Goal: Find contact information: Find contact information

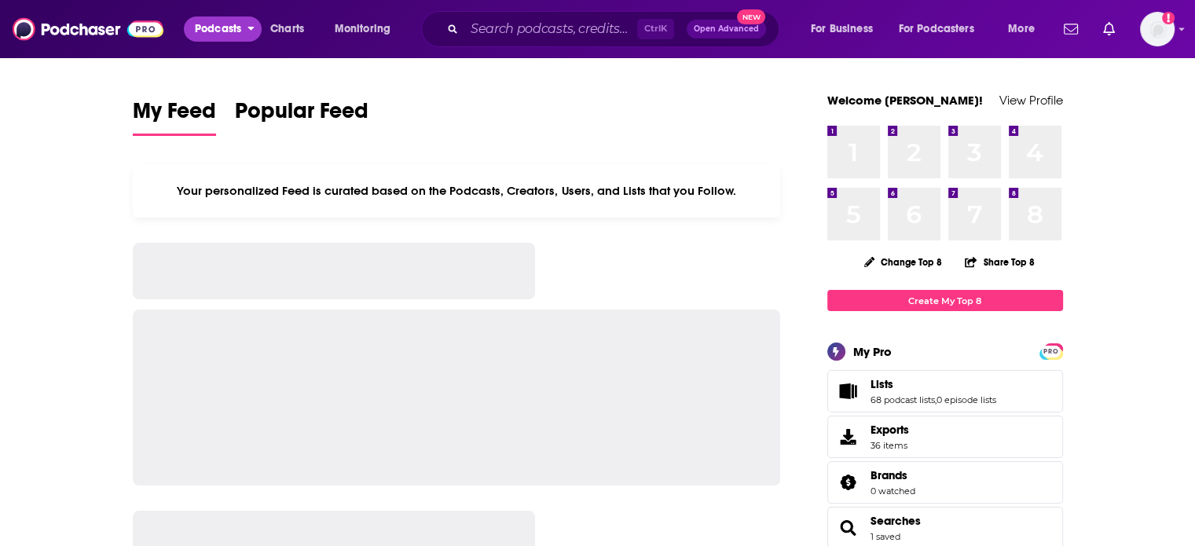
click at [236, 27] on span "Podcasts" at bounding box center [218, 29] width 46 height 22
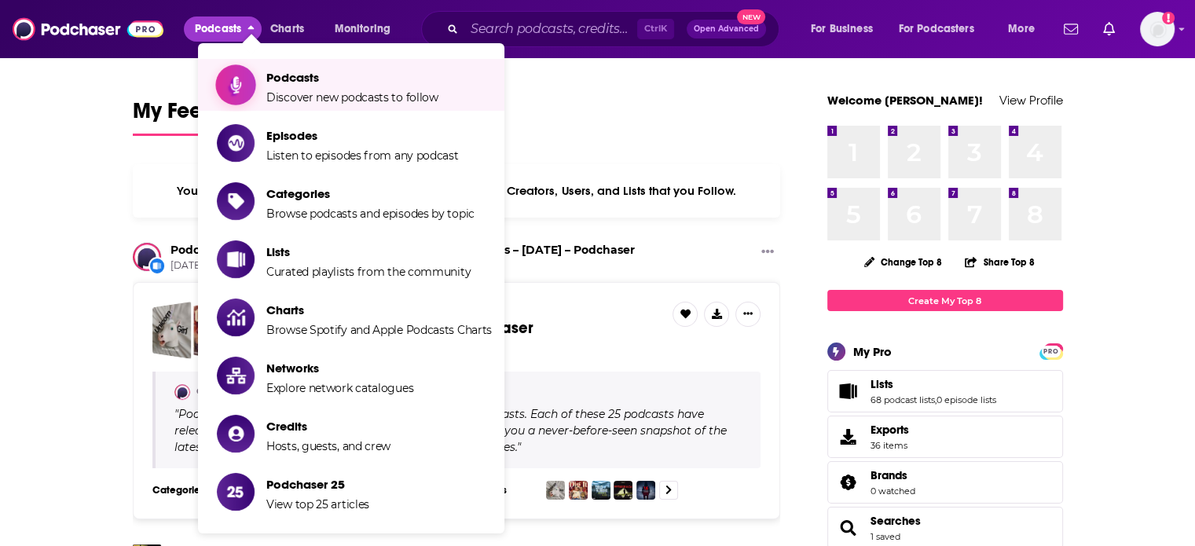
click at [258, 71] on link "Podcasts Discover new podcasts to follow" at bounding box center [354, 84] width 275 height 39
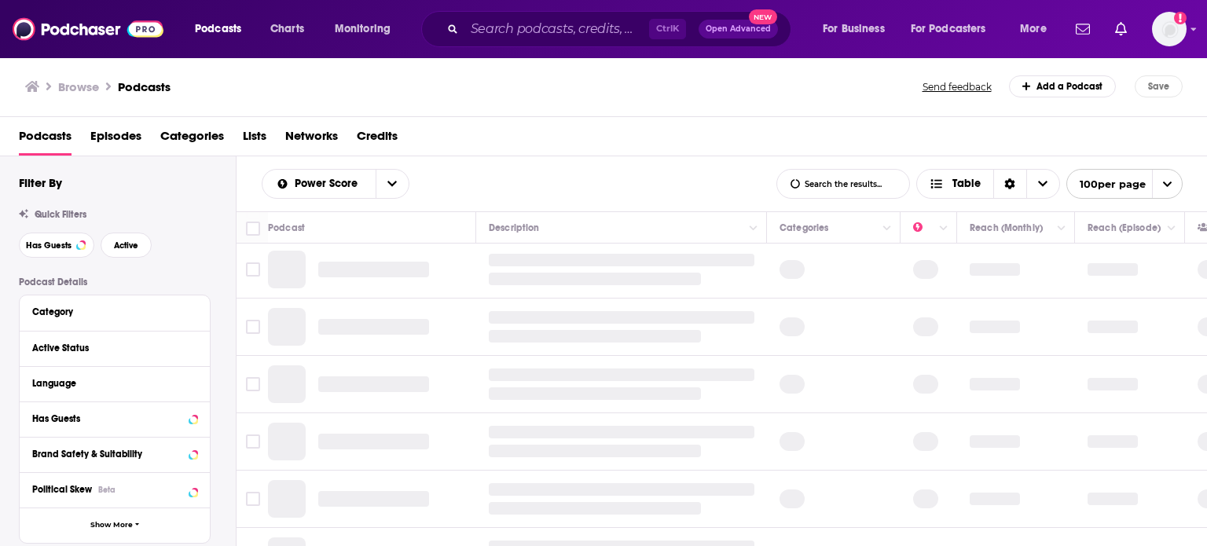
scroll to position [157, 0]
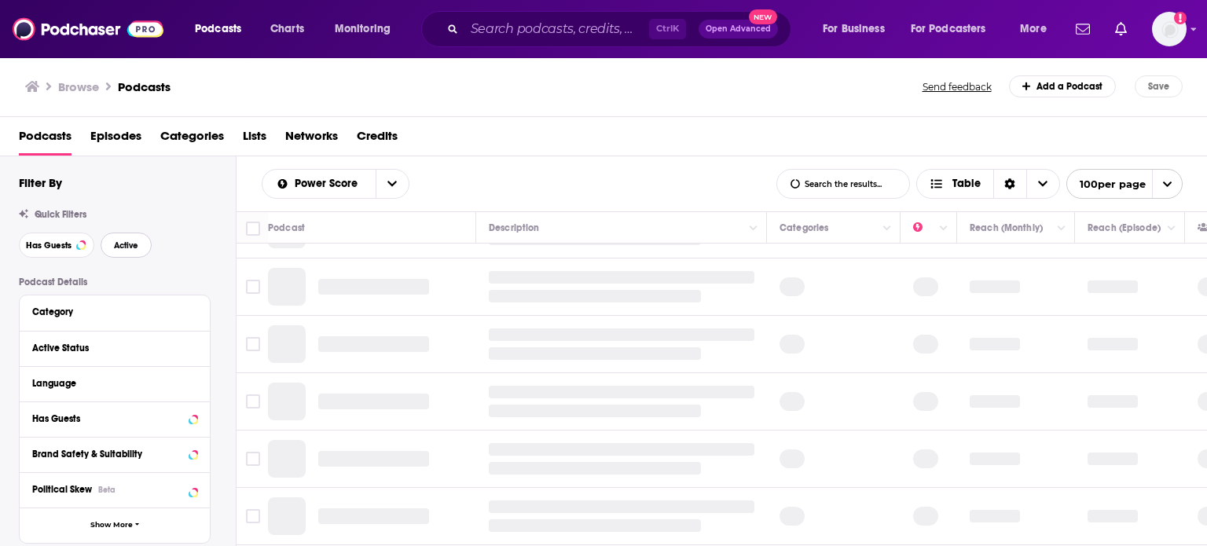
click at [126, 248] on span "Active" at bounding box center [126, 245] width 24 height 9
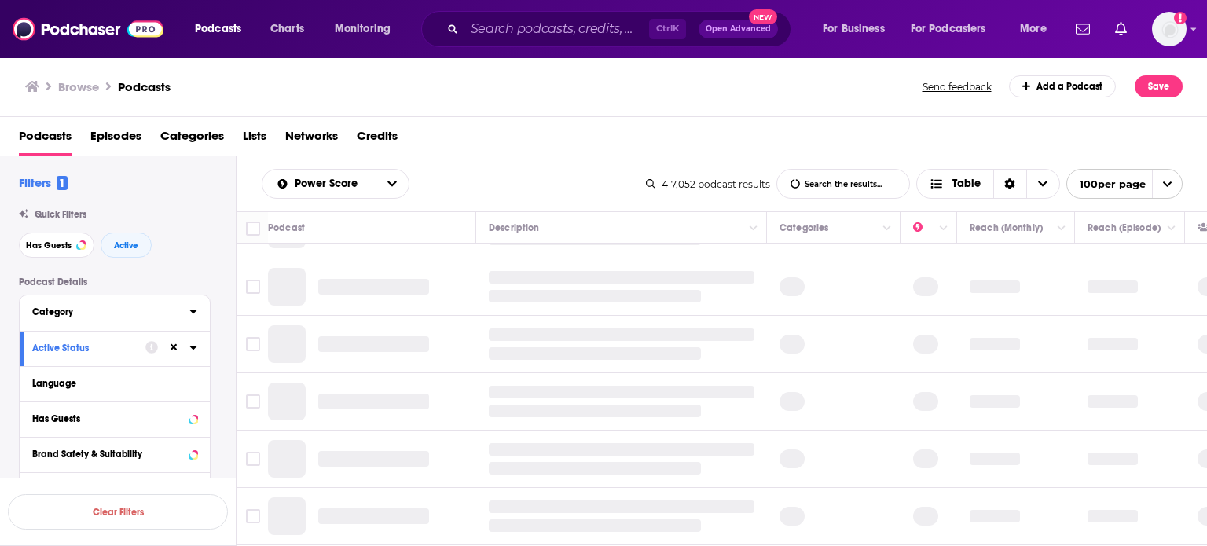
click at [192, 315] on icon at bounding box center [193, 311] width 8 height 13
click at [160, 335] on input at bounding box center [114, 339] width 165 height 21
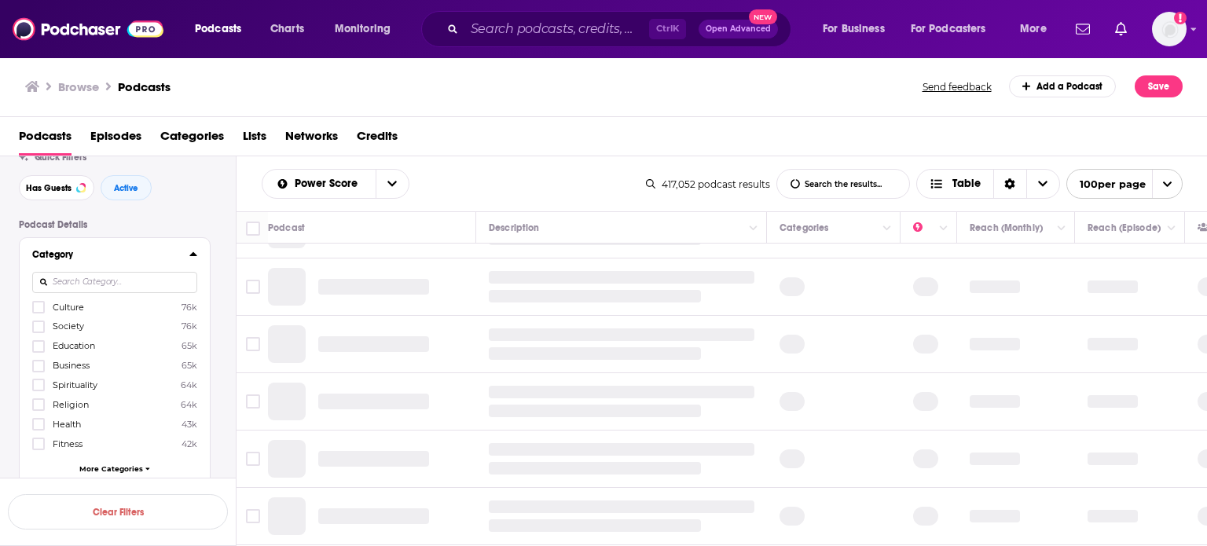
scroll to position [157, 0]
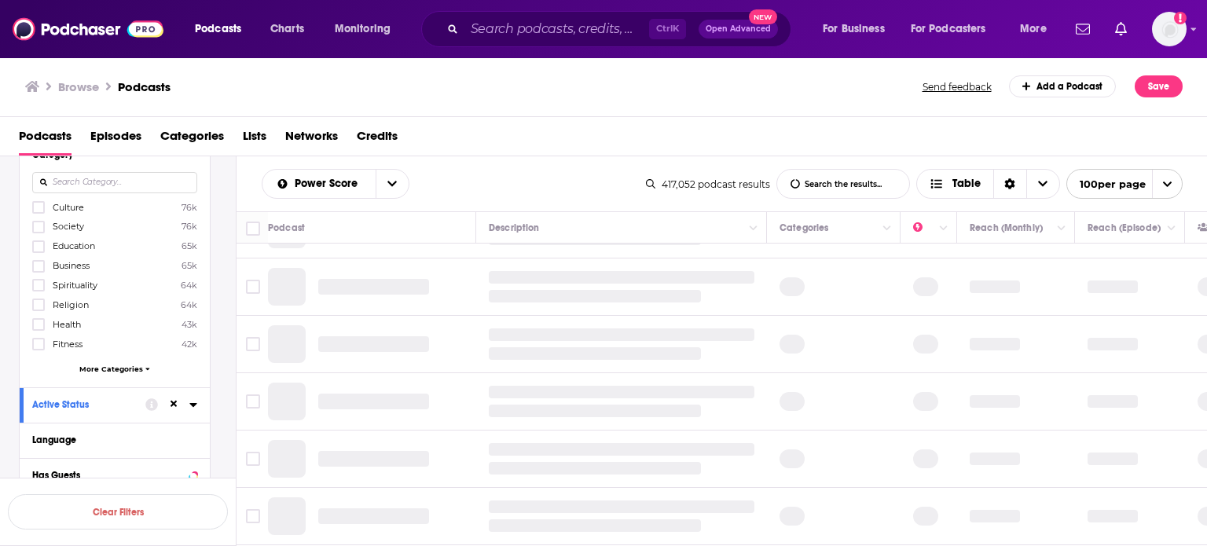
click at [194, 159] on icon at bounding box center [193, 154] width 8 height 13
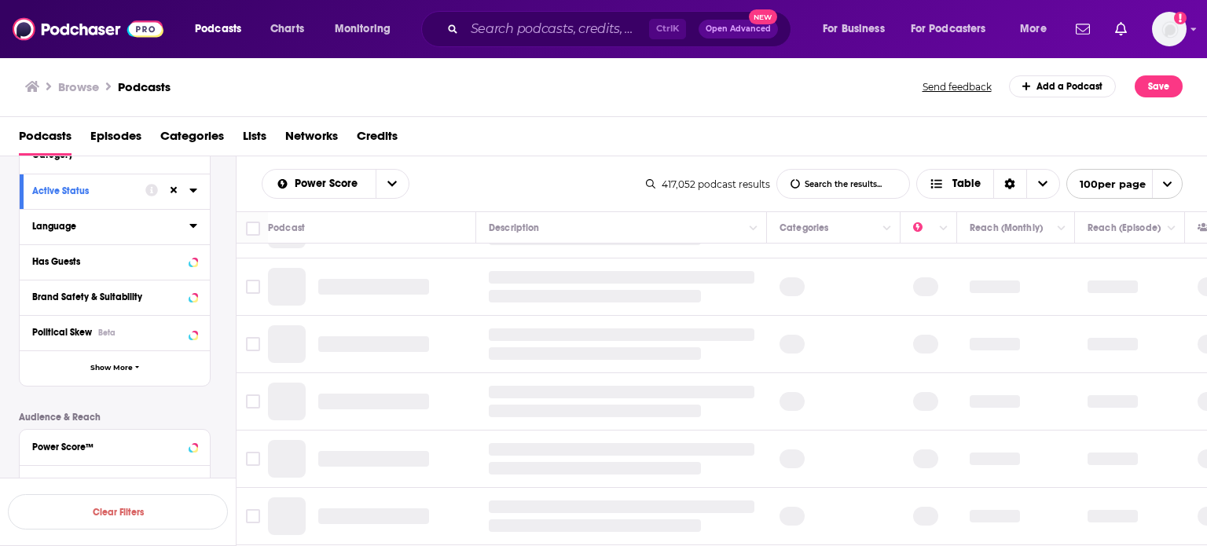
click at [193, 230] on icon at bounding box center [193, 225] width 8 height 13
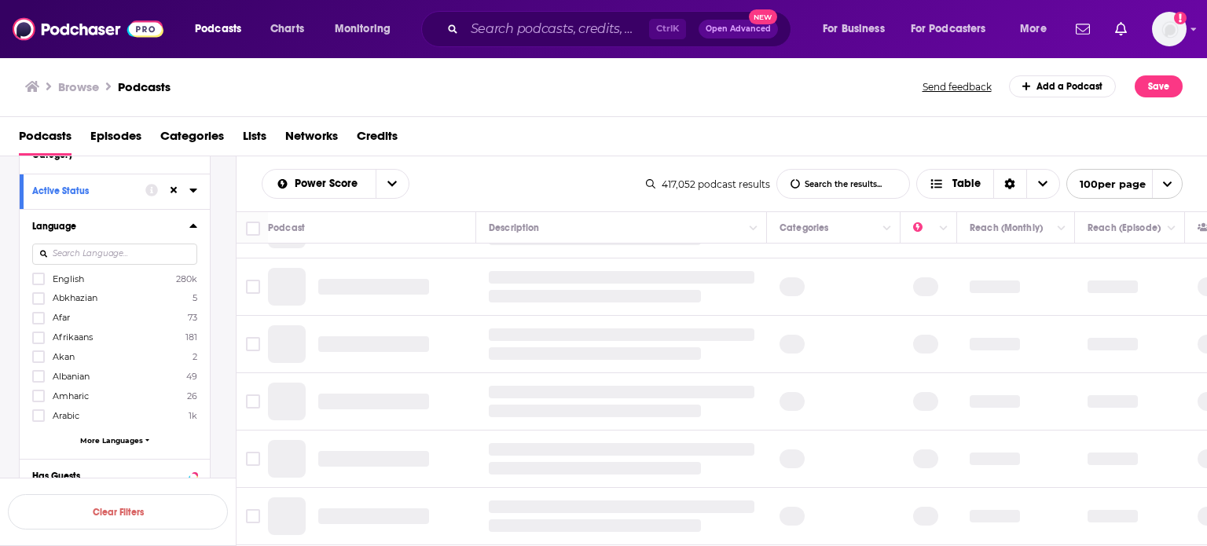
click at [60, 284] on label "English 280k" at bounding box center [114, 278] width 165 height 13
click at [38, 284] on input "multiSelectOption-en-0" at bounding box center [38, 284] width 0 height 0
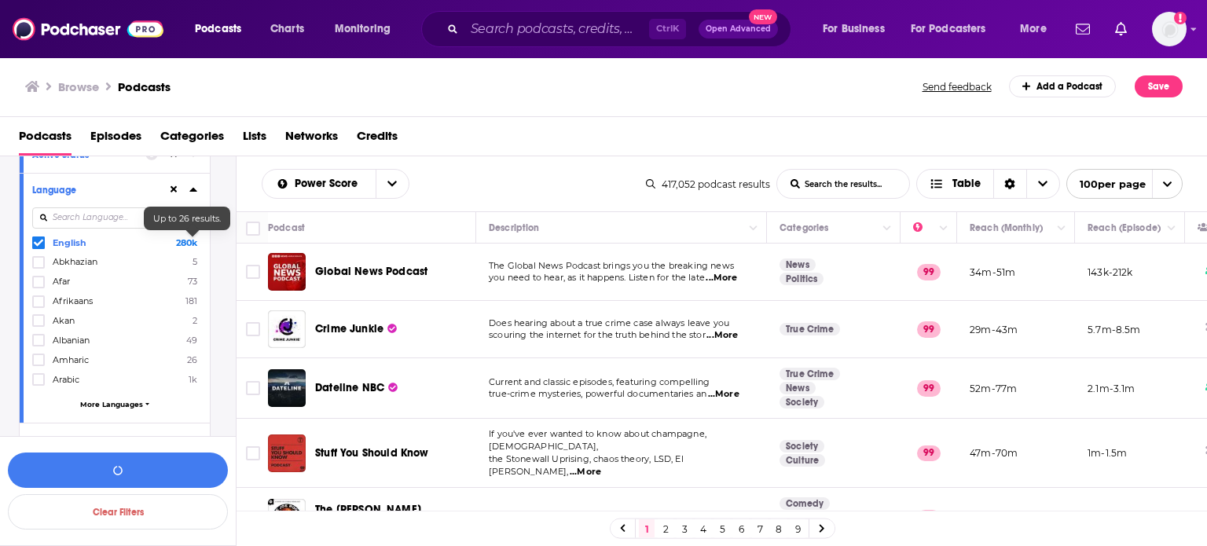
scroll to position [79, 0]
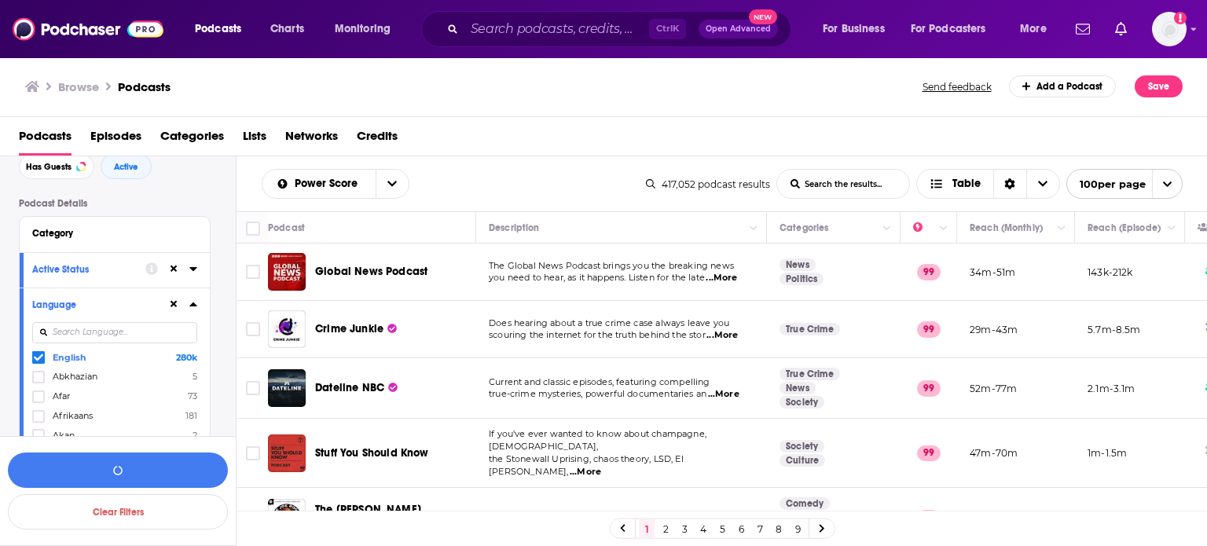
click at [195, 308] on icon at bounding box center [193, 304] width 8 height 13
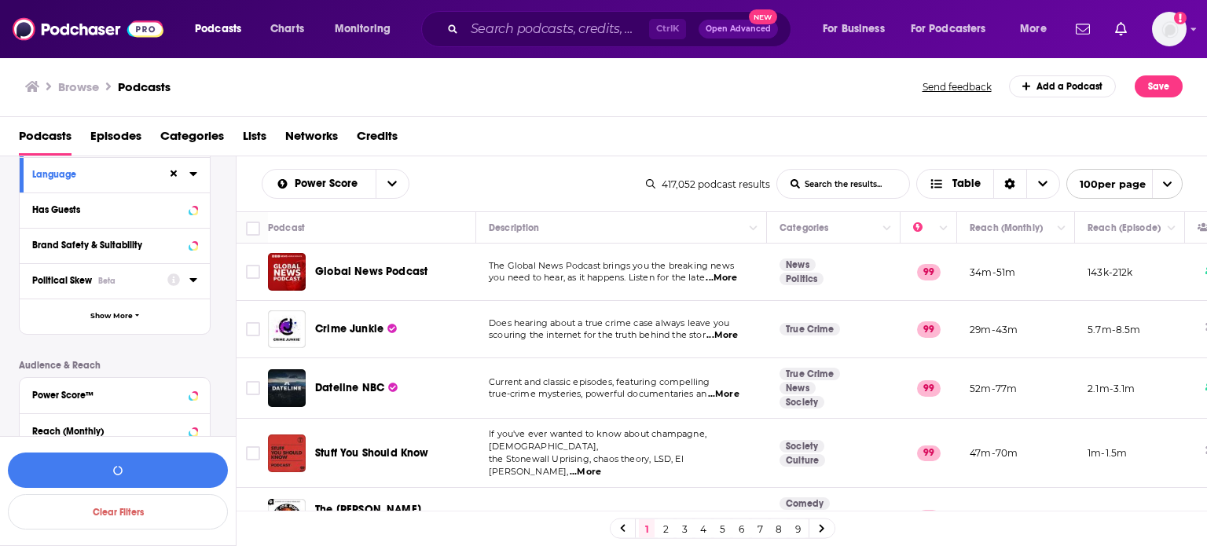
scroll to position [314, 0]
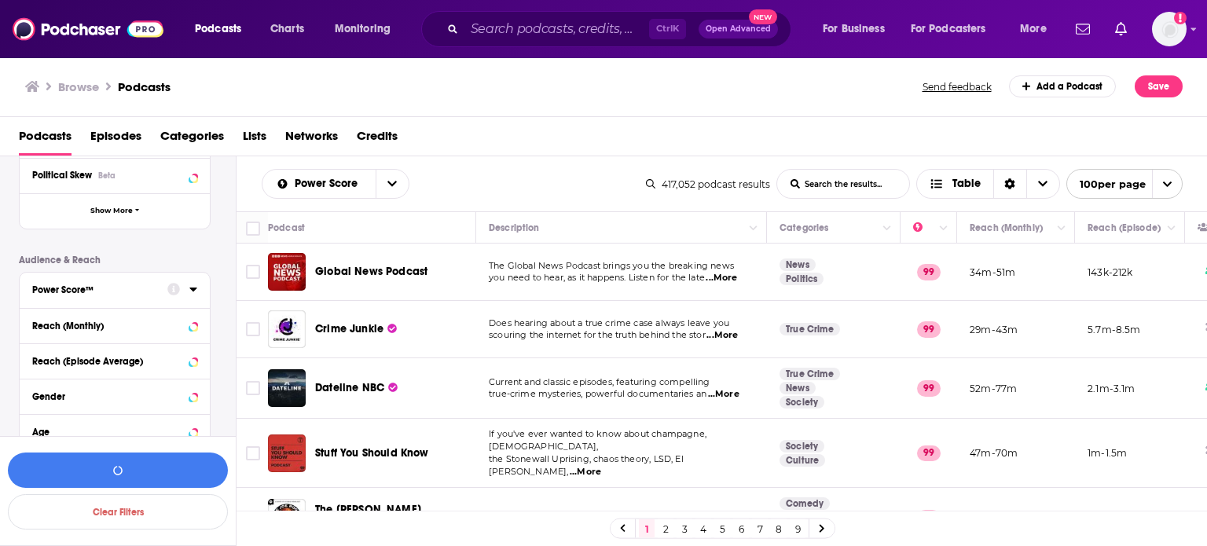
click at [193, 294] on icon at bounding box center [193, 289] width 8 height 13
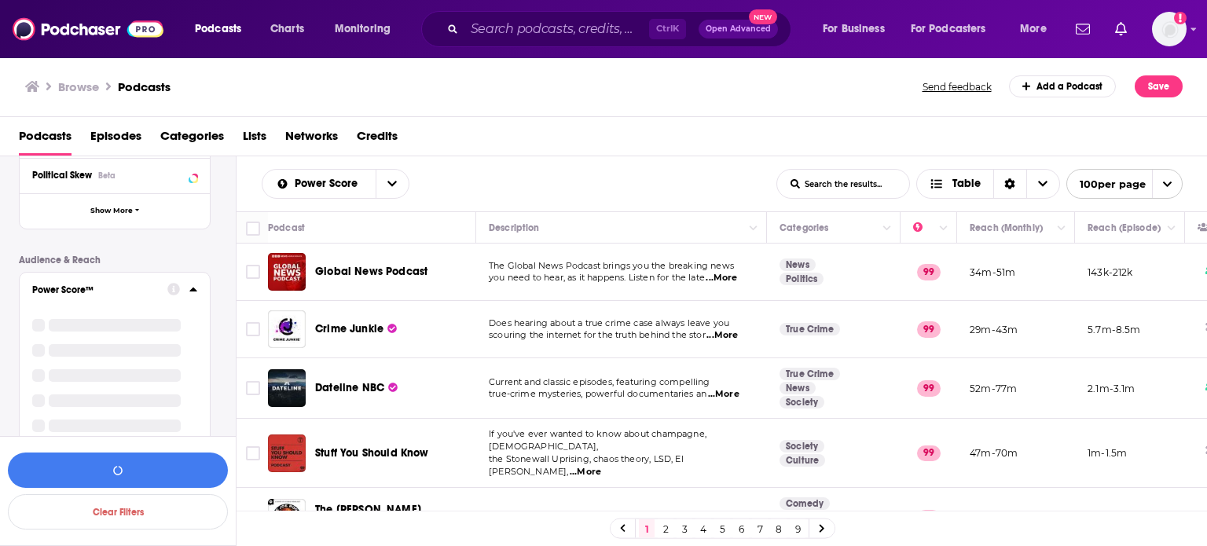
click at [193, 289] on icon at bounding box center [192, 290] width 7 height 4
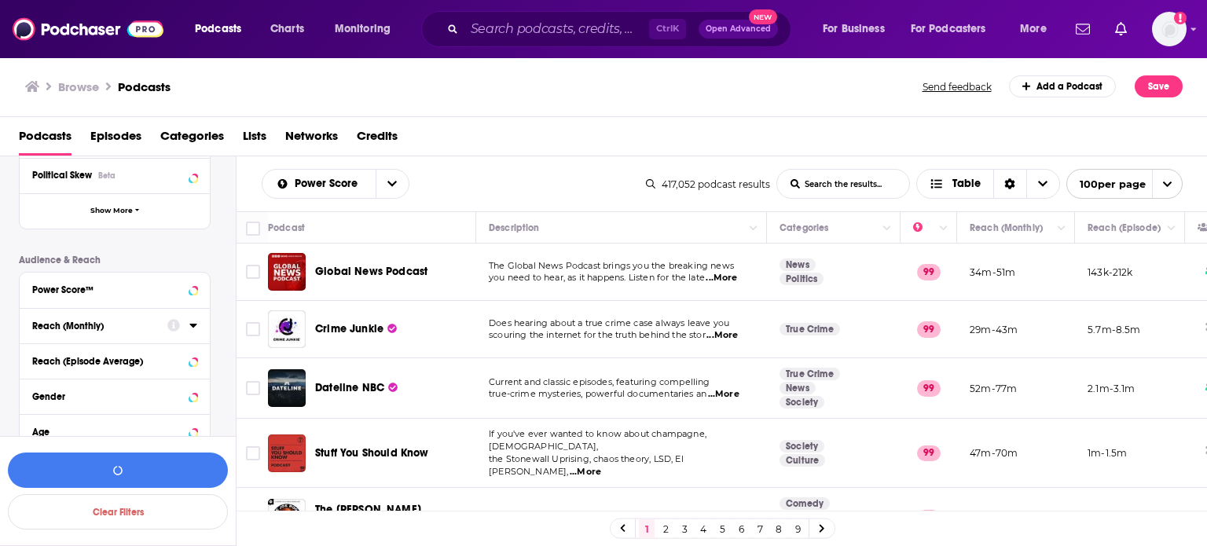
click at [191, 322] on icon at bounding box center [193, 325] width 8 height 13
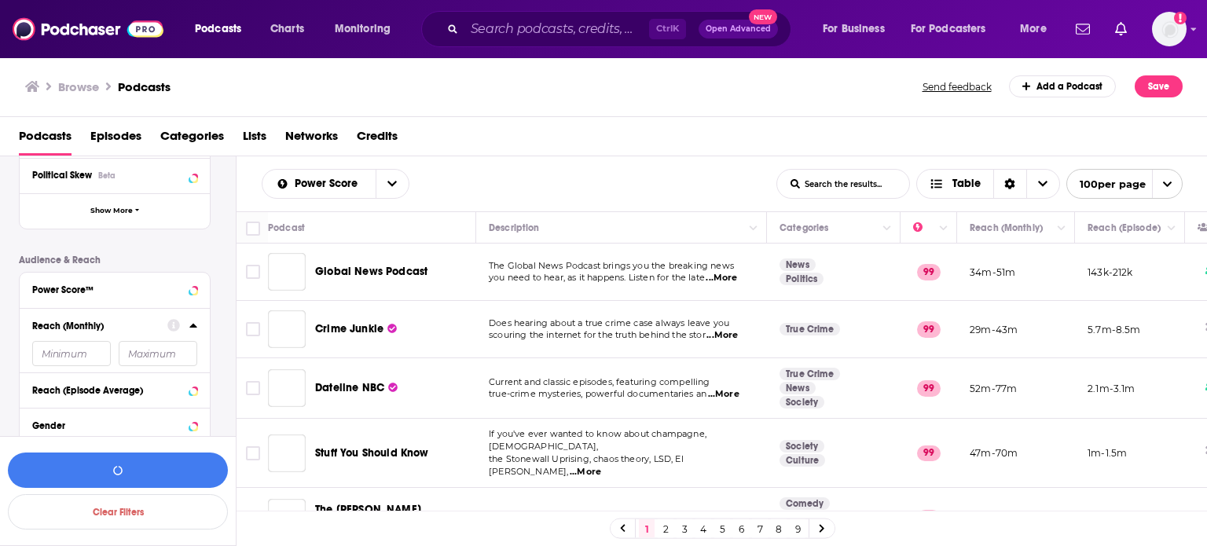
click at [89, 364] on input "number" at bounding box center [71, 353] width 79 height 25
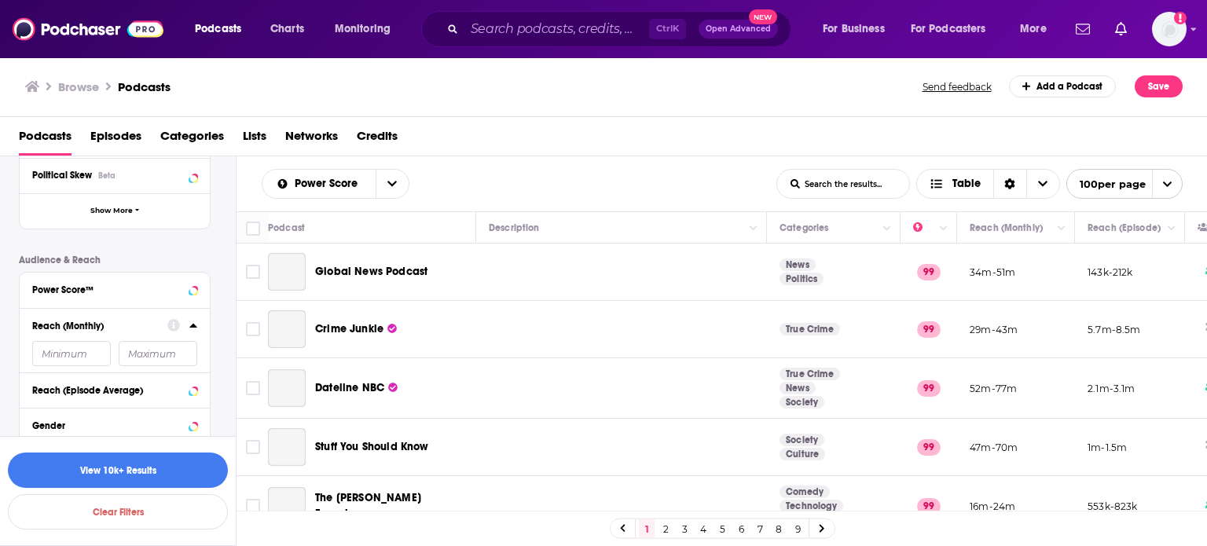
click at [86, 355] on input "number" at bounding box center [71, 353] width 79 height 25
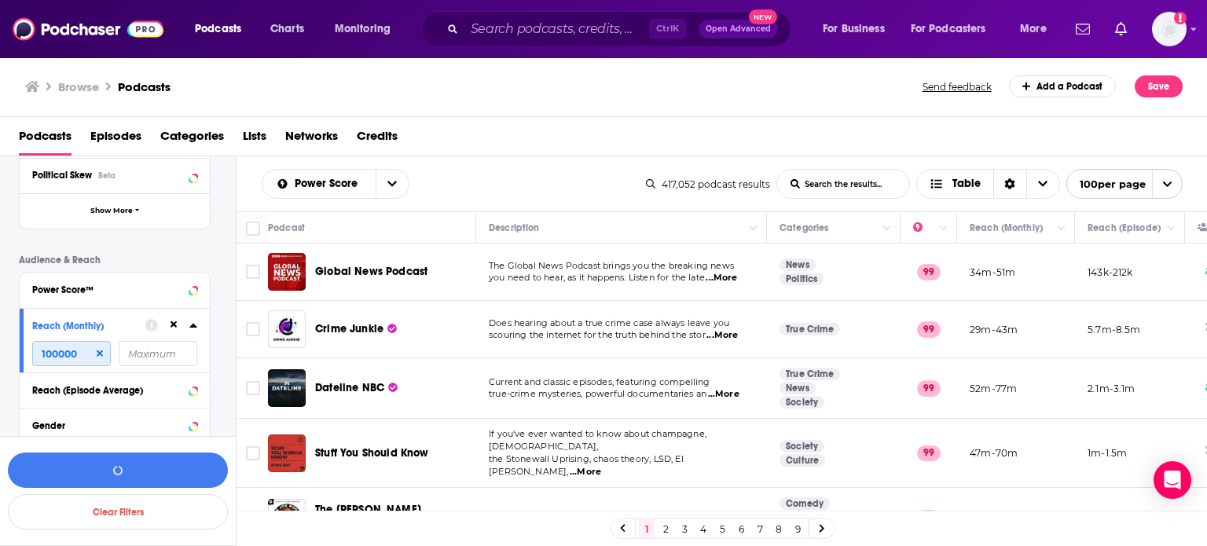
type input "100000"
drag, startPoint x: 145, startPoint y: 358, endPoint x: 147, endPoint y: 350, distance: 8.8
click at [146, 354] on input "number" at bounding box center [158, 353] width 79 height 25
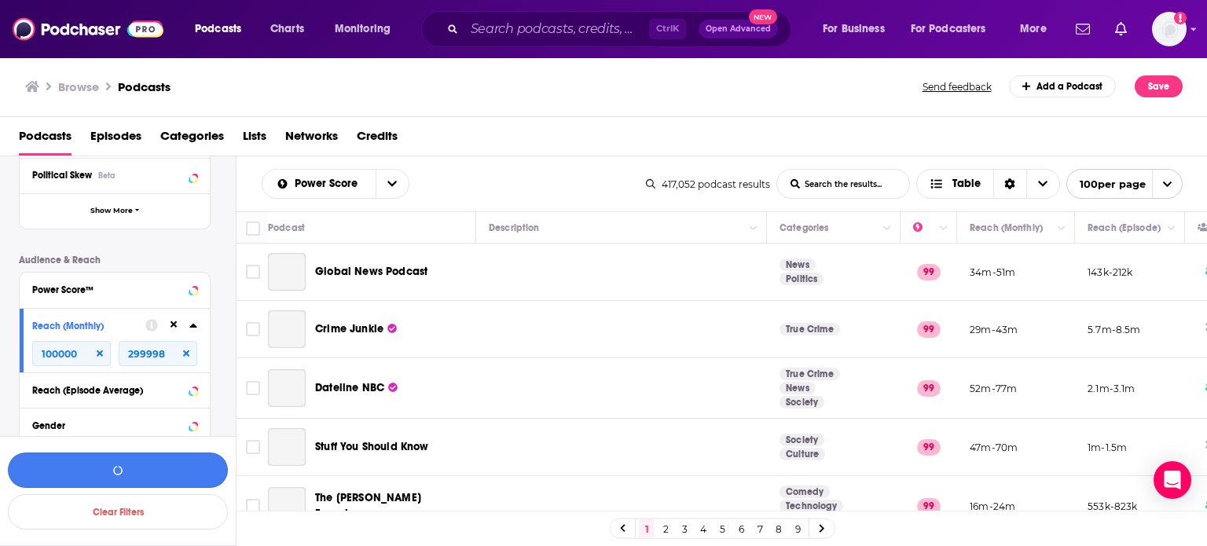
click at [148, 477] on button "button" at bounding box center [118, 470] width 220 height 35
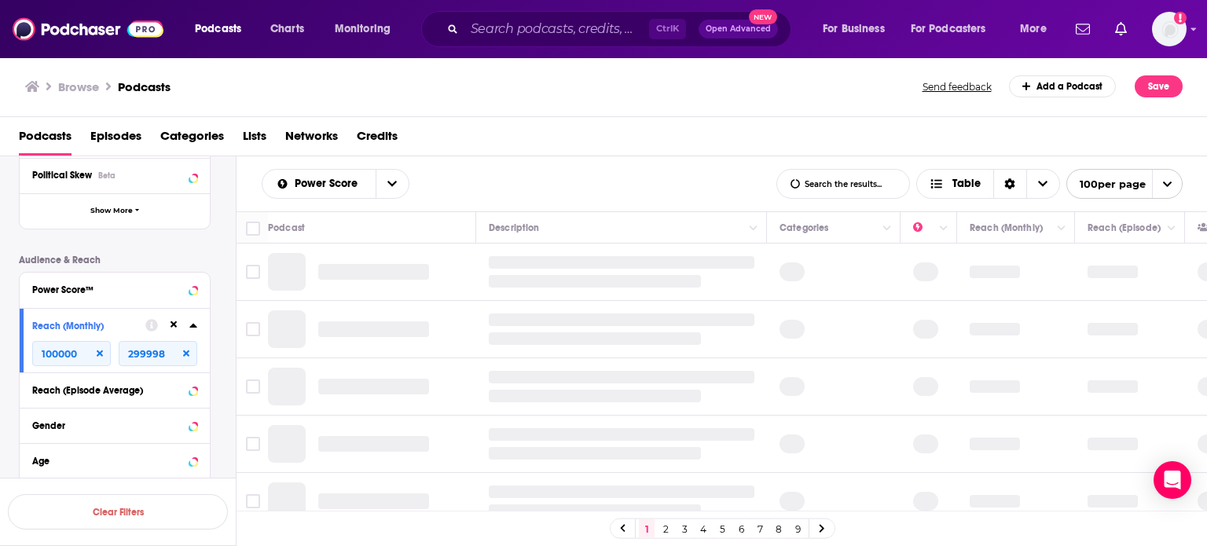
scroll to position [434, 0]
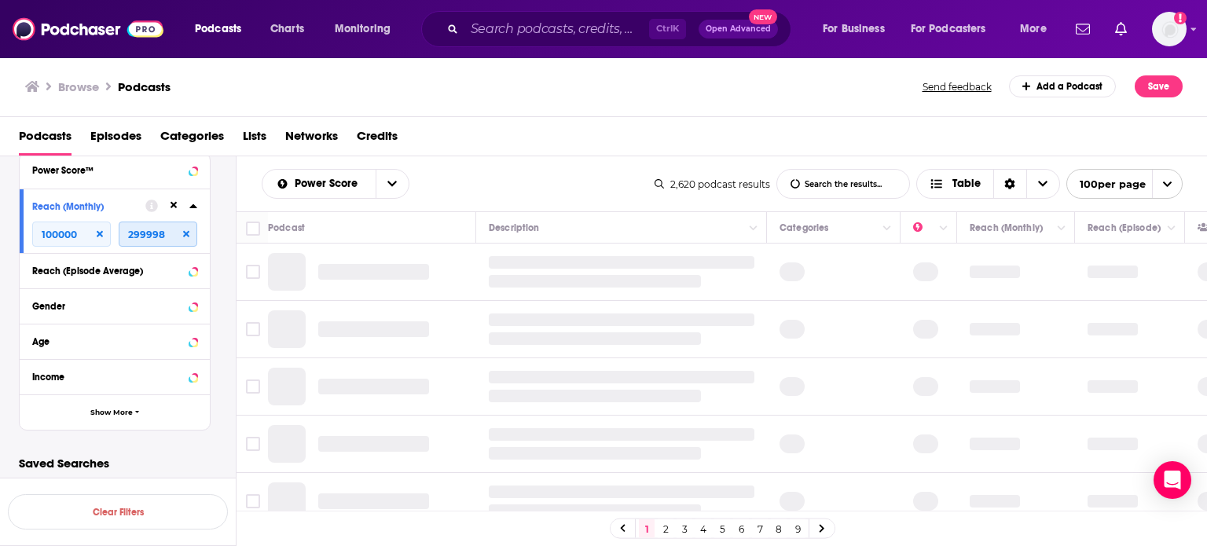
click at [139, 231] on input "299998" at bounding box center [158, 234] width 79 height 25
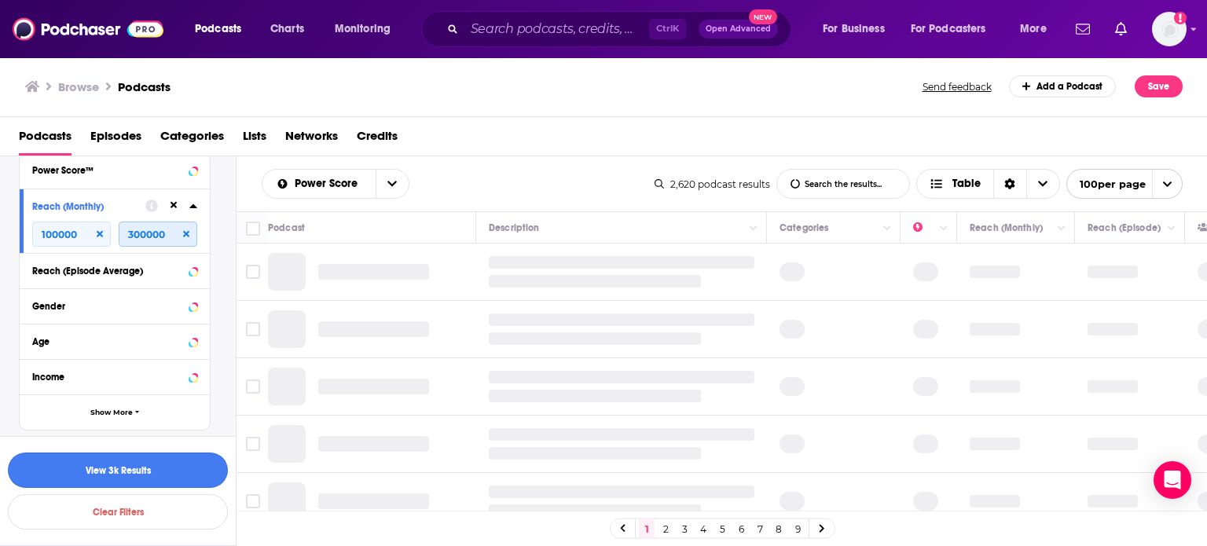
type input "300000"
click at [62, 465] on button "View 3k Results" at bounding box center [118, 470] width 220 height 35
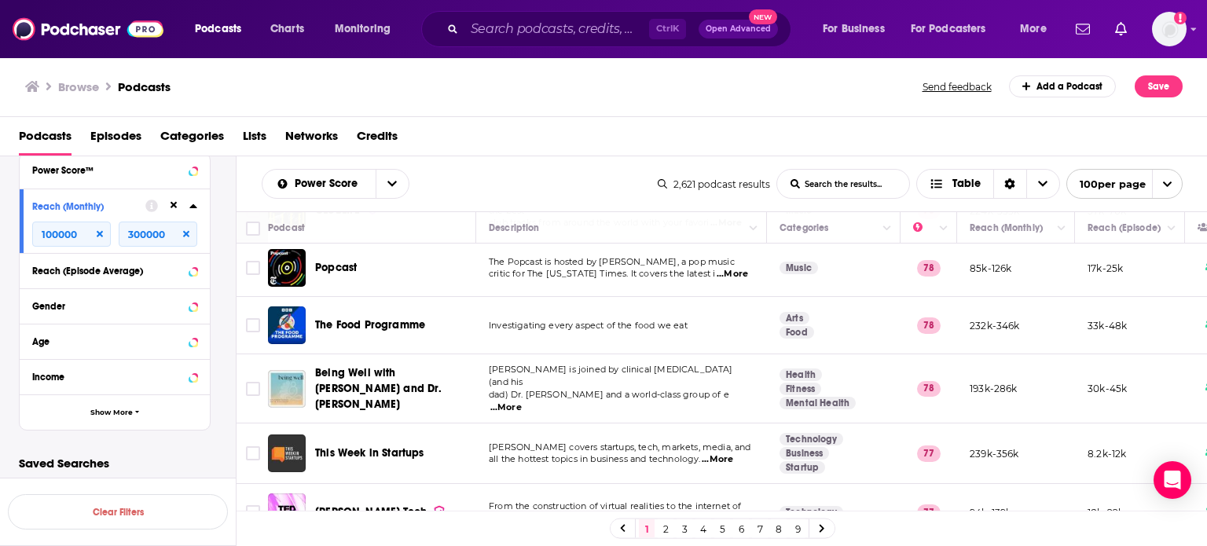
scroll to position [786, 0]
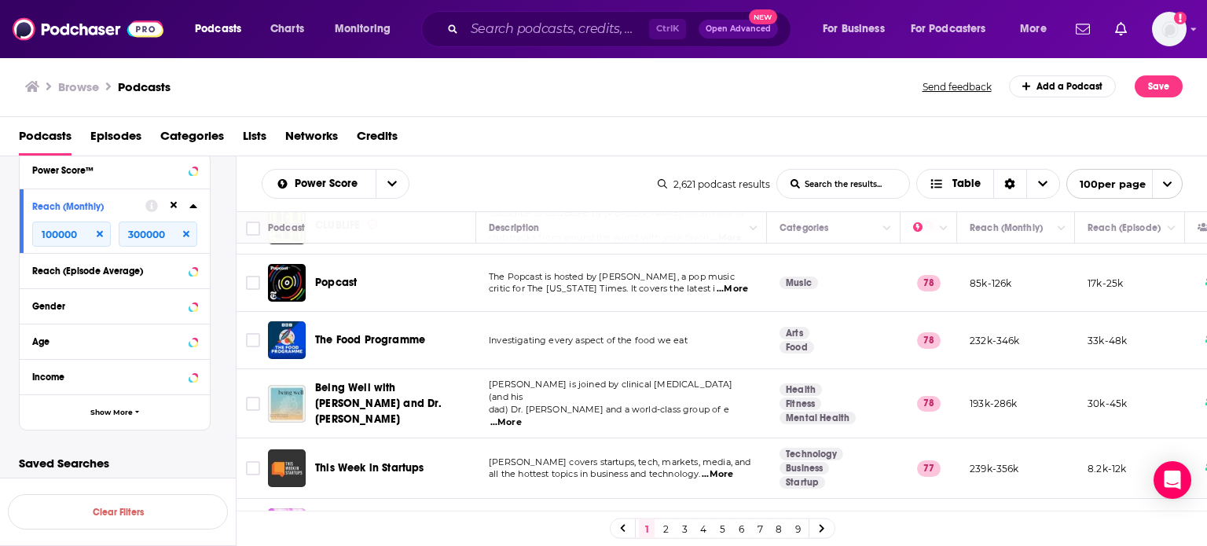
click at [664, 535] on link "2" at bounding box center [666, 528] width 16 height 19
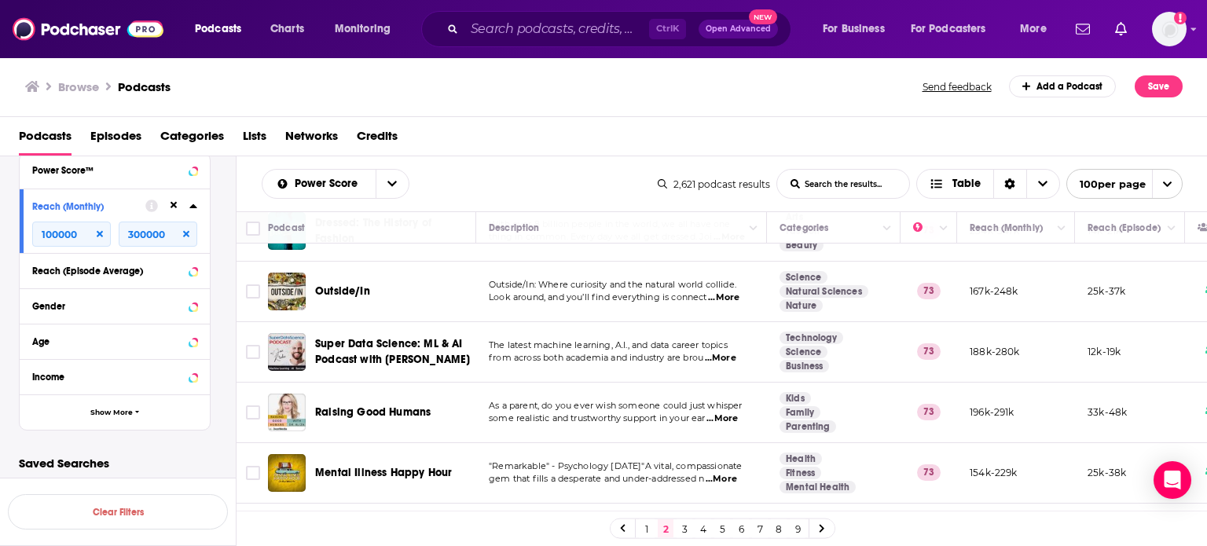
scroll to position [5740, 0]
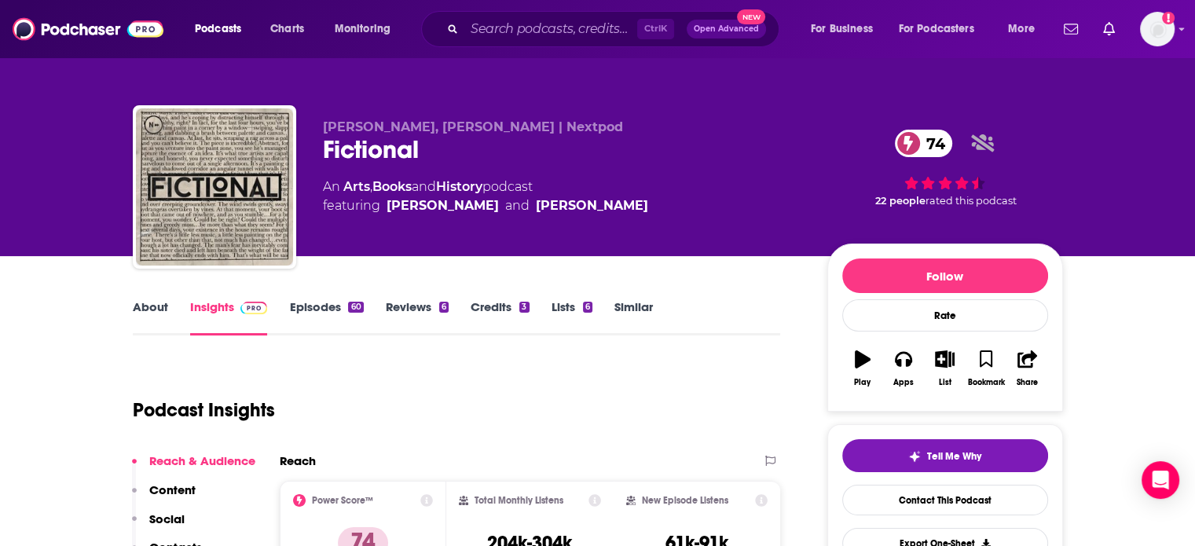
click at [365, 146] on div "Fictional 74" at bounding box center [562, 149] width 479 height 31
click at [160, 314] on link "About" at bounding box center [150, 317] width 35 height 36
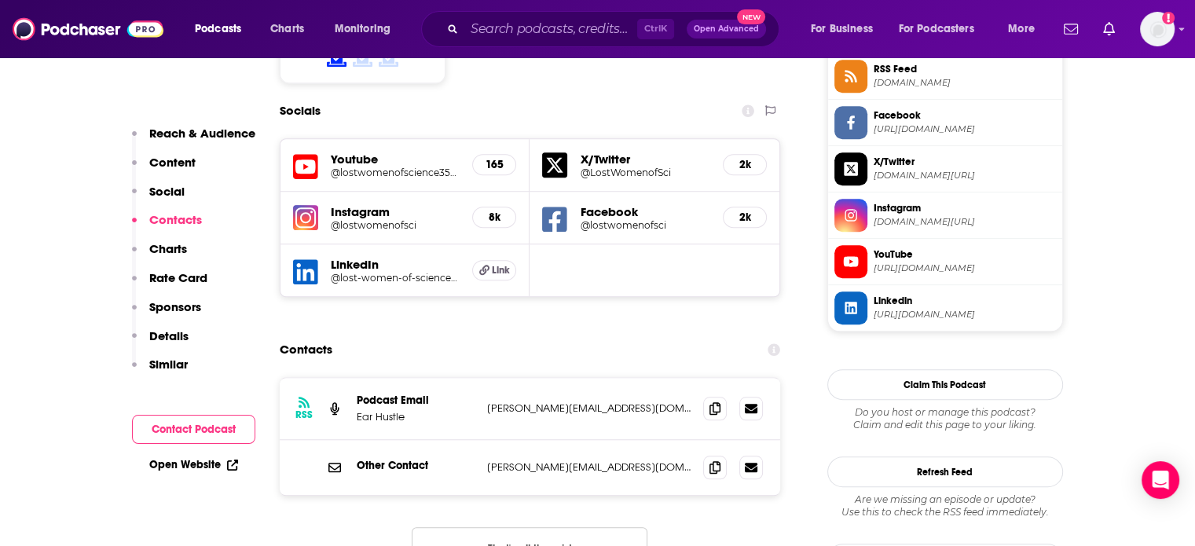
scroll to position [1493, 0]
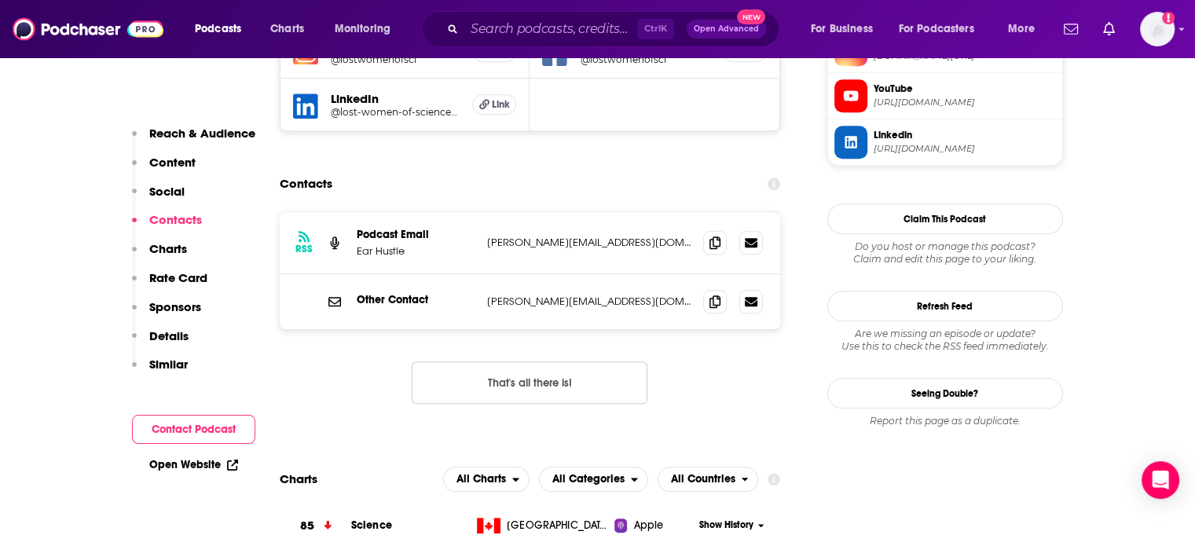
click at [585, 295] on p "amy@lostwomenofscience.org" at bounding box center [589, 301] width 204 height 13
copy div "amy@lostwomenofscience.org amy@lostwomenofscience.org"
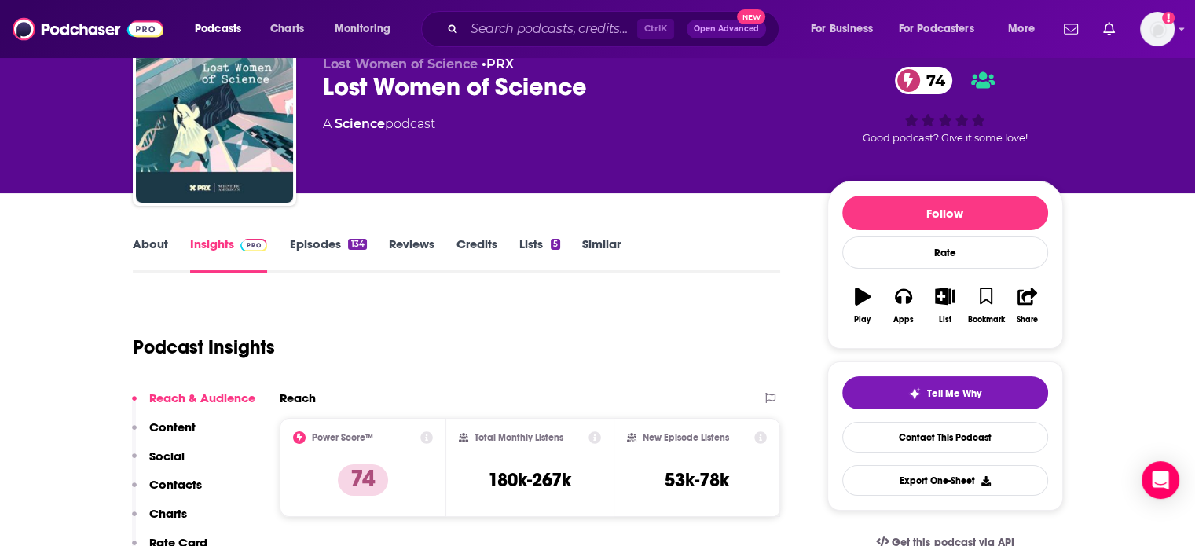
scroll to position [0, 0]
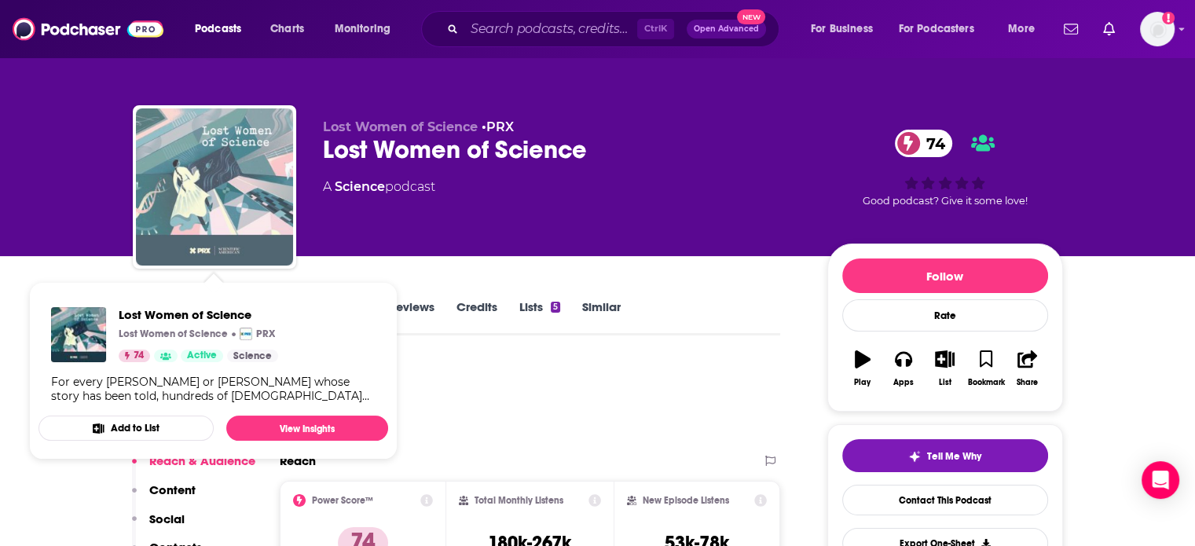
click at [237, 233] on img "Lost Women of Science" at bounding box center [214, 186] width 157 height 157
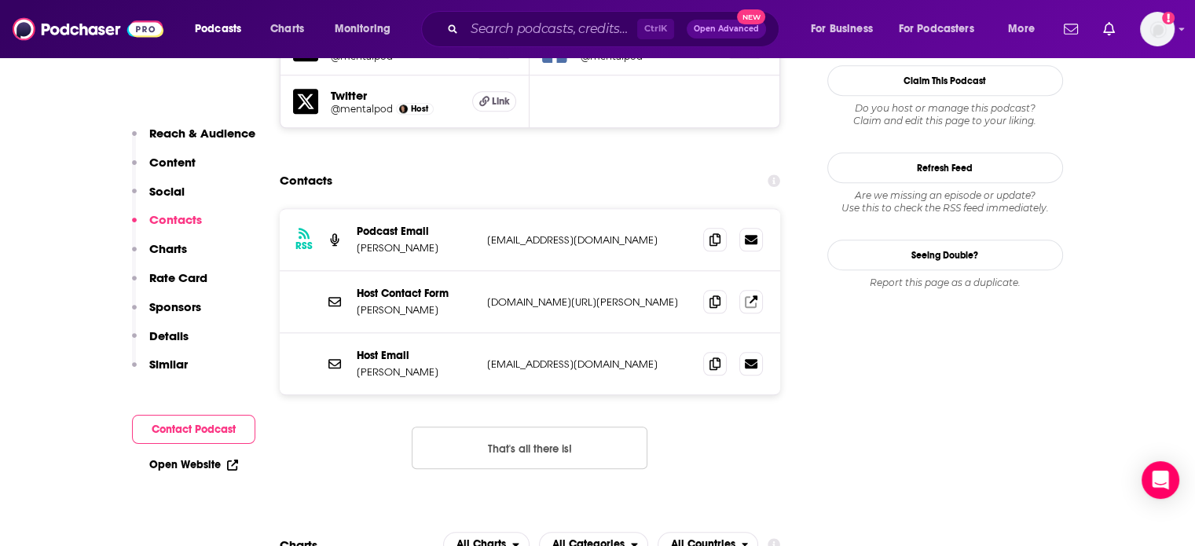
scroll to position [1493, 0]
click at [540, 233] on p "[EMAIL_ADDRESS][DOMAIN_NAME]" at bounding box center [589, 239] width 204 height 13
click at [537, 233] on p "[EMAIL_ADDRESS][DOMAIN_NAME]" at bounding box center [589, 239] width 204 height 13
click at [537, 233] on p "mentalpod@gmail.com" at bounding box center [589, 239] width 204 height 13
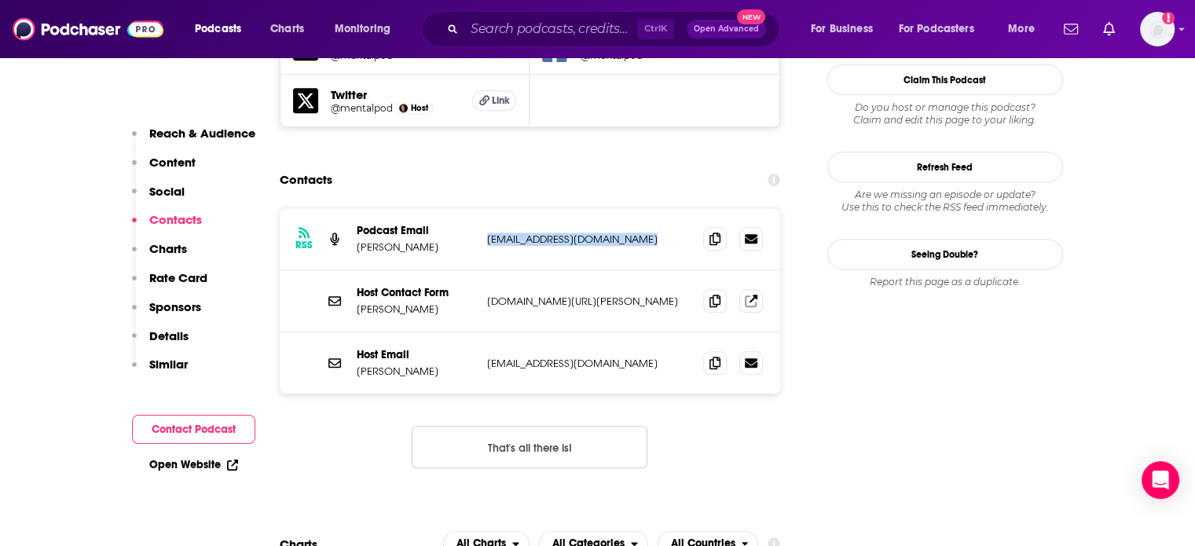
click at [537, 233] on p "mentalpod@gmail.com" at bounding box center [589, 239] width 204 height 13
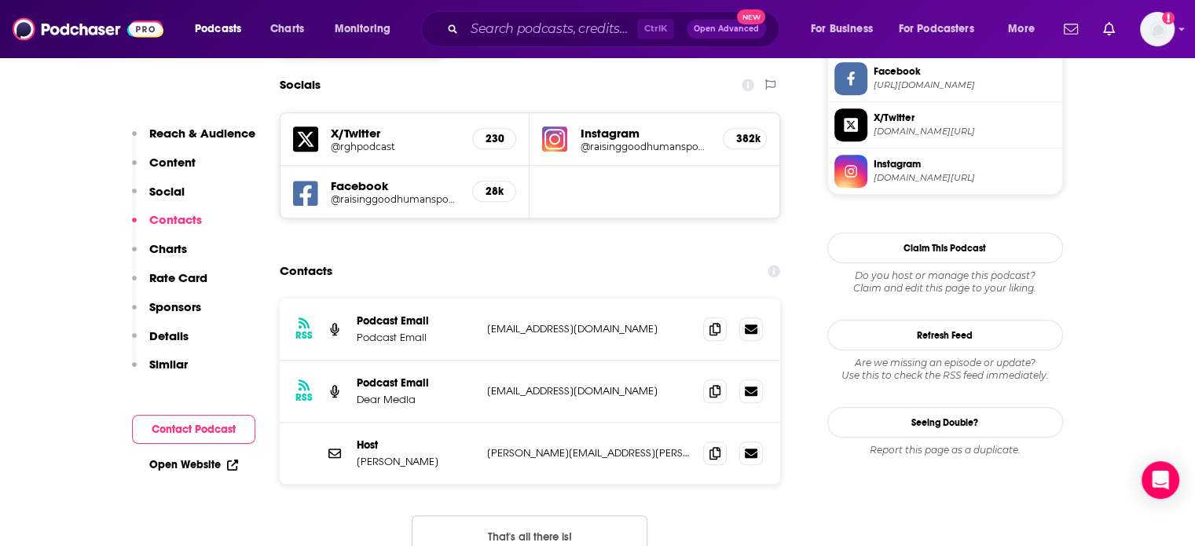
scroll to position [1336, 0]
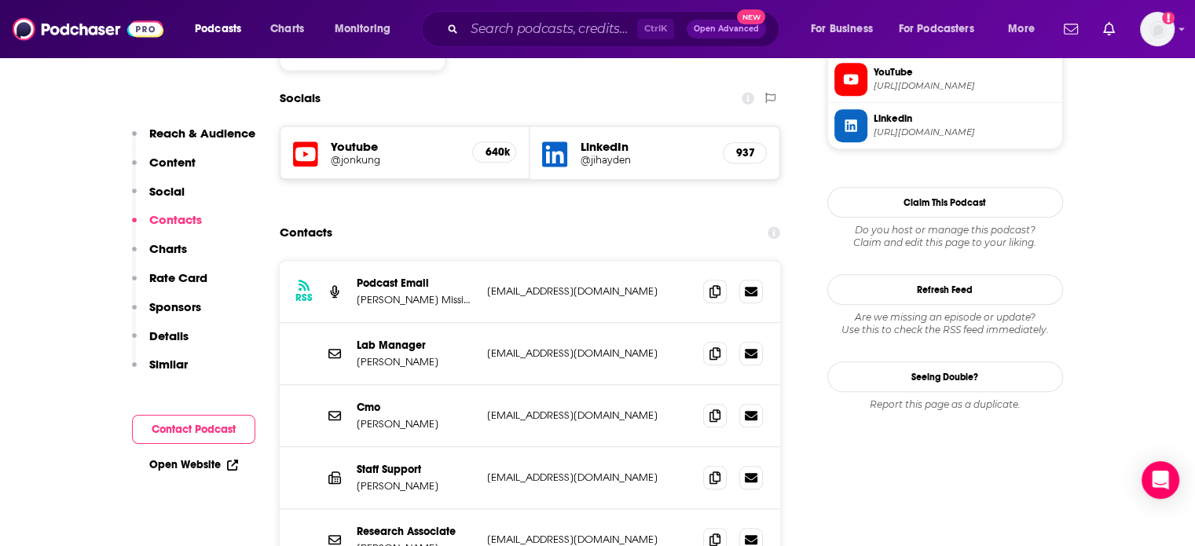
scroll to position [1336, 0]
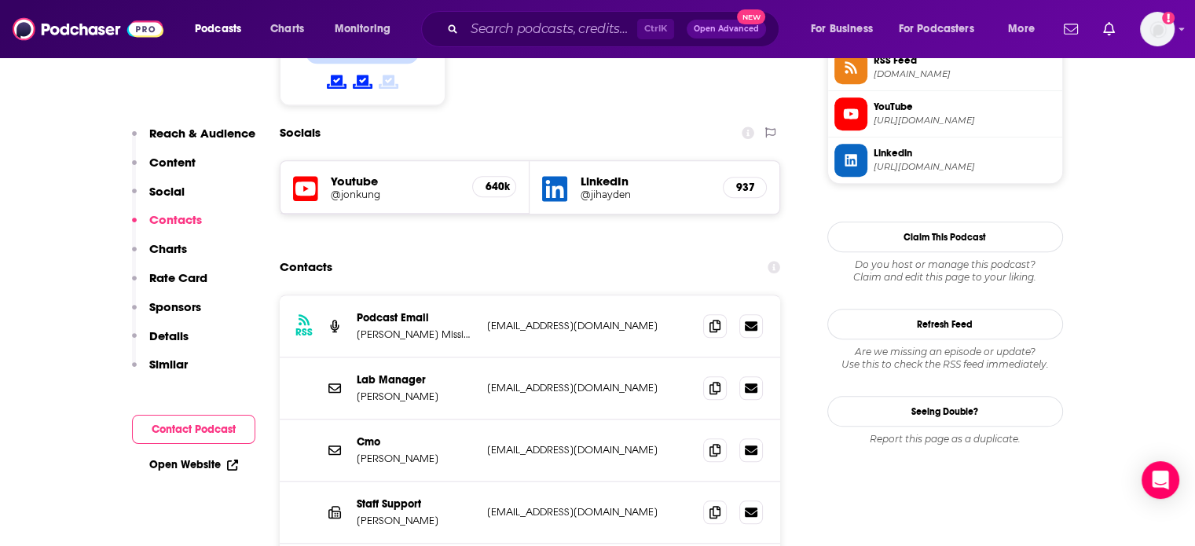
click at [534, 295] on div "RSS Podcast Email Micheaux Mission listen@thepodglomerate.com listen@thepodglom…" at bounding box center [530, 326] width 501 height 62
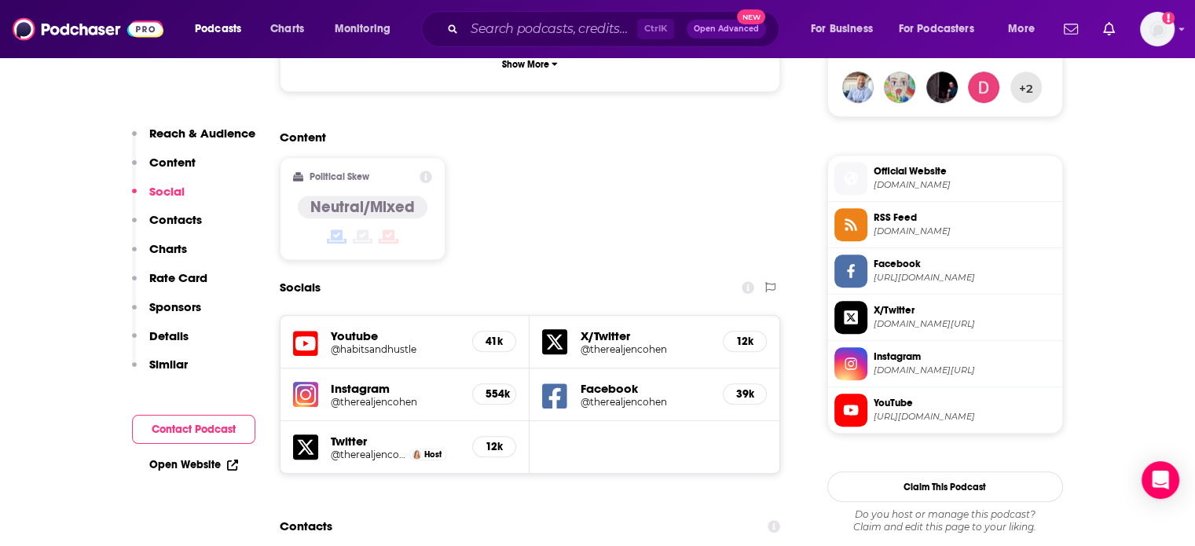
scroll to position [1414, 0]
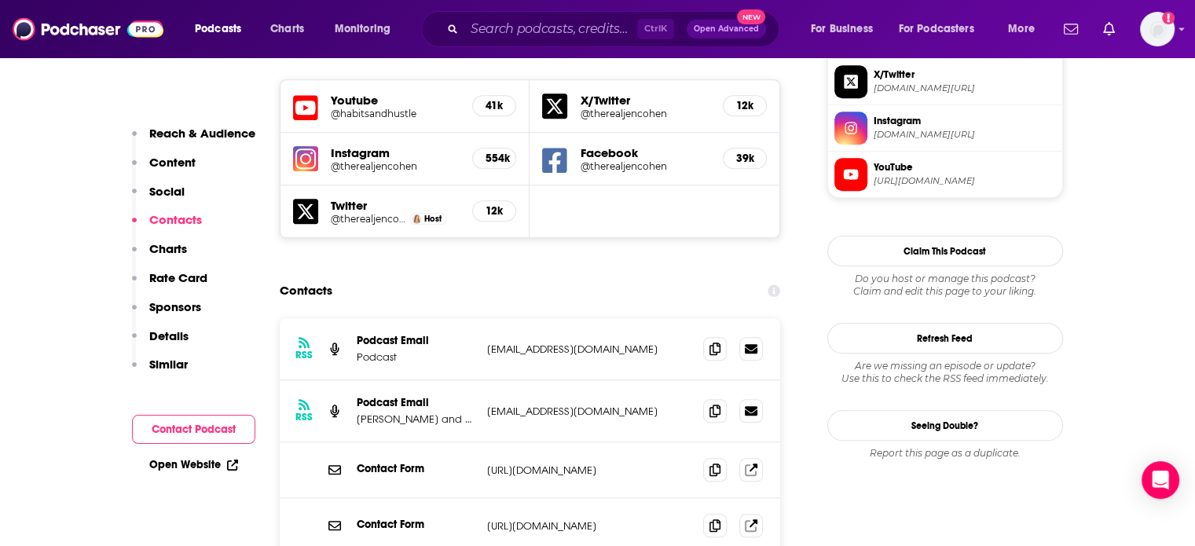
click at [540, 343] on p "[EMAIL_ADDRESS][DOMAIN_NAME]" at bounding box center [589, 349] width 204 height 13
click at [540, 343] on p "Habitsandhustle@habitnest.com" at bounding box center [589, 349] width 204 height 13
copy div "Habitsandhustle@habitnest.com Habitsandhustle@habitnest.com"
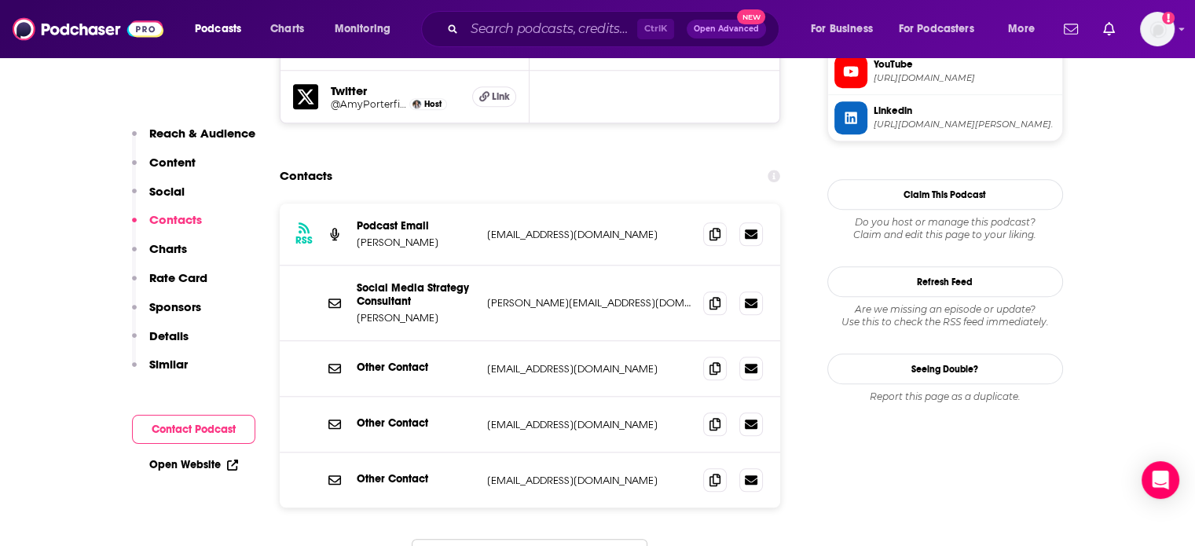
scroll to position [1571, 0]
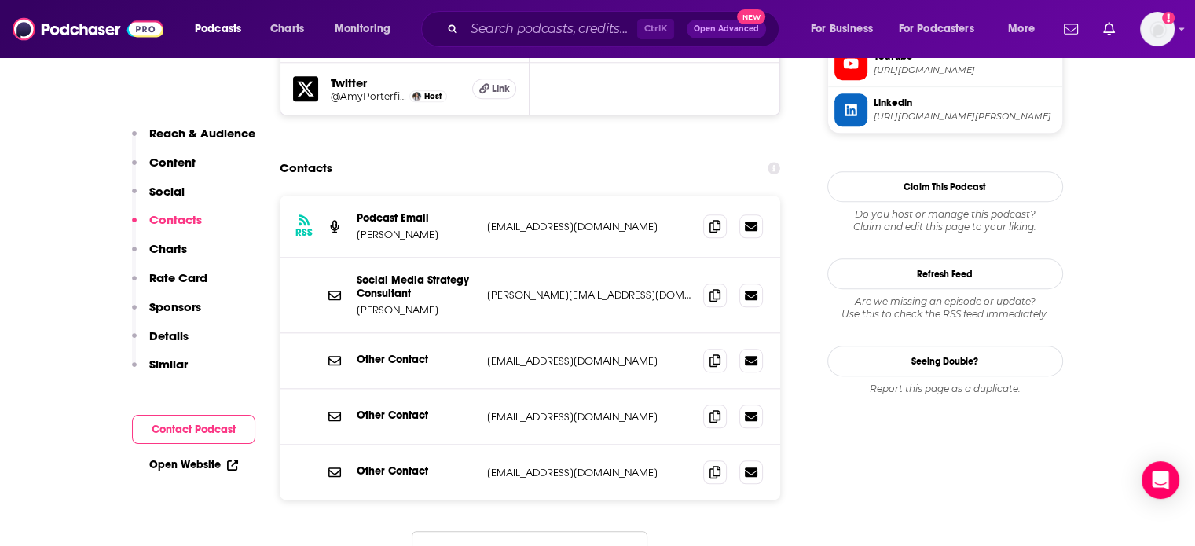
click at [577, 258] on div "Social Media Strategy Consultant Amy Porterfield amy@amyporterfield.com amy@amy…" at bounding box center [530, 295] width 501 height 75
copy div "amy@amyporterfield.com amy@amyporterfield.com"
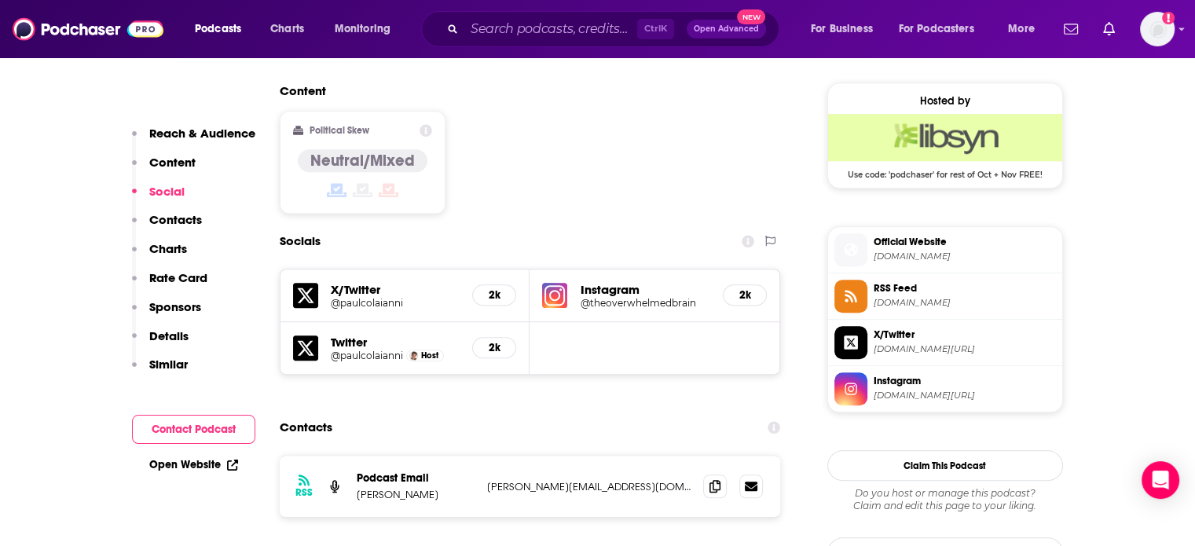
scroll to position [1336, 0]
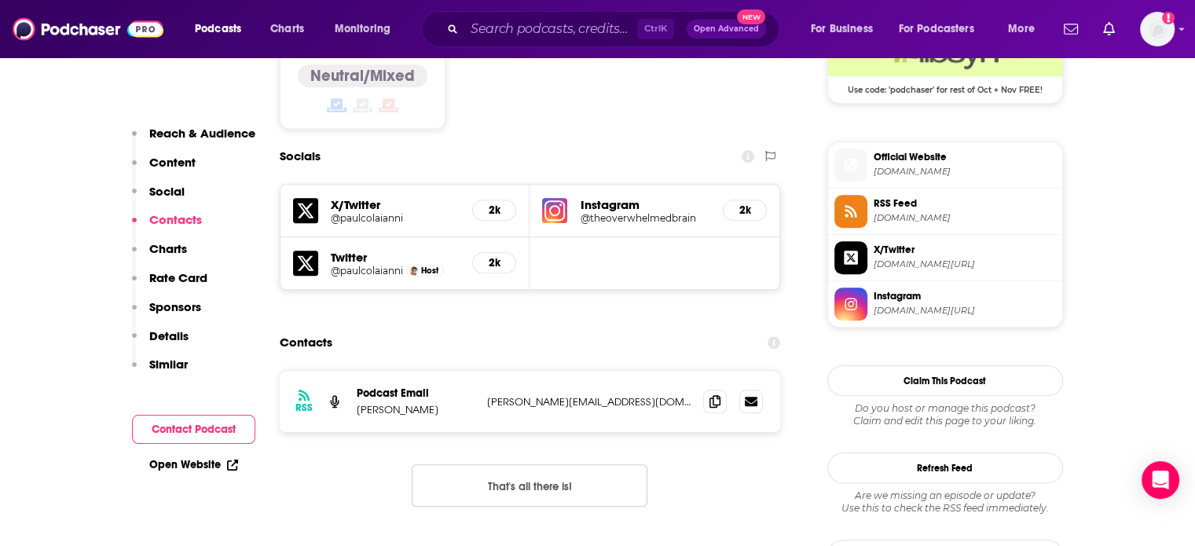
click at [500, 395] on p "[PERSON_NAME][EMAIL_ADDRESS][DOMAIN_NAME]" at bounding box center [589, 401] width 204 height 13
click at [500, 395] on p "paul@moretob.com" at bounding box center [589, 401] width 204 height 13
copy div "paul@moretob.com paul@moretob.com"
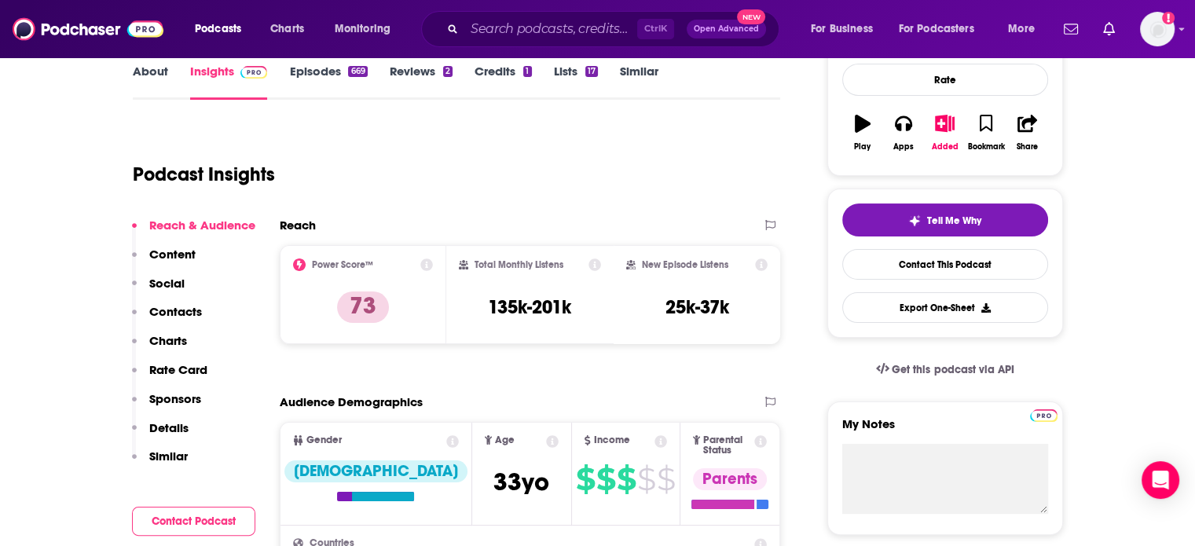
scroll to position [0, 0]
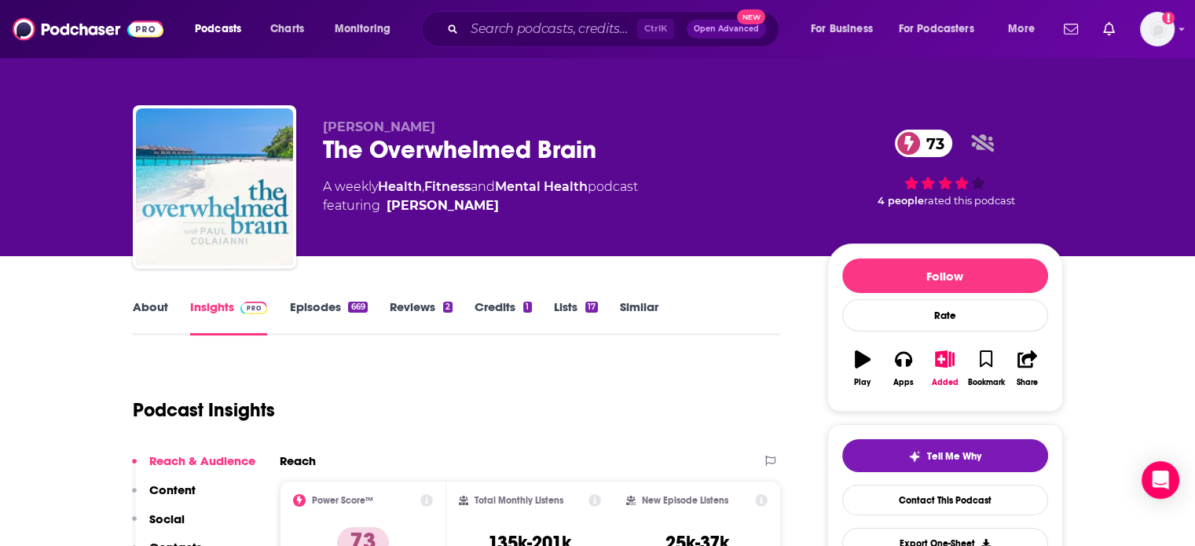
click at [140, 303] on link "About" at bounding box center [150, 317] width 35 height 36
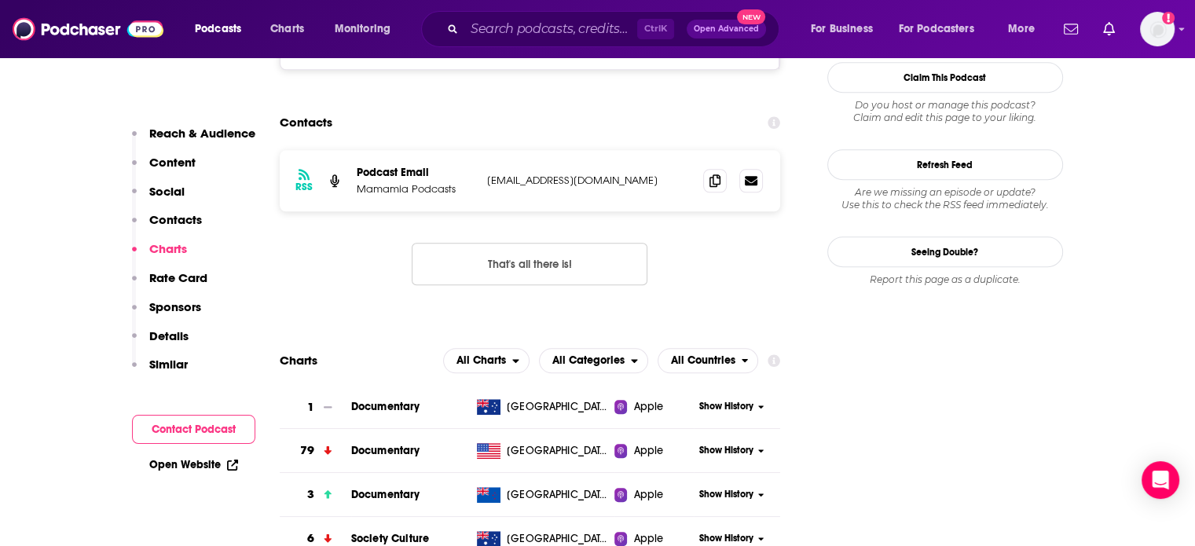
scroll to position [1414, 0]
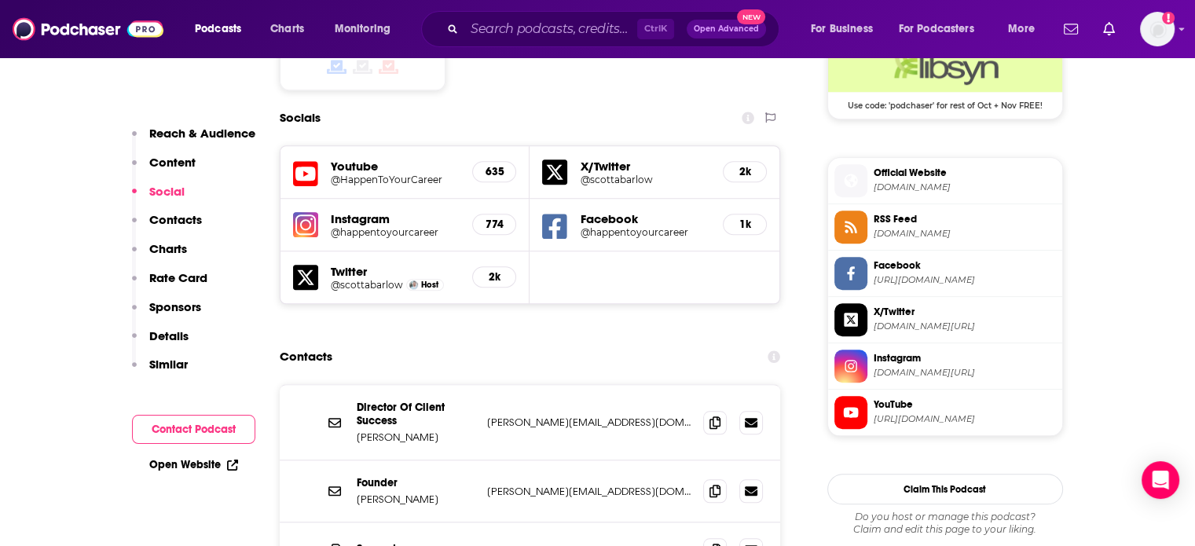
scroll to position [1493, 0]
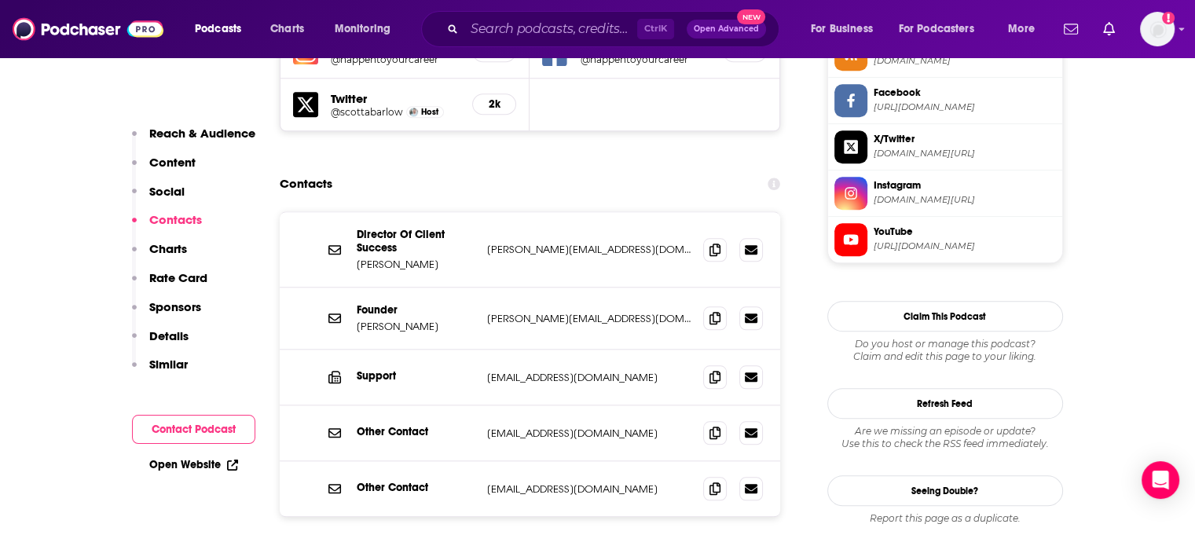
click at [563, 312] on p "[PERSON_NAME][EMAIL_ADDRESS][DOMAIN_NAME]" at bounding box center [589, 318] width 204 height 13
click at [563, 312] on p "scott@happentoyourcareer.com" at bounding box center [589, 318] width 204 height 13
copy div "scott@happentoyourcareer.com scott@happentoyourcareer.com"
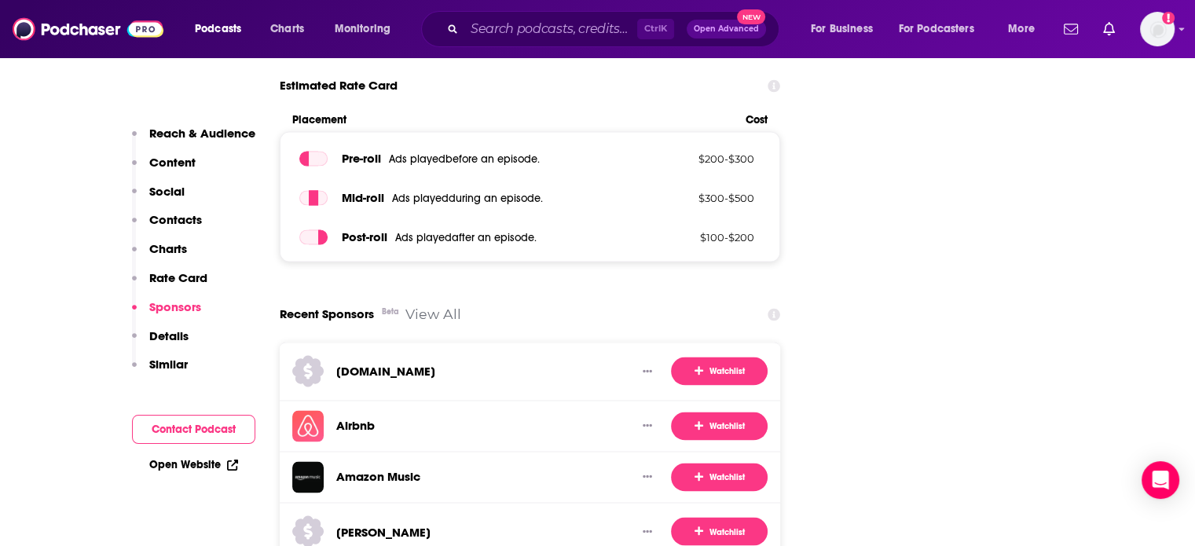
scroll to position [2514, 0]
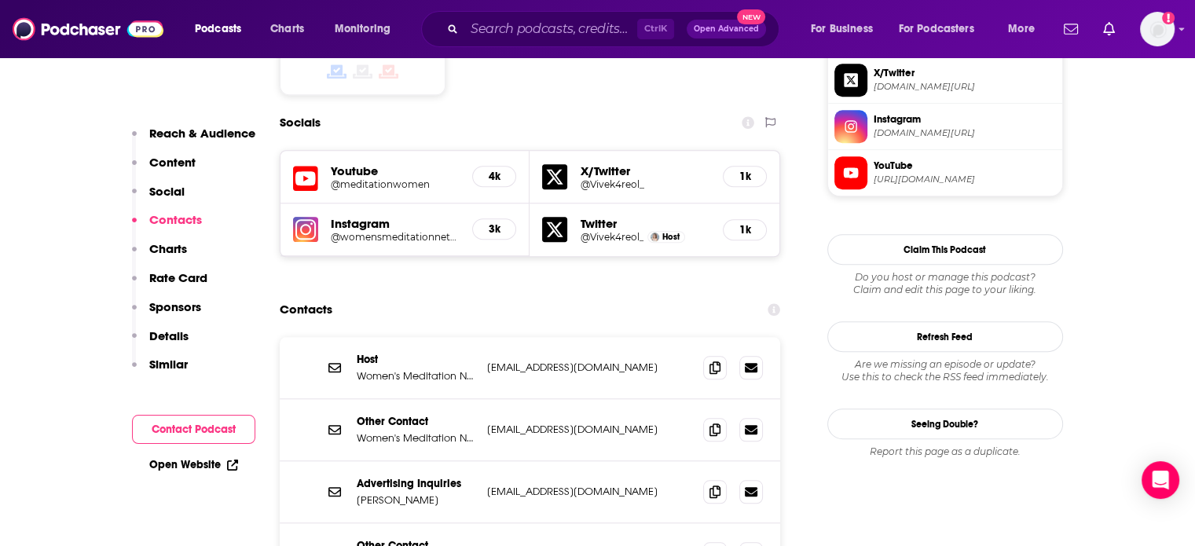
scroll to position [1493, 0]
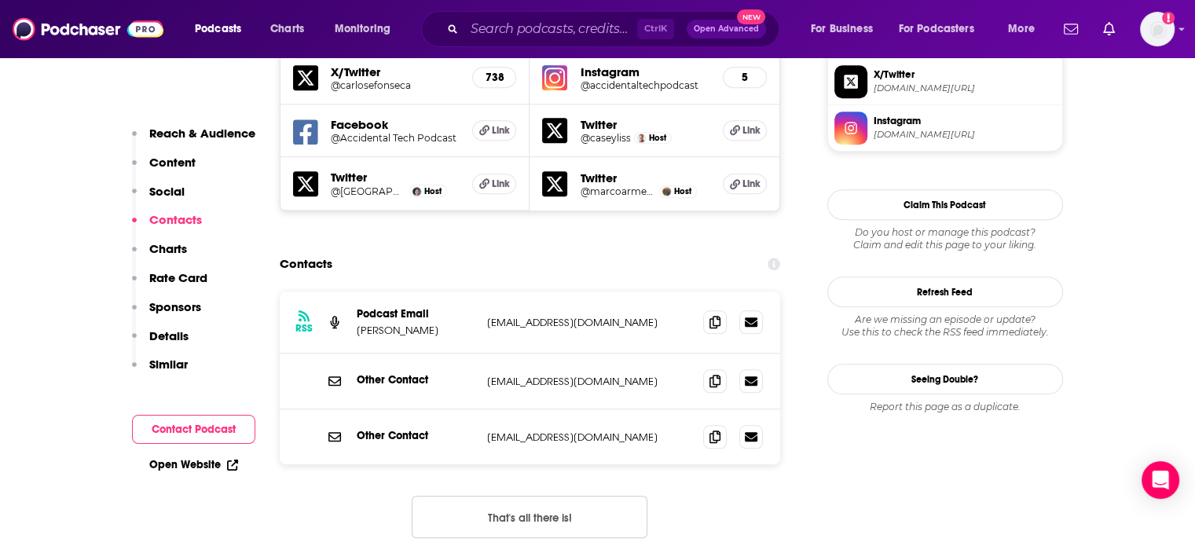
scroll to position [1336, 0]
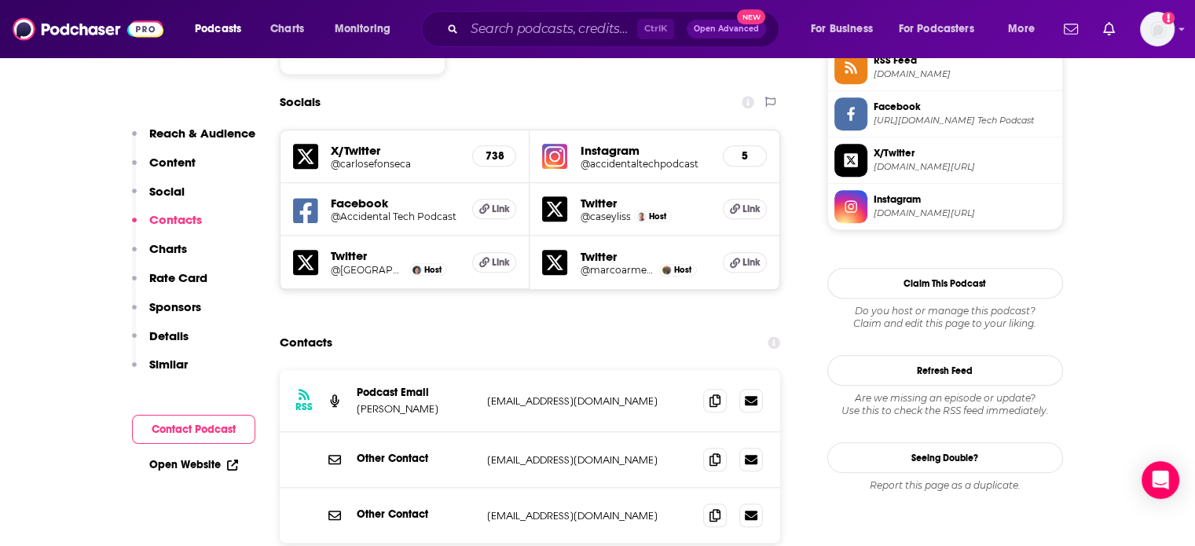
click at [491, 394] on p "[EMAIL_ADDRESS][DOMAIN_NAME]" at bounding box center [589, 400] width 204 height 13
drag, startPoint x: 491, startPoint y: 329, endPoint x: 548, endPoint y: 327, distance: 57.4
click at [548, 394] on p "atp@marco.org" at bounding box center [589, 400] width 204 height 13
copy p "atp@marco.org"
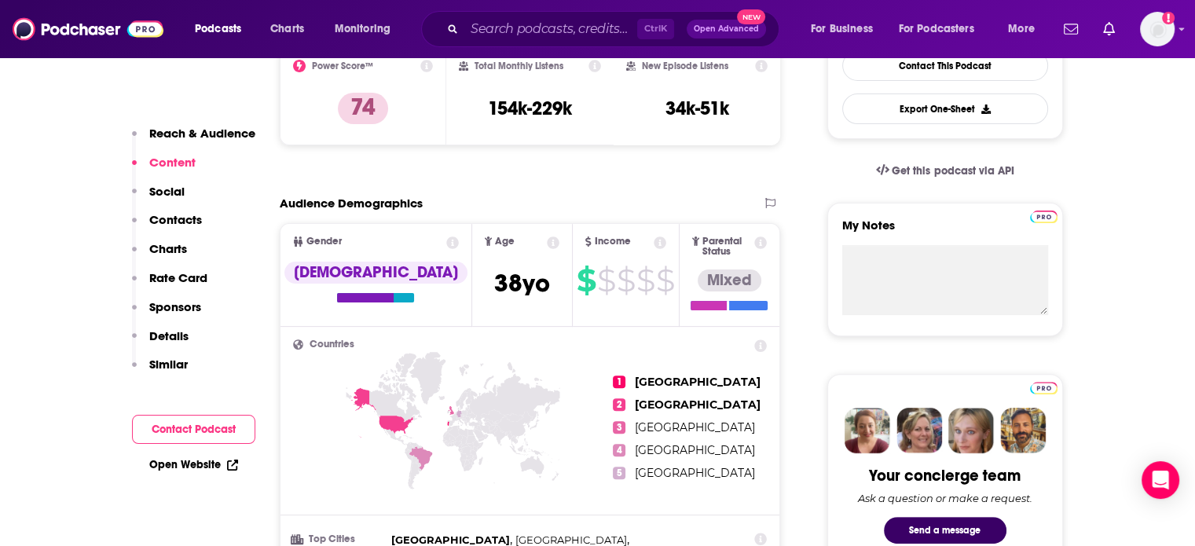
scroll to position [0, 0]
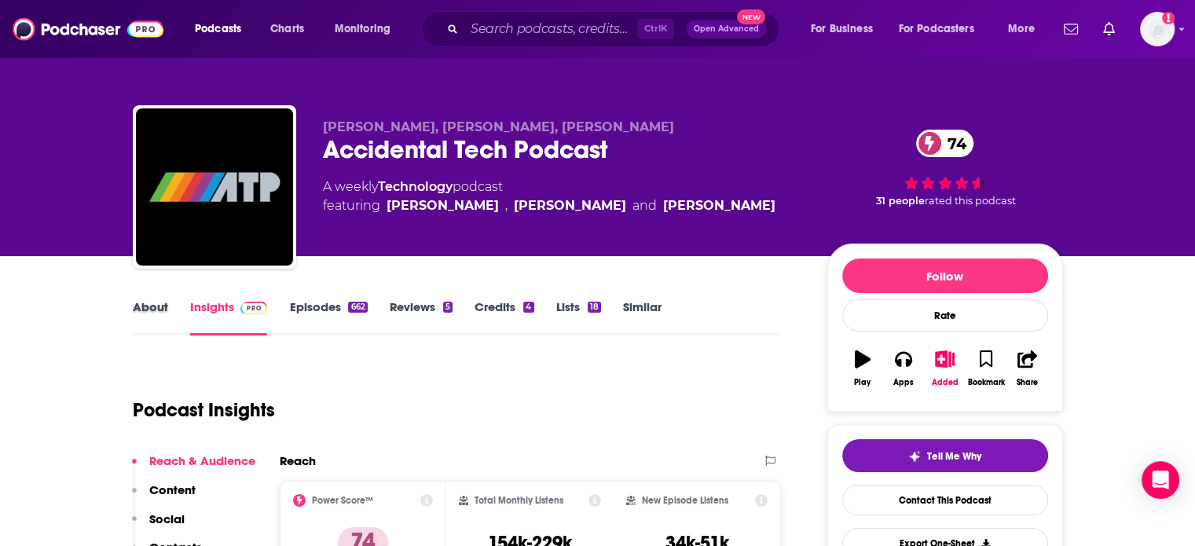
click at [168, 313] on div "About" at bounding box center [161, 317] width 57 height 36
click at [155, 317] on link "About" at bounding box center [150, 317] width 35 height 36
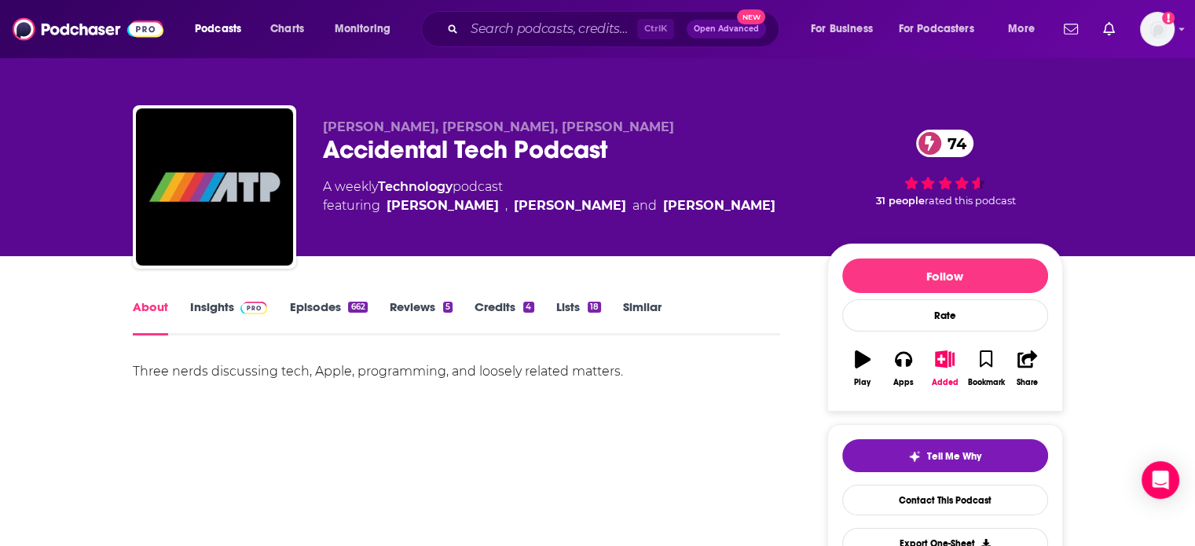
click at [227, 312] on link "Insights" at bounding box center [229, 317] width 78 height 36
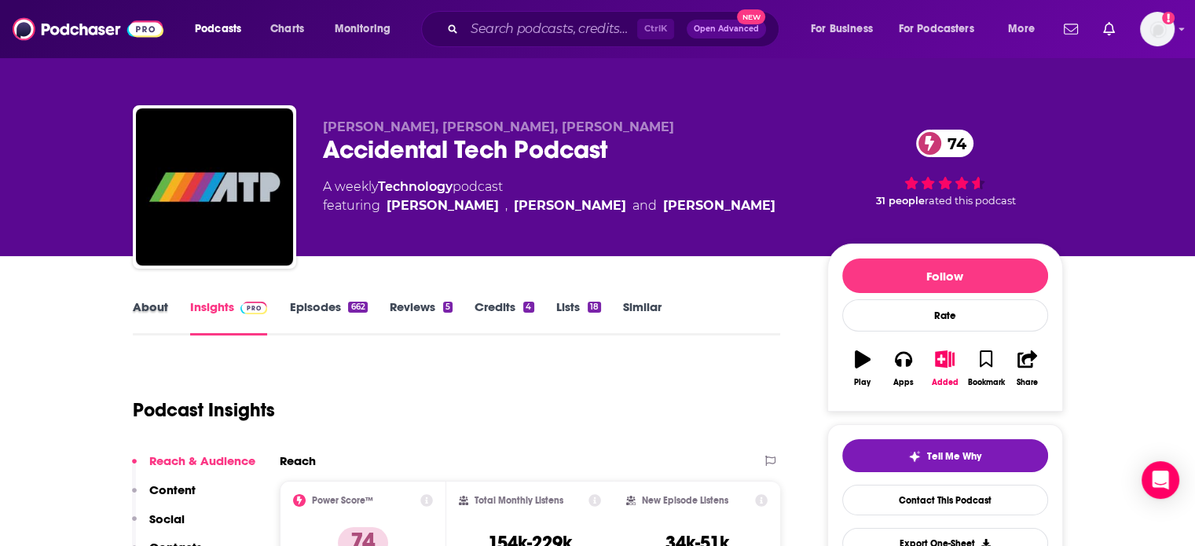
click at [167, 302] on div "About" at bounding box center [161, 317] width 57 height 36
click at [159, 307] on link "About" at bounding box center [150, 317] width 35 height 36
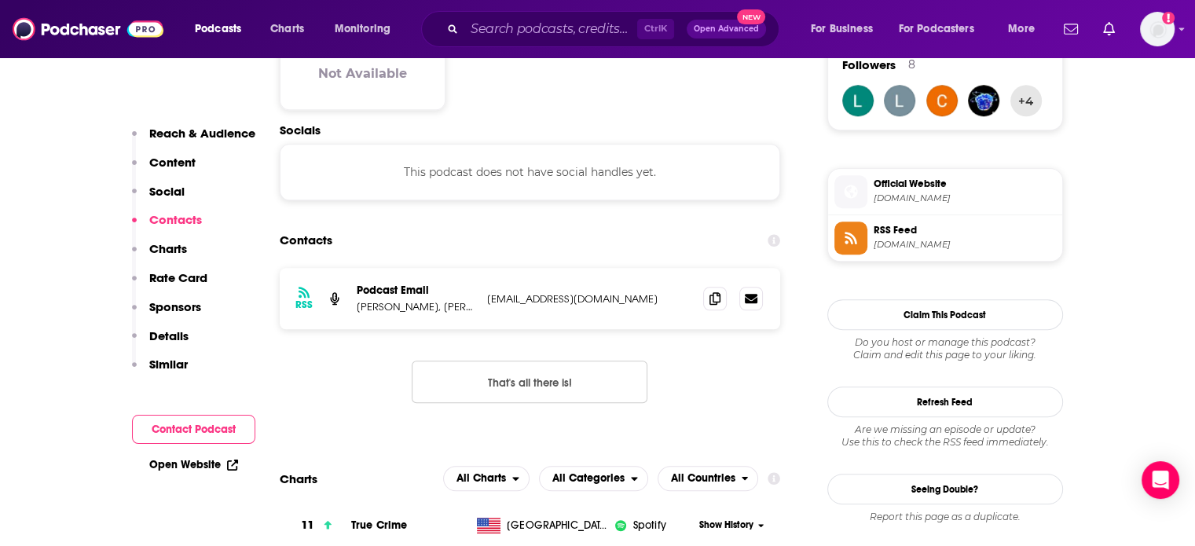
scroll to position [1336, 0]
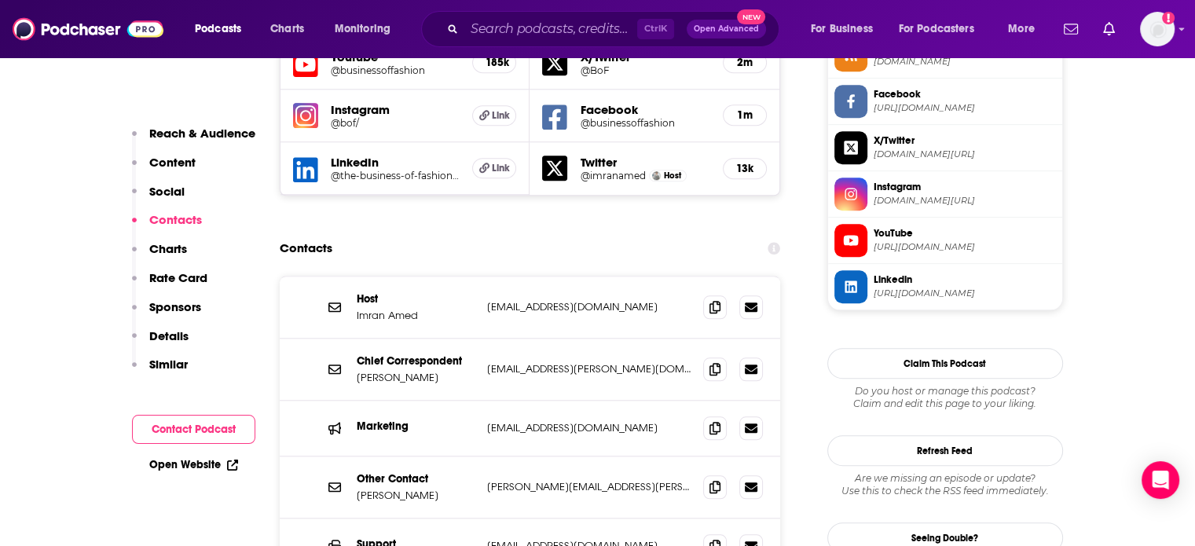
scroll to position [1493, 0]
click at [540, 299] on p "imran.amed@gmail.com" at bounding box center [589, 305] width 204 height 13
click at [559, 479] on p "brian.baskin@businessoffashion.com" at bounding box center [589, 485] width 204 height 13
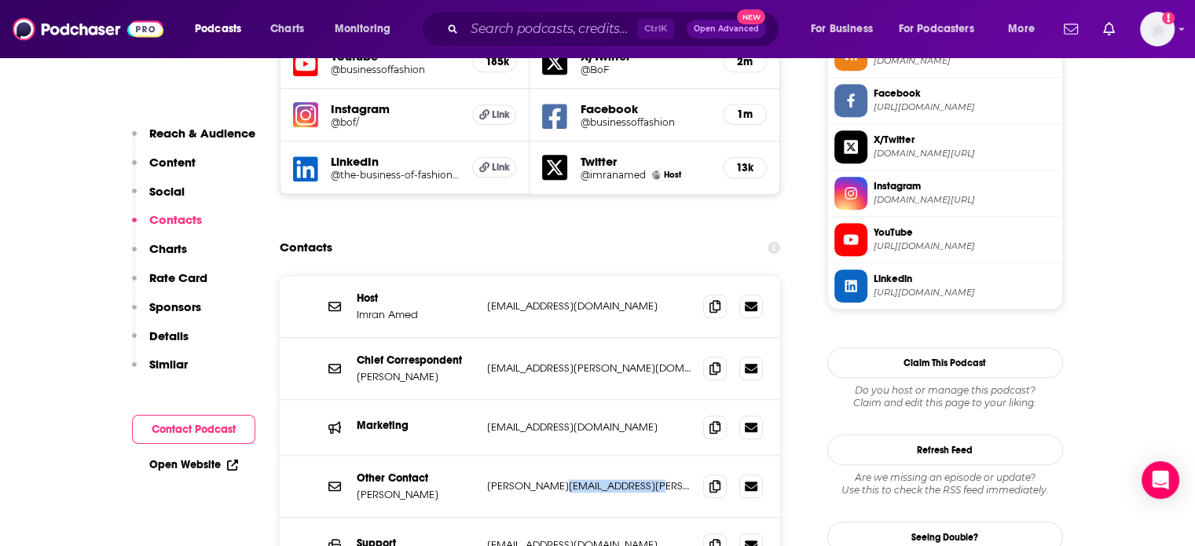
click at [559, 479] on p "brian.baskin@businessoffashion.com" at bounding box center [589, 485] width 204 height 13
copy div "brian.baskin@businessoffashion.com brian.baskin@businessoffashion.com"
click at [542, 361] on p "lauren.sherman@businessoffashion.com" at bounding box center [589, 367] width 204 height 13
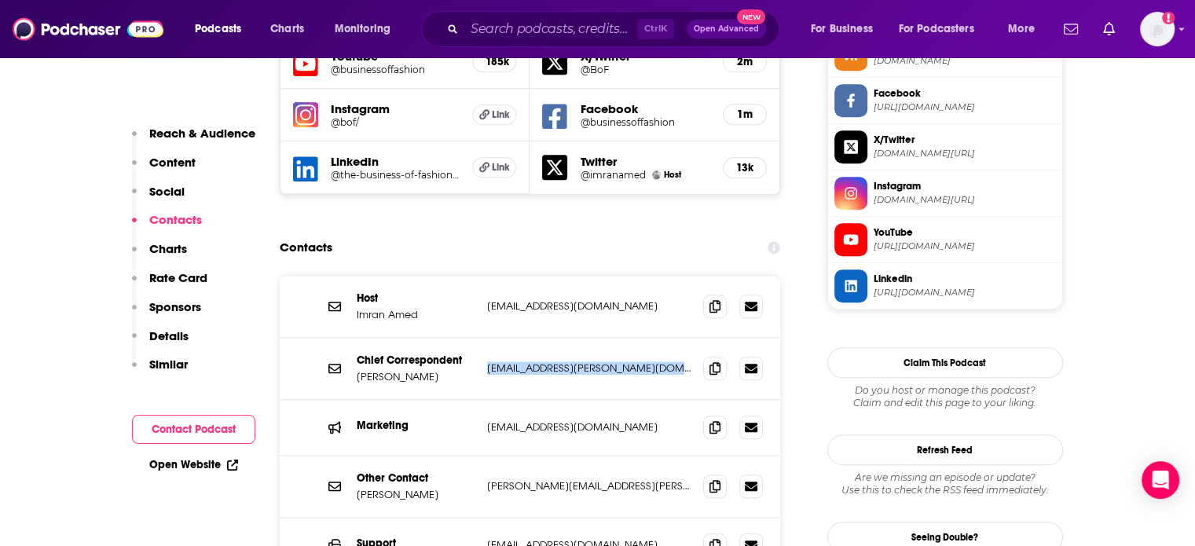
click at [542, 361] on p "lauren.sherman@businessoffashion.com" at bounding box center [589, 367] width 204 height 13
copy div "lauren.sherman@businessoffashion.com lauren.sherman@businessoffashion.com"
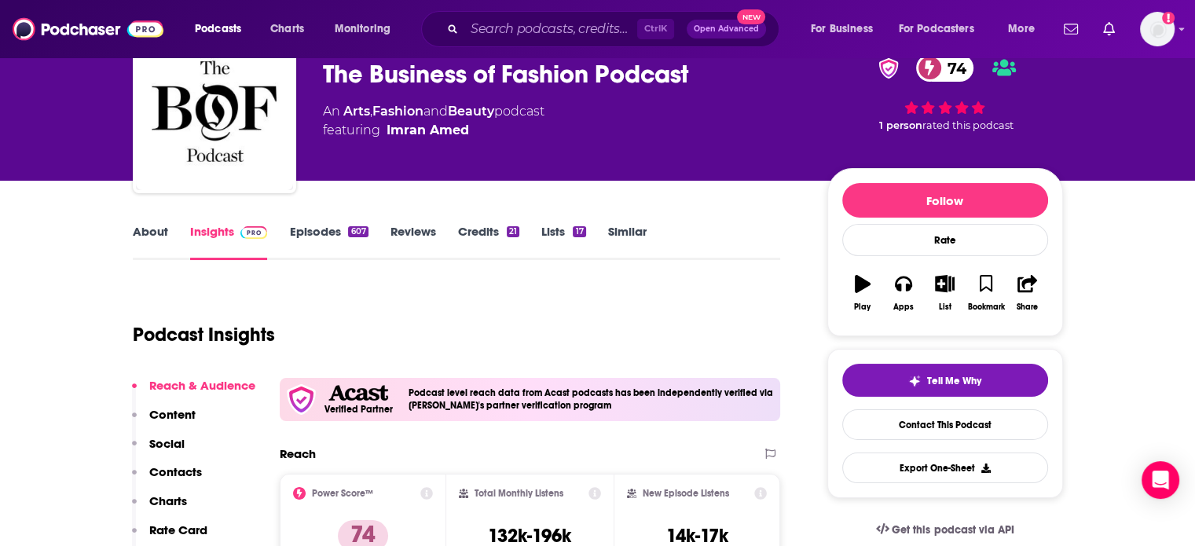
scroll to position [0, 0]
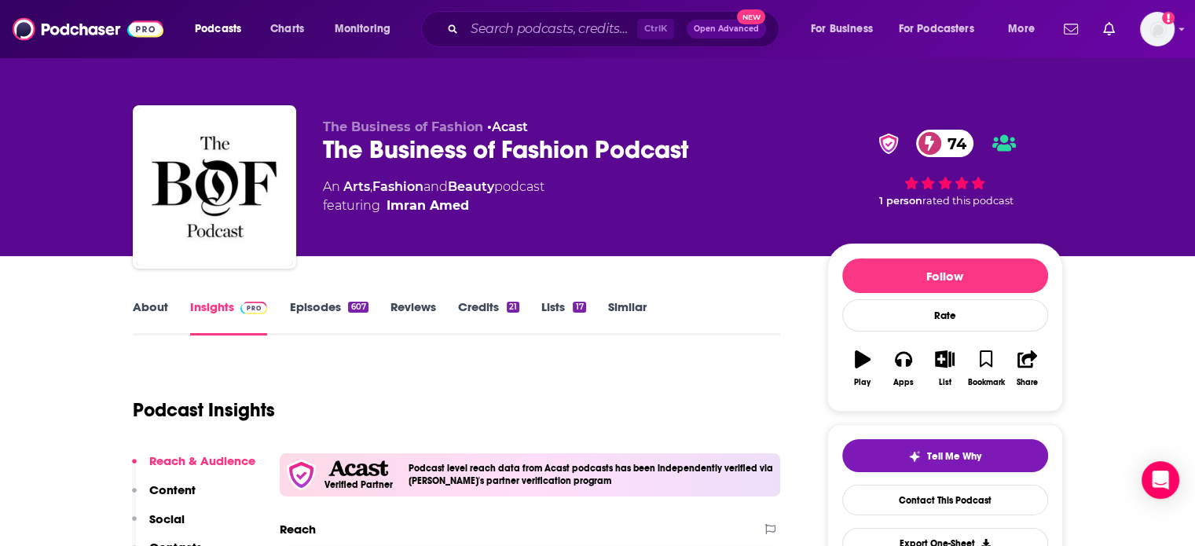
click at [145, 300] on link "About" at bounding box center [150, 317] width 35 height 36
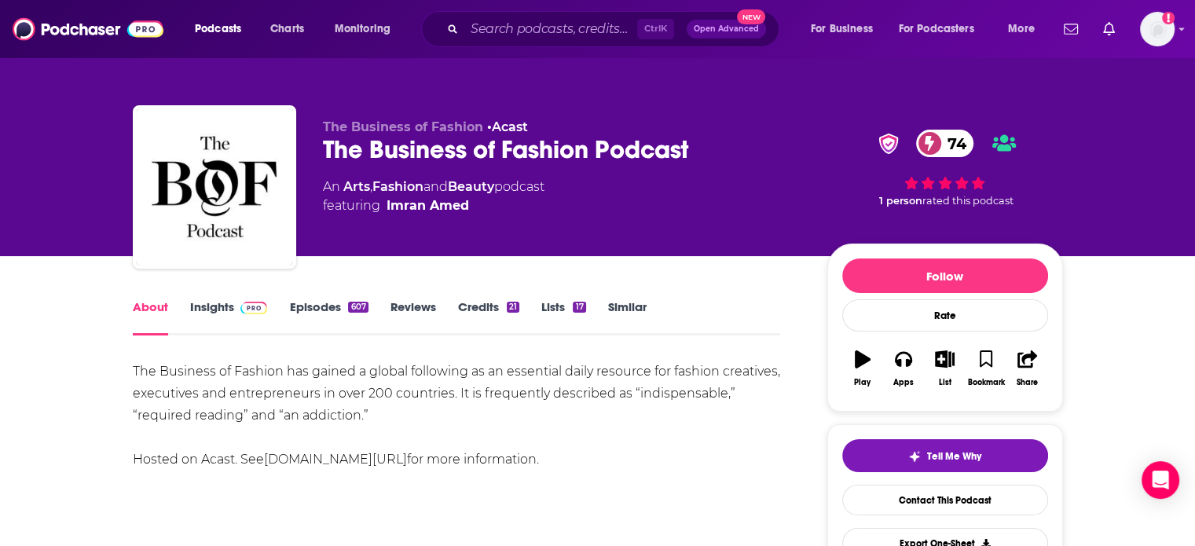
click at [224, 306] on link "Insights" at bounding box center [229, 317] width 78 height 36
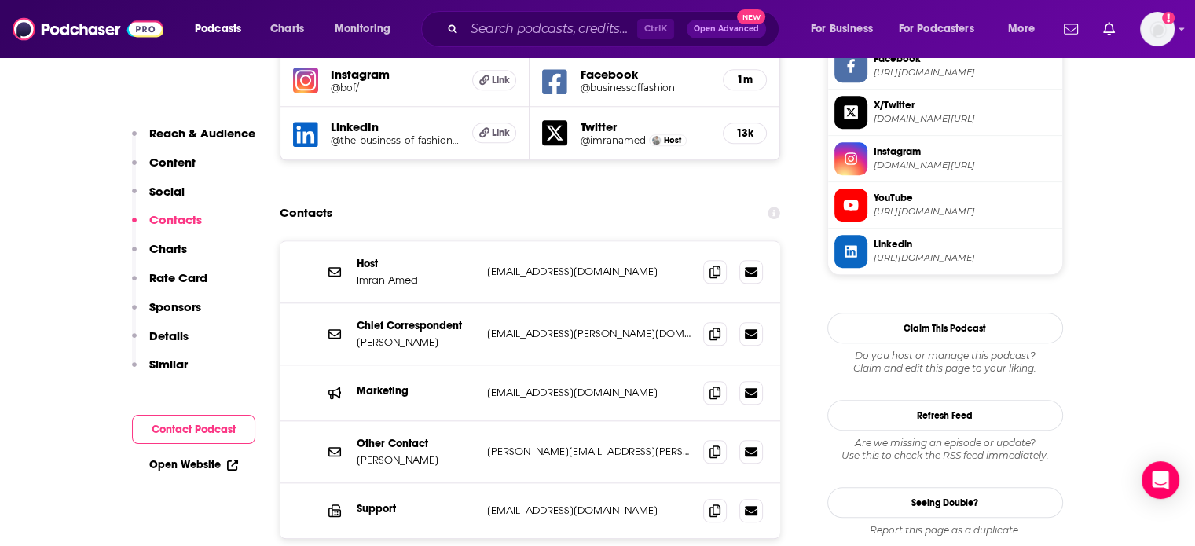
scroll to position [1493, 0]
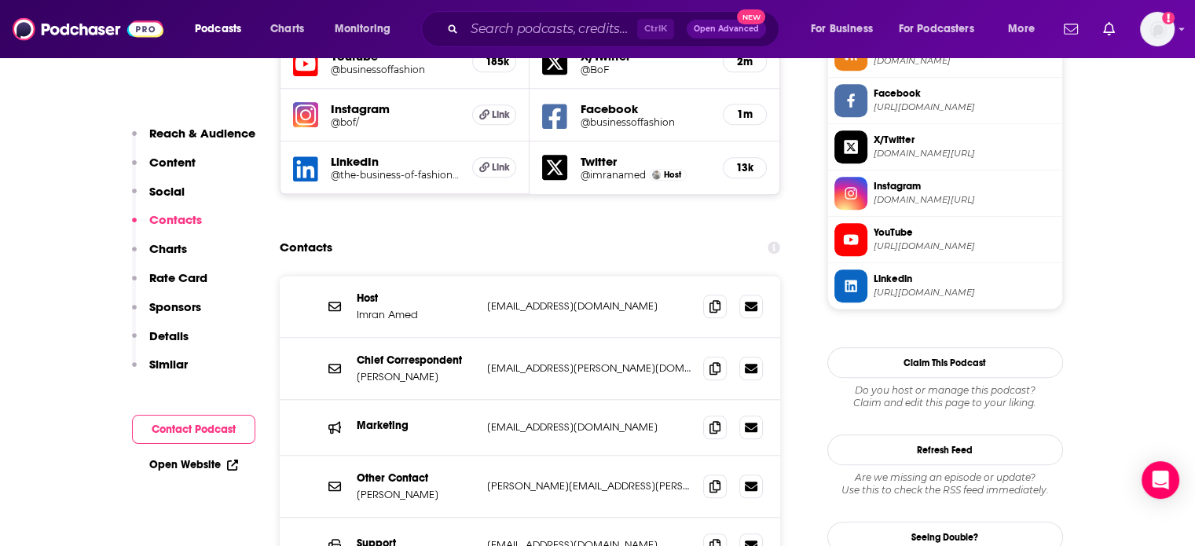
click at [557, 456] on div "Other Contact Brian Baskin brian.baskin@businessoffashion.com brian.baskin@busi…" at bounding box center [530, 487] width 501 height 62
copy div "brian.baskin@businessoffashion.com brian.baskin@businessoffashion.com"
click at [554, 361] on p "lauren.sherman@businessoffashion.com" at bounding box center [589, 367] width 204 height 13
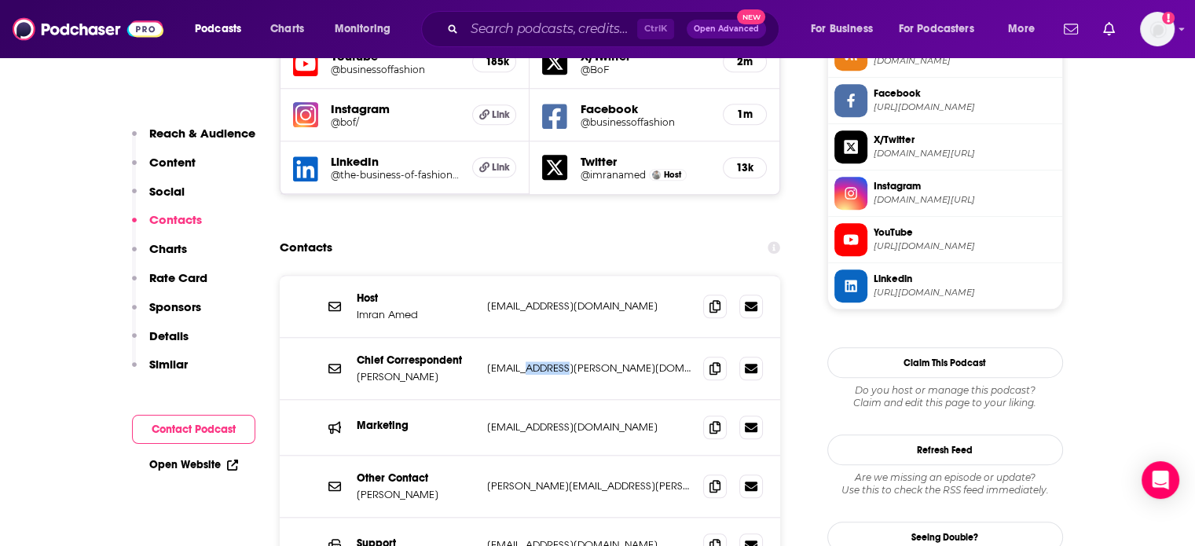
click at [554, 361] on p "lauren.sherman@businessoffashion.com" at bounding box center [589, 367] width 204 height 13
click at [531, 538] on p "info@businessoffashion.com" at bounding box center [589, 544] width 204 height 13
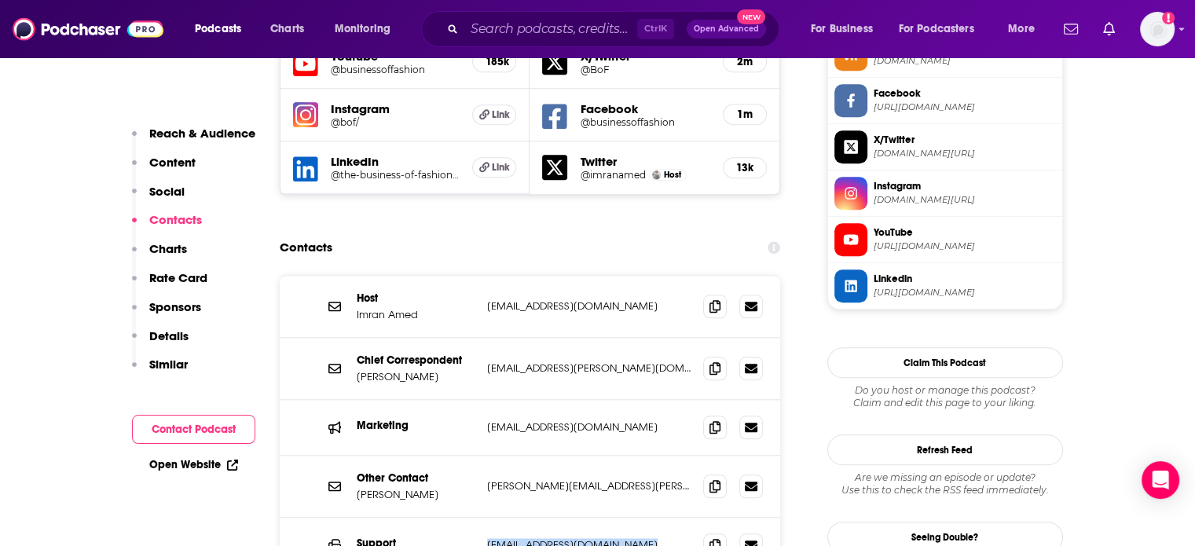
copy div "info@businessoffashion.com info@businessoffashion.com"
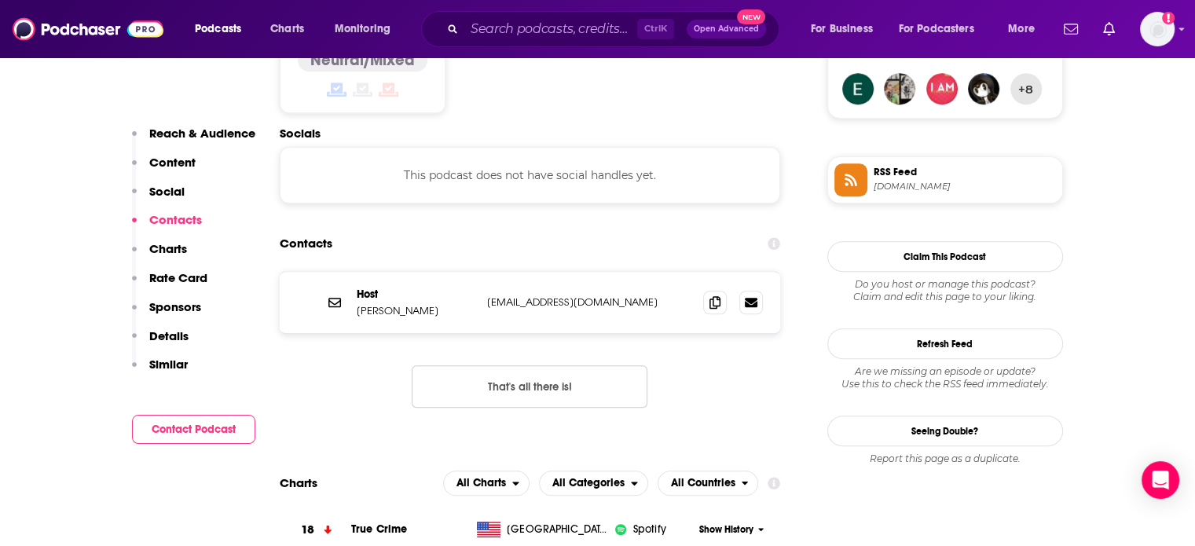
scroll to position [1336, 0]
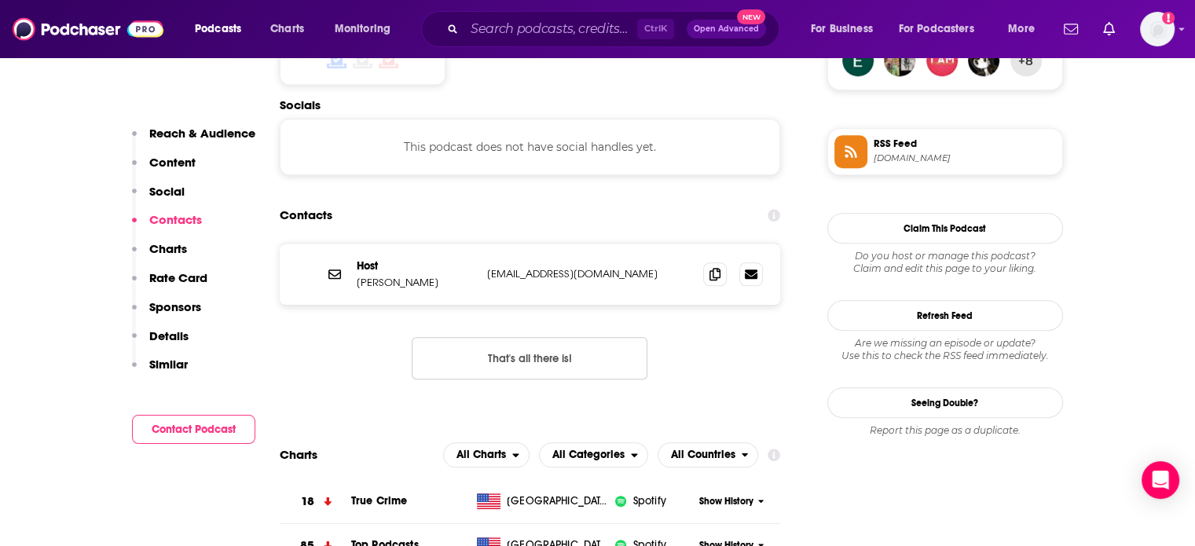
click at [528, 267] on p "info@daniellekirsty.com" at bounding box center [589, 273] width 204 height 13
copy div "info@daniellekirsty.com info@daniellekirsty.com"
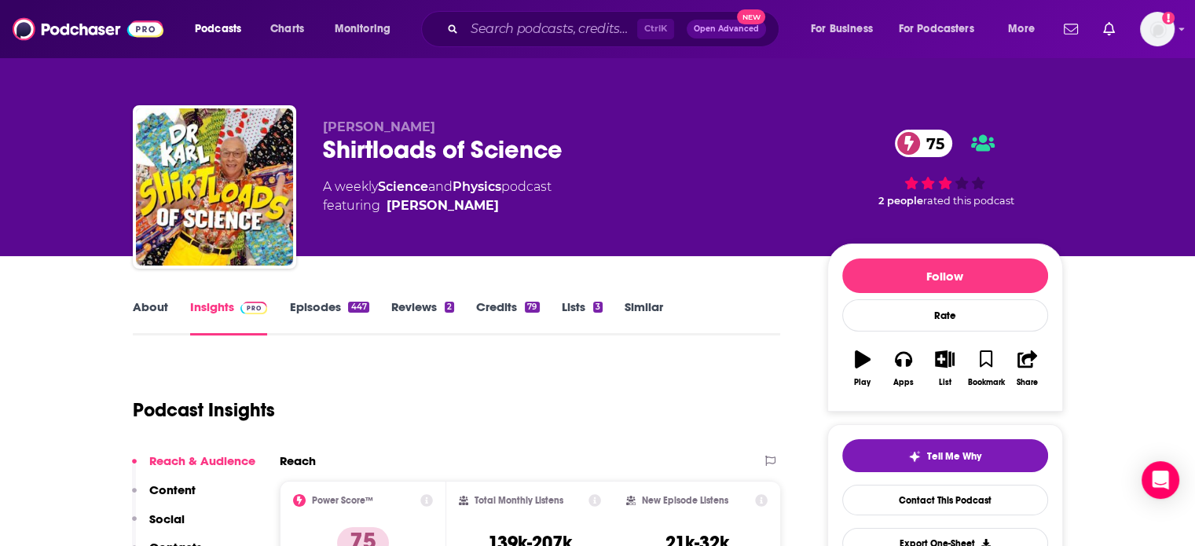
click at [154, 299] on link "About" at bounding box center [150, 317] width 35 height 36
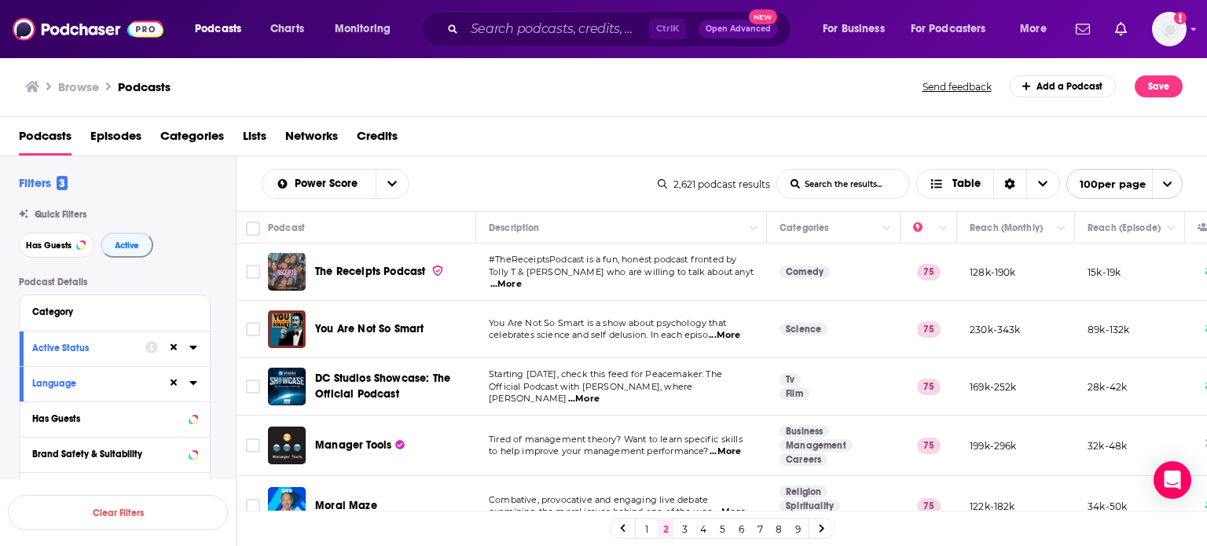
click at [686, 530] on link "3" at bounding box center [684, 528] width 16 height 19
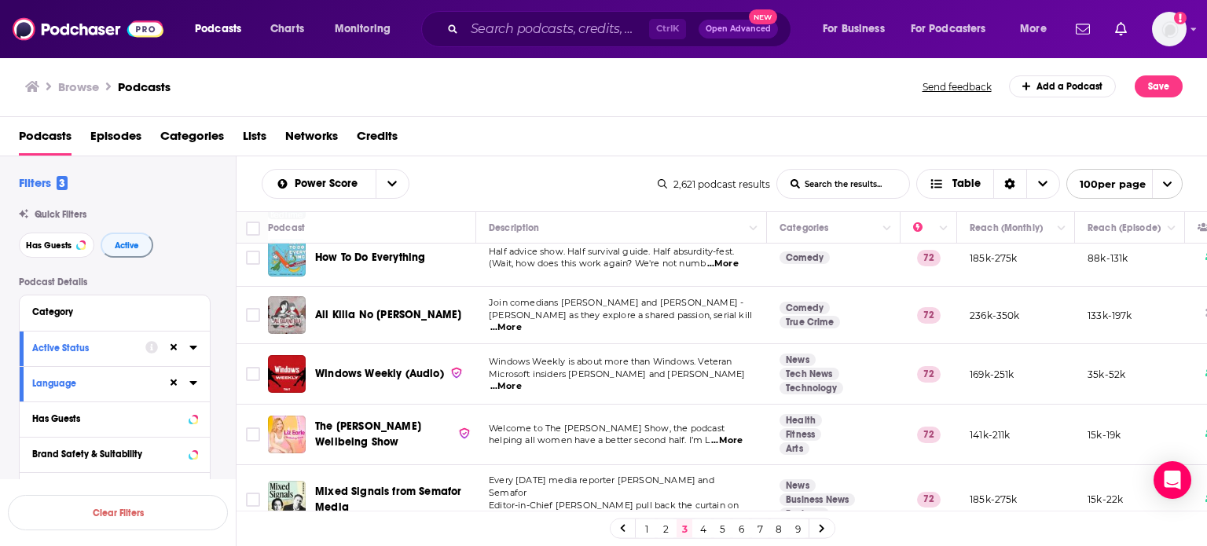
scroll to position [5680, 0]
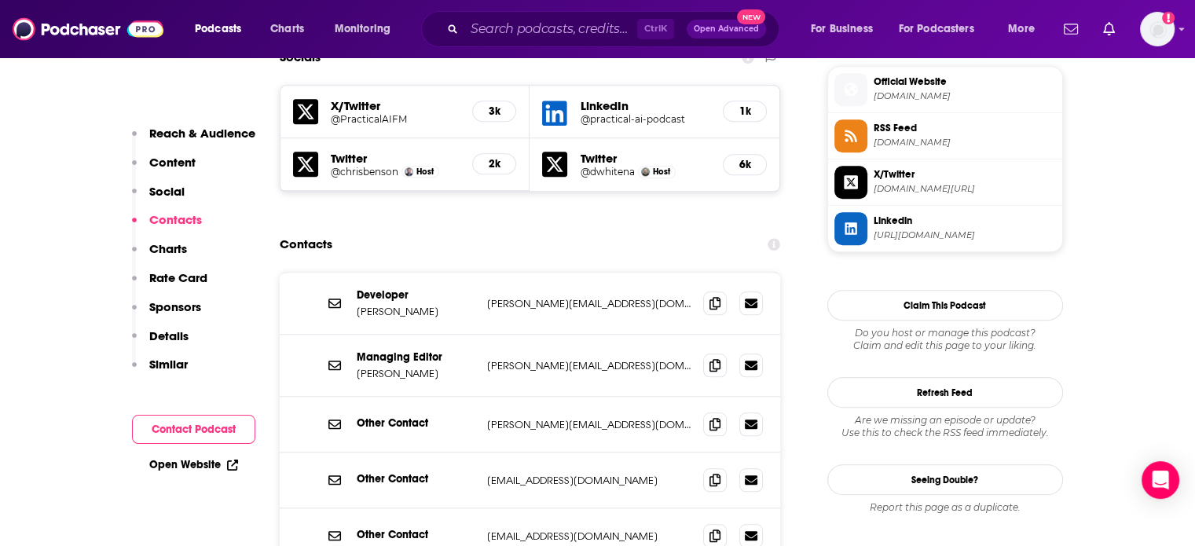
scroll to position [1414, 0]
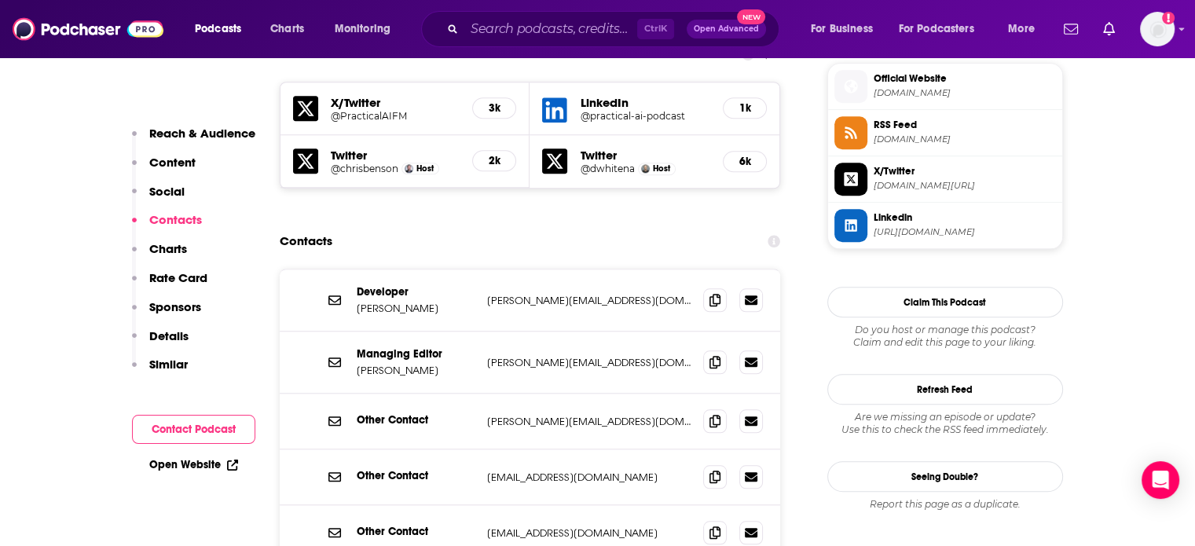
click at [547, 269] on div "Developer [PERSON_NAME] [PERSON_NAME][EMAIL_ADDRESS][DOMAIN_NAME] [PERSON_NAME]…" at bounding box center [530, 300] width 501 height 62
click at [548, 294] on p "[PERSON_NAME][EMAIL_ADDRESS][DOMAIN_NAME]" at bounding box center [589, 300] width 204 height 13
drag, startPoint x: 548, startPoint y: 207, endPoint x: 600, endPoint y: 212, distance: 52.9
click at [600, 294] on p "[PERSON_NAME][EMAIL_ADDRESS][DOMAIN_NAME]" at bounding box center [589, 300] width 204 height 13
copy p "[DOMAIN_NAME]"
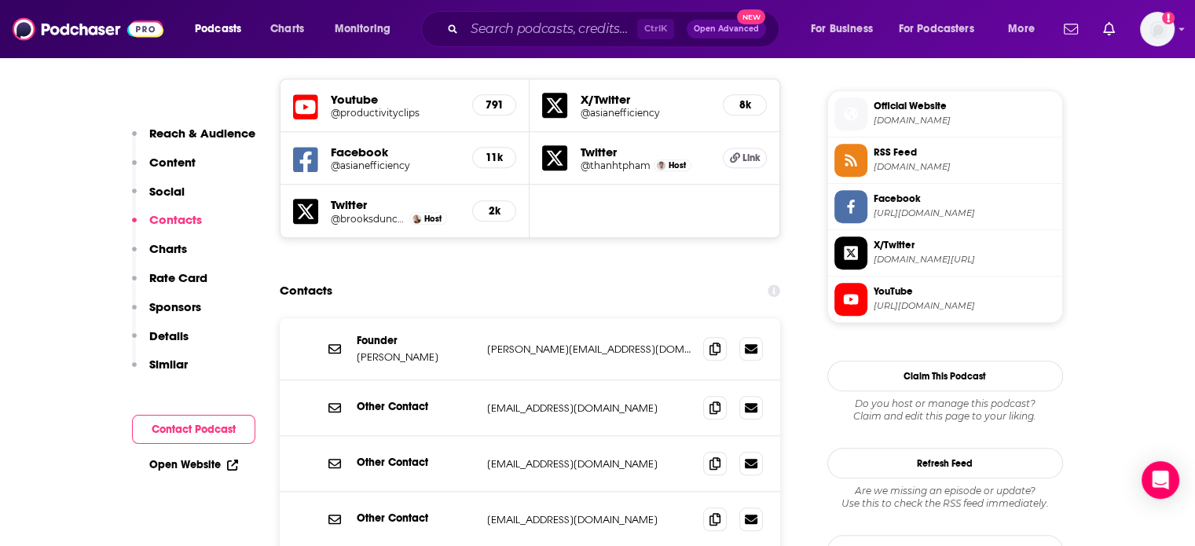
scroll to position [1414, 0]
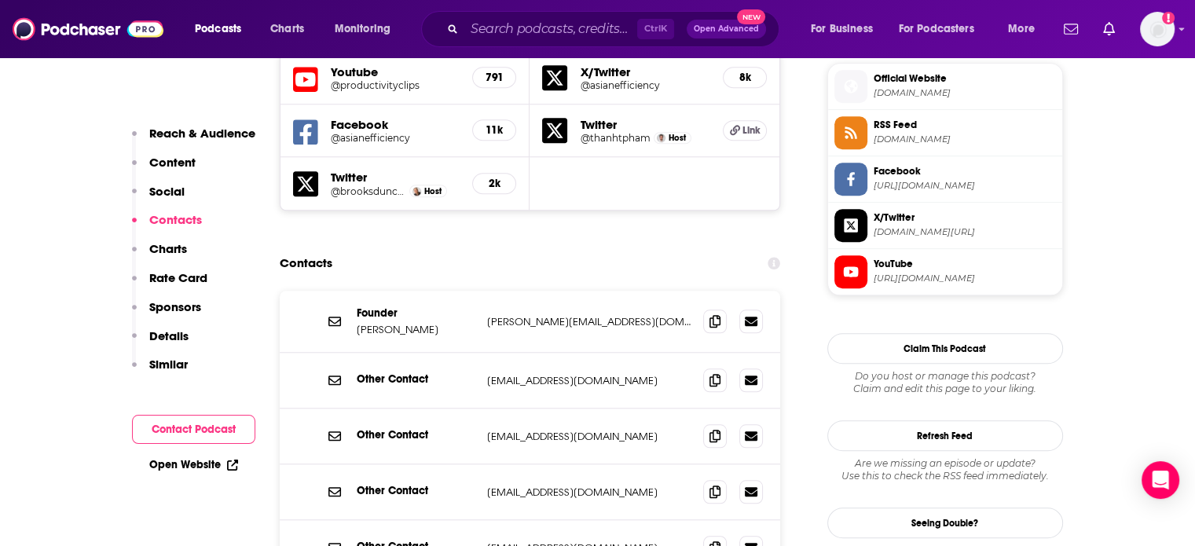
click at [544, 541] on p "[EMAIL_ADDRESS][DOMAIN_NAME]" at bounding box center [589, 547] width 204 height 13
click at [549, 541] on p "[EMAIL_ADDRESS][DOMAIN_NAME]" at bounding box center [589, 547] width 204 height 13
drag, startPoint x: 547, startPoint y: 474, endPoint x: 600, endPoint y: 474, distance: 53.4
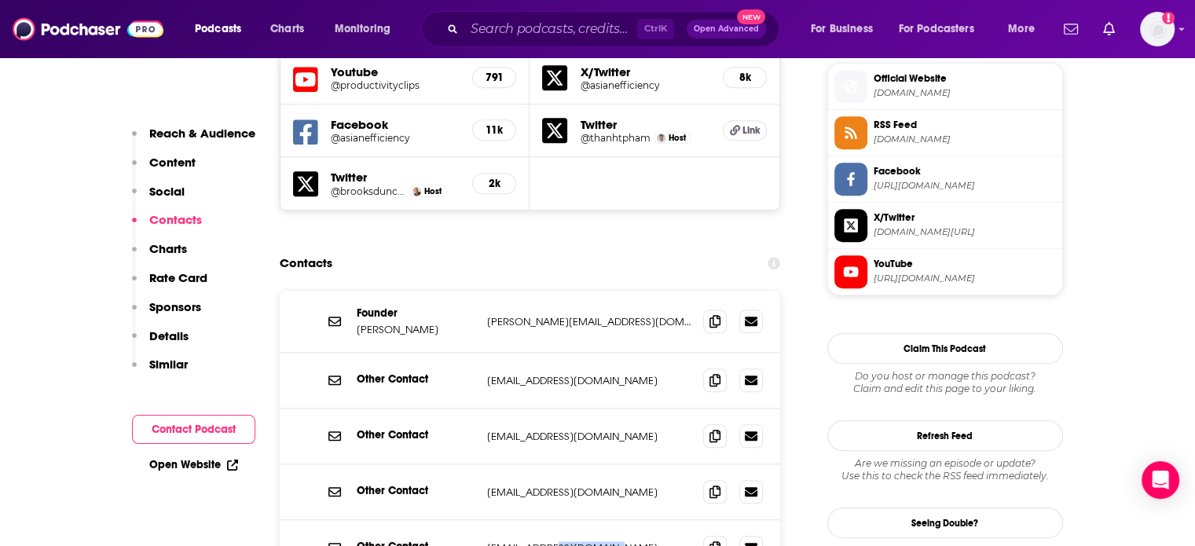
click at [600, 541] on p "[EMAIL_ADDRESS][DOMAIN_NAME]" at bounding box center [589, 547] width 204 height 13
click at [599, 541] on p "[EMAIL_ADDRESS][DOMAIN_NAME]" at bounding box center [589, 547] width 204 height 13
drag, startPoint x: 599, startPoint y: 474, endPoint x: 552, endPoint y: 473, distance: 46.4
click at [552, 541] on p "[EMAIL_ADDRESS][DOMAIN_NAME]" at bounding box center [589, 547] width 204 height 13
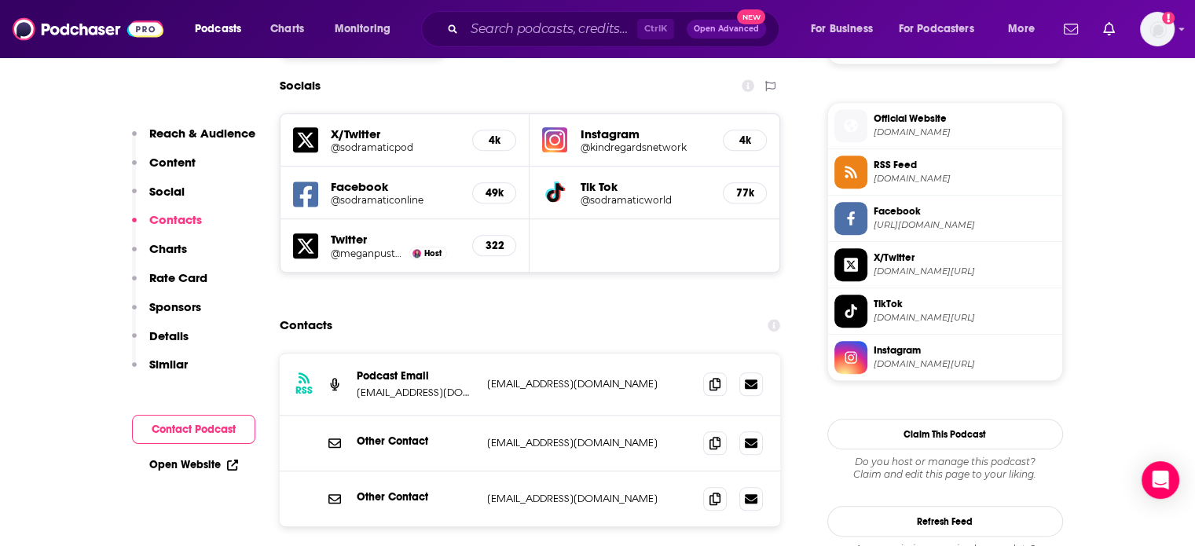
scroll to position [1414, 0]
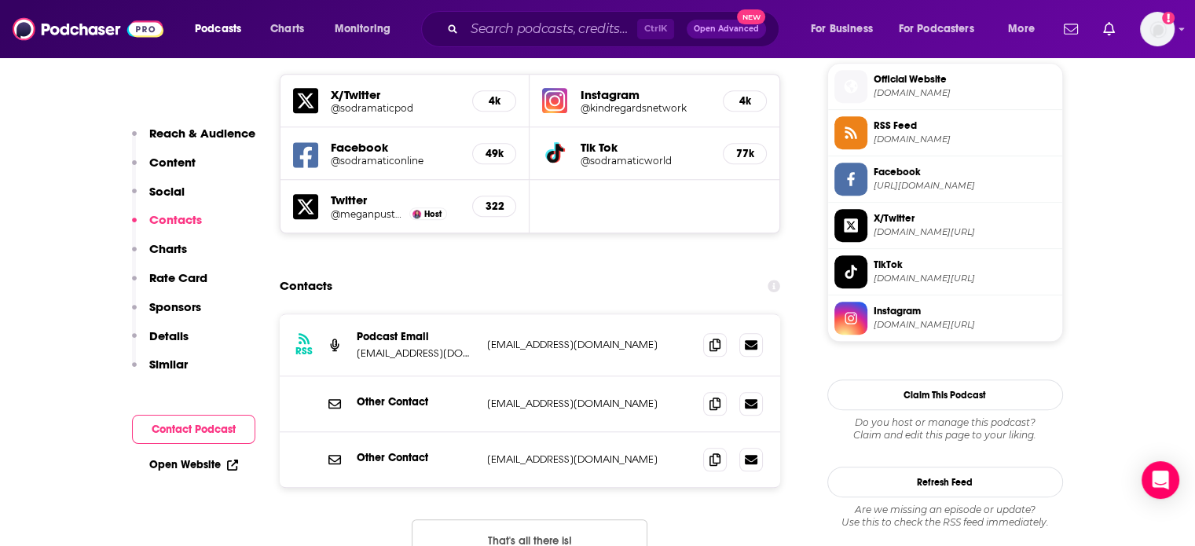
click at [569, 397] on p "[EMAIL_ADDRESS][DOMAIN_NAME]" at bounding box center [589, 403] width 204 height 13
copy div "[EMAIL_ADDRESS][DOMAIN_NAME] [EMAIL_ADDRESS][DOMAIN_NAME]"
click at [534, 453] on p "[EMAIL_ADDRESS][DOMAIN_NAME]" at bounding box center [589, 459] width 204 height 13
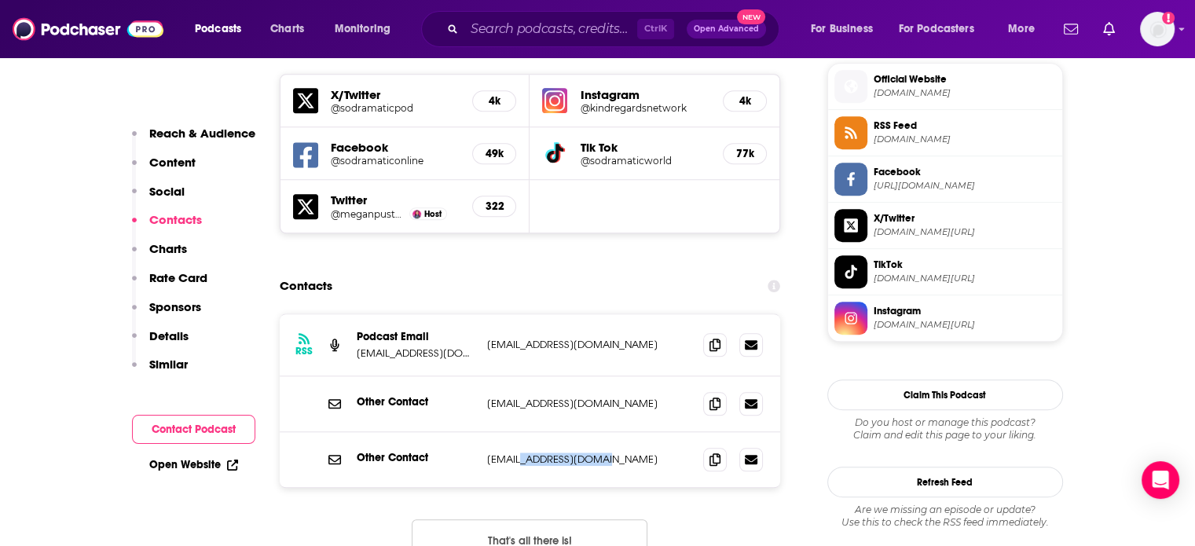
click at [534, 453] on p "[EMAIL_ADDRESS][DOMAIN_NAME]" at bounding box center [589, 459] width 204 height 13
click at [539, 453] on p "[EMAIL_ADDRESS][DOMAIN_NAME]" at bounding box center [589, 459] width 204 height 13
drag, startPoint x: 539, startPoint y: 408, endPoint x: 630, endPoint y: 414, distance: 91.3
click at [630, 453] on p "[EMAIL_ADDRESS][DOMAIN_NAME]" at bounding box center [589, 459] width 204 height 13
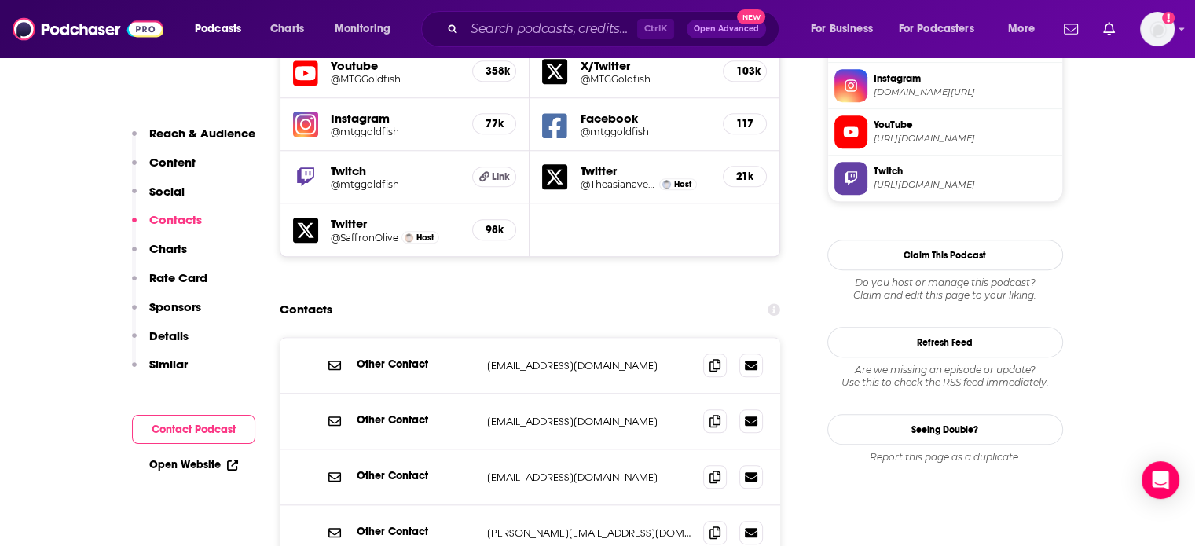
scroll to position [1493, 0]
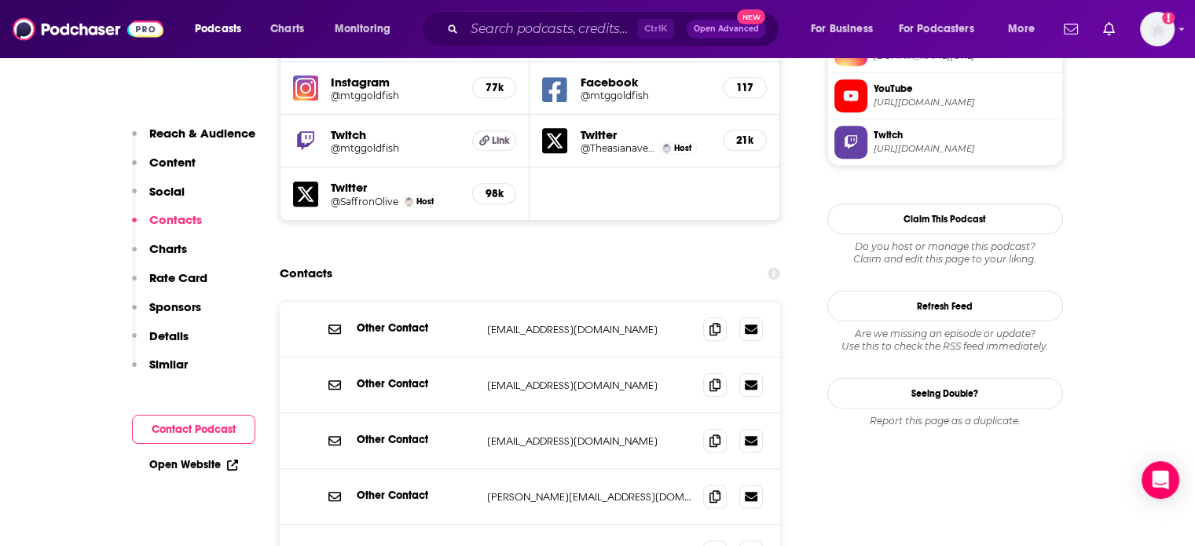
click at [558, 379] on p "[EMAIL_ADDRESS][DOMAIN_NAME]" at bounding box center [589, 385] width 204 height 13
drag, startPoint x: 558, startPoint y: 289, endPoint x: 602, endPoint y: 288, distance: 44.0
click at [602, 379] on p "[EMAIL_ADDRESS][DOMAIN_NAME]" at bounding box center [589, 385] width 204 height 13
copy p "[DOMAIN_NAME]"
click at [519, 323] on p "[EMAIL_ADDRESS][DOMAIN_NAME]" at bounding box center [589, 329] width 204 height 13
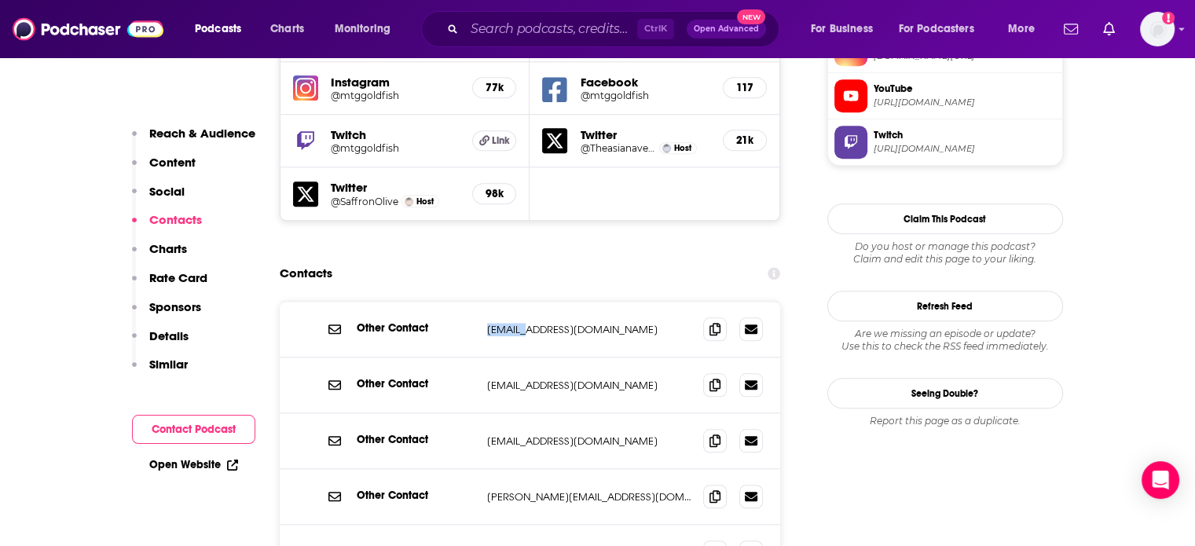
click at [519, 323] on p "[EMAIL_ADDRESS][DOMAIN_NAME]" at bounding box center [589, 329] width 204 height 13
copy div "[EMAIL_ADDRESS][DOMAIN_NAME] [EMAIL_ADDRESS][DOMAIN_NAME]"
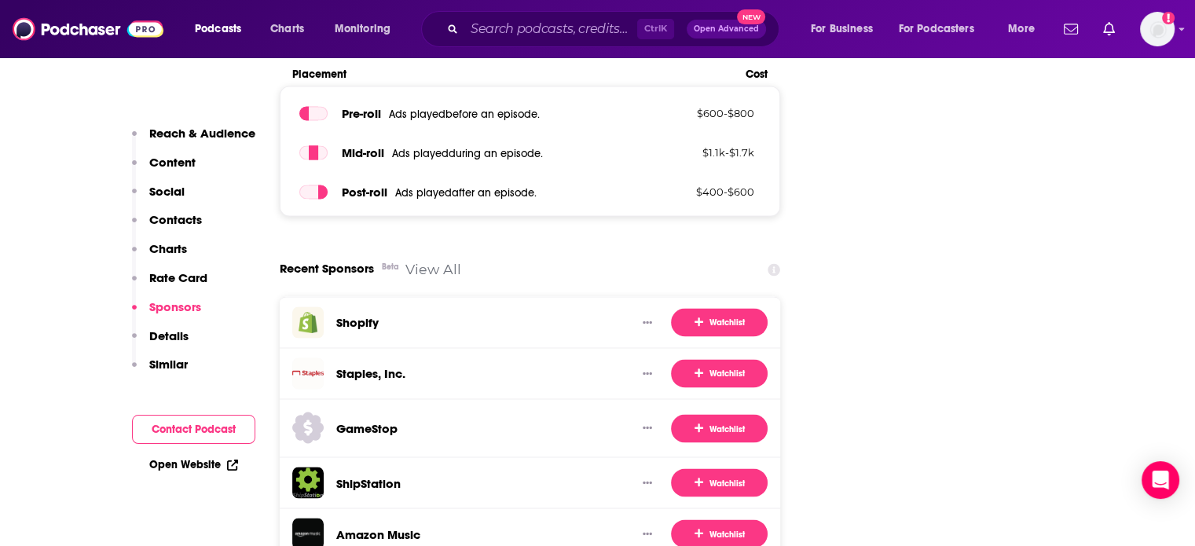
scroll to position [2593, 0]
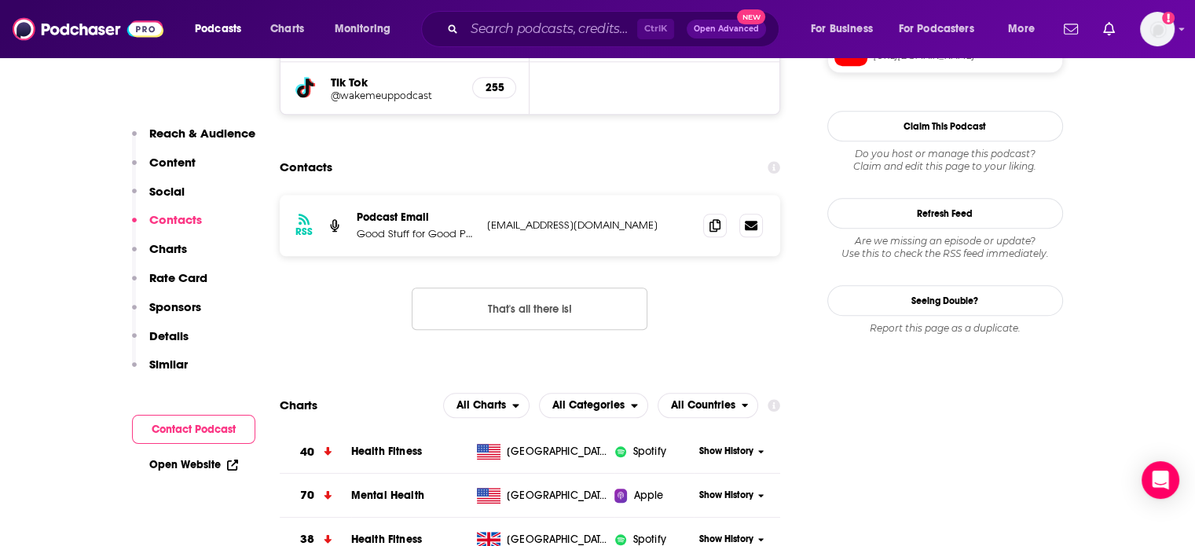
scroll to position [1336, 0]
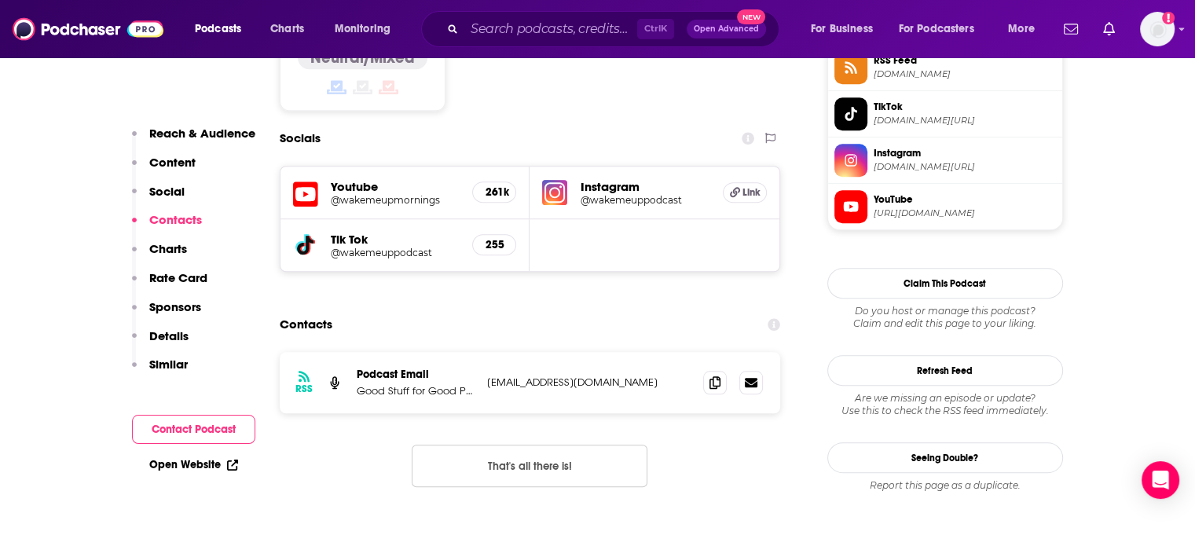
click at [539, 376] on p "[EMAIL_ADDRESS][DOMAIN_NAME]" at bounding box center [589, 382] width 204 height 13
drag, startPoint x: 539, startPoint y: 299, endPoint x: 628, endPoint y: 306, distance: 89.0
click at [628, 376] on p "[EMAIL_ADDRESS][DOMAIN_NAME]" at bounding box center [589, 382] width 204 height 13
copy p "[EMAIL_ADDRESS][DOMAIN_NAME]"
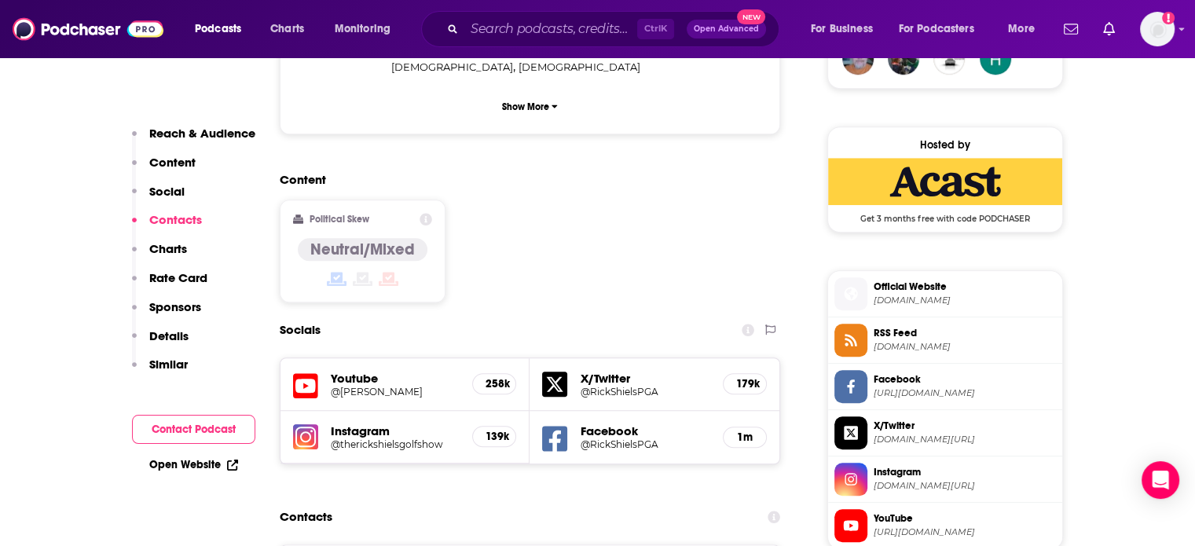
scroll to position [1414, 0]
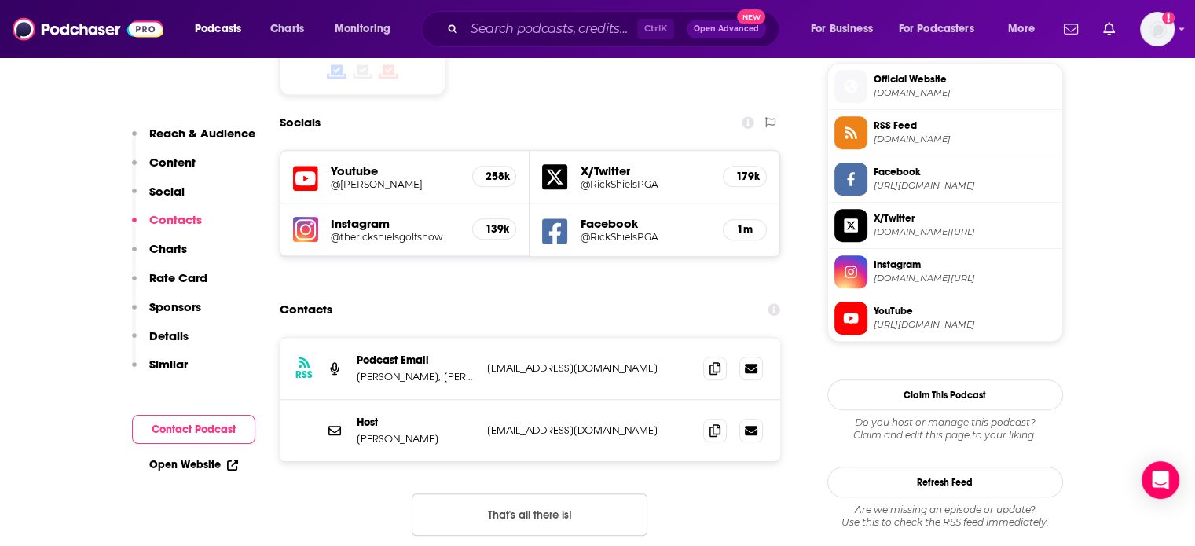
click at [532, 423] on p "[EMAIL_ADDRESS][DOMAIN_NAME]" at bounding box center [589, 429] width 204 height 13
click at [531, 423] on p "[EMAIL_ADDRESS][DOMAIN_NAME]" at bounding box center [589, 429] width 204 height 13
click at [531, 423] on p "info@rickshiels.com" at bounding box center [589, 429] width 204 height 13
copy div "info@rickshiels.com info@rickshiels.com"
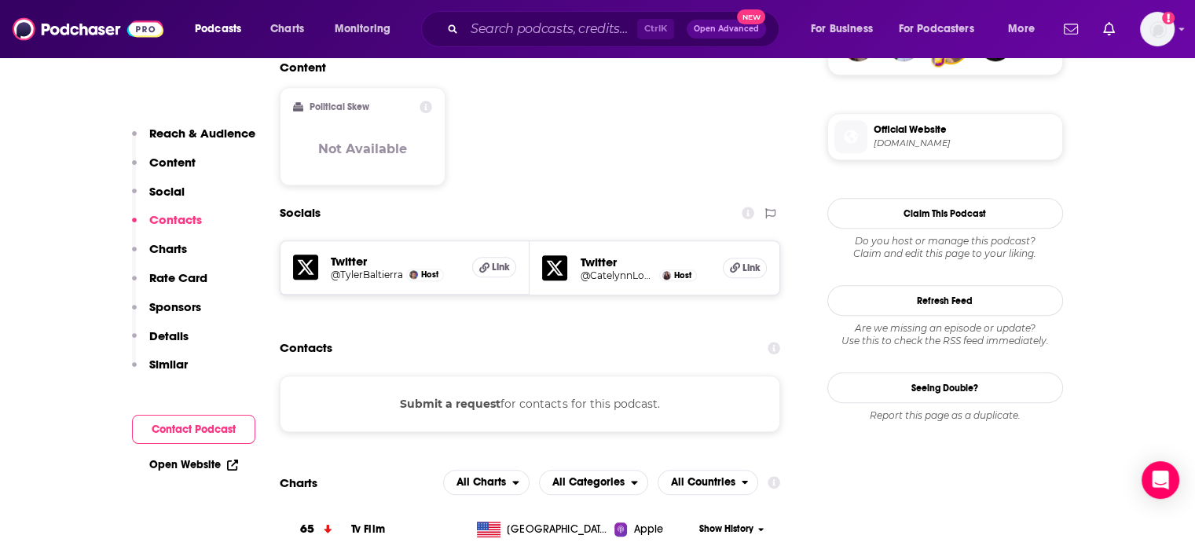
scroll to position [1257, 0]
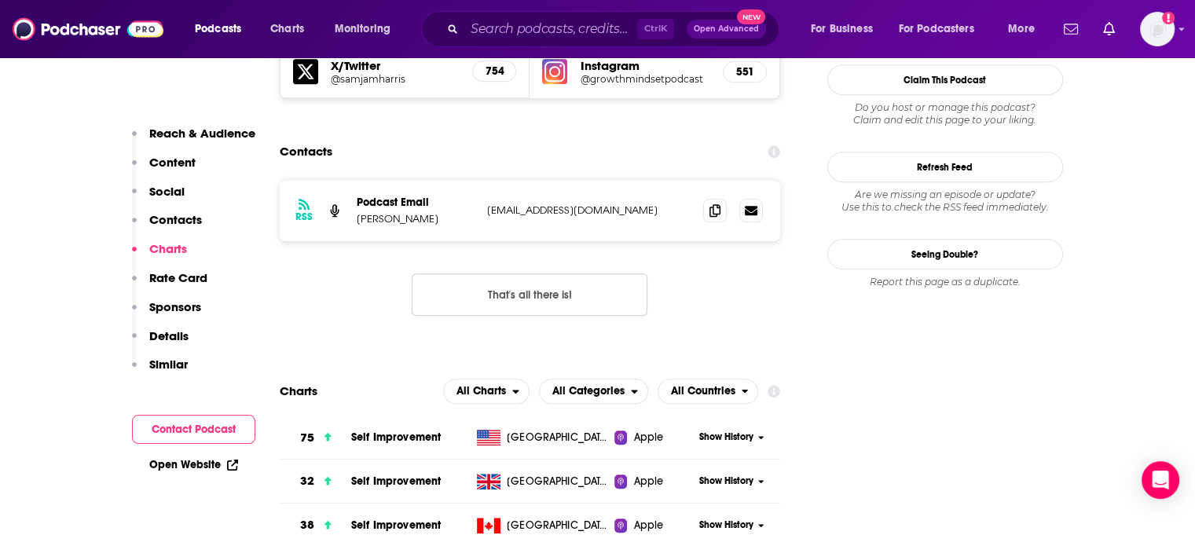
scroll to position [1336, 0]
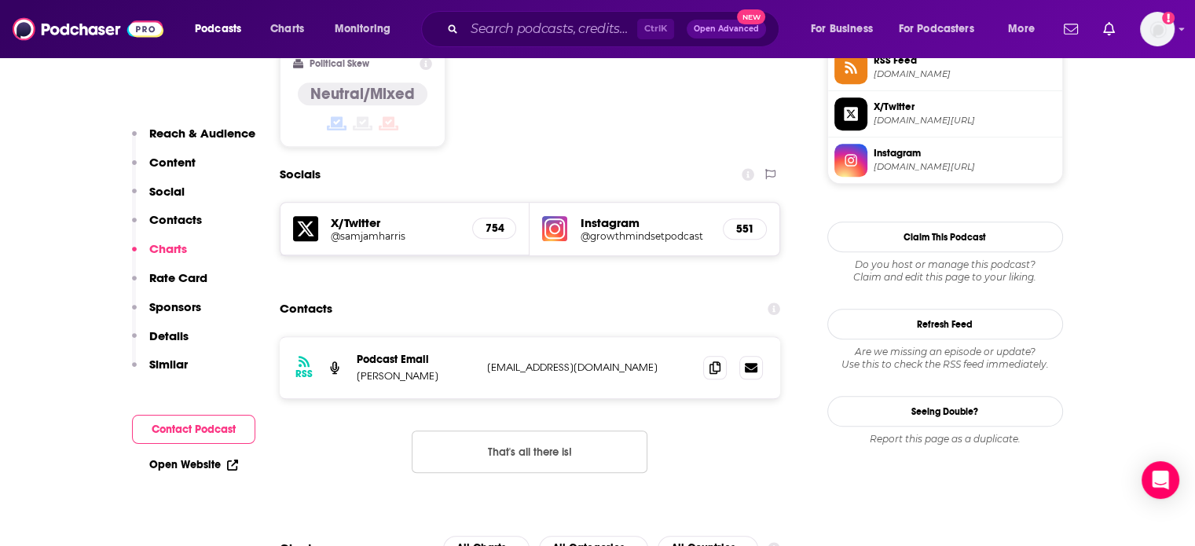
click at [566, 361] on p "[EMAIL_ADDRESS][DOMAIN_NAME]" at bounding box center [589, 367] width 204 height 13
copy div "[EMAIL_ADDRESS][DOMAIN_NAME] [EMAIL_ADDRESS][DOMAIN_NAME]"
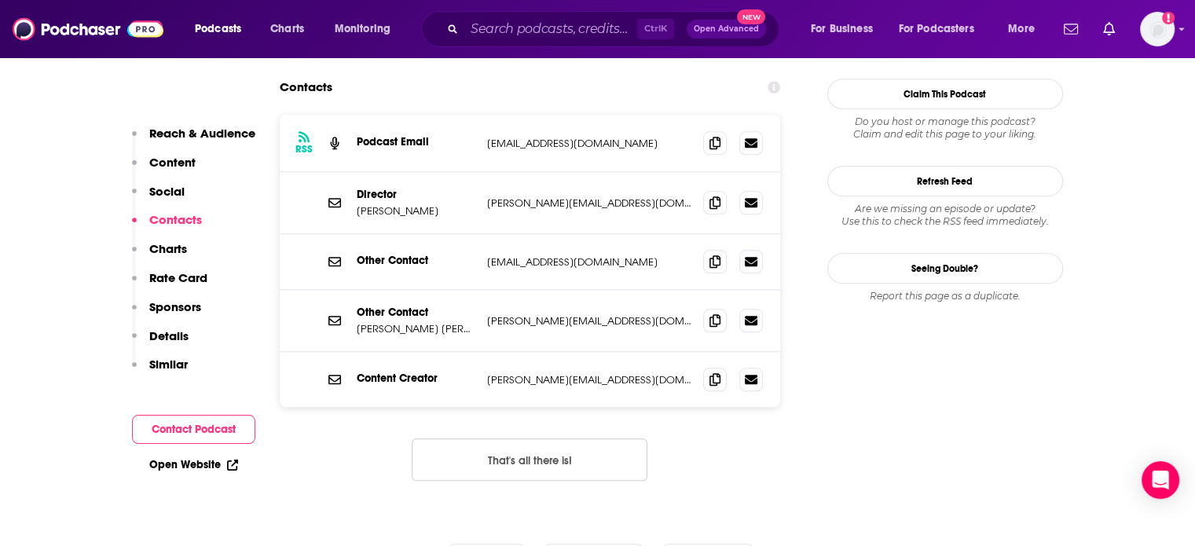
scroll to position [1493, 0]
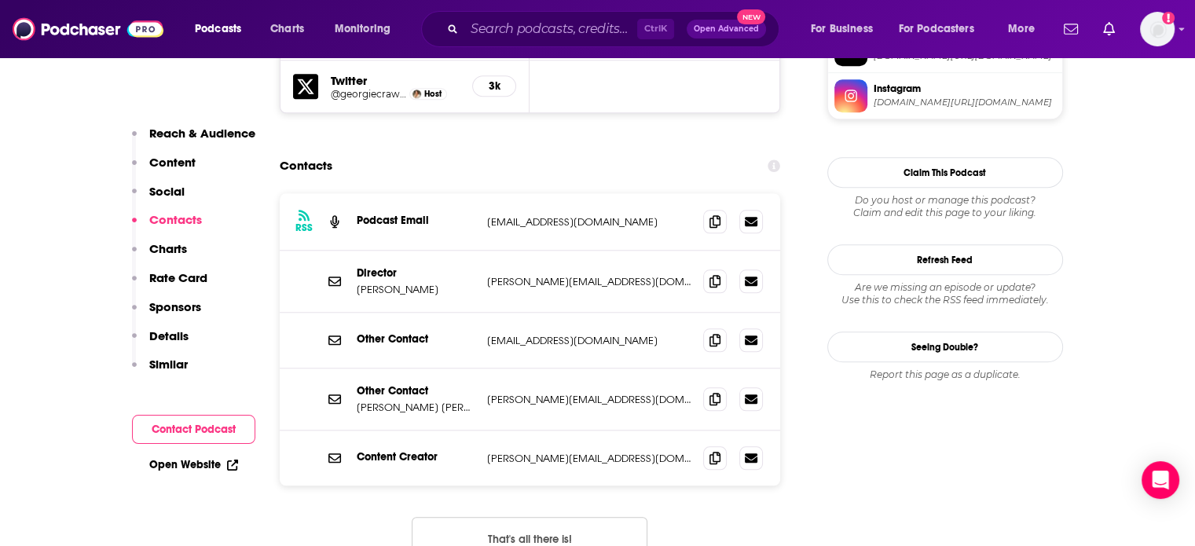
click at [539, 334] on p "info@thegoodglow.ie" at bounding box center [589, 340] width 204 height 13
copy div "info@thegoodglow.ie info@thegoodglow.ie"
click at [518, 215] on p "georgiejcrawford@gmail.com" at bounding box center [589, 221] width 204 height 13
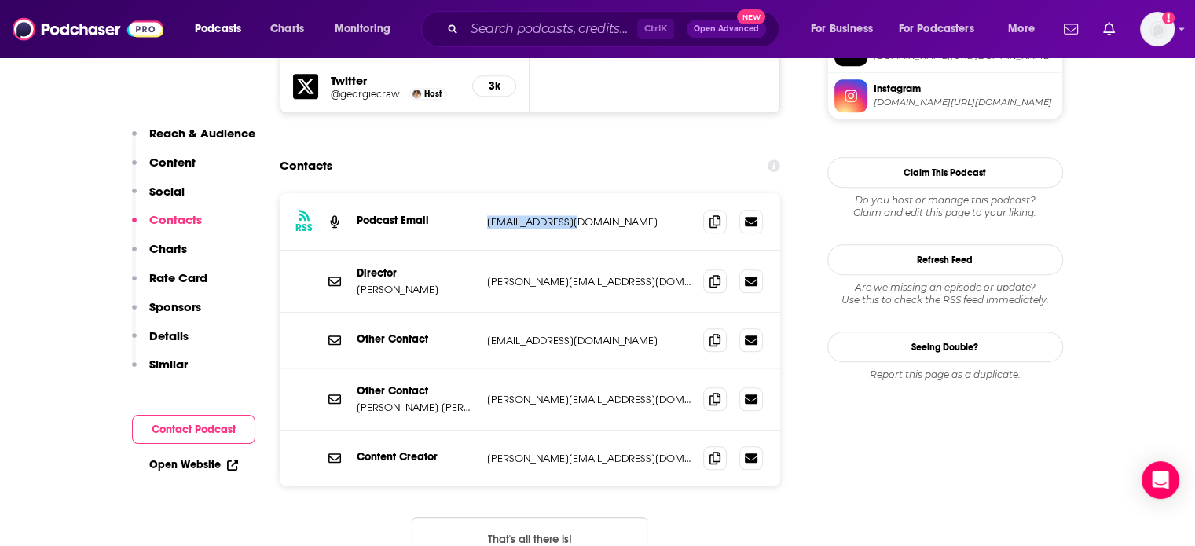
click at [518, 215] on p "georgiejcrawford@gmail.com" at bounding box center [589, 221] width 204 height 13
copy div "georgiejcrawford@gmail.com georgiejcrawford@gmail.com"
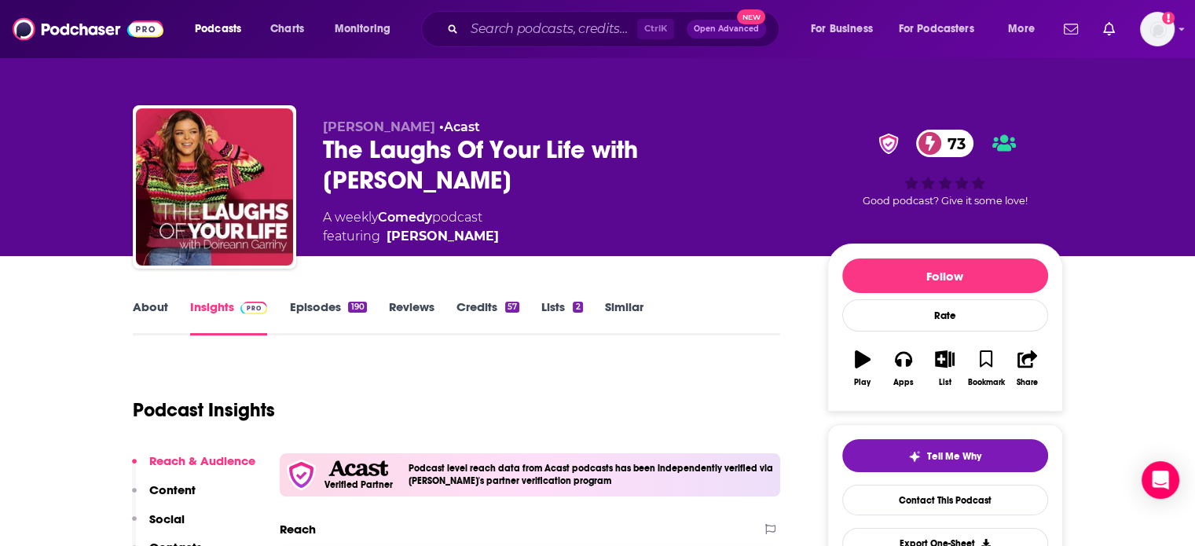
click at [405, 154] on div "The Laughs Of Your Life with [PERSON_NAME] 73" at bounding box center [562, 164] width 479 height 61
click at [405, 154] on div "The Laughs Of Your Life with Doireann Garrihy 73" at bounding box center [562, 164] width 479 height 61
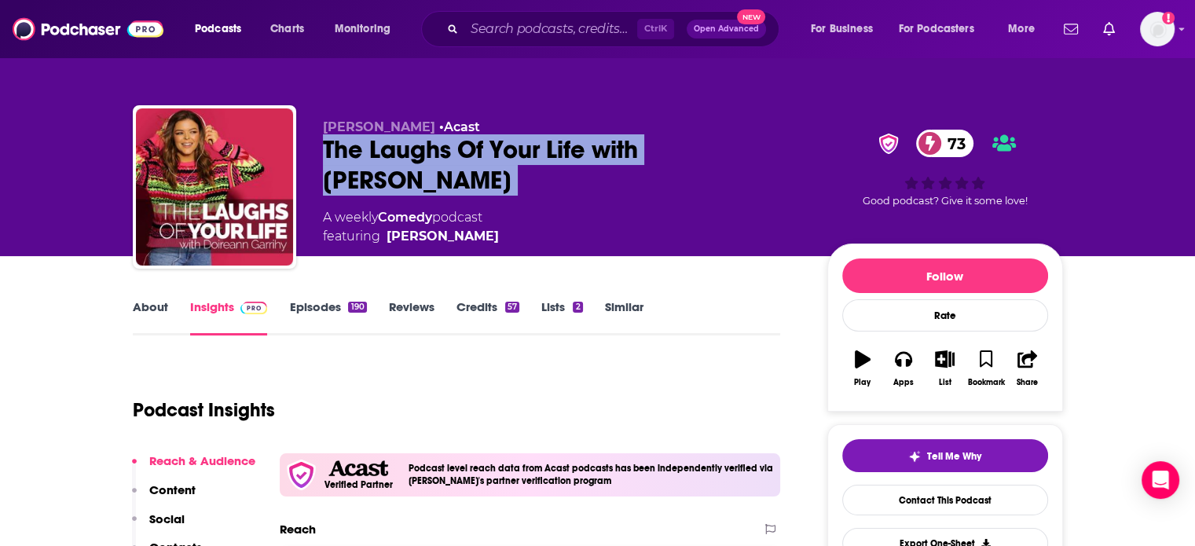
click at [405, 154] on div "The Laughs Of Your Life with Doireann Garrihy 73" at bounding box center [562, 164] width 479 height 61
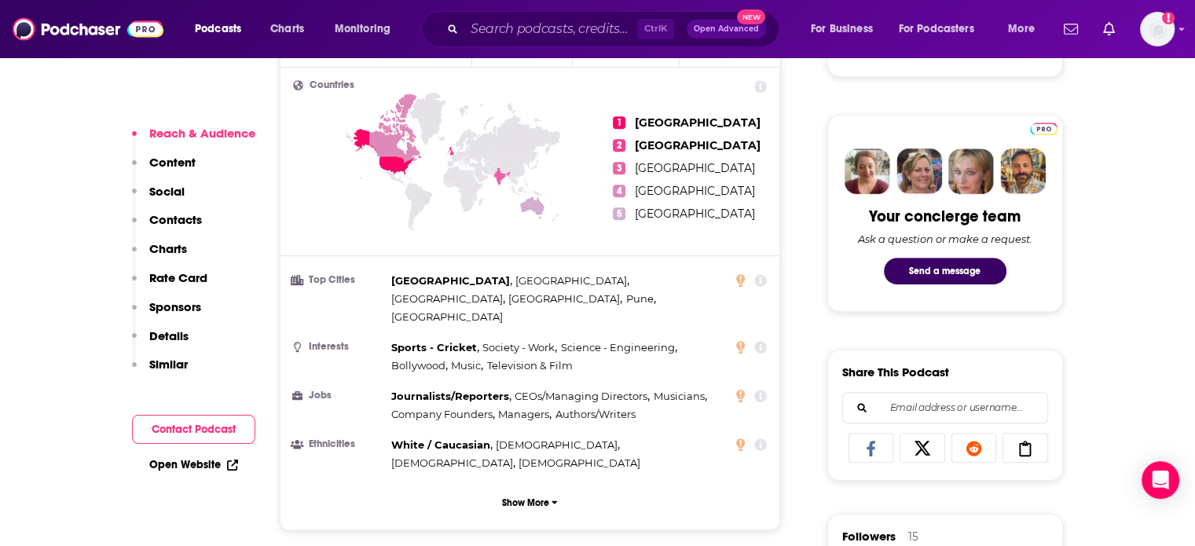
scroll to position [1178, 0]
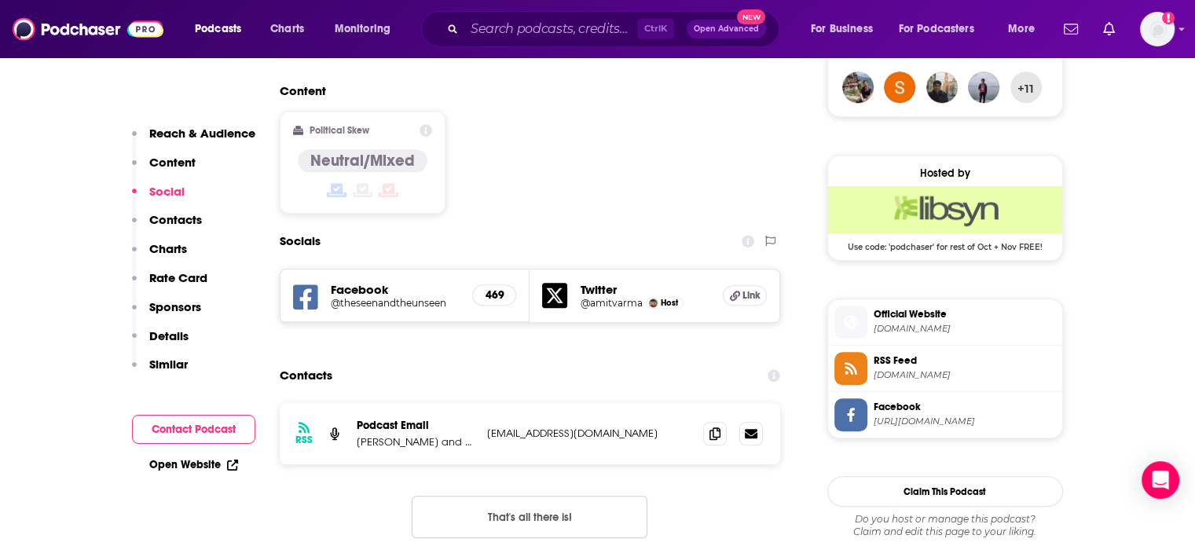
click at [572, 427] on p "amitblogs@gmail.com" at bounding box center [589, 433] width 204 height 13
copy div "amitblogs@gmail.com amitblogs@gmail.com"
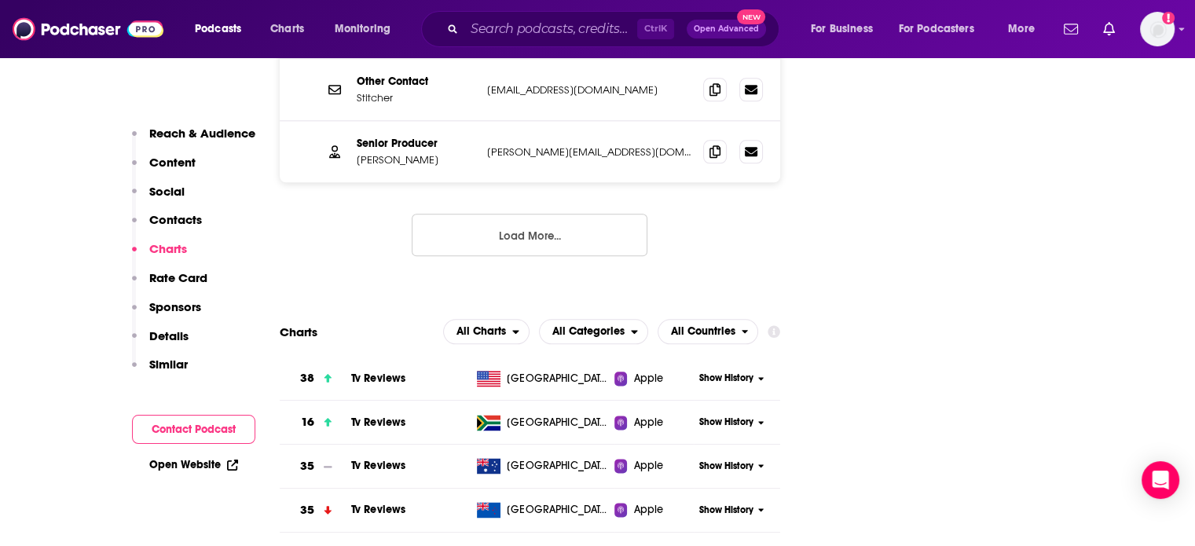
scroll to position [1728, 0]
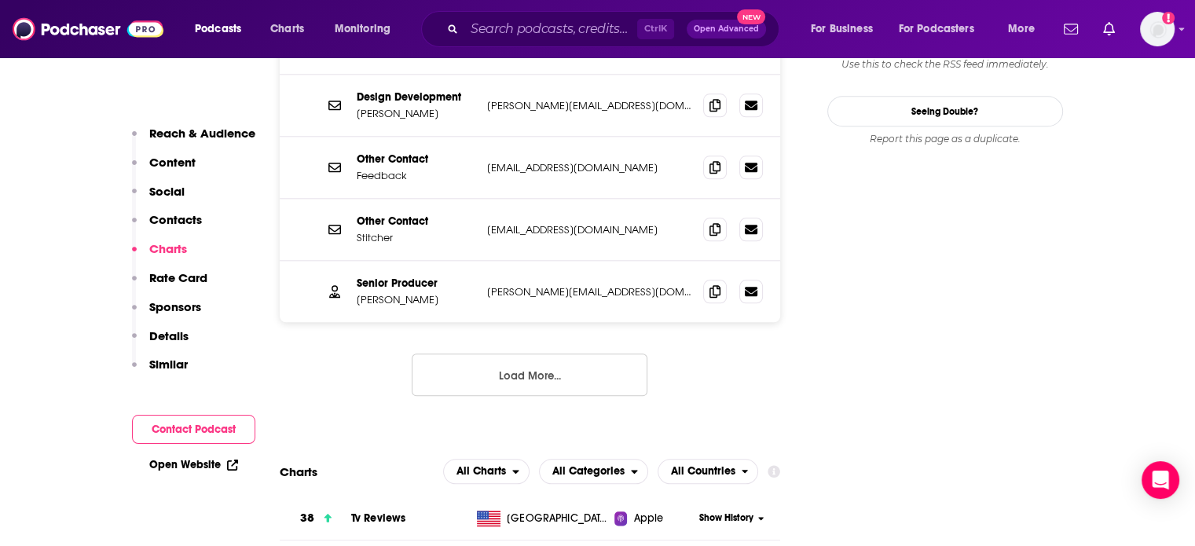
click at [557, 354] on button "Load More..." at bounding box center [530, 375] width 236 height 42
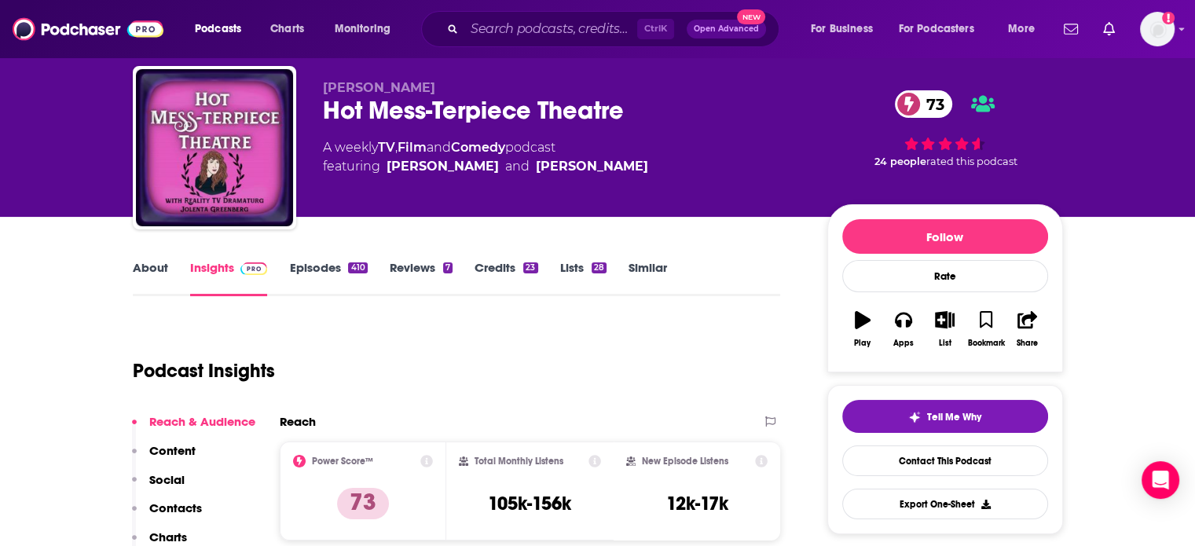
scroll to position [0, 0]
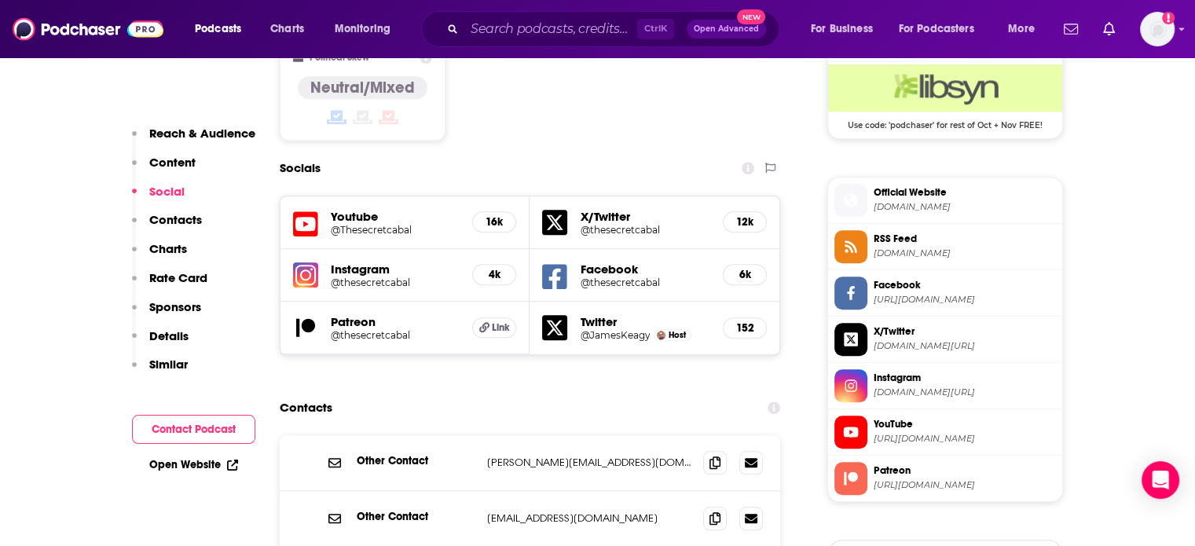
scroll to position [1336, 0]
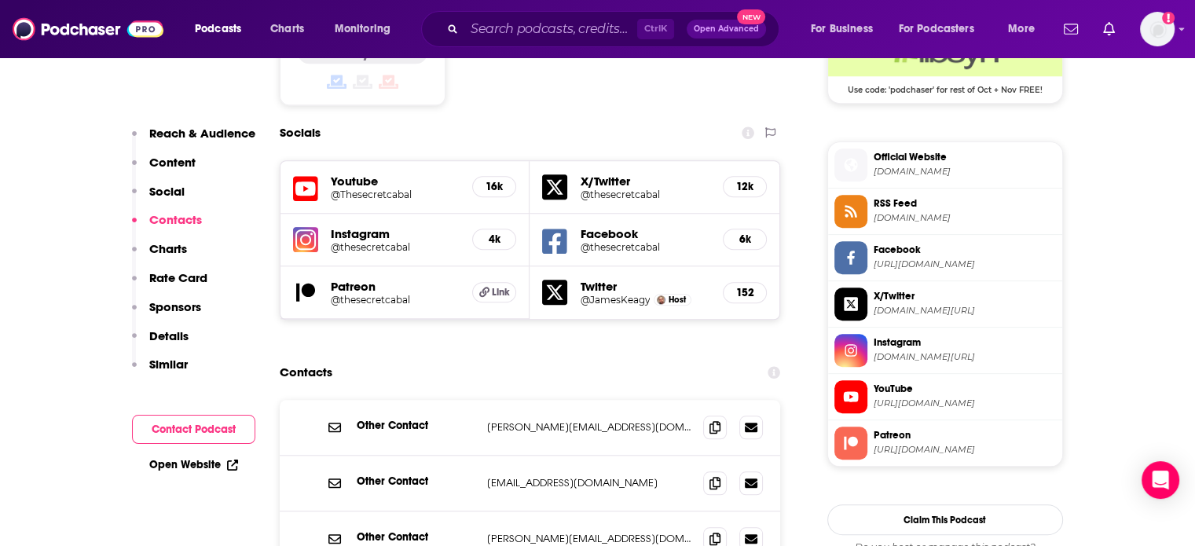
click at [547, 476] on p "[EMAIL_ADDRESS][DOMAIN_NAME]" at bounding box center [589, 482] width 204 height 13
click at [567, 476] on p "[EMAIL_ADDRESS][DOMAIN_NAME]" at bounding box center [589, 482] width 204 height 13
drag, startPoint x: 567, startPoint y: 390, endPoint x: 630, endPoint y: 383, distance: 63.2
click at [630, 456] on div "Other Contact [EMAIL_ADDRESS][DOMAIN_NAME] [EMAIL_ADDRESS][DOMAIN_NAME]" at bounding box center [530, 484] width 501 height 56
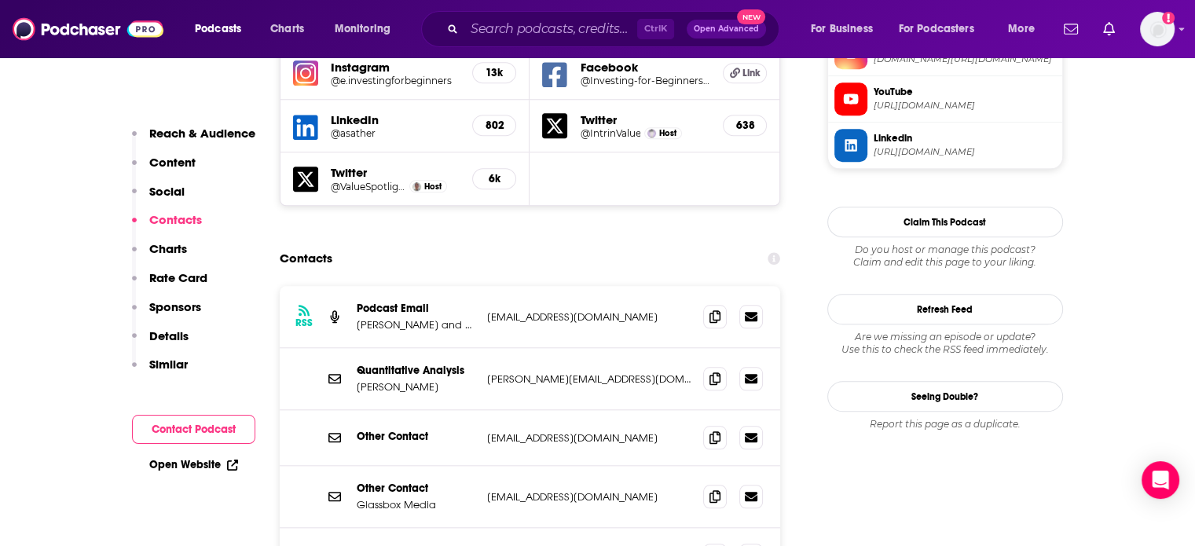
scroll to position [1493, 0]
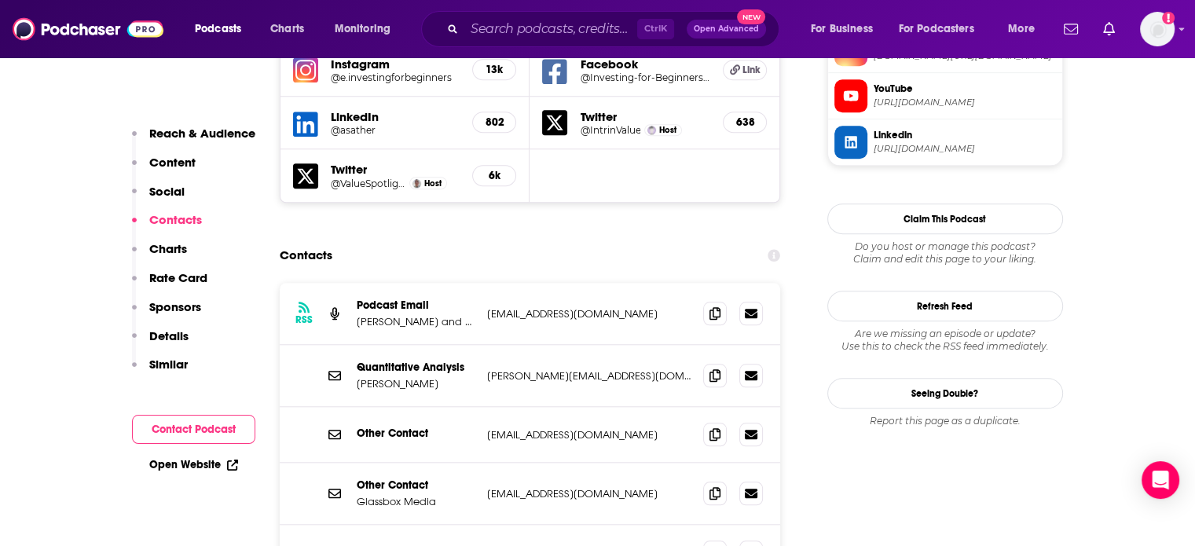
click at [513, 428] on p "[EMAIL_ADDRESS][DOMAIN_NAME]" at bounding box center [589, 434] width 204 height 13
click at [526, 463] on div "Other Contact Glassbox Media Partnerships@glassboxmedia.com Partnerships@glassb…" at bounding box center [530, 494] width 501 height 62
click at [516, 345] on div "Quantitative Analysis Andrew Sather andrew@einvestingforbeginners.com andrew@ei…" at bounding box center [530, 376] width 501 height 62
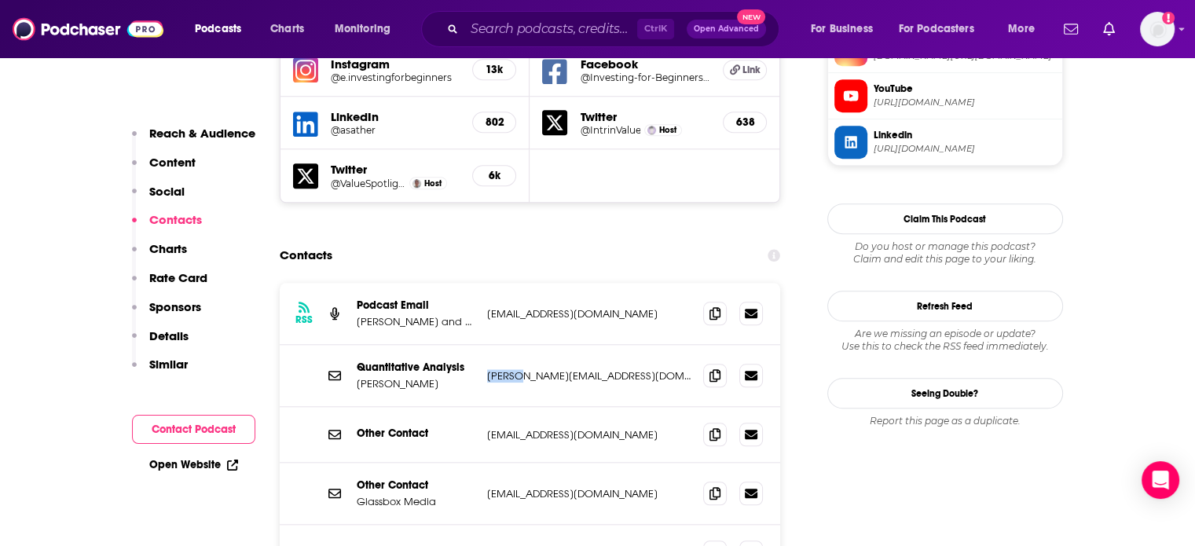
click at [516, 345] on div "Quantitative Analysis Andrew Sather andrew@einvestingforbeginners.com andrew@ei…" at bounding box center [530, 376] width 501 height 62
click at [520, 283] on div "RSS Podcast Email Andrew Sather and Dave Ahern sather_andrew@yahoo.com sather_a…" at bounding box center [530, 314] width 501 height 62
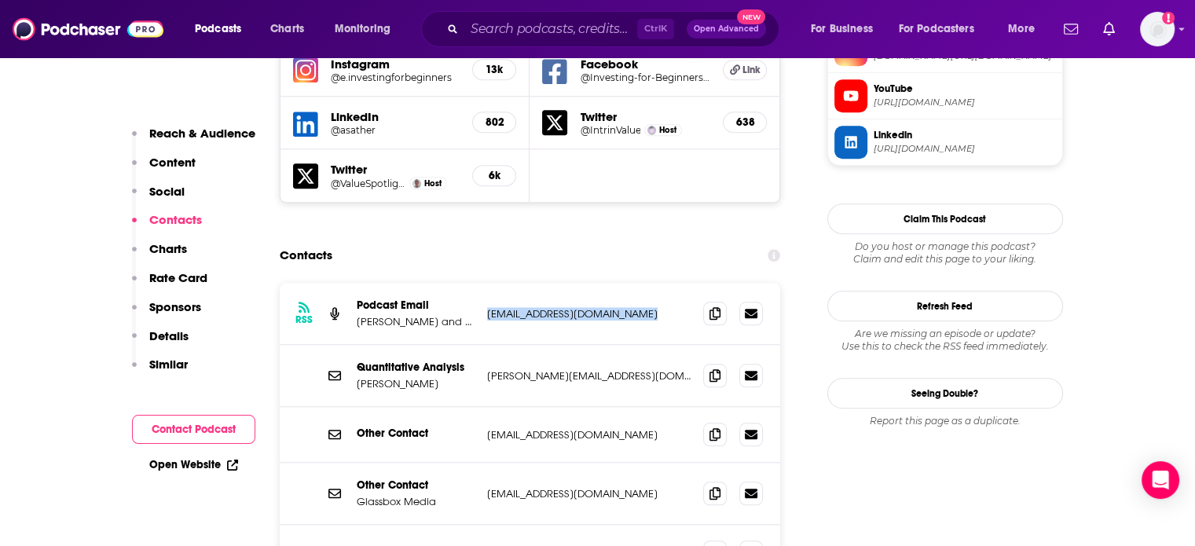
copy div "sather_andrew@yahoo.com sather_andrew@yahoo.com"
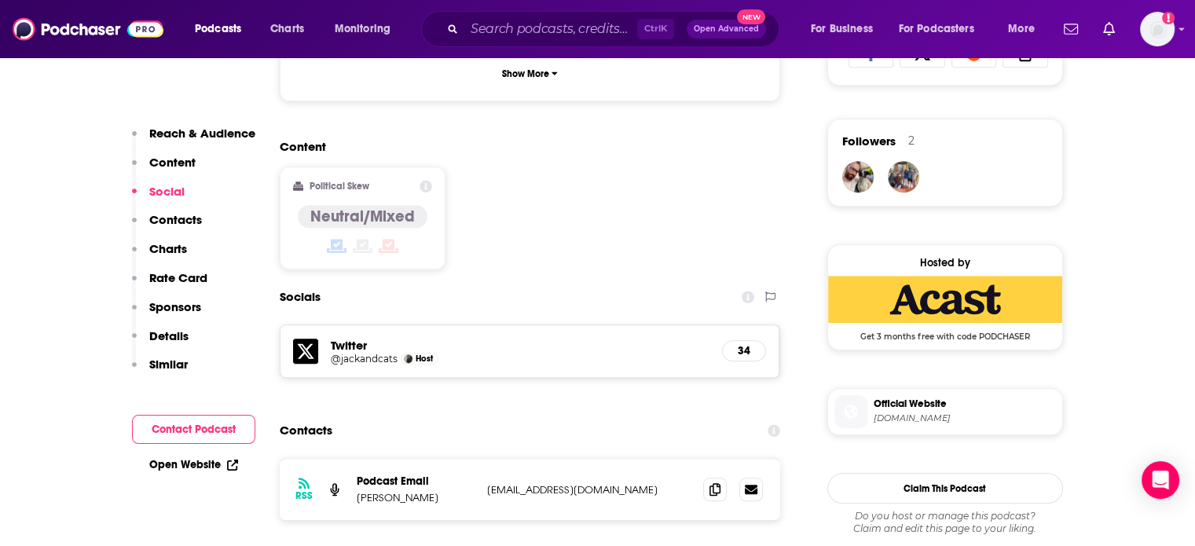
scroll to position [1257, 0]
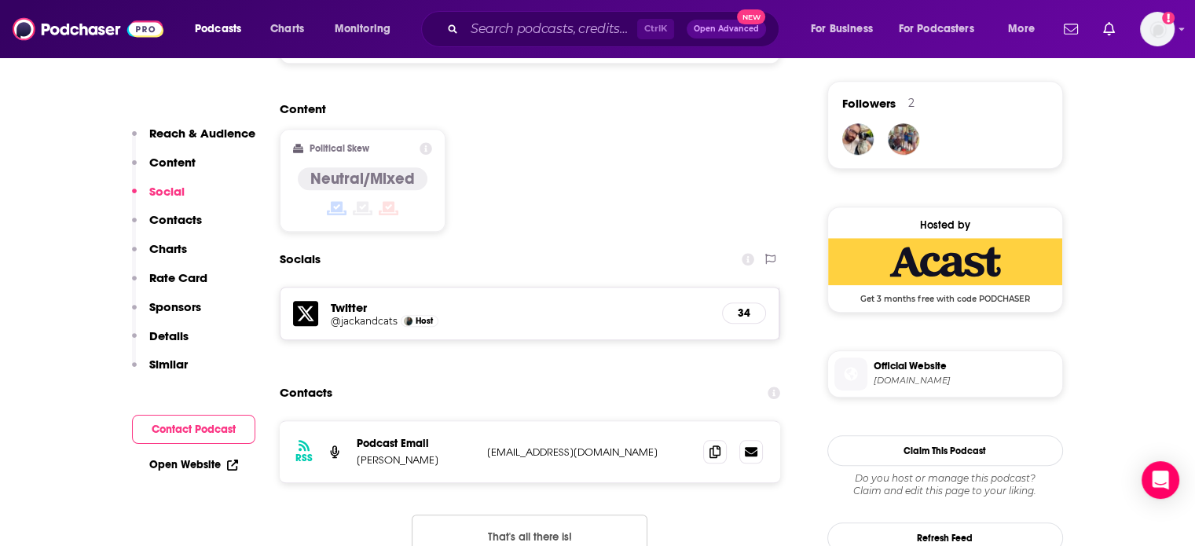
click at [542, 445] on p "mashedpumpkinprod@gmail.com" at bounding box center [589, 451] width 204 height 13
copy div "mashedpumpkinprod@gmail.com mashedpumpkinprod@gmail.com"
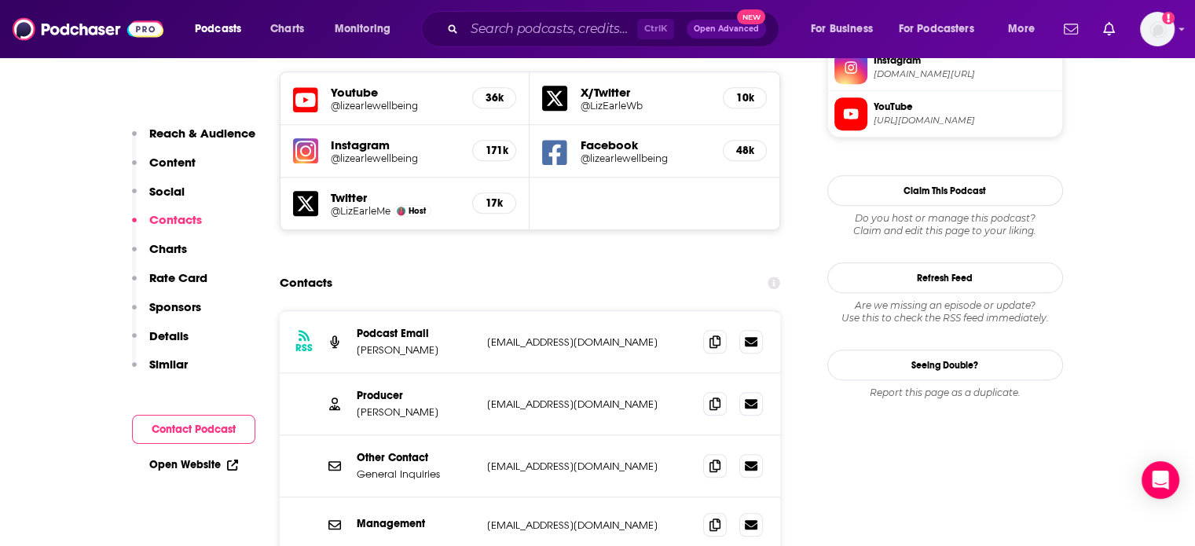
scroll to position [1571, 0]
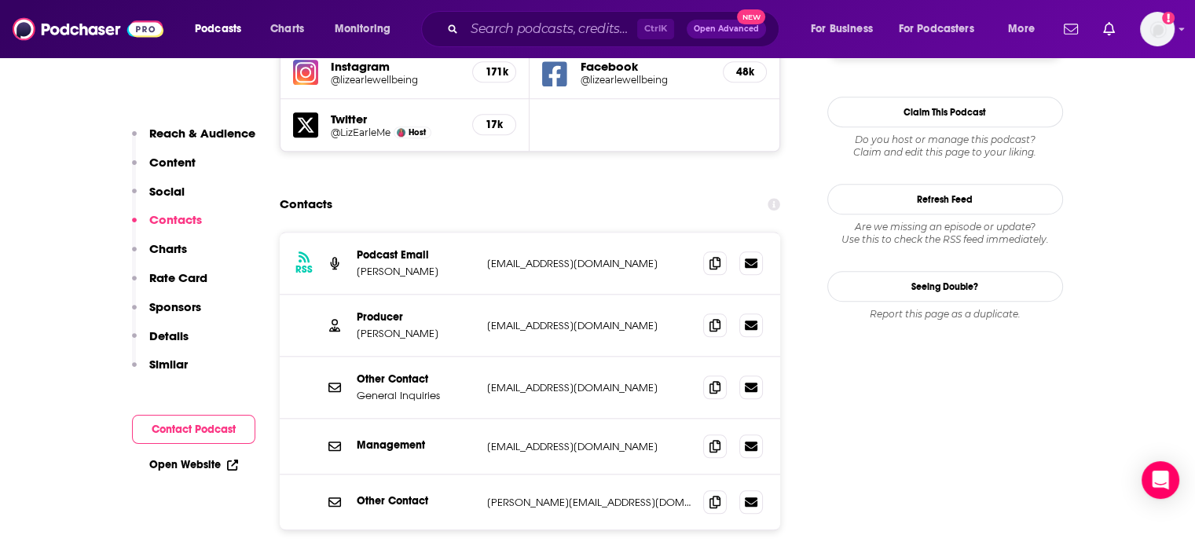
click at [566, 319] on p "[EMAIL_ADDRESS][DOMAIN_NAME]" at bounding box center [589, 325] width 204 height 13
copy div "[PERSON_NAME][EMAIL_ADDRESS][DOMAIN_NAME] [PERSON_NAME][EMAIL_ADDRESS][DOMAIN_N…"
click at [532, 357] on div "Other Contact General Inquiries [EMAIL_ADDRESS][DOMAIN_NAME] [EMAIL_ADDRESS][DO…" at bounding box center [530, 388] width 501 height 62
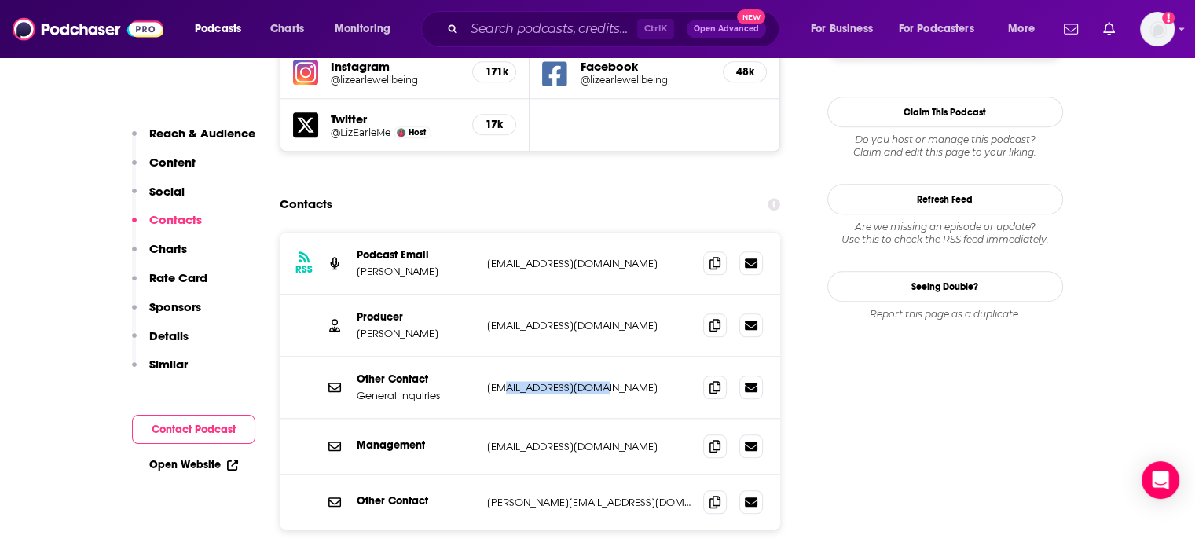
click at [532, 357] on div "Other Contact General Inquiries [EMAIL_ADDRESS][DOMAIN_NAME] [EMAIL_ADDRESS][DO…" at bounding box center [530, 388] width 501 height 62
click at [532, 381] on p "[EMAIL_ADDRESS][DOMAIN_NAME]" at bounding box center [589, 387] width 204 height 13
drag, startPoint x: 532, startPoint y: 317, endPoint x: 588, endPoint y: 313, distance: 55.9
click at [588, 381] on p "hq@lizearlewellbeing.com" at bounding box center [589, 387] width 204 height 13
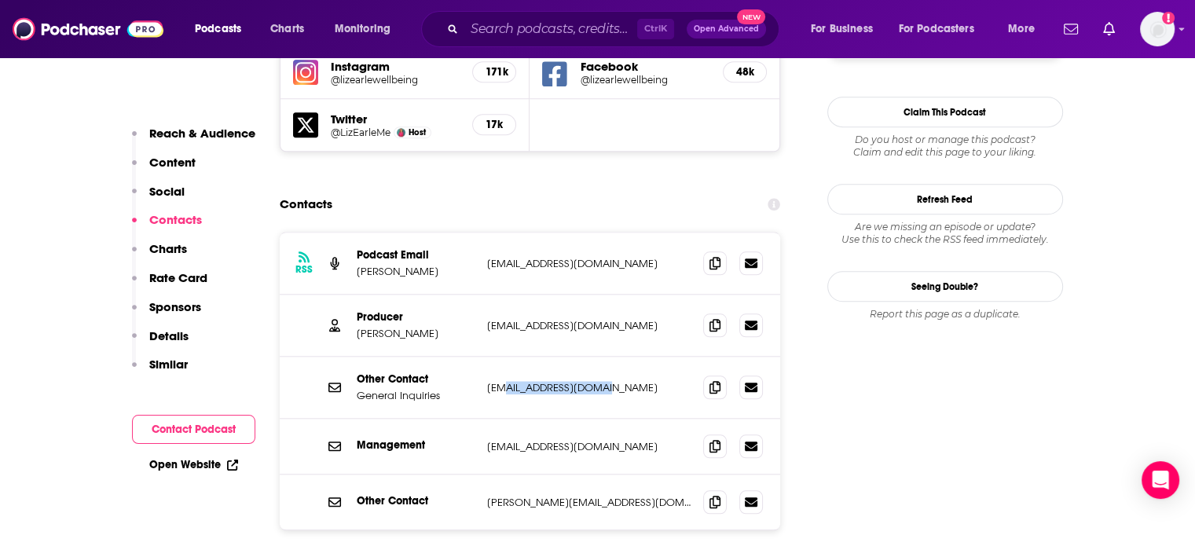
click at [592, 381] on p "hq@lizearlewellbeing.com" at bounding box center [589, 387] width 204 height 13
drag, startPoint x: 592, startPoint y: 314, endPoint x: 559, endPoint y: 313, distance: 33.0
click at [559, 381] on p "hq@lizearlewellbeing.com" at bounding box center [589, 387] width 204 height 13
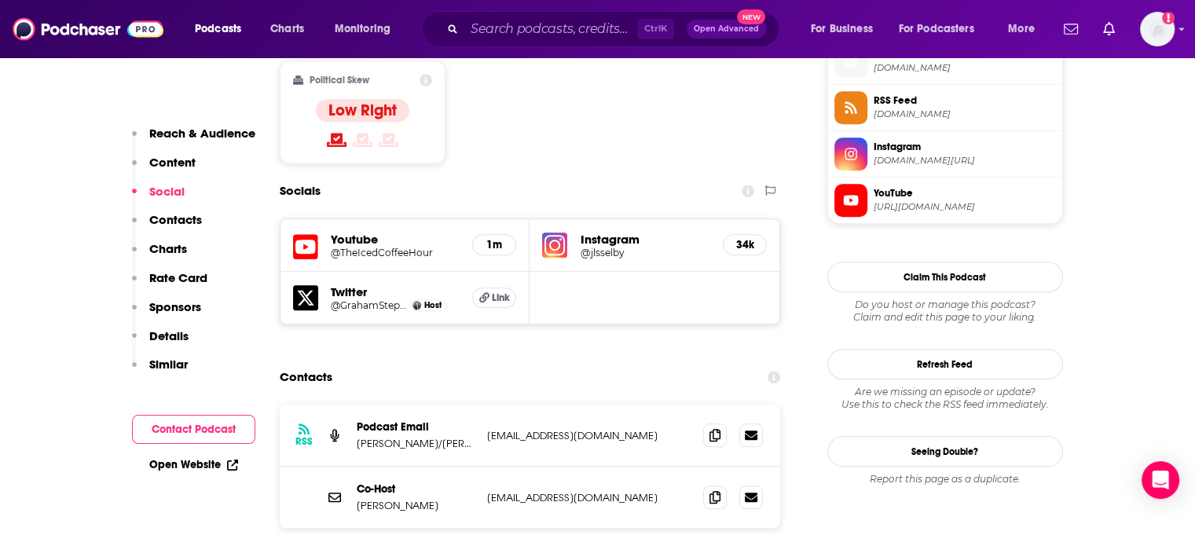
scroll to position [1336, 0]
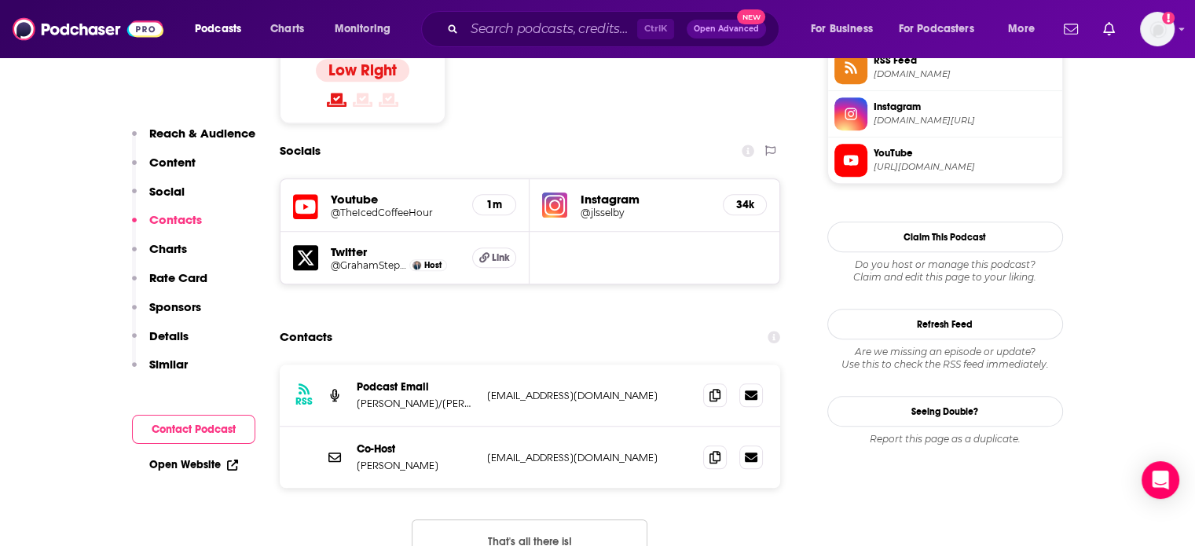
click at [551, 451] on p "[EMAIL_ADDRESS][DOMAIN_NAME]" at bounding box center [589, 457] width 204 height 13
copy div "[EMAIL_ADDRESS][DOMAIN_NAME] [EMAIL_ADDRESS][DOMAIN_NAME]"
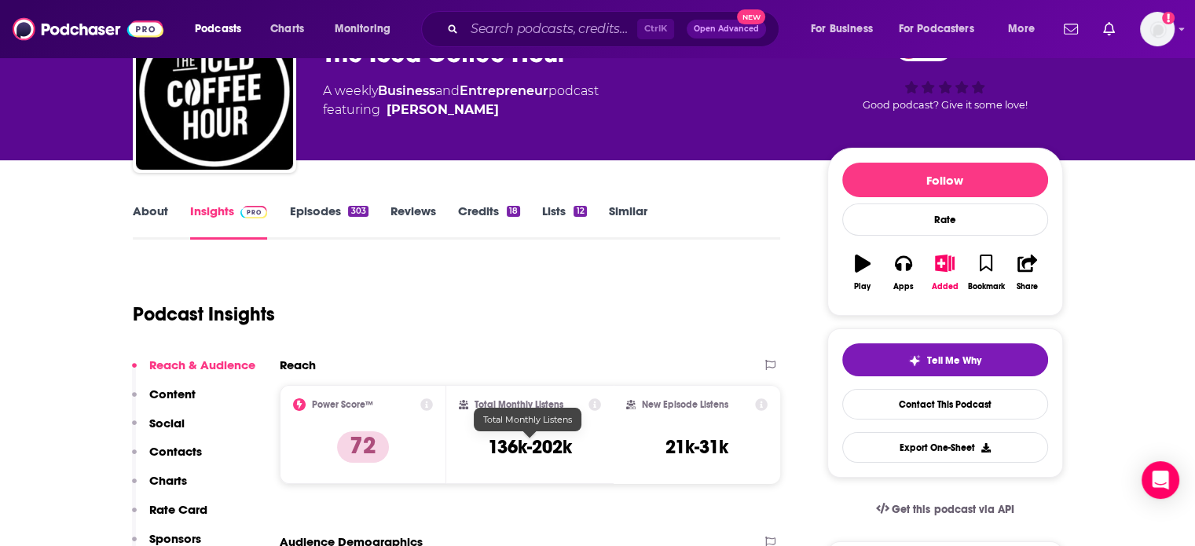
scroll to position [0, 0]
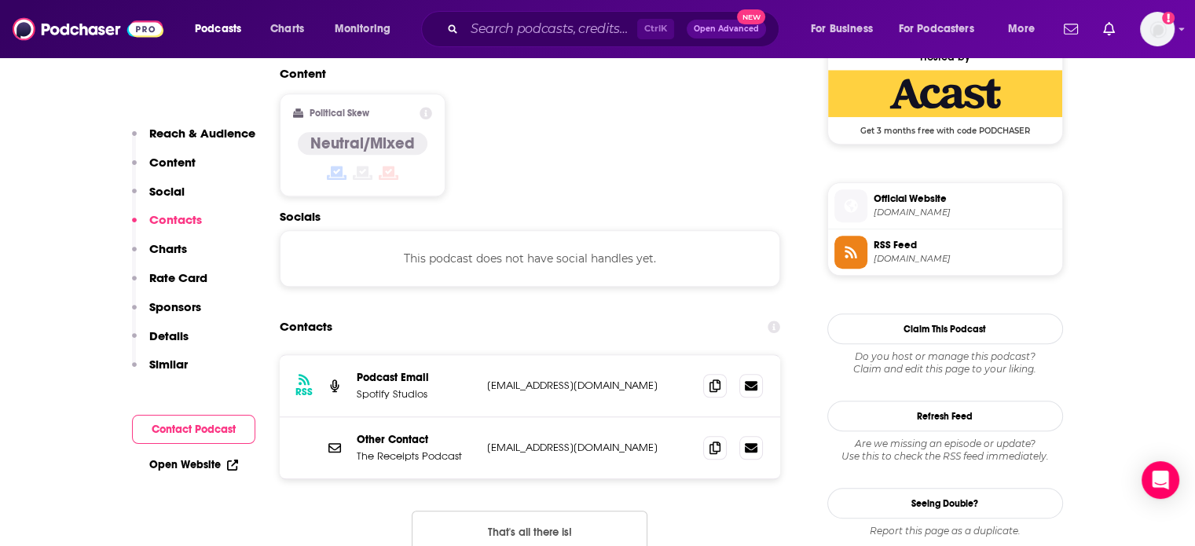
scroll to position [1336, 0]
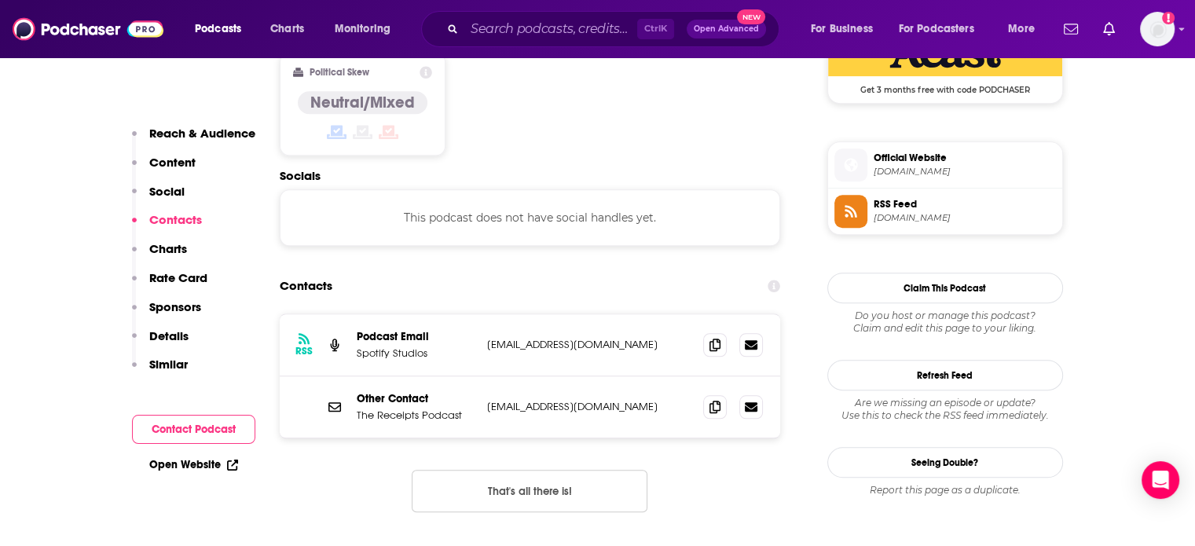
click at [564, 400] on p "keepthereceipts@gmail.com" at bounding box center [589, 406] width 204 height 13
copy div "keepthereceipts@gmail.com keepthereceipts@gmail.com"
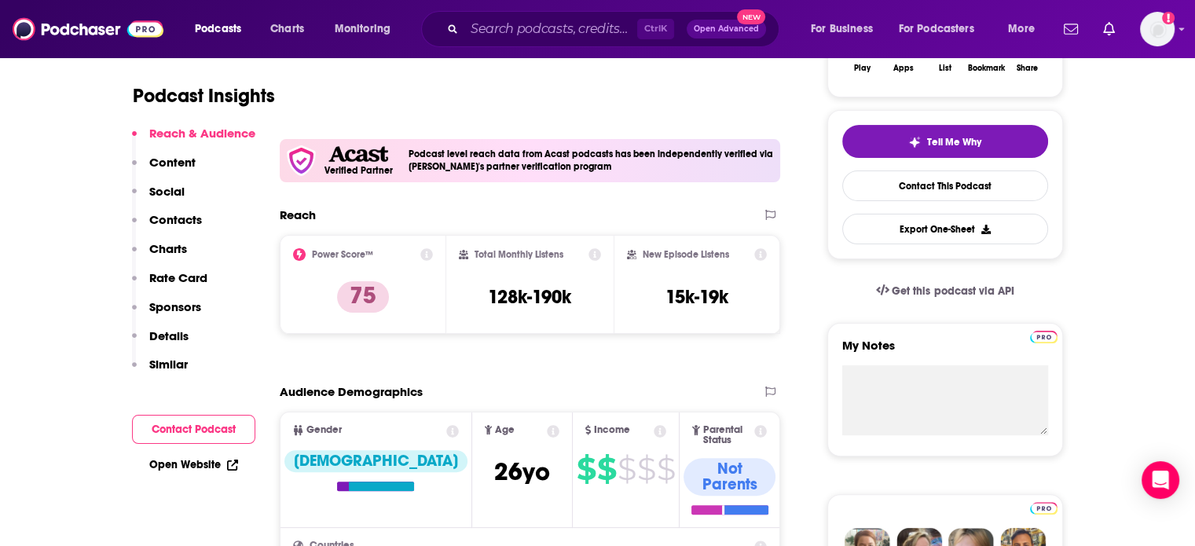
scroll to position [0, 0]
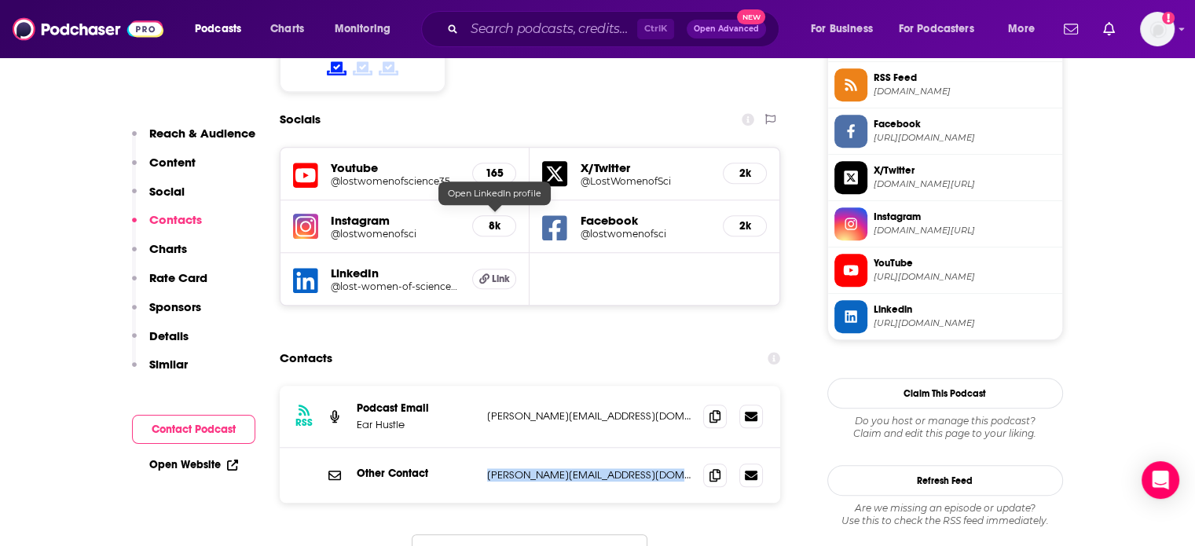
scroll to position [1336, 0]
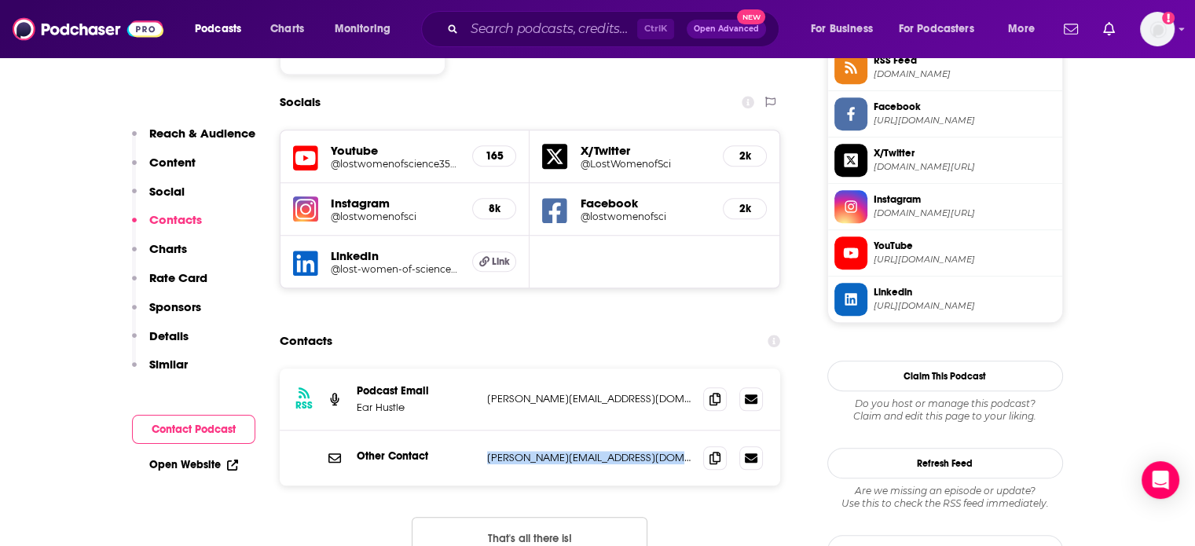
click at [553, 431] on div "Other Contact amy@lostwomenofscience.org amy@lostwomenofscience.org" at bounding box center [530, 458] width 501 height 55
click at [552, 451] on p "amy@lostwomenofscience.org" at bounding box center [589, 457] width 204 height 13
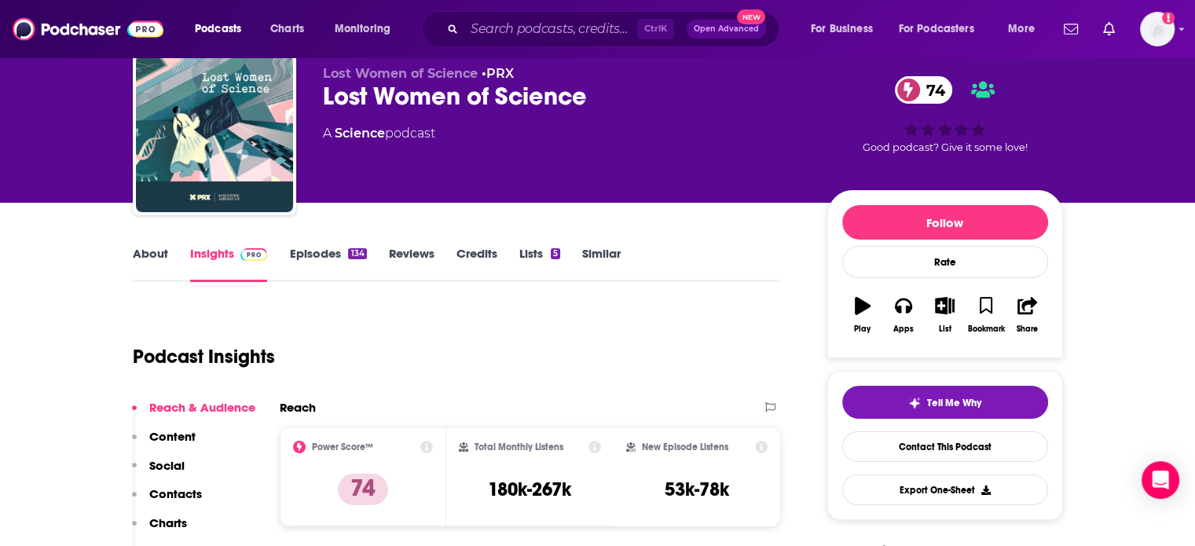
scroll to position [0, 0]
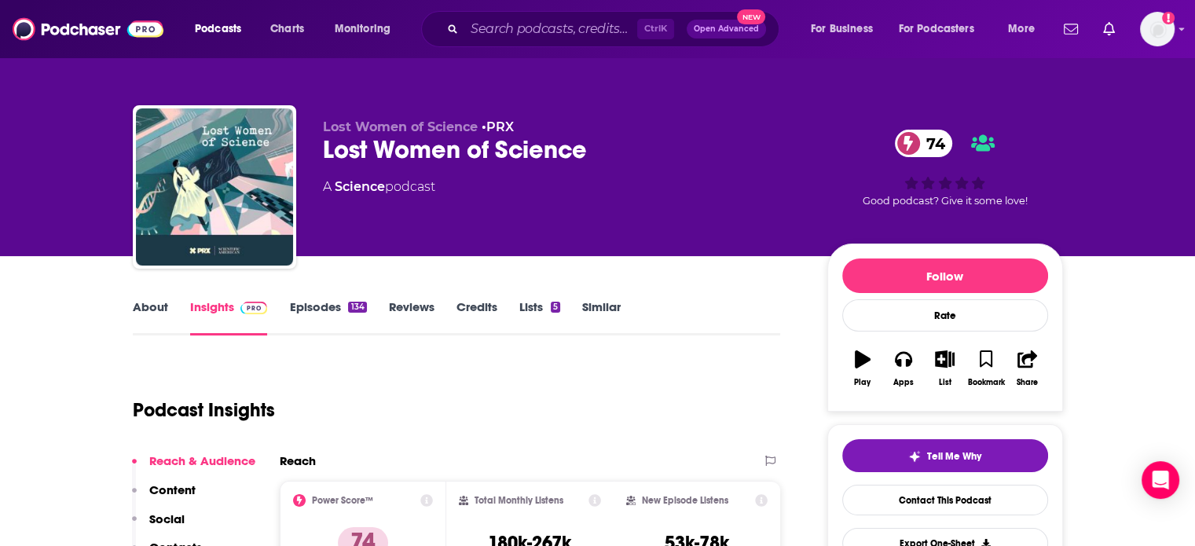
click at [145, 310] on link "About" at bounding box center [150, 317] width 35 height 36
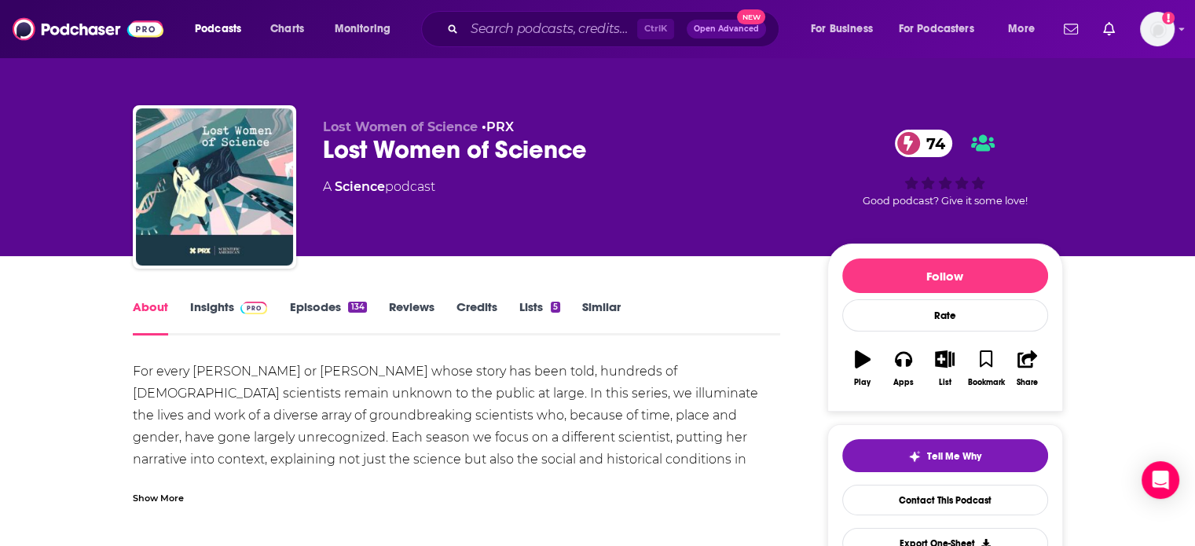
click at [170, 497] on div "Show More" at bounding box center [158, 496] width 51 height 15
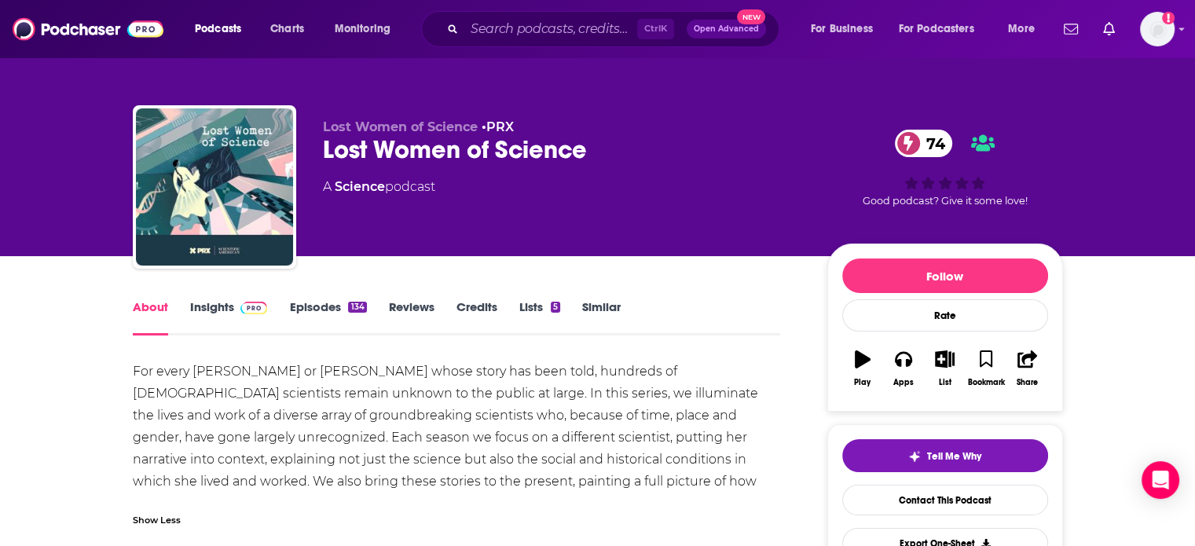
click at [412, 144] on div "Lost Women of Science 74" at bounding box center [562, 149] width 479 height 31
click at [413, 144] on div "Lost Women of Science 74" at bounding box center [562, 149] width 479 height 31
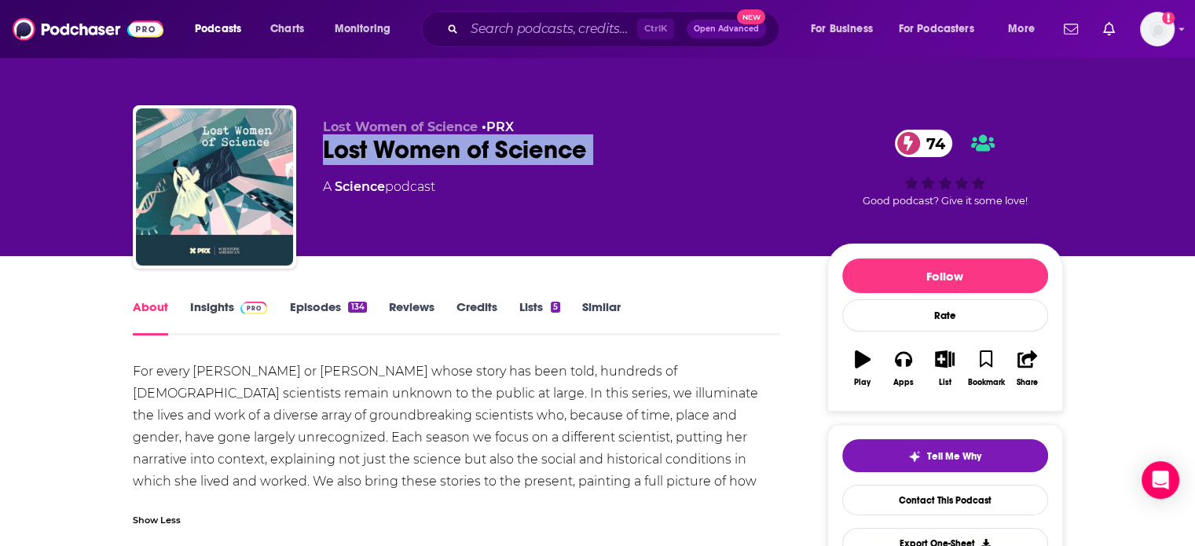
click at [413, 144] on div "Lost Women of Science 74" at bounding box center [562, 149] width 479 height 31
click at [414, 144] on div "Lost Women of Science 74" at bounding box center [562, 149] width 479 height 31
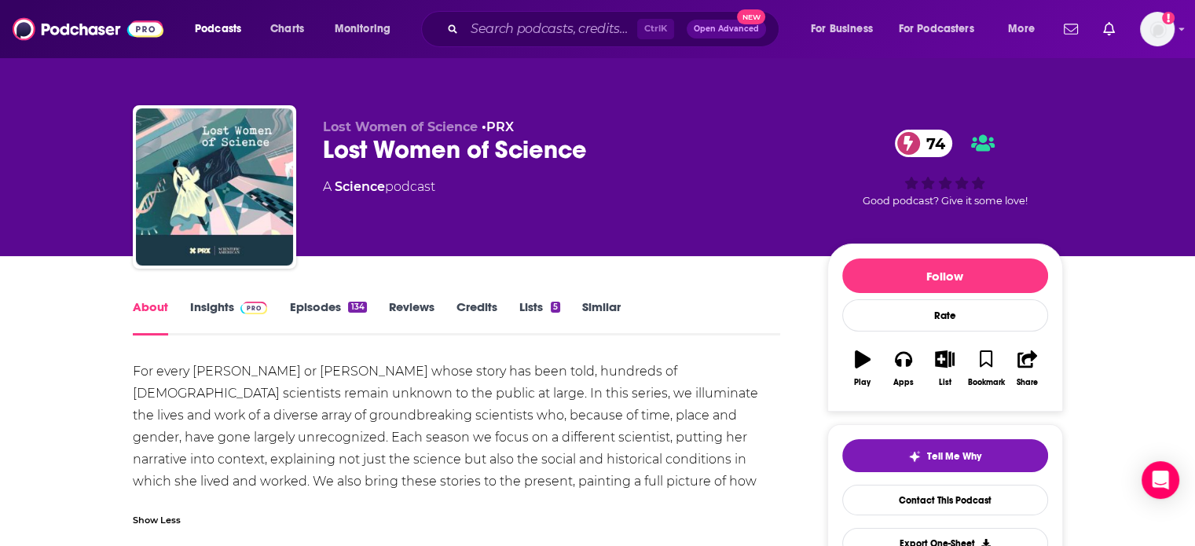
click at [421, 144] on div "Lost Women of Science 74" at bounding box center [562, 149] width 479 height 31
click at [421, 145] on div "Lost Women of Science 74" at bounding box center [562, 149] width 479 height 31
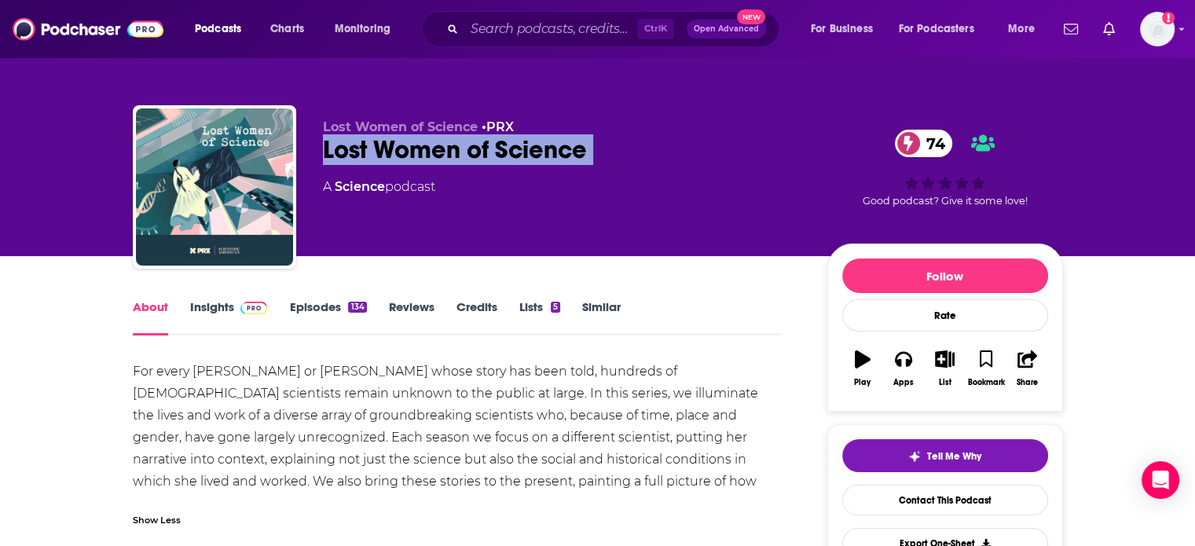
click at [421, 145] on div "Lost Women of Science 74" at bounding box center [562, 149] width 479 height 31
copy div "Lost Women of Science 74"
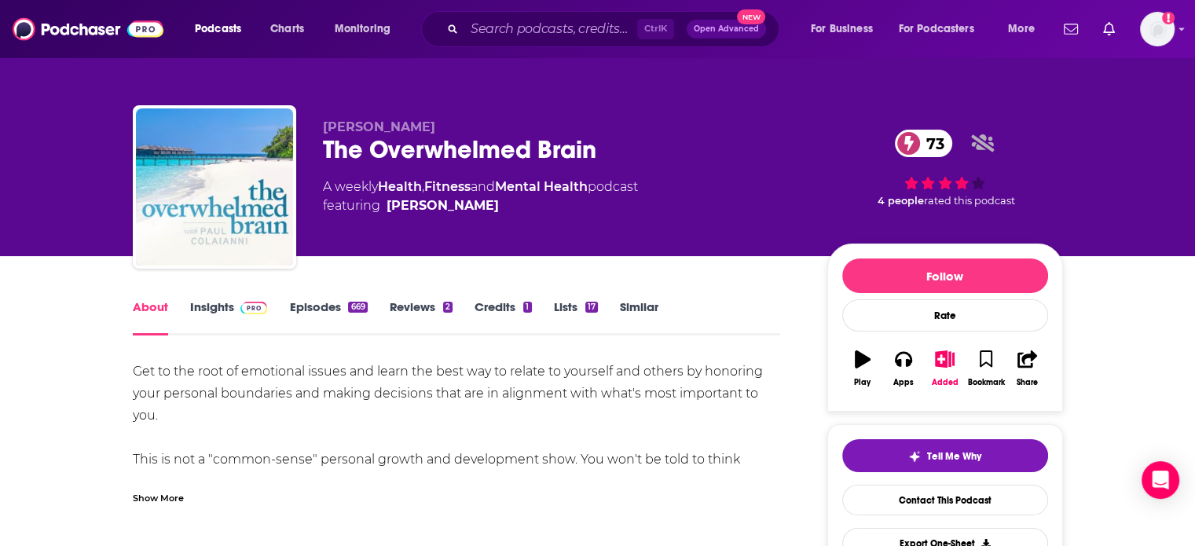
click at [240, 300] on span at bounding box center [253, 306] width 27 height 15
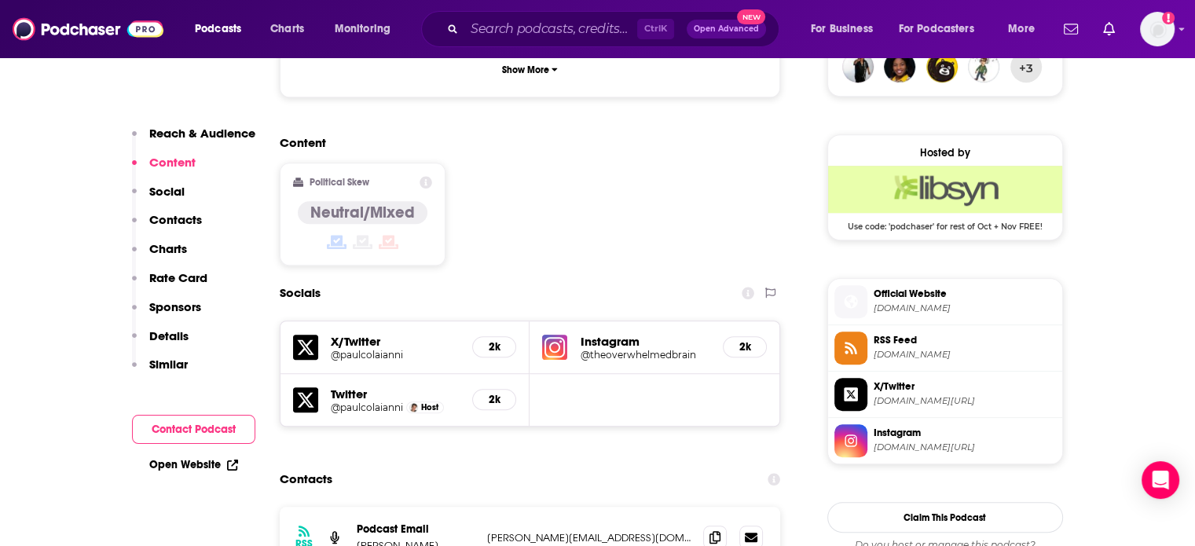
scroll to position [1336, 0]
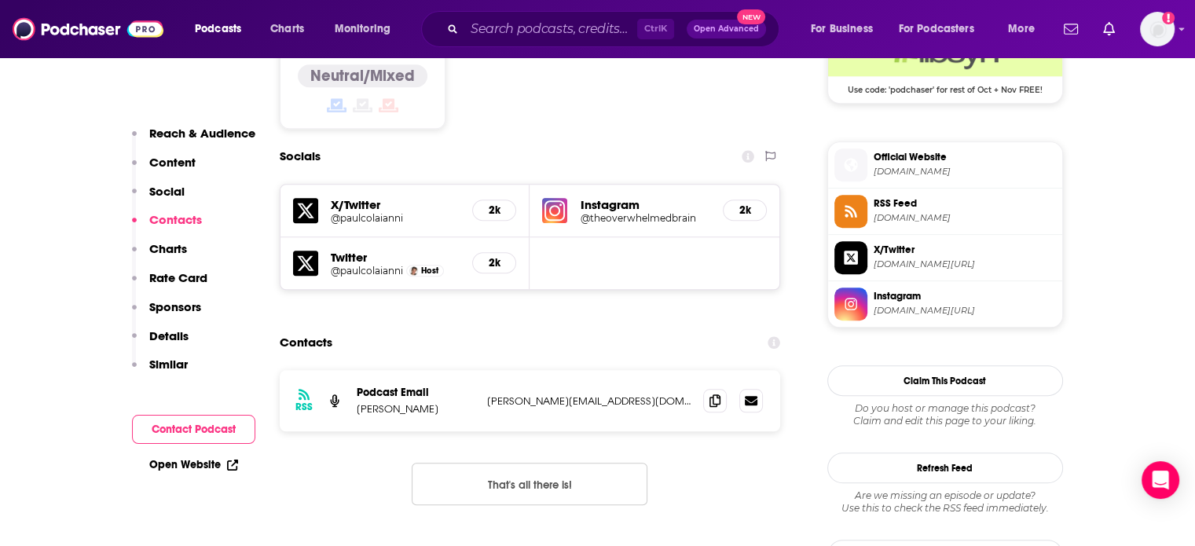
click at [533, 394] on p "paul@moretob.com" at bounding box center [589, 400] width 204 height 13
copy div "paul@moretob.com paul@moretob.com"
click at [361, 402] on p "Paul Colaianni" at bounding box center [416, 408] width 118 height 13
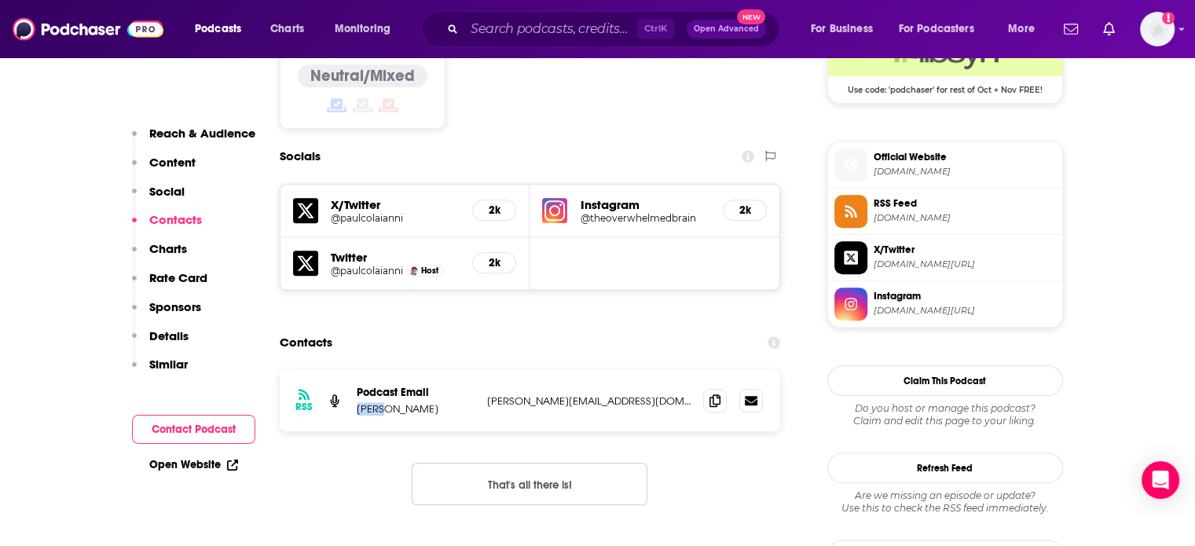
click at [361, 402] on p "Paul Colaianni" at bounding box center [416, 408] width 118 height 13
copy p "Paul Colaianni"
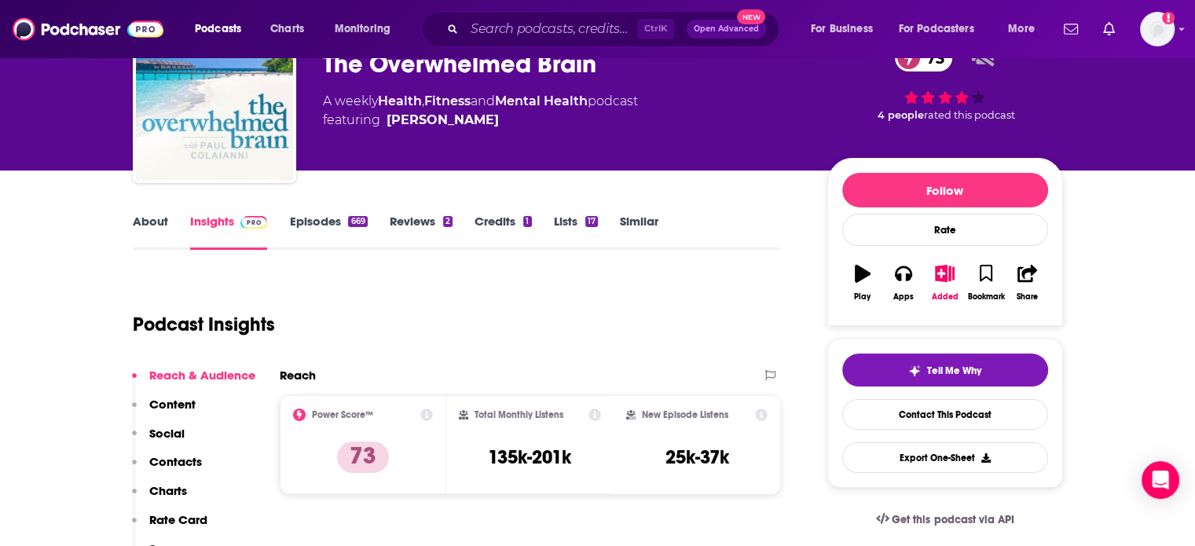
scroll to position [0, 0]
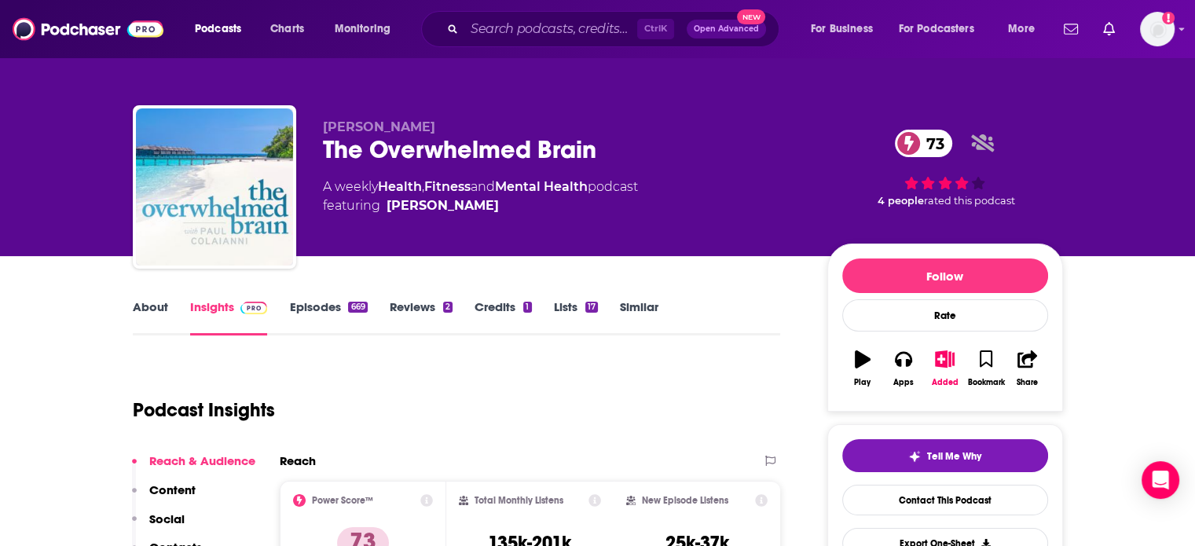
click at [434, 162] on div "The Overwhelmed Brain 73" at bounding box center [562, 149] width 479 height 31
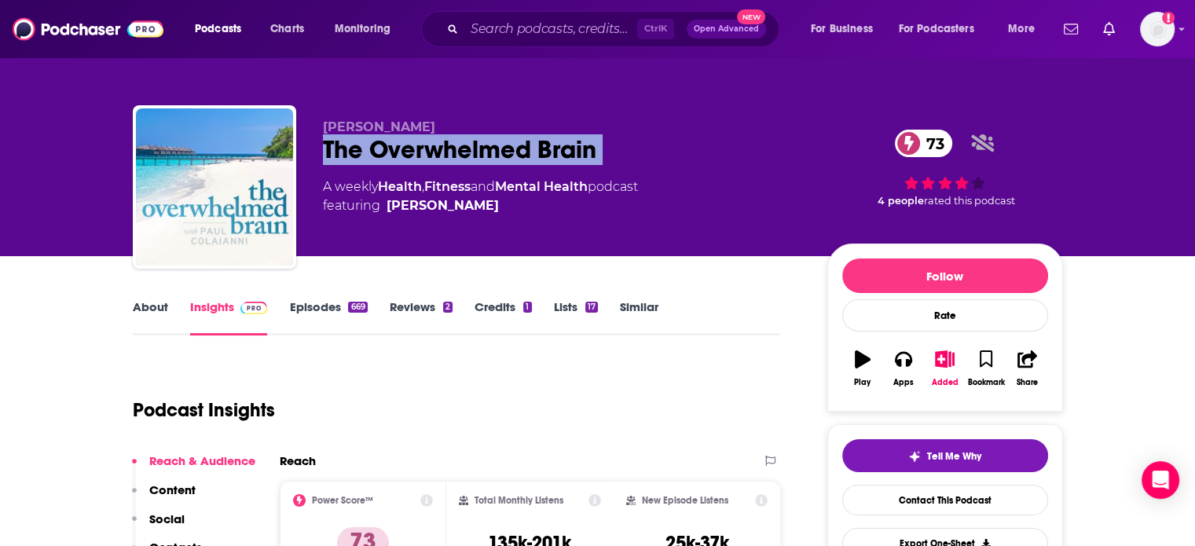
click at [434, 162] on div "The Overwhelmed Brain 73" at bounding box center [562, 149] width 479 height 31
copy div "The Overwhelmed Brain 73"
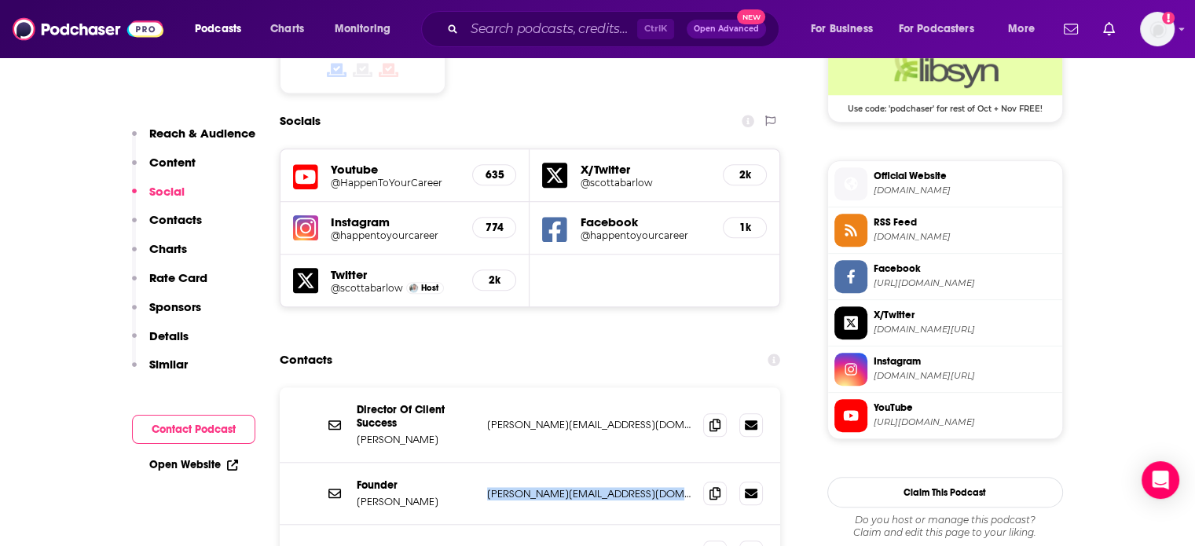
scroll to position [1414, 0]
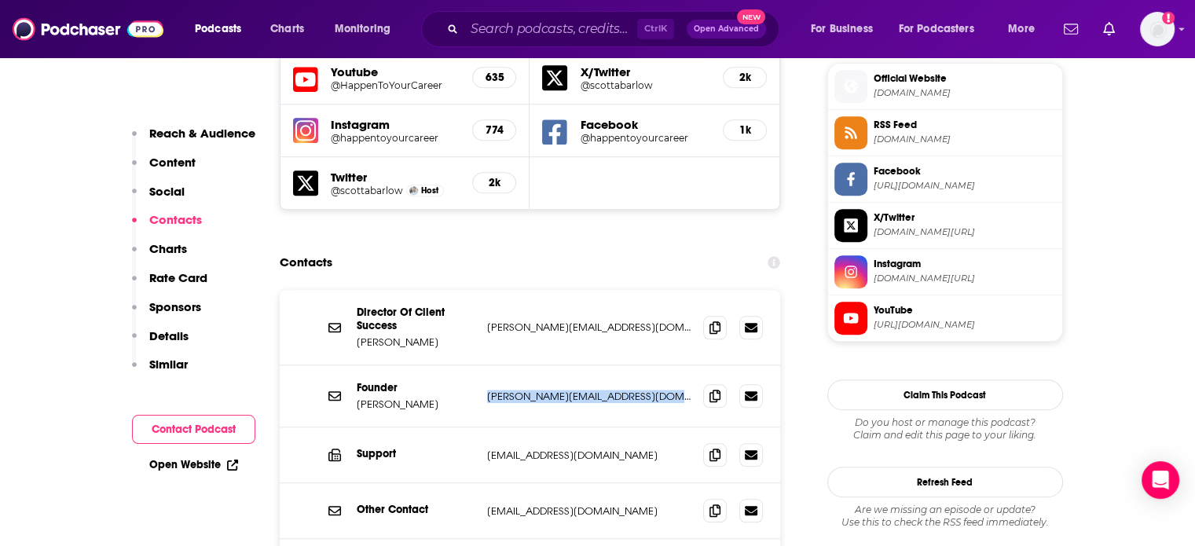
click at [522, 390] on p "scott@happentoyourcareer.com" at bounding box center [589, 396] width 204 height 13
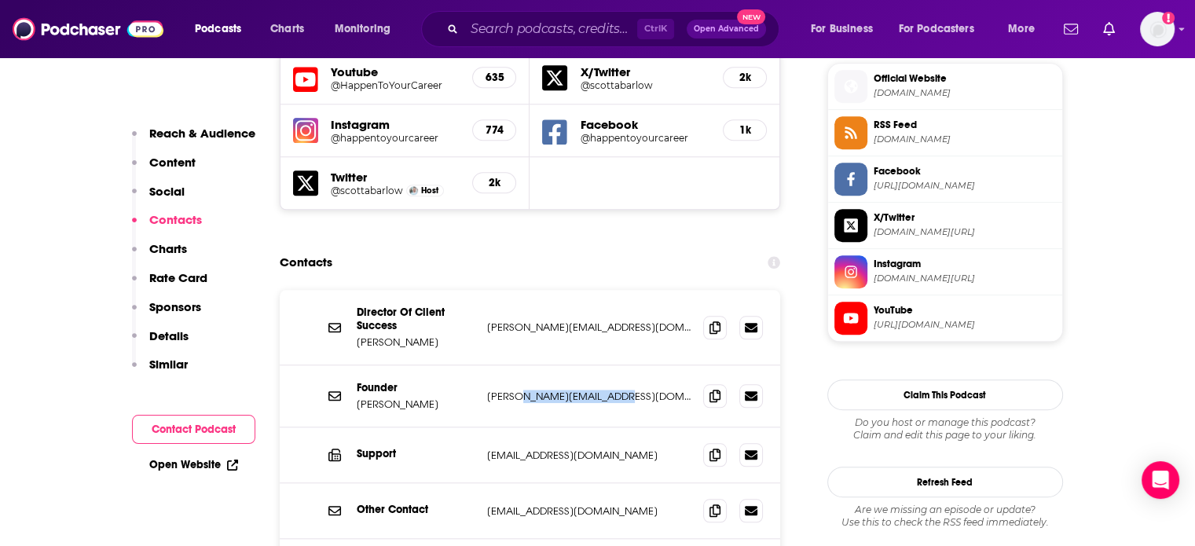
click at [522, 390] on p "scott@happentoyourcareer.com" at bounding box center [589, 396] width 204 height 13
click at [515, 290] on div "Director Of Client Success Cindy Gonos cindy@happentoyourcareer.com cindy@happe…" at bounding box center [530, 327] width 501 height 75
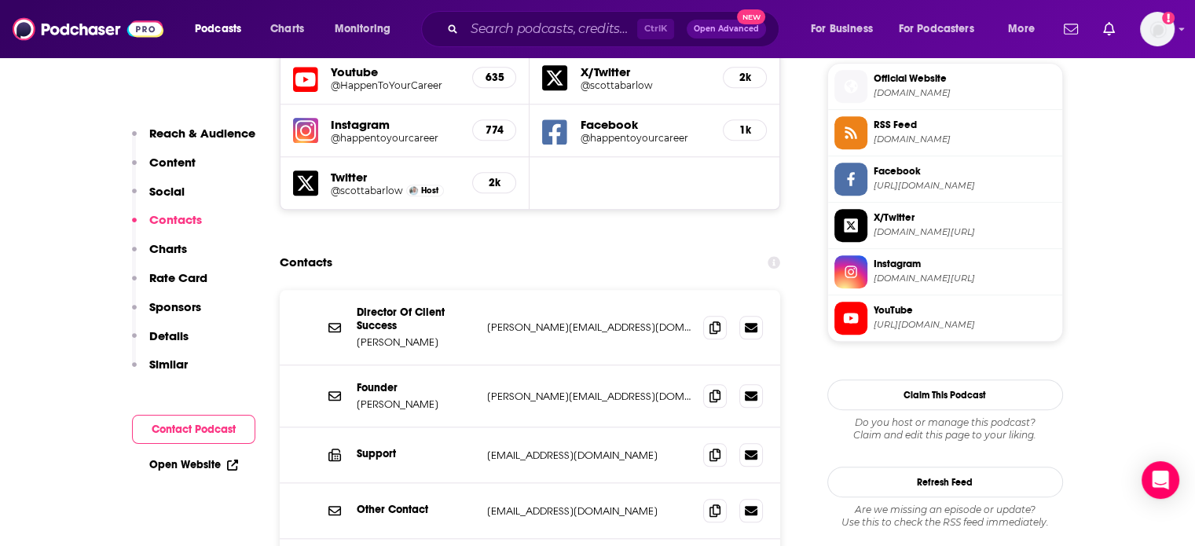
click at [511, 365] on div "Founder Scott Anthony Barlow scott@happentoyourcareer.com scott@happentoyourcar…" at bounding box center [530, 396] width 501 height 62
click at [519, 483] on div "Other Contact info@happentoyourcareer.com info@happentoyourcareer.com" at bounding box center [530, 511] width 501 height 56
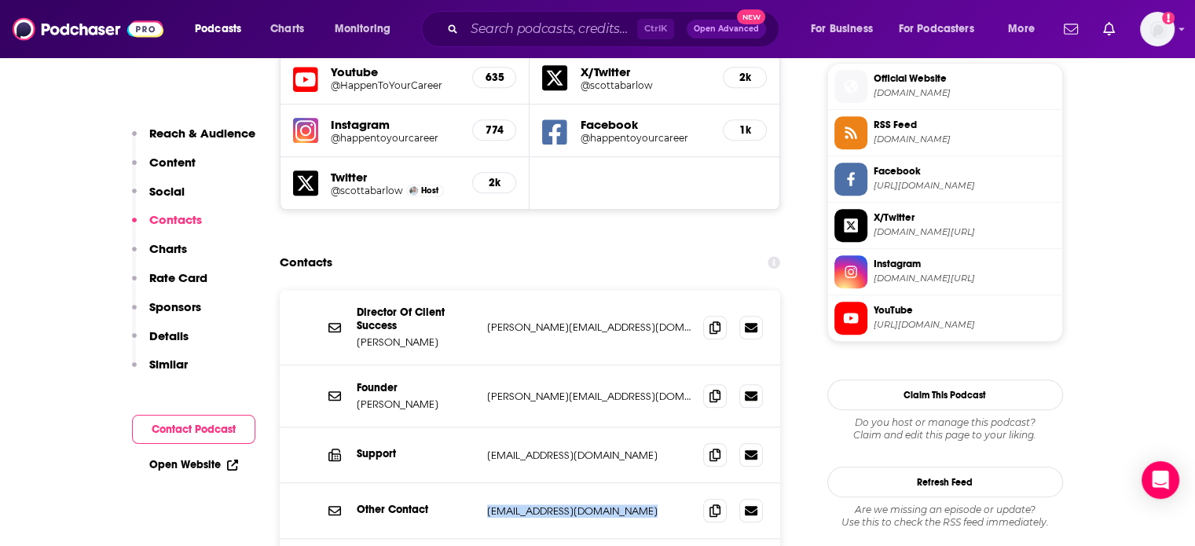
click at [519, 483] on div "Other Contact info@happentoyourcareer.com info@happentoyourcareer.com" at bounding box center [530, 511] width 501 height 56
copy div "info@happentoyourcareer.com info@happentoyourcareer.com"
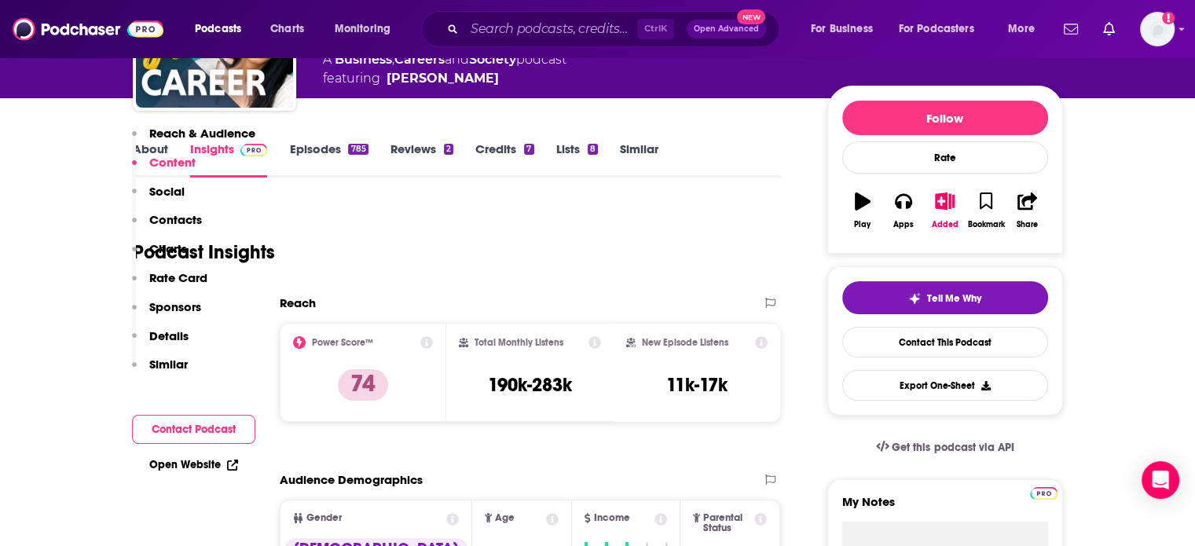
scroll to position [0, 0]
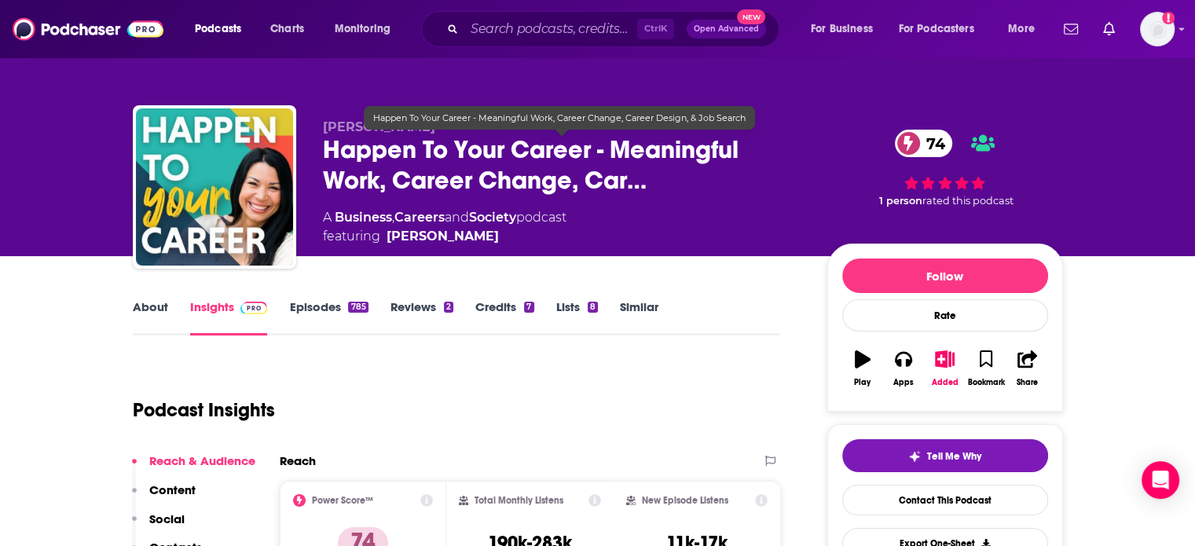
click at [327, 141] on span "Happen To Your Career - Meaningful Work, Career Change, Car…" at bounding box center [562, 164] width 479 height 61
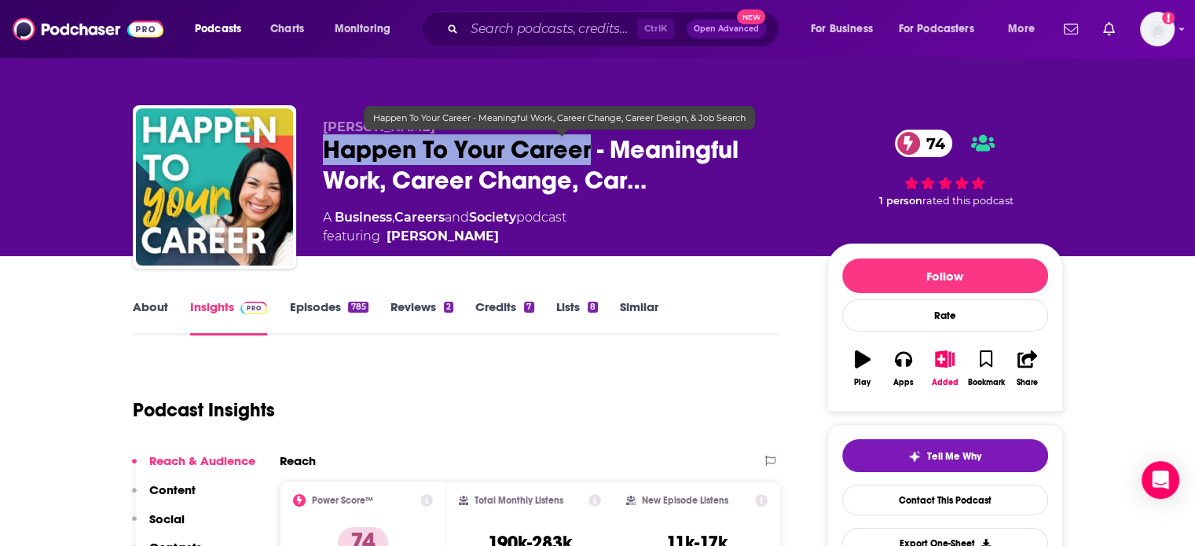
drag, startPoint x: 327, startPoint y: 141, endPoint x: 537, endPoint y: 147, distance: 209.9
click at [537, 147] on span "Happen To Your Career - Meaningful Work, Career Change, Car…" at bounding box center [562, 164] width 479 height 61
copy h2 "Happen To Your Career"
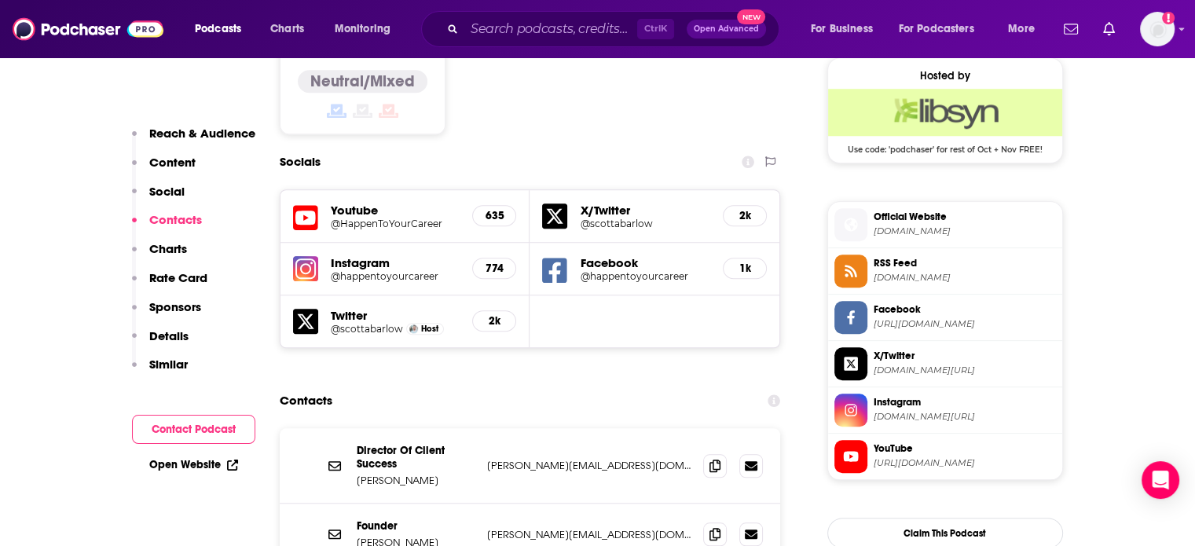
scroll to position [1414, 0]
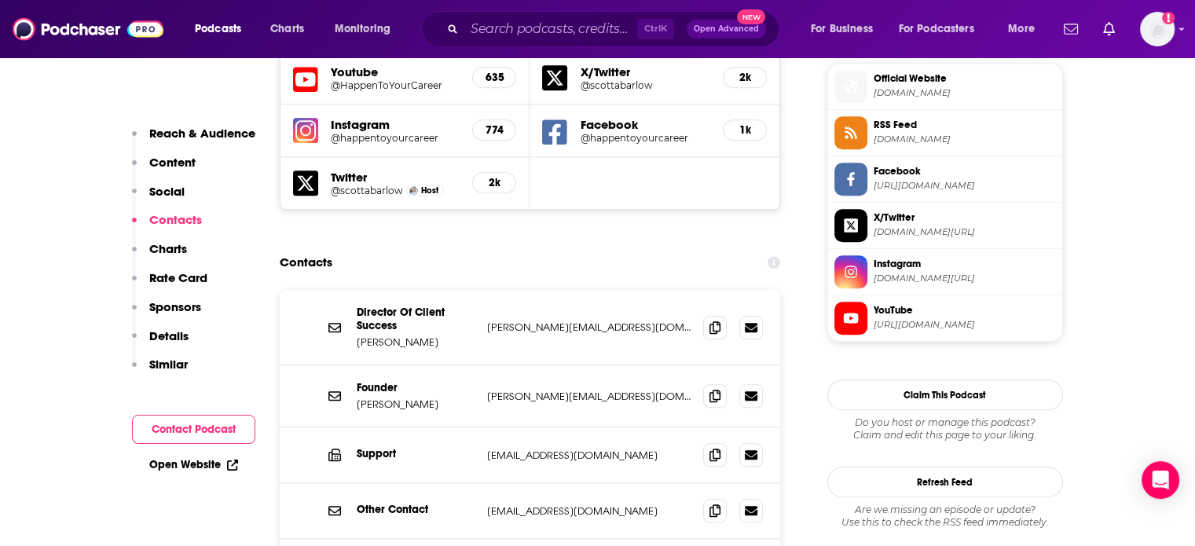
click at [543, 390] on p "scott@happentoyourcareer.com" at bounding box center [589, 396] width 204 height 13
click at [544, 390] on p "scott@happentoyourcareer.com" at bounding box center [589, 396] width 204 height 13
copy div "scott@happentoyourcareer.com scott@happentoyourcareer.com"
click at [397, 398] on p "Scott Anthony Barlow" at bounding box center [416, 404] width 118 height 13
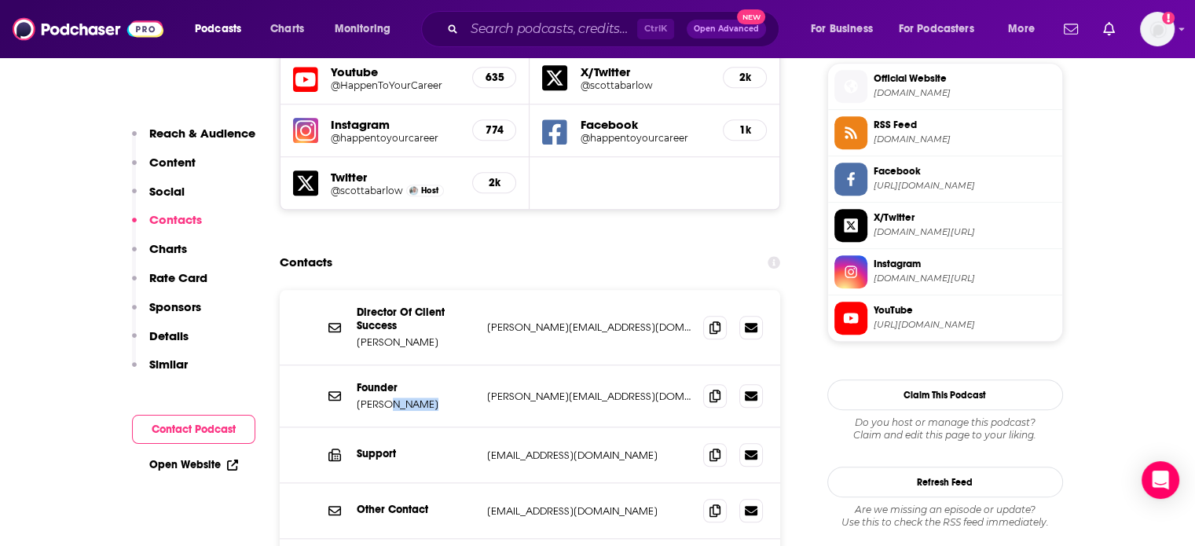
click at [398, 398] on p "Scott Anthony Barlow" at bounding box center [416, 404] width 118 height 13
copy p "Scott Anthony Barlow"
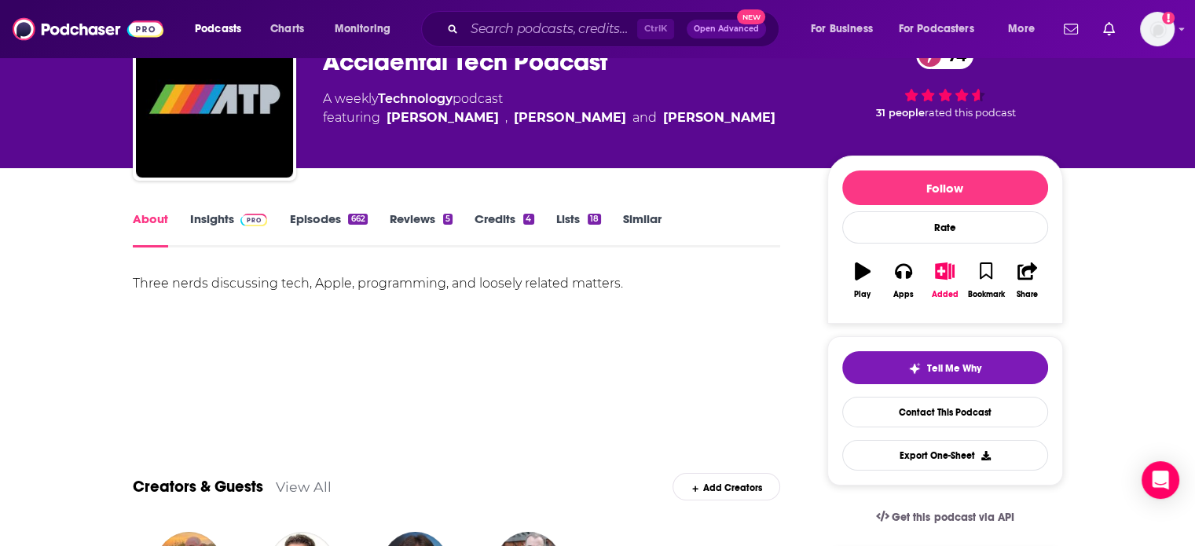
scroll to position [79, 0]
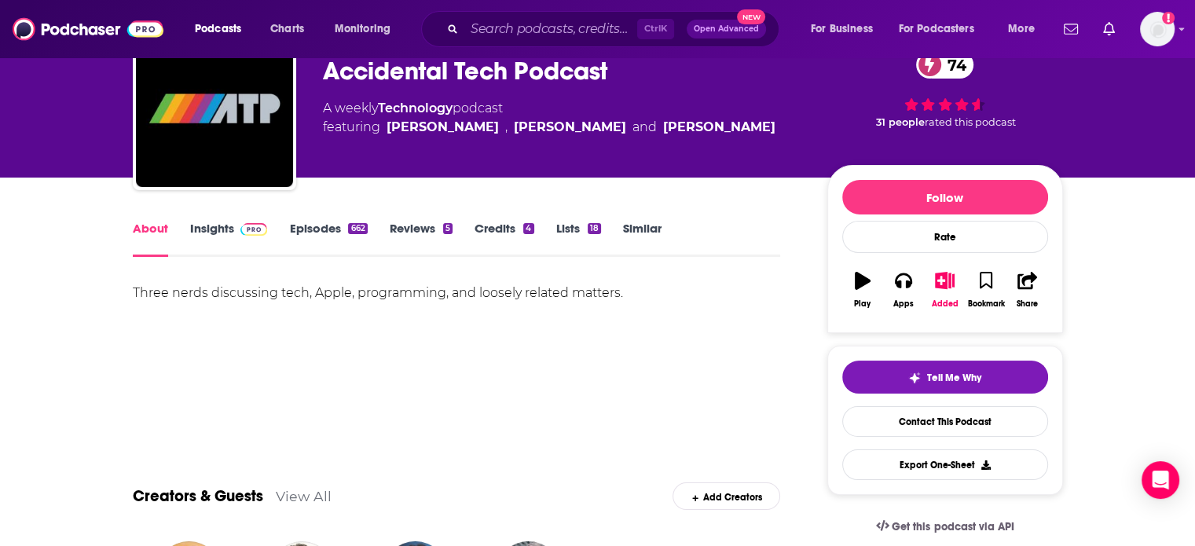
click at [289, 218] on div "About Insights Episodes 662 Reviews 5 Credits 4 Lists 18 Similar" at bounding box center [457, 237] width 648 height 38
click at [240, 229] on img at bounding box center [253, 229] width 27 height 13
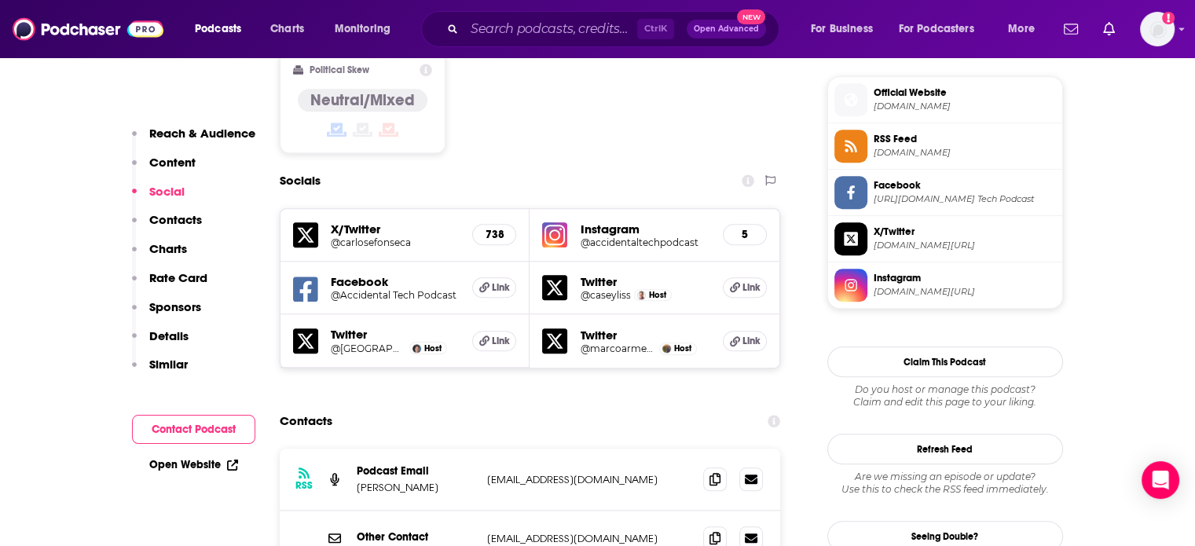
scroll to position [1414, 0]
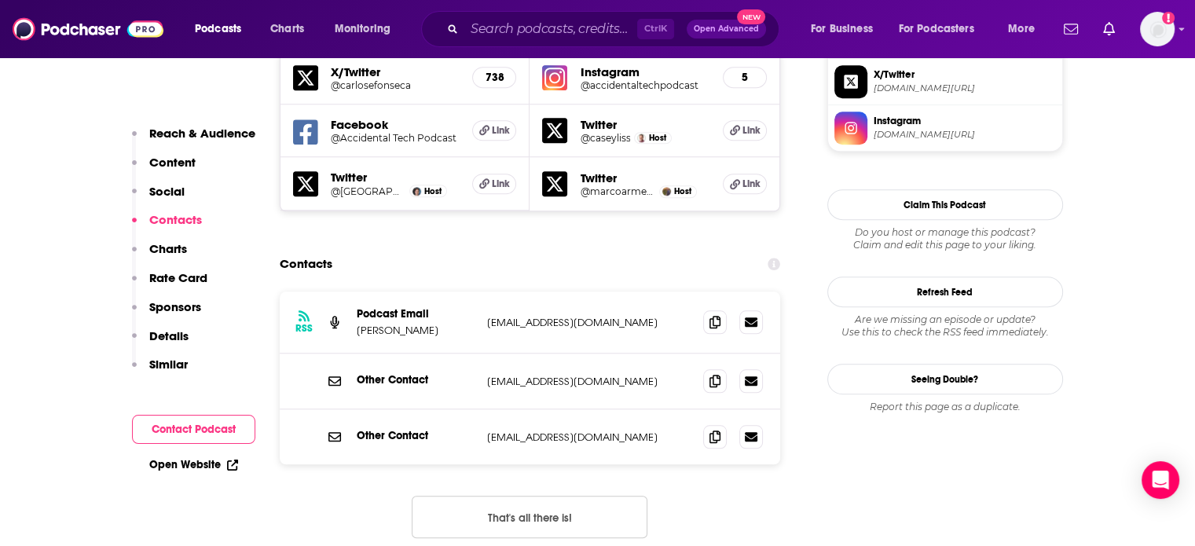
click at [523, 316] on p "[EMAIL_ADDRESS][DOMAIN_NAME]" at bounding box center [589, 322] width 204 height 13
copy div "[EMAIL_ADDRESS][DOMAIN_NAME] [EMAIL_ADDRESS][DOMAIN_NAME]"
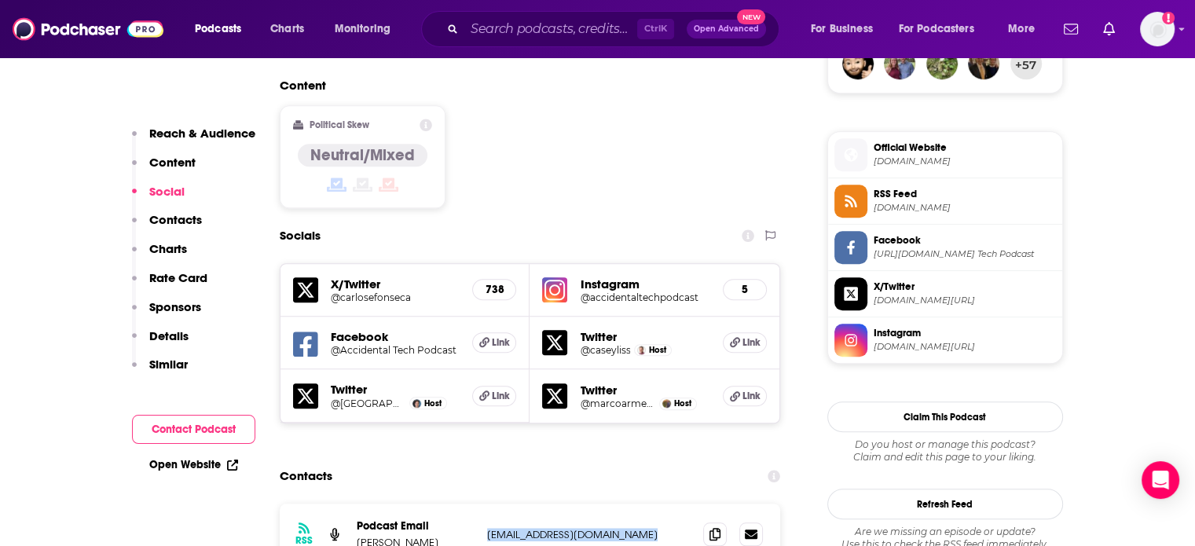
scroll to position [1336, 0]
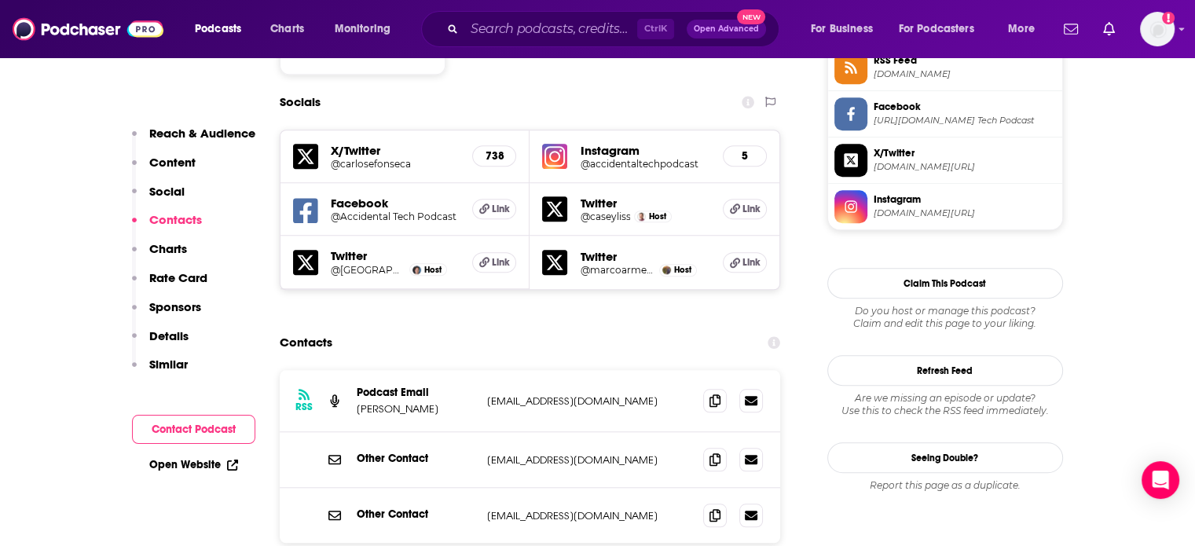
click at [383, 402] on p "[PERSON_NAME]" at bounding box center [416, 408] width 118 height 13
drag, startPoint x: 383, startPoint y: 331, endPoint x: 401, endPoint y: 332, distance: 17.4
click at [401, 402] on p "[PERSON_NAME]" at bounding box center [416, 408] width 118 height 13
copy p "[PERSON_NAME]"
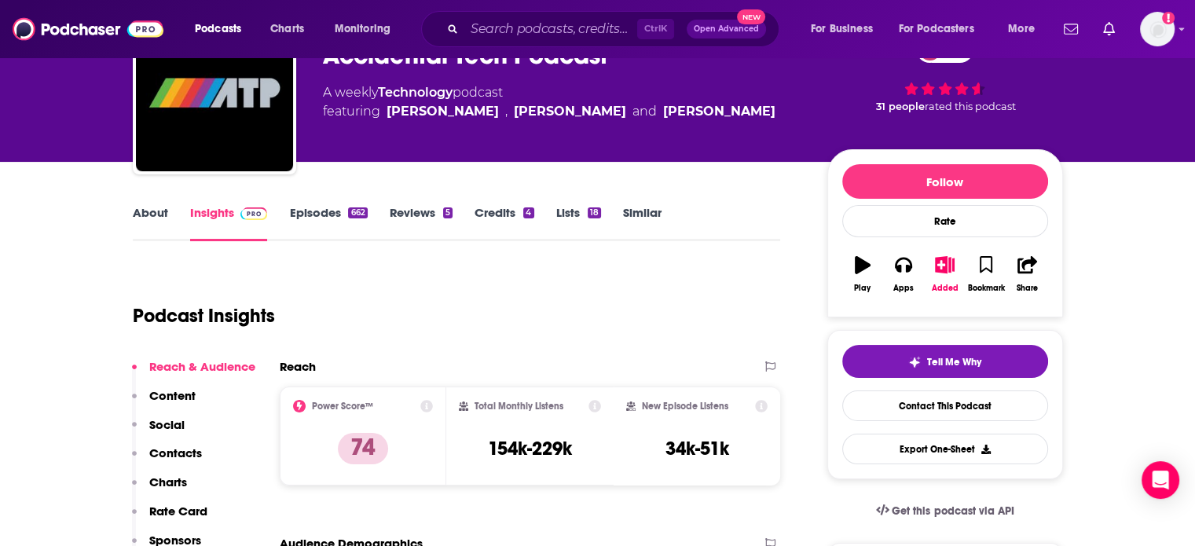
scroll to position [0, 0]
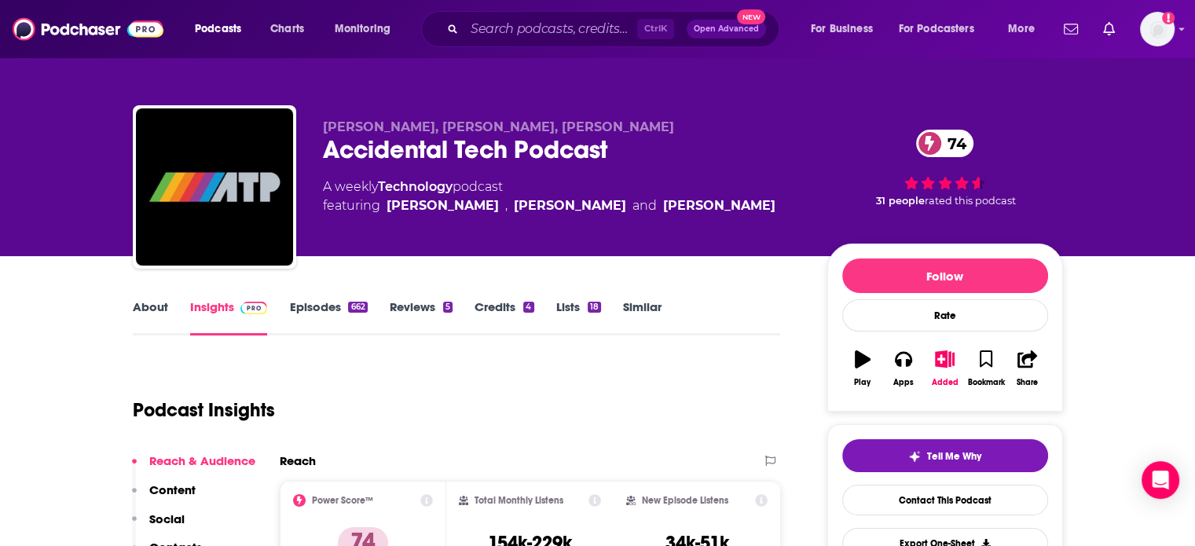
click at [422, 147] on div "Accidental Tech Podcast 74" at bounding box center [562, 149] width 479 height 31
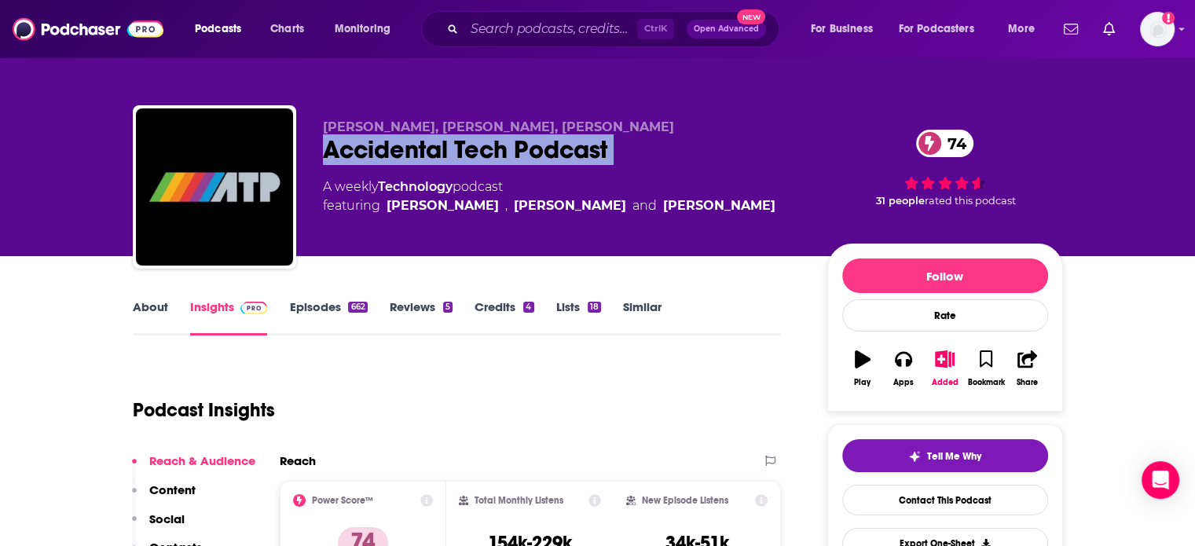
click at [422, 147] on div "Accidental Tech Podcast 74" at bounding box center [562, 149] width 479 height 31
copy div "Accidental Tech Podcast 74"
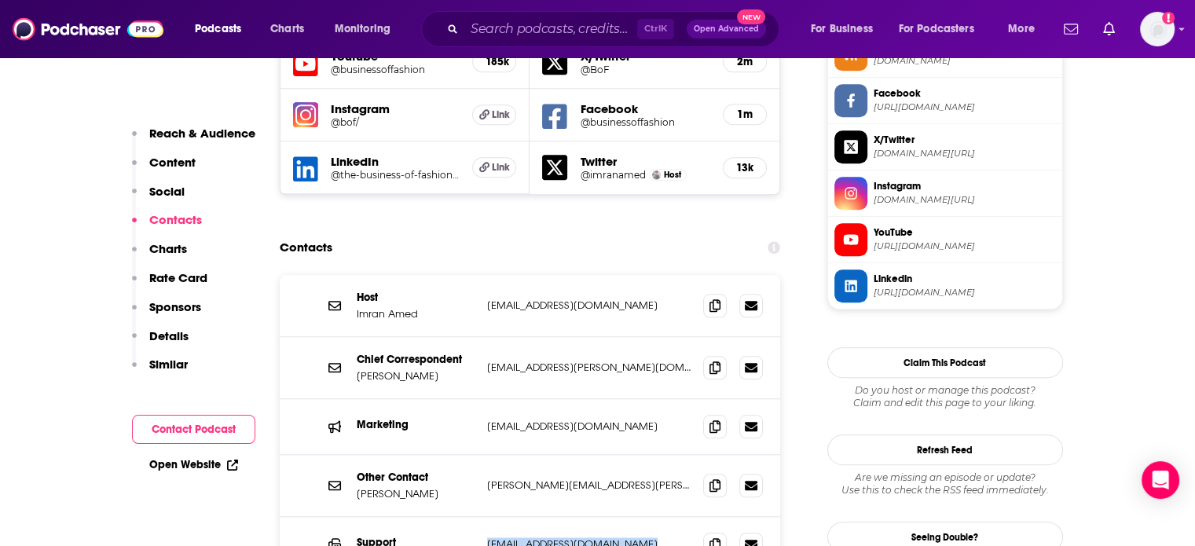
click at [559, 537] on p "[EMAIL_ADDRESS][DOMAIN_NAME]" at bounding box center [589, 543] width 204 height 13
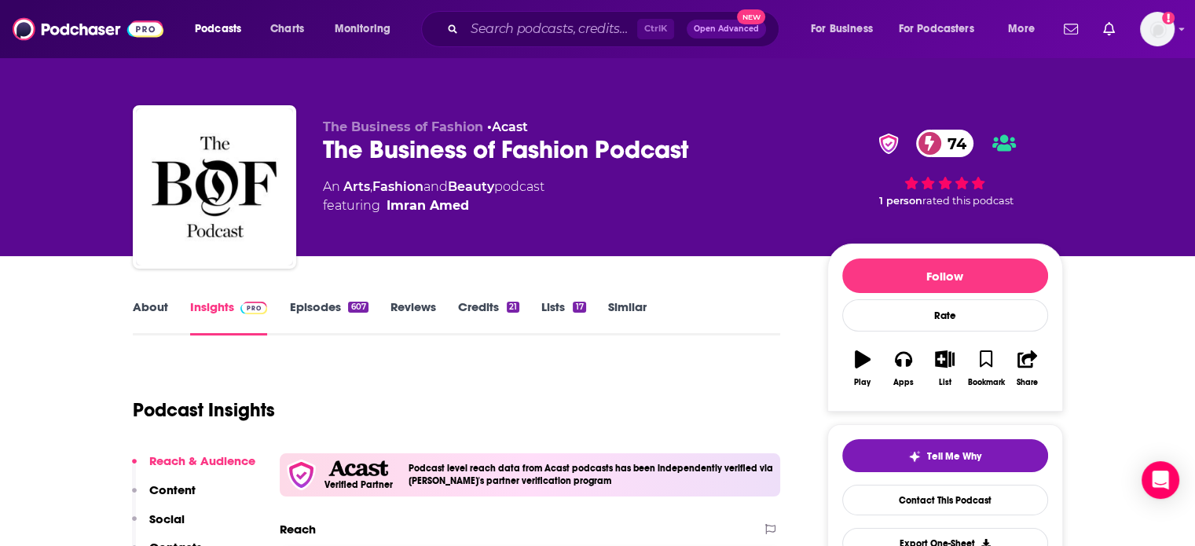
drag, startPoint x: 484, startPoint y: 208, endPoint x: 466, endPoint y: 222, distance: 22.5
click at [466, 222] on div "The Business of Fashion • Acast The Business of Fashion Podcast 74 An Arts , Fa…" at bounding box center [562, 182] width 479 height 126
copy span "Imran Amed"
click at [489, 150] on div "The Business of Fashion Podcast 74" at bounding box center [562, 149] width 479 height 31
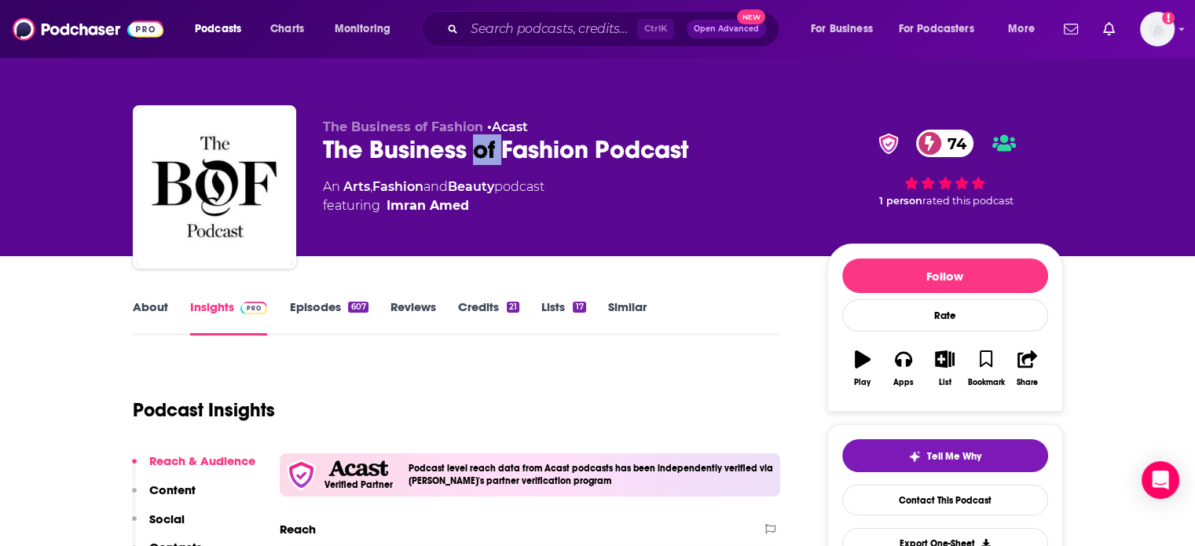
click at [508, 155] on div "The Business of Fashion Podcast 74" at bounding box center [562, 149] width 479 height 31
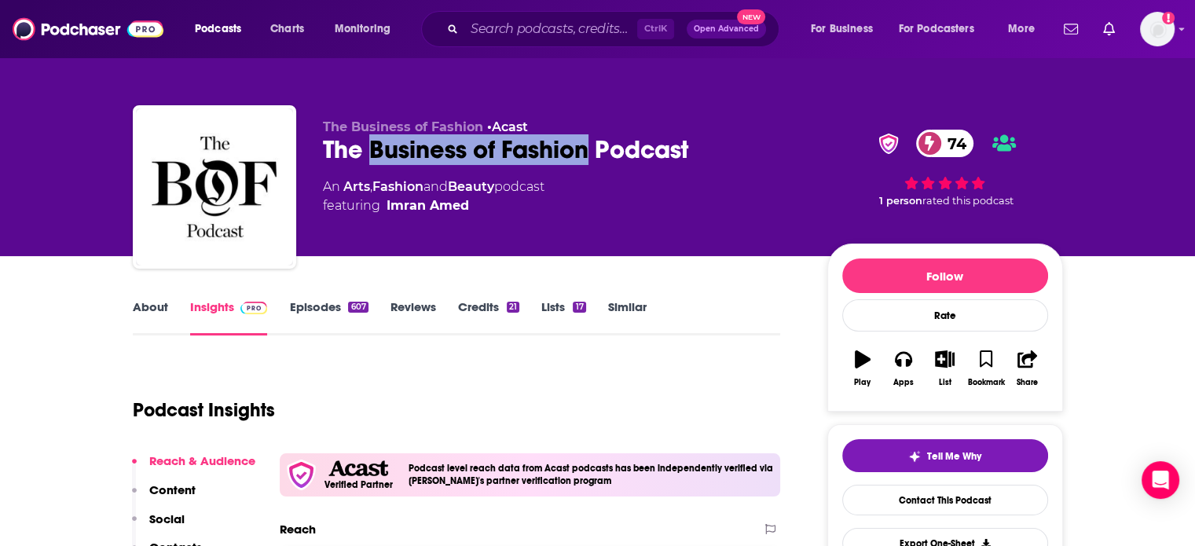
drag, startPoint x: 508, startPoint y: 155, endPoint x: 368, endPoint y: 152, distance: 139.9
click at [368, 152] on div "The Business of Fashion Podcast 74" at bounding box center [562, 149] width 479 height 31
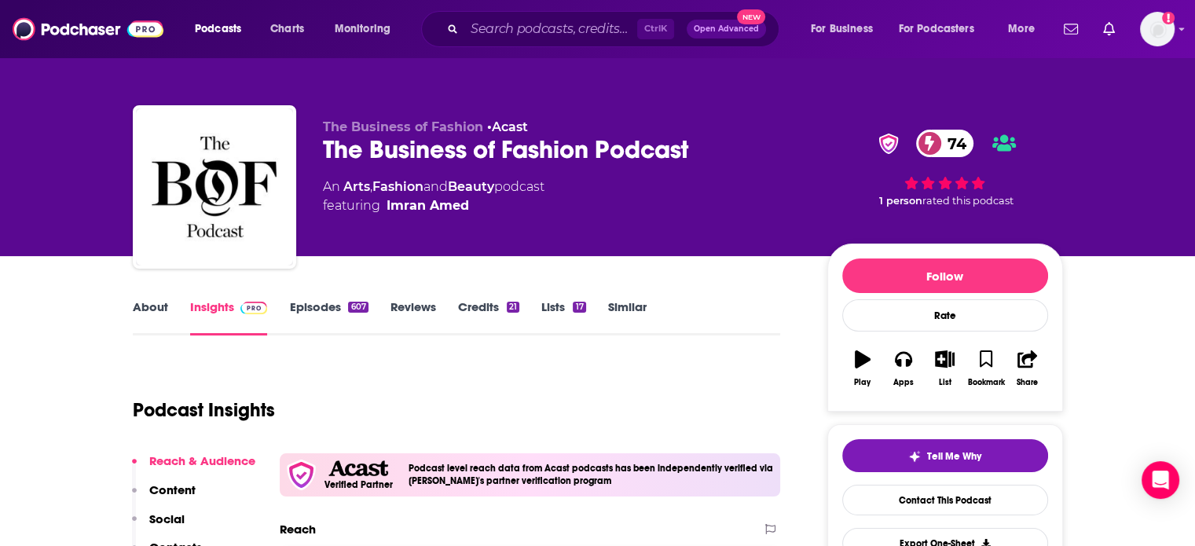
click at [351, 146] on div "The Business of Fashion Podcast 74" at bounding box center [562, 149] width 479 height 31
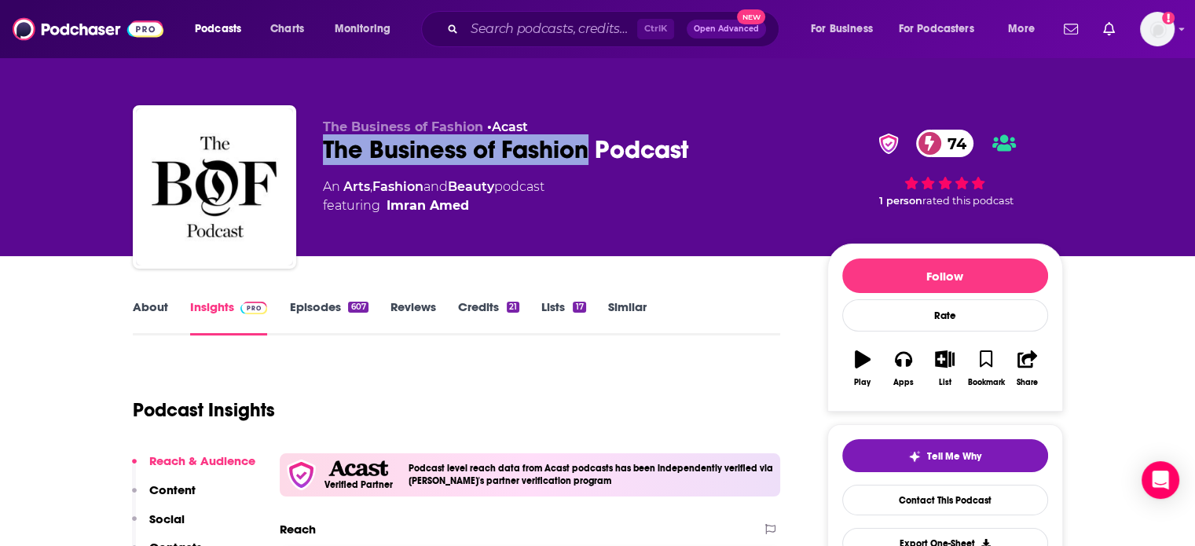
drag, startPoint x: 351, startPoint y: 146, endPoint x: 526, endPoint y: 155, distance: 175.4
click at [526, 155] on div "The Business of Fashion Podcast 74" at bounding box center [562, 149] width 479 height 31
copy h2 "The Business of Fashion"
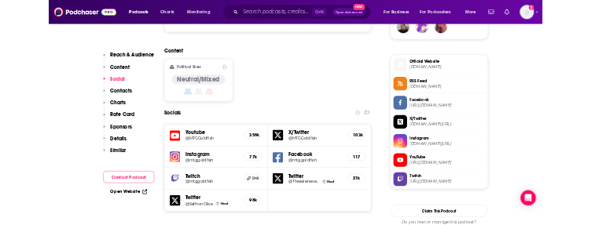
scroll to position [1336, 0]
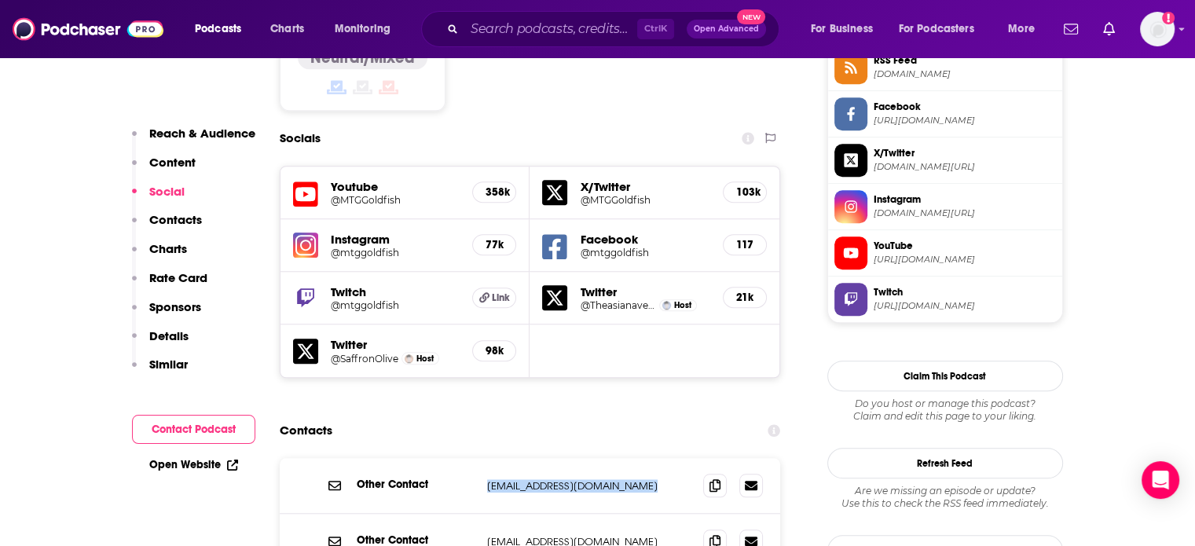
click at [577, 479] on p "[EMAIL_ADDRESS][DOMAIN_NAME]" at bounding box center [589, 485] width 204 height 13
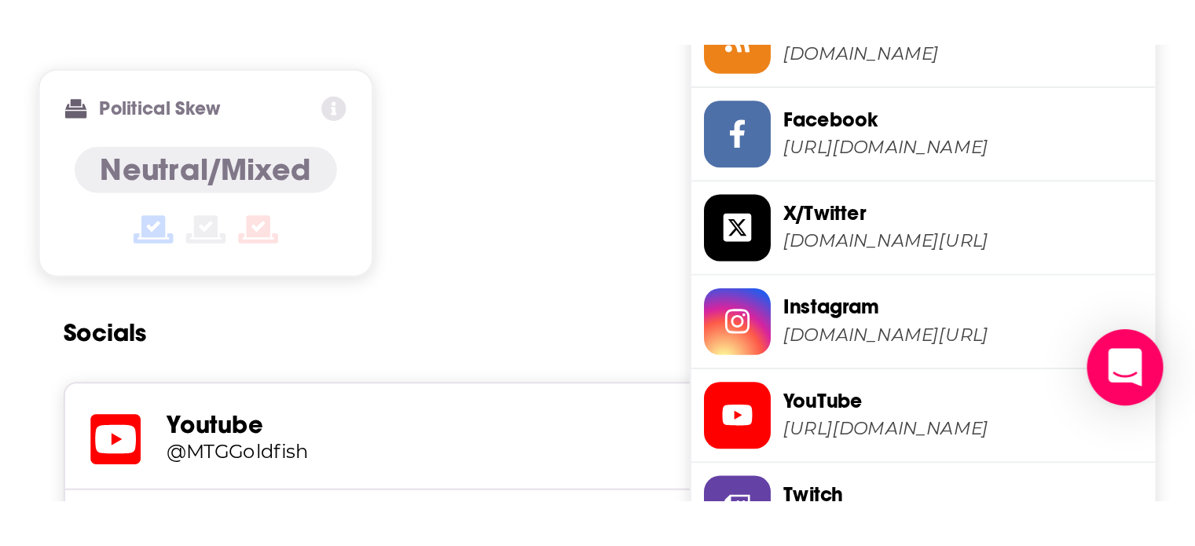
scroll to position [0, 0]
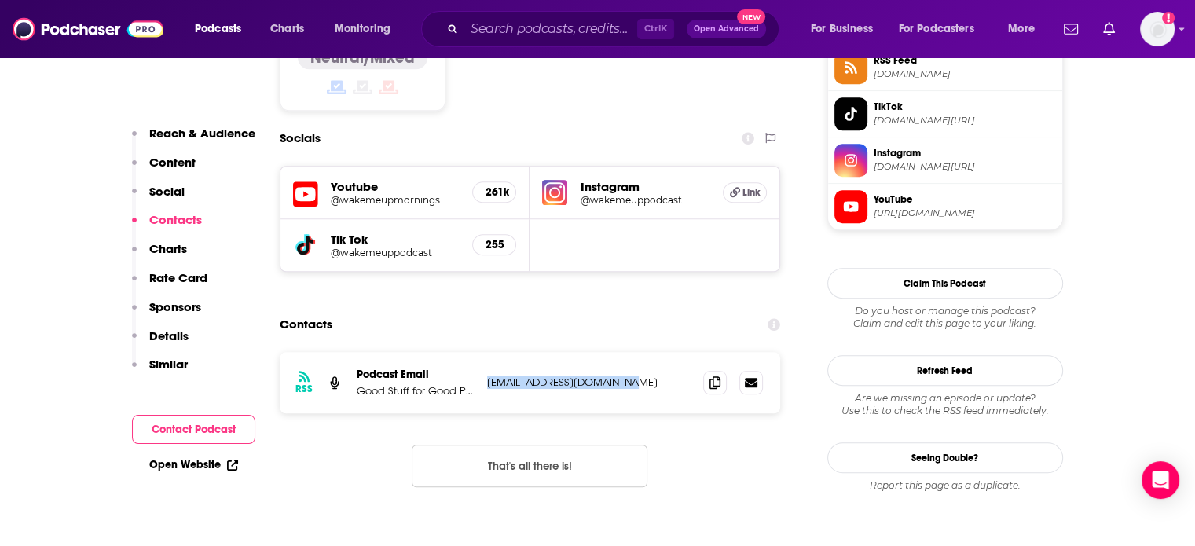
click at [602, 376] on p "[EMAIL_ADDRESS][DOMAIN_NAME]" at bounding box center [589, 382] width 204 height 13
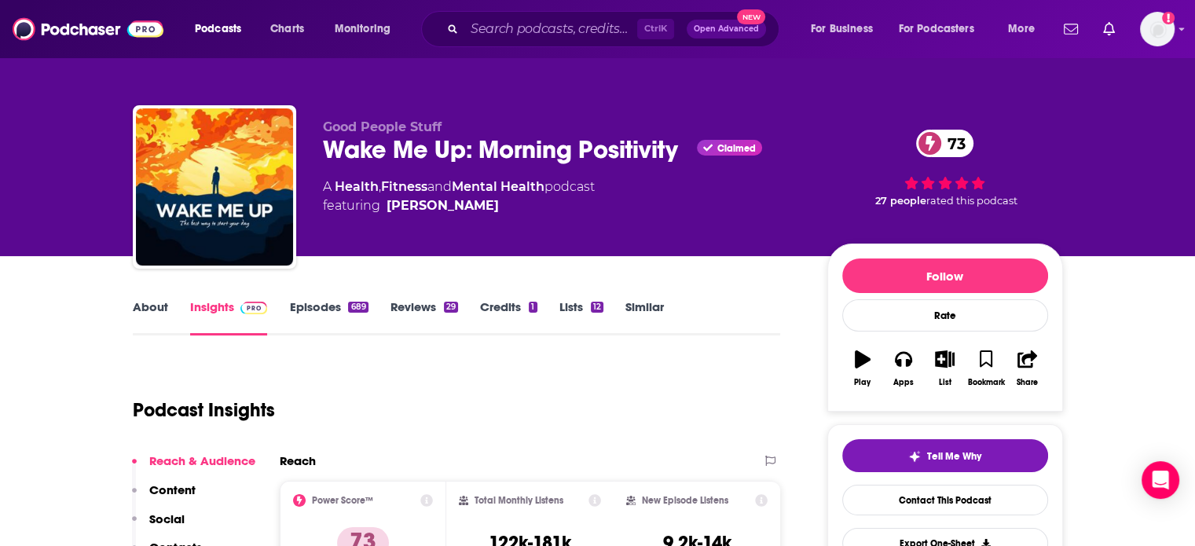
click at [406, 128] on span "Good People Stuff" at bounding box center [382, 126] width 119 height 15
drag, startPoint x: 490, startPoint y: 231, endPoint x: 387, endPoint y: 227, distance: 103.8
click at [387, 227] on div "Good People Stuff Wake Me Up: Morning Positivity Claimed 73 A Health , Fitness …" at bounding box center [562, 182] width 479 height 126
copy link "[PERSON_NAME]"
click at [420, 155] on div "Wake Me Up: Morning Positivity Claimed 73" at bounding box center [562, 149] width 479 height 31
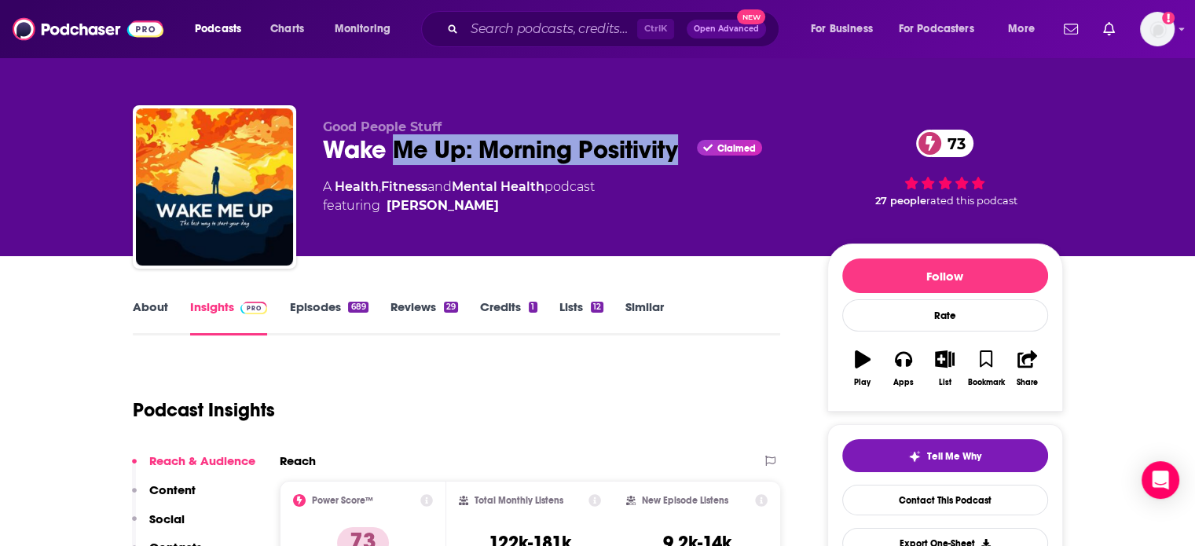
drag, startPoint x: 420, startPoint y: 155, endPoint x: 594, endPoint y: 163, distance: 173.8
click at [594, 163] on div "Wake Me Up: Morning Positivity Claimed 73" at bounding box center [562, 149] width 479 height 31
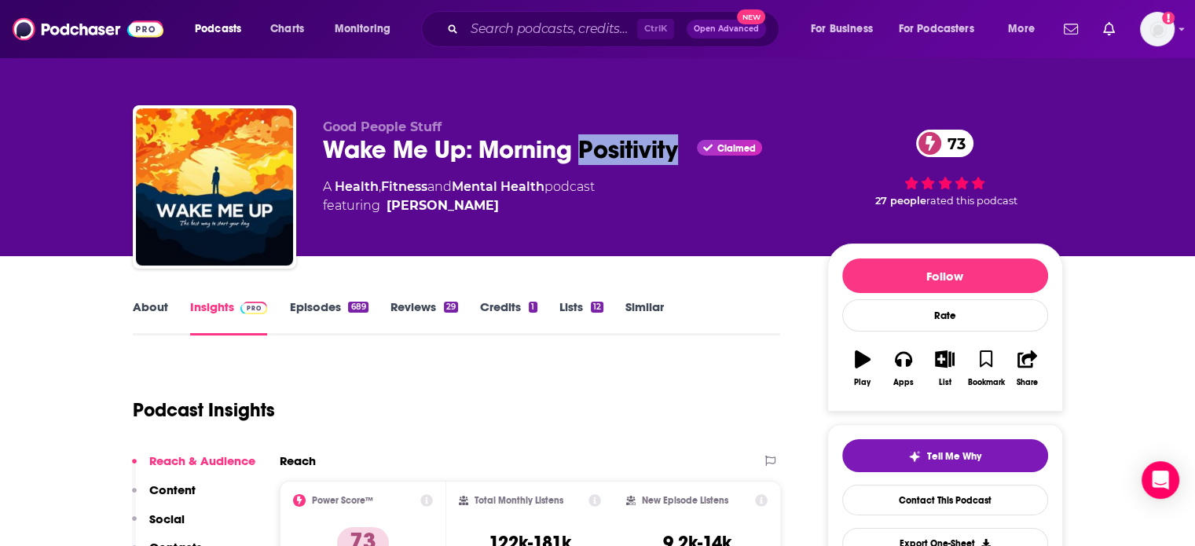
click at [594, 163] on div "Wake Me Up: Morning Positivity Claimed 73" at bounding box center [562, 149] width 479 height 31
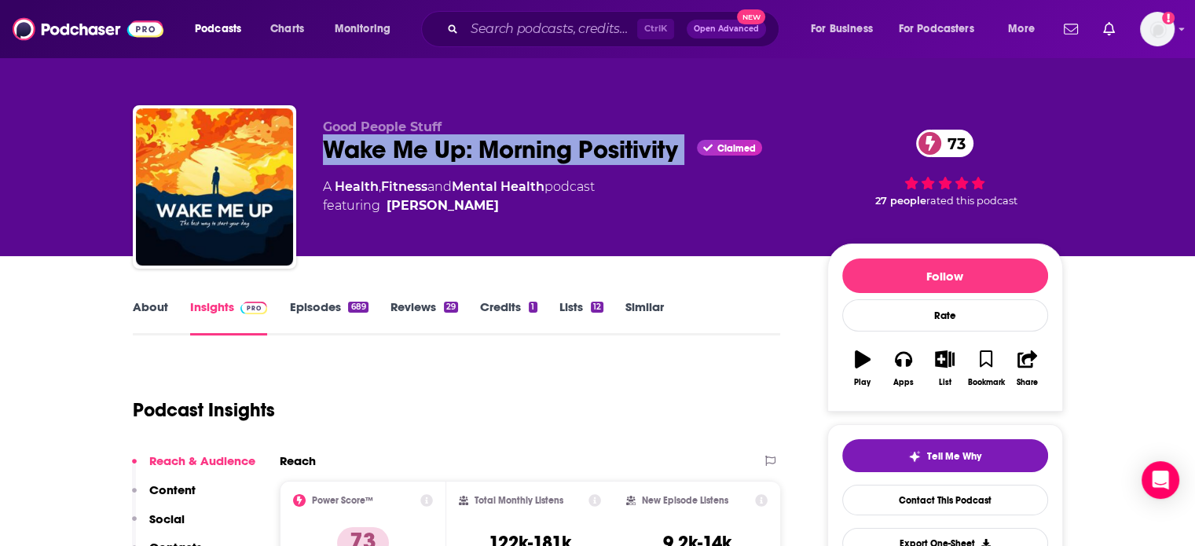
drag, startPoint x: 594, startPoint y: 163, endPoint x: 478, endPoint y: 134, distance: 119.1
click at [594, 163] on div "Wake Me Up: Morning Positivity Claimed 73" at bounding box center [562, 149] width 479 height 31
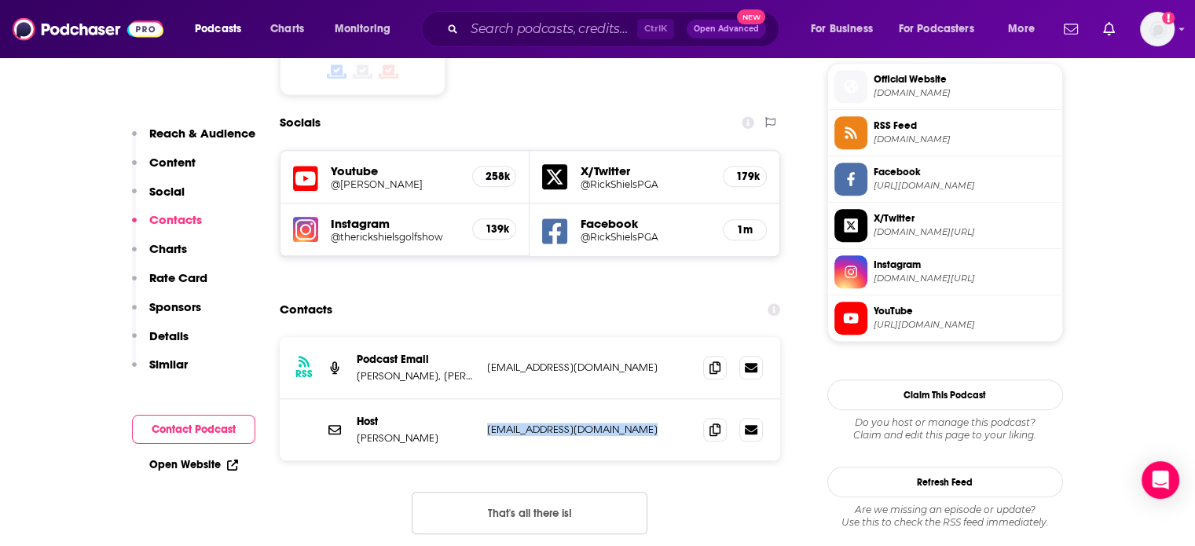
click at [543, 423] on p "[EMAIL_ADDRESS][DOMAIN_NAME]" at bounding box center [589, 429] width 204 height 13
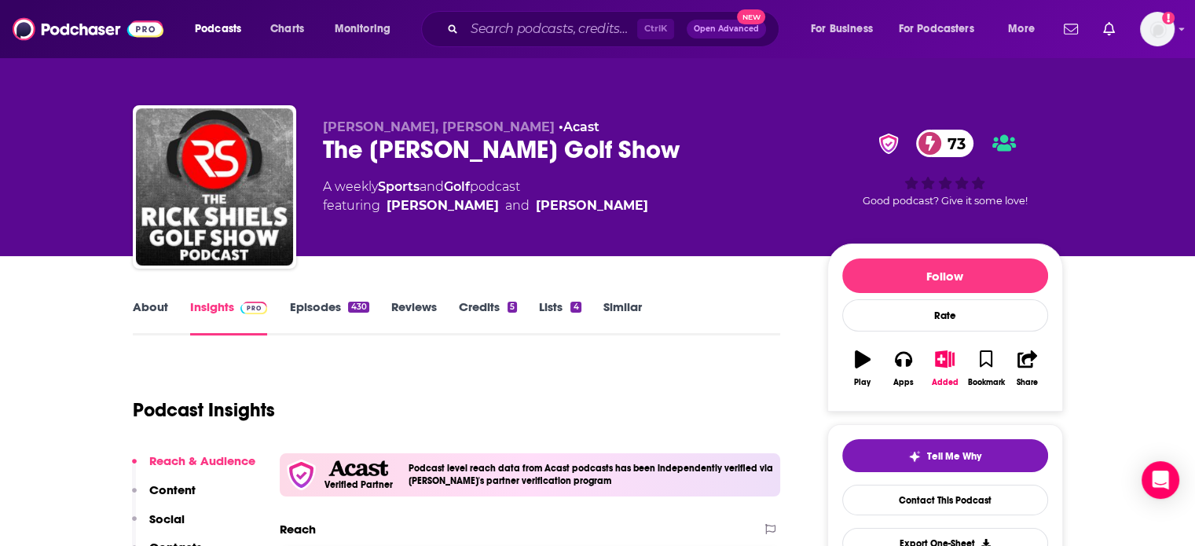
click at [401, 149] on div "The [PERSON_NAME] Golf Show 73" at bounding box center [562, 149] width 479 height 31
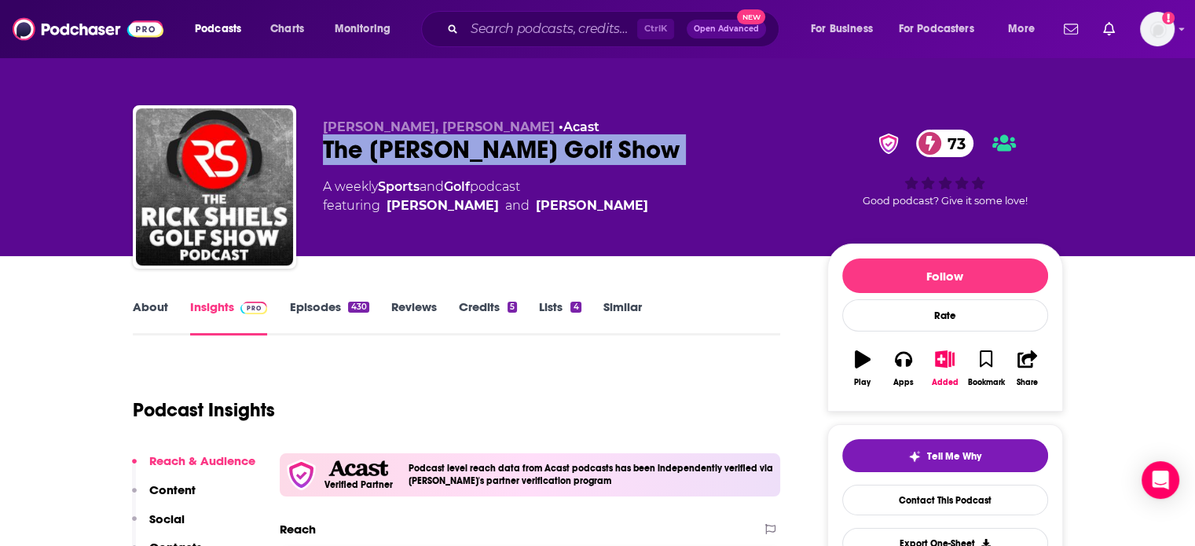
click at [401, 149] on div "The [PERSON_NAME] Golf Show 73" at bounding box center [562, 149] width 479 height 31
copy div "The [PERSON_NAME] Golf Show 73"
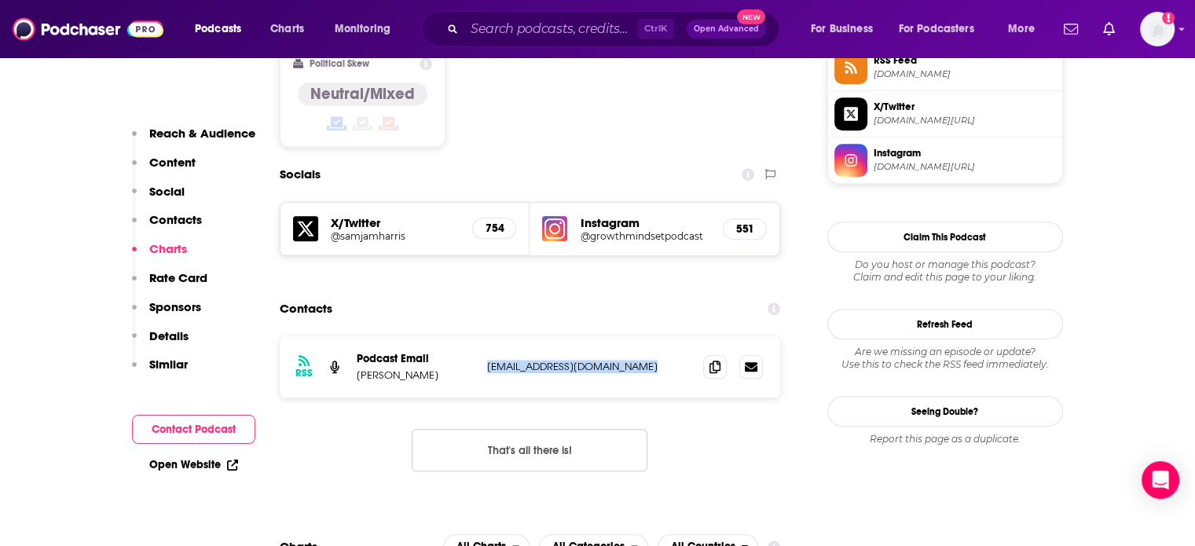
click at [555, 336] on div "RSS Podcast Email [PERSON_NAME] [EMAIL_ADDRESS][DOMAIN_NAME] [EMAIL_ADDRESS][DO…" at bounding box center [530, 366] width 501 height 61
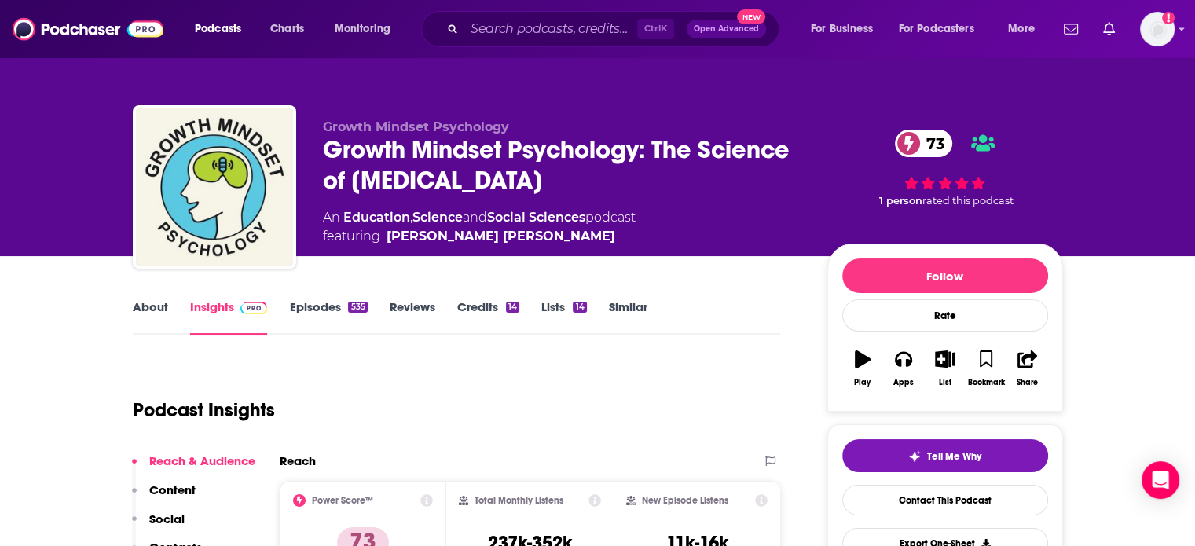
click at [375, 147] on div "Growth Mindset Psychology: The Science of [MEDICAL_DATA] 73" at bounding box center [562, 164] width 479 height 61
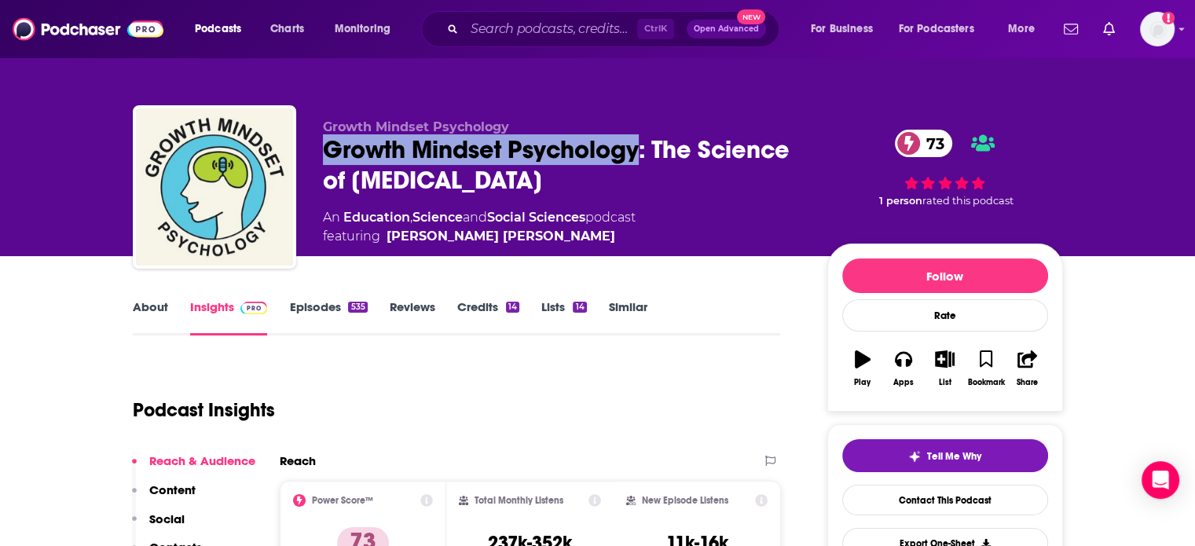
drag, startPoint x: 375, startPoint y: 147, endPoint x: 561, endPoint y: 149, distance: 186.2
click at [563, 149] on div "Growth Mindset Psychology: The Science of [MEDICAL_DATA] 73" at bounding box center [562, 164] width 479 height 61
copy h2 "Growth Mindset Psychology"
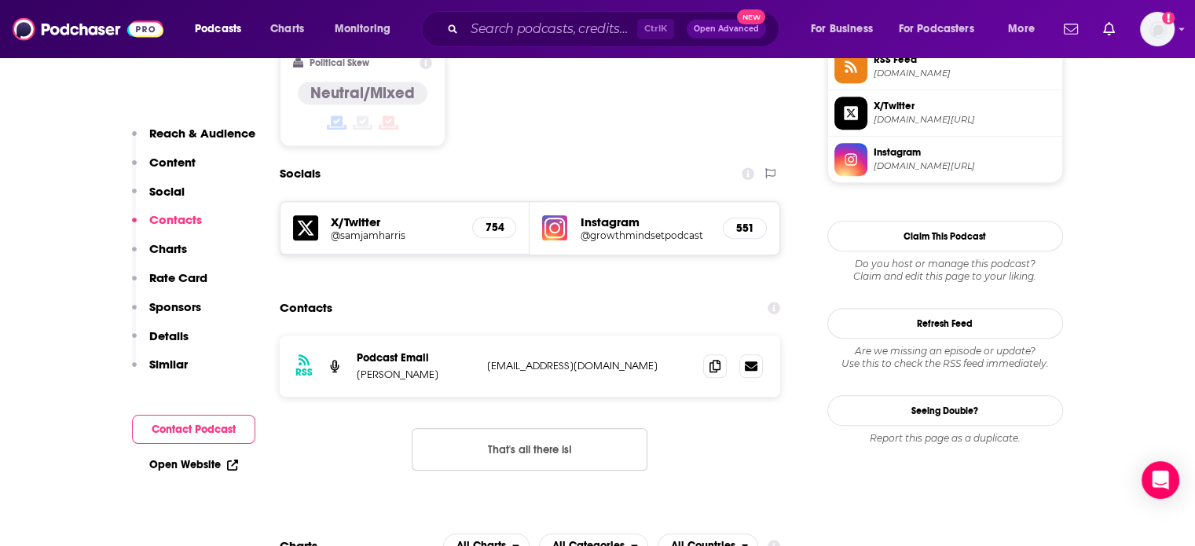
scroll to position [1414, 0]
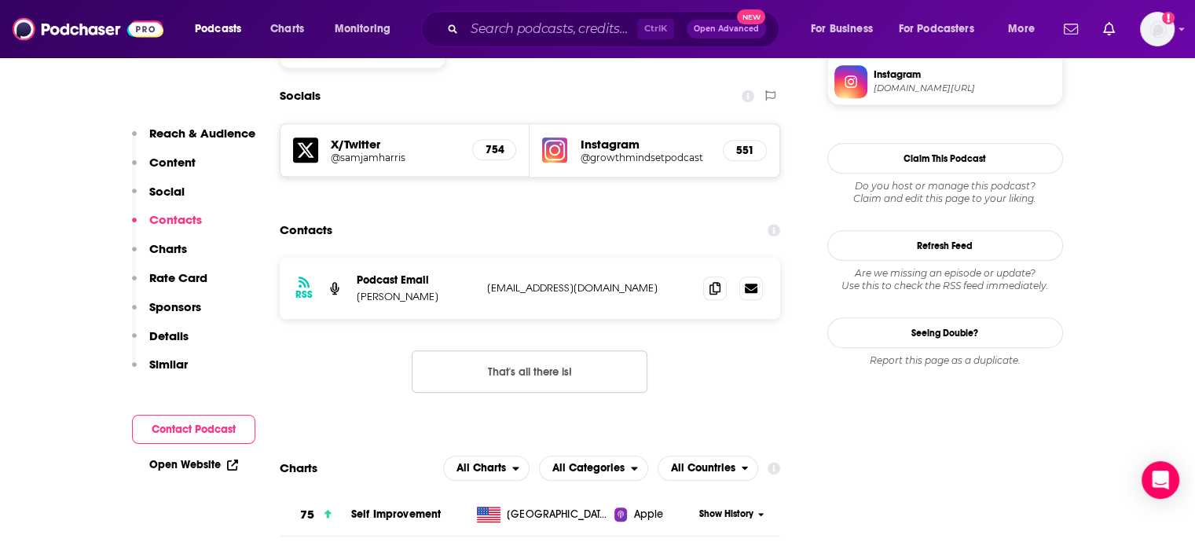
click at [460, 290] on p "[PERSON_NAME]" at bounding box center [416, 296] width 118 height 13
drag, startPoint x: 460, startPoint y: 203, endPoint x: 346, endPoint y: 200, distance: 114.0
click at [346, 258] on div "RSS Podcast Email [PERSON_NAME] [EMAIL_ADDRESS][DOMAIN_NAME] [EMAIL_ADDRESS][DO…" at bounding box center [530, 288] width 501 height 61
click at [371, 258] on div "RSS Podcast Email [PERSON_NAME] [EMAIL_ADDRESS][DOMAIN_NAME] [EMAIL_ADDRESS][DO…" at bounding box center [530, 288] width 501 height 61
drag, startPoint x: 371, startPoint y: 207, endPoint x: 452, endPoint y: 207, distance: 80.9
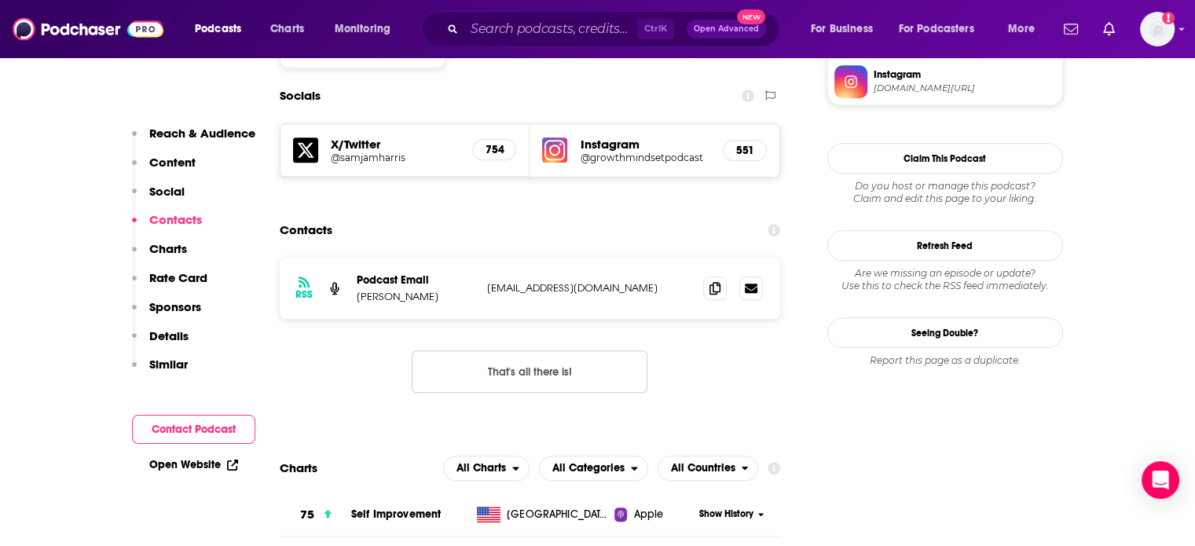
click at [453, 258] on div "RSS Podcast Email [PERSON_NAME] [EMAIL_ADDRESS][DOMAIN_NAME] [EMAIL_ADDRESS][DO…" at bounding box center [530, 288] width 501 height 61
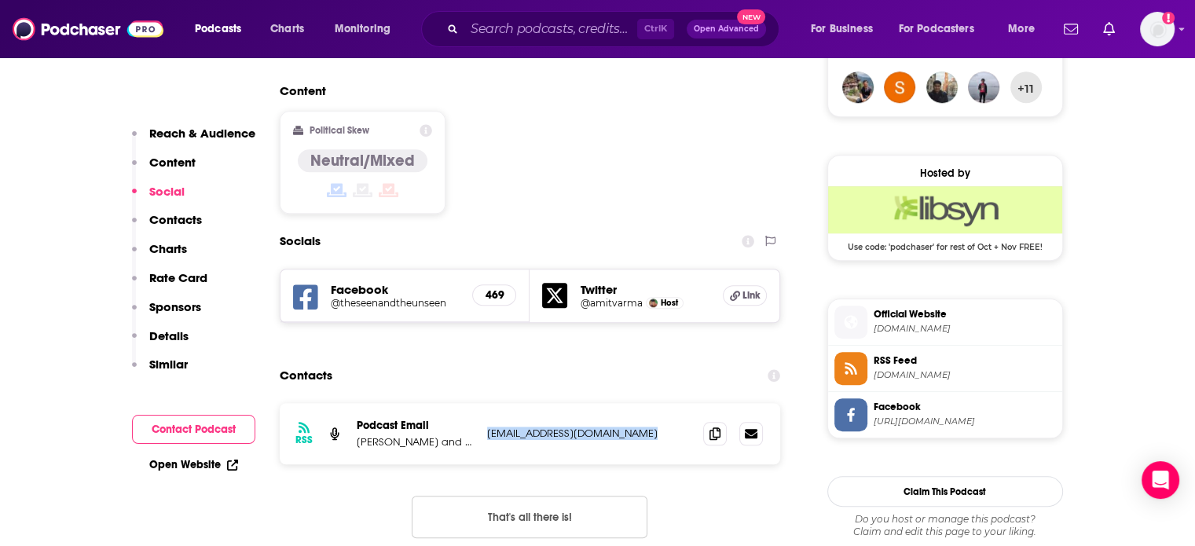
click at [534, 427] on p "[EMAIL_ADDRESS][DOMAIN_NAME]" at bounding box center [589, 433] width 204 height 13
click at [392, 435] on p "[PERSON_NAME] and [PERSON_NAME]" at bounding box center [416, 441] width 118 height 13
drag, startPoint x: 392, startPoint y: 382, endPoint x: 361, endPoint y: 382, distance: 30.6
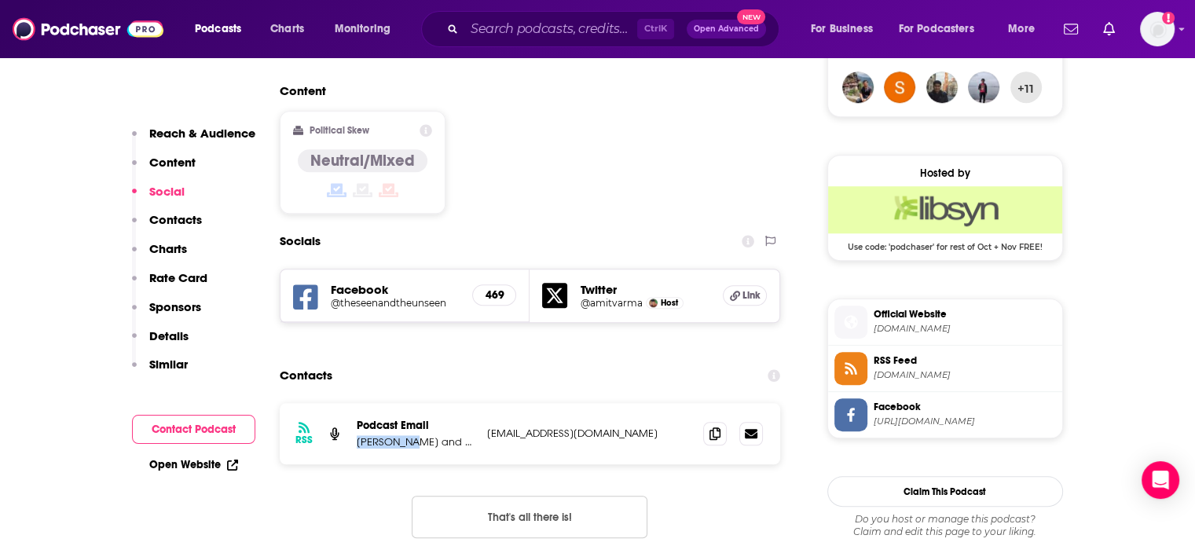
click at [361, 435] on p "[PERSON_NAME] and [PERSON_NAME]" at bounding box center [416, 441] width 118 height 13
copy p "[PERSON_NAME]"
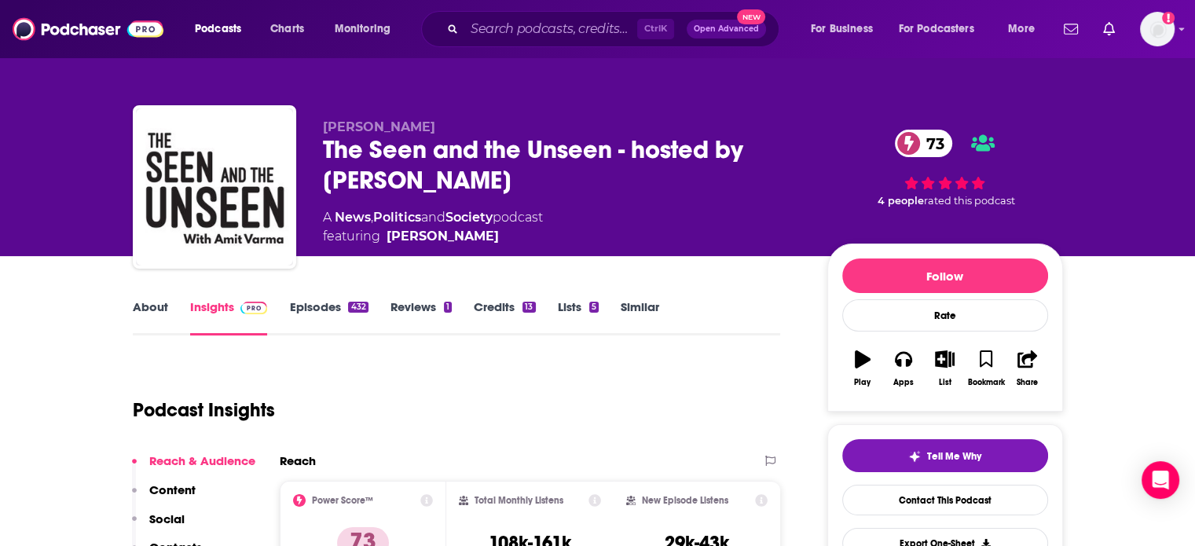
click at [321, 143] on div "[PERSON_NAME] The Seen and the Unseen - hosted by [PERSON_NAME] 73 A News , Pol…" at bounding box center [598, 190] width 930 height 170
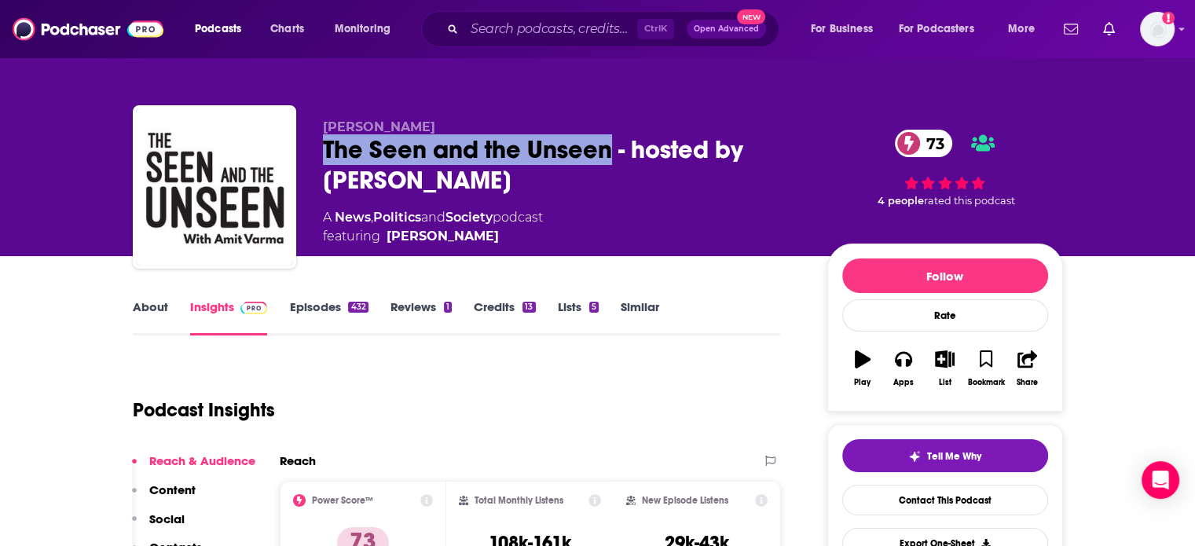
drag, startPoint x: 321, startPoint y: 143, endPoint x: 560, endPoint y: 148, distance: 238.9
click at [560, 148] on div "[PERSON_NAME] The Seen and the Unseen - hosted by [PERSON_NAME] 73 A News , Pol…" at bounding box center [598, 190] width 930 height 170
copy h2 "The Seen and the Unseen"
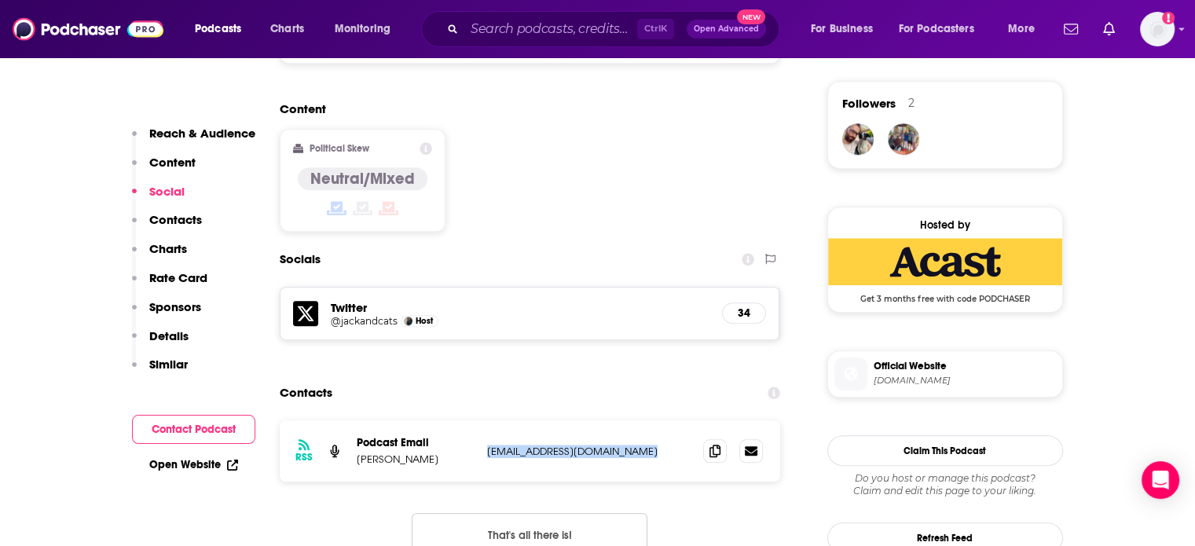
click at [575, 420] on div "RSS Podcast Email [PERSON_NAME] [EMAIL_ADDRESS][DOMAIN_NAME] [EMAIL_ADDRESS][DO…" at bounding box center [530, 450] width 501 height 61
click at [574, 445] on p "mashedpumpkinprod@gmail.com" at bounding box center [589, 451] width 204 height 13
click at [573, 445] on p "mashedpumpkinprod@gmail.com" at bounding box center [589, 451] width 204 height 13
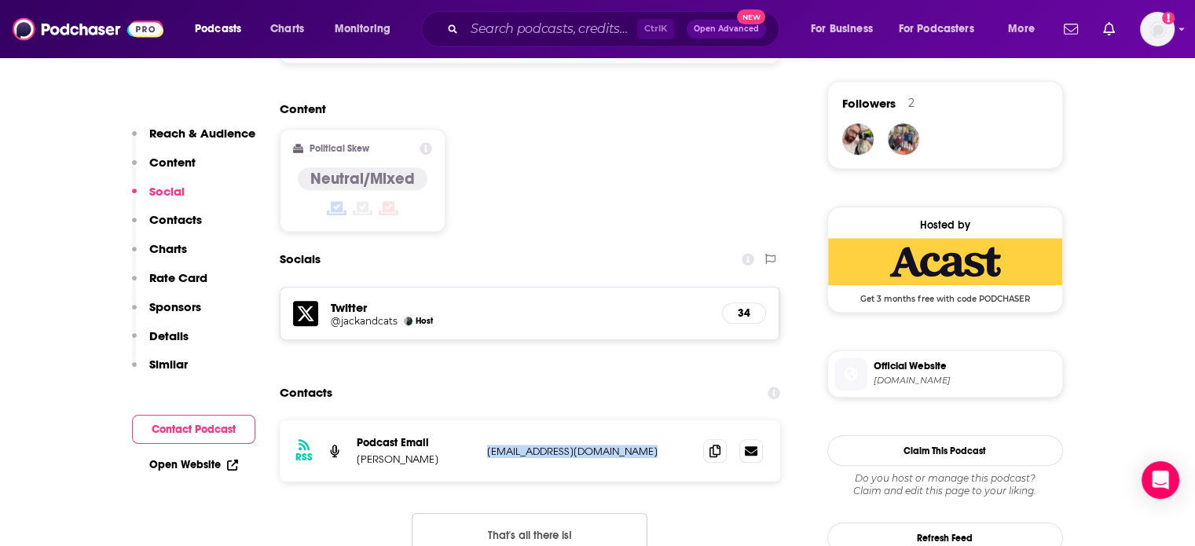
click at [573, 445] on p "mashedpumpkinprod@gmail.com" at bounding box center [589, 451] width 204 height 13
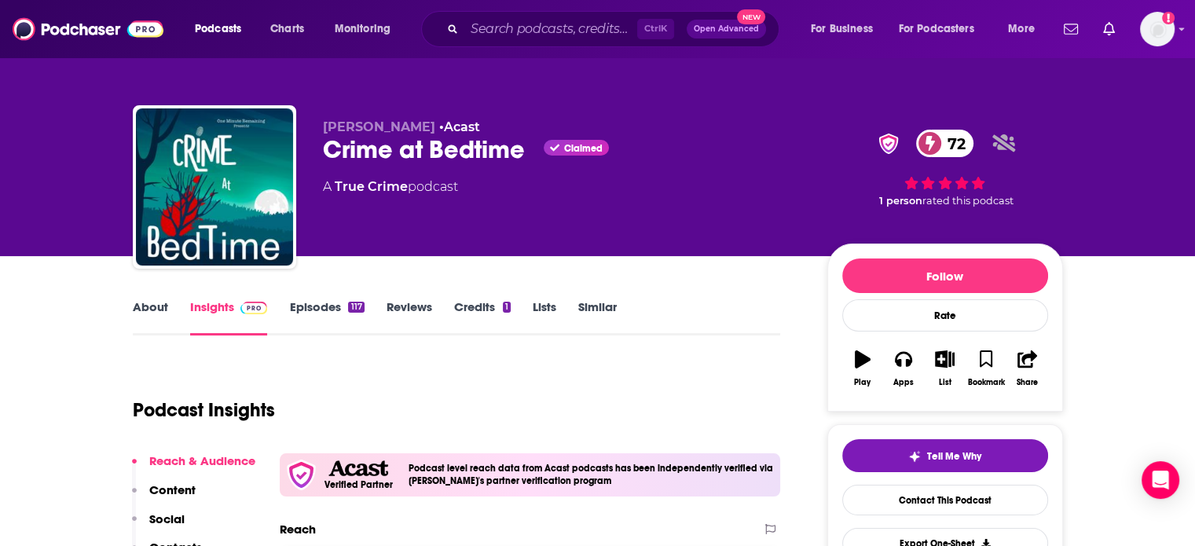
click at [365, 155] on div "Crime at Bedtime Claimed 72" at bounding box center [562, 149] width 479 height 31
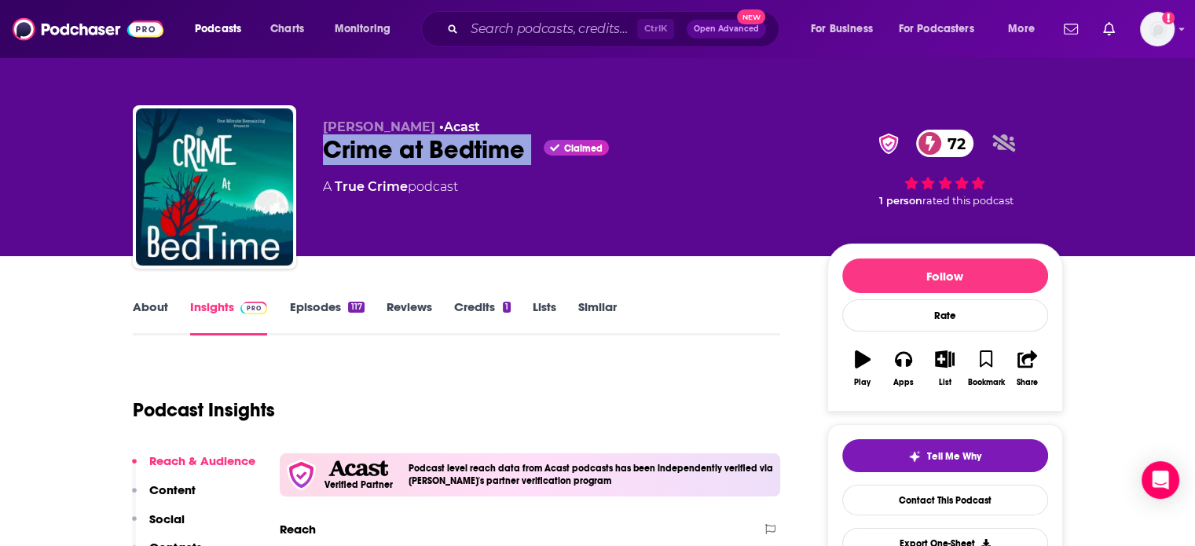
click at [365, 155] on div "Crime at Bedtime Claimed 72" at bounding box center [562, 149] width 479 height 31
copy div "Crime at Bedtime"
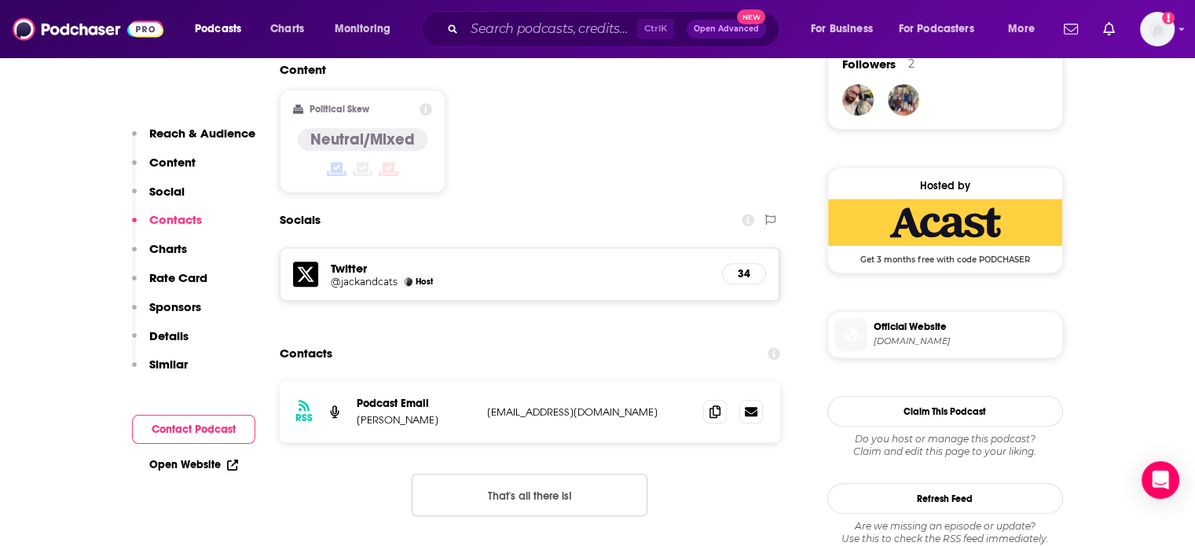
scroll to position [1414, 0]
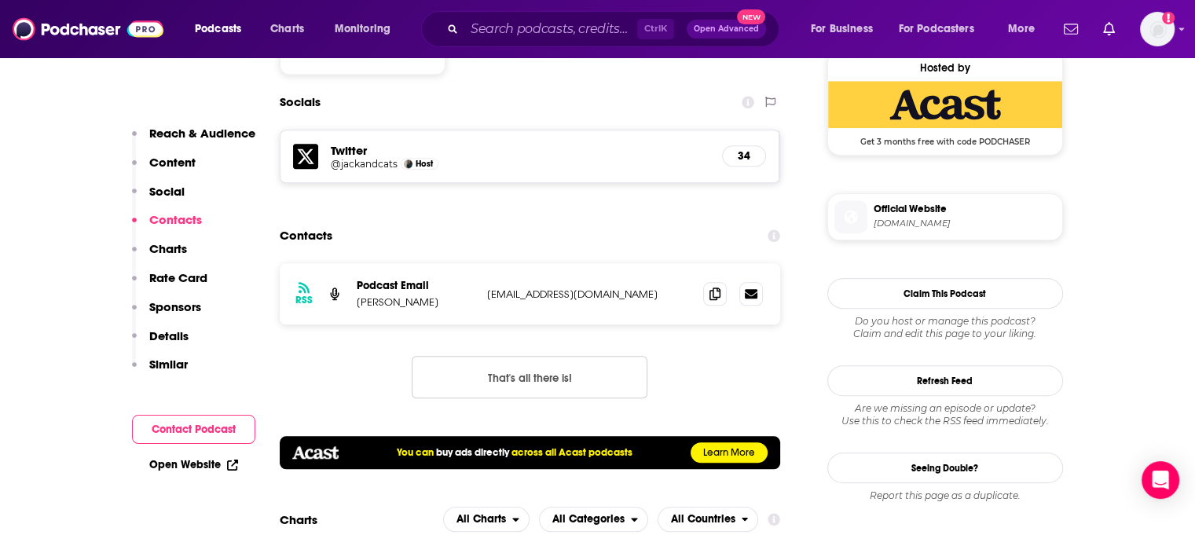
click at [387, 295] on p "Jack Laurence" at bounding box center [416, 301] width 118 height 13
drag, startPoint x: 387, startPoint y: 230, endPoint x: 368, endPoint y: 229, distance: 18.9
click at [368, 295] on p "Jack Laurence" at bounding box center [416, 301] width 118 height 13
click at [397, 295] on p "Jack Laurence" at bounding box center [416, 301] width 118 height 13
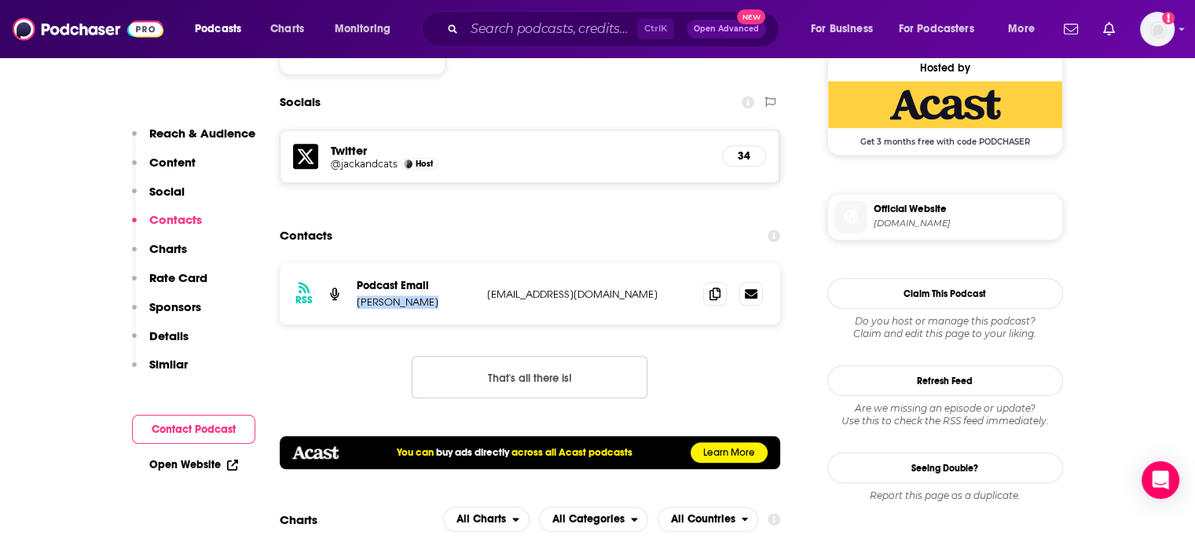
click at [397, 295] on p "Jack Laurence" at bounding box center [416, 301] width 118 height 13
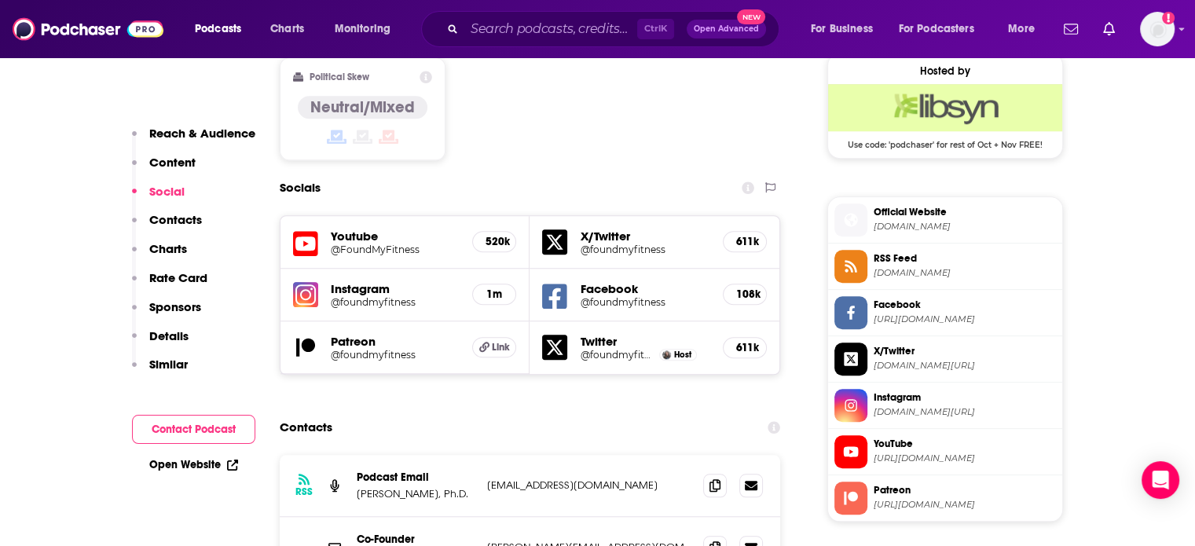
scroll to position [1336, 0]
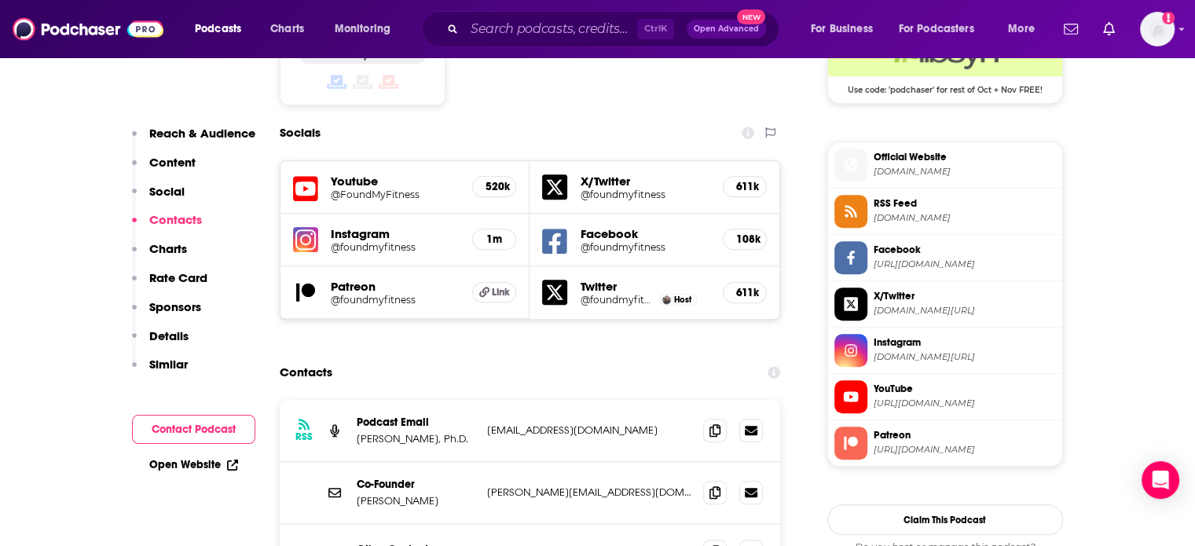
click at [531, 423] on p "[EMAIL_ADDRESS][DOMAIN_NAME]" at bounding box center [589, 429] width 204 height 13
copy div "[EMAIL_ADDRESS][DOMAIN_NAME] [EMAIL_ADDRESS][DOMAIN_NAME]"
click at [528, 462] on div "Co-Founder [PERSON_NAME] [PERSON_NAME][EMAIL_ADDRESS][DOMAIN_NAME] [PERSON_NAME…" at bounding box center [530, 493] width 501 height 62
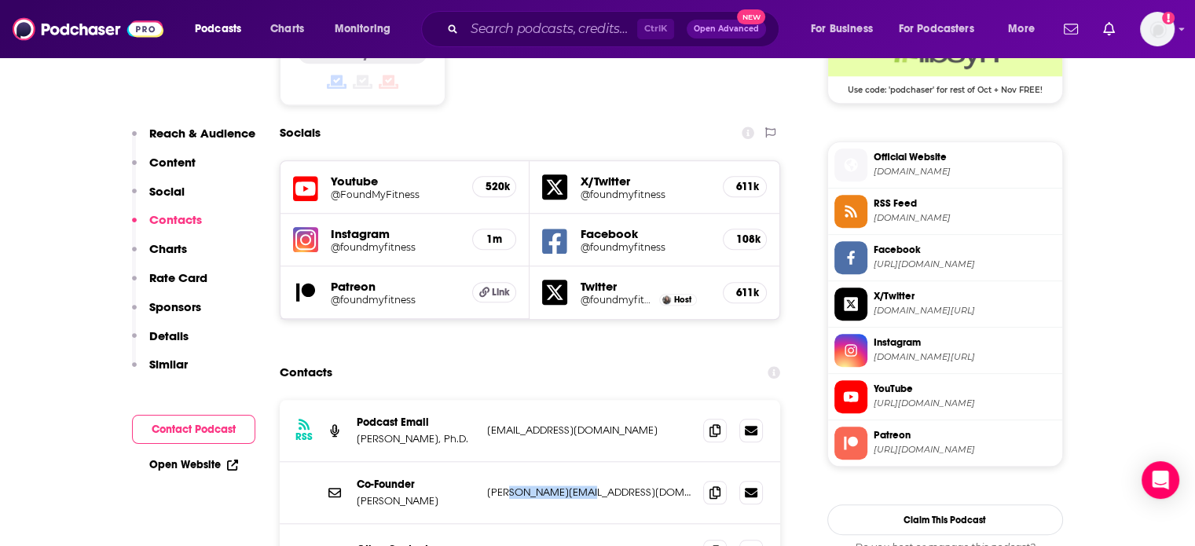
click at [528, 462] on div "Co-Founder [PERSON_NAME] [PERSON_NAME][EMAIL_ADDRESS][DOMAIN_NAME] [PERSON_NAME…" at bounding box center [530, 493] width 501 height 62
click at [484, 400] on div "RSS Podcast Email [PERSON_NAME], Ph.D. [EMAIL_ADDRESS][DOMAIN_NAME] [EMAIL_ADDR…" at bounding box center [530, 431] width 501 height 62
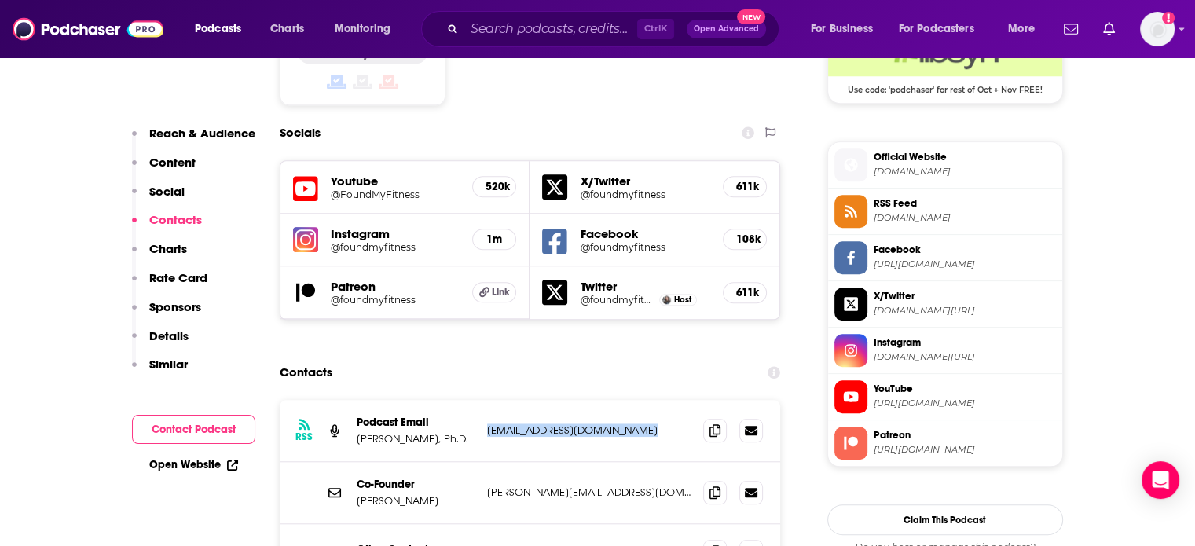
copy div "[EMAIL_ADDRESS][DOMAIN_NAME] [EMAIL_ADDRESS][DOMAIN_NAME]"
click at [544, 423] on p "[EMAIL_ADDRESS][DOMAIN_NAME]" at bounding box center [589, 429] width 204 height 13
drag, startPoint x: 544, startPoint y: 324, endPoint x: 600, endPoint y: 329, distance: 56.8
click at [600, 400] on div "RSS Podcast Email [PERSON_NAME], Ph.D. [EMAIL_ADDRESS][DOMAIN_NAME] [EMAIL_ADDR…" at bounding box center [530, 431] width 501 height 62
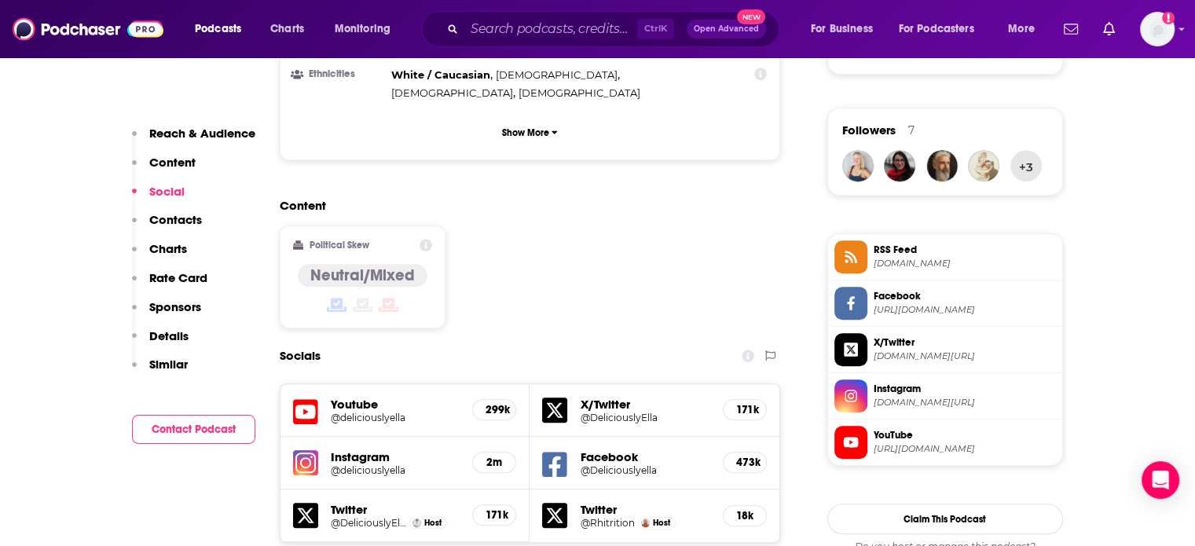
scroll to position [1336, 0]
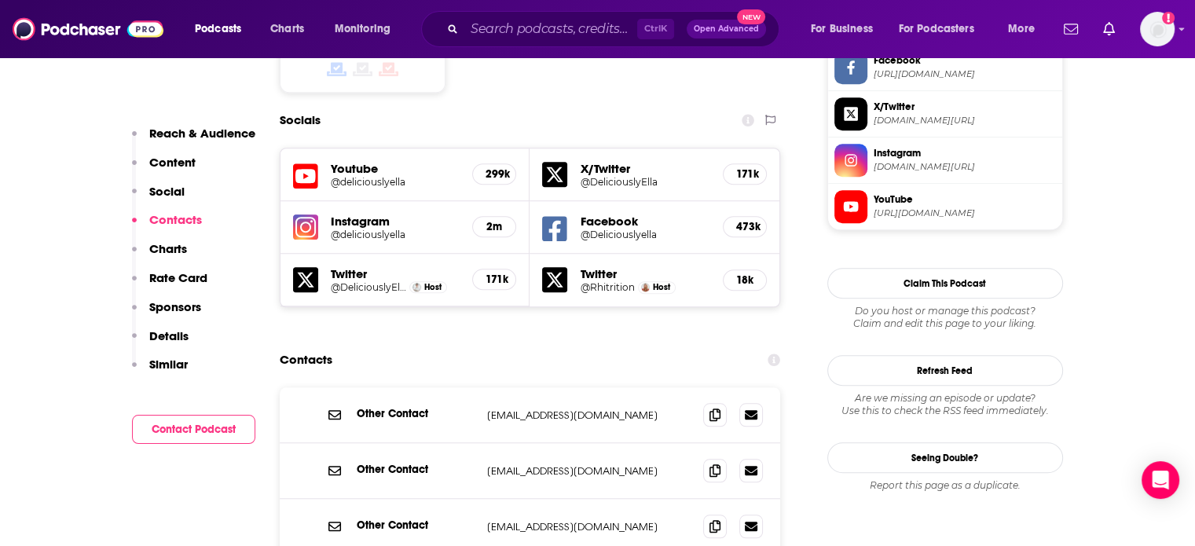
click at [544, 409] on p "[EMAIL_ADDRESS][DOMAIN_NAME]" at bounding box center [589, 415] width 204 height 13
drag, startPoint x: 548, startPoint y: 354, endPoint x: 595, endPoint y: 352, distance: 46.4
click at [595, 409] on p "[EMAIL_ADDRESS][DOMAIN_NAME]" at bounding box center [589, 415] width 204 height 13
copy p "[DOMAIN_NAME]"
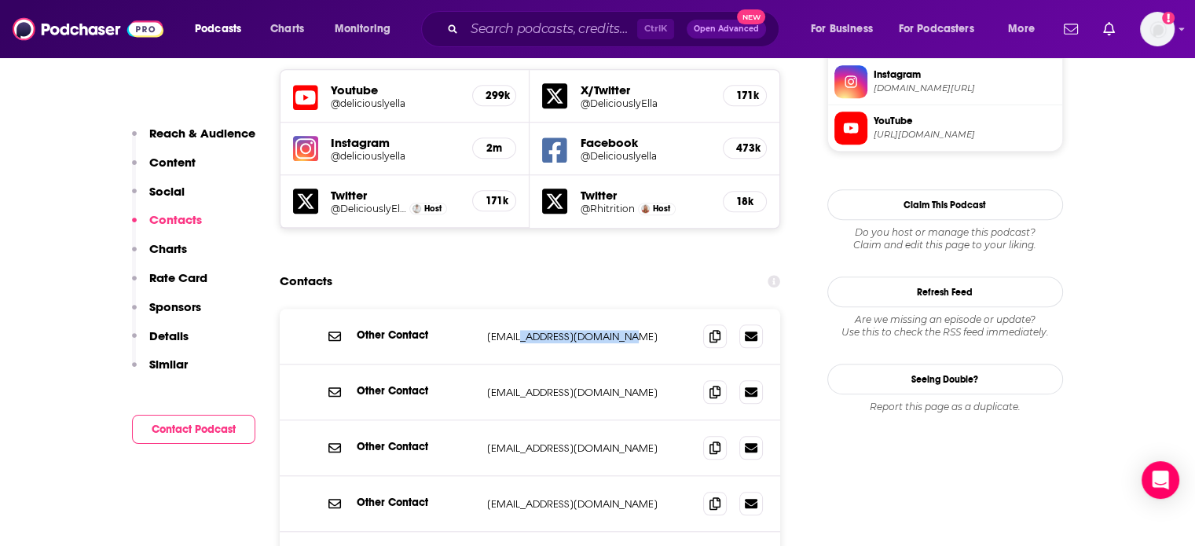
scroll to position [1493, 0]
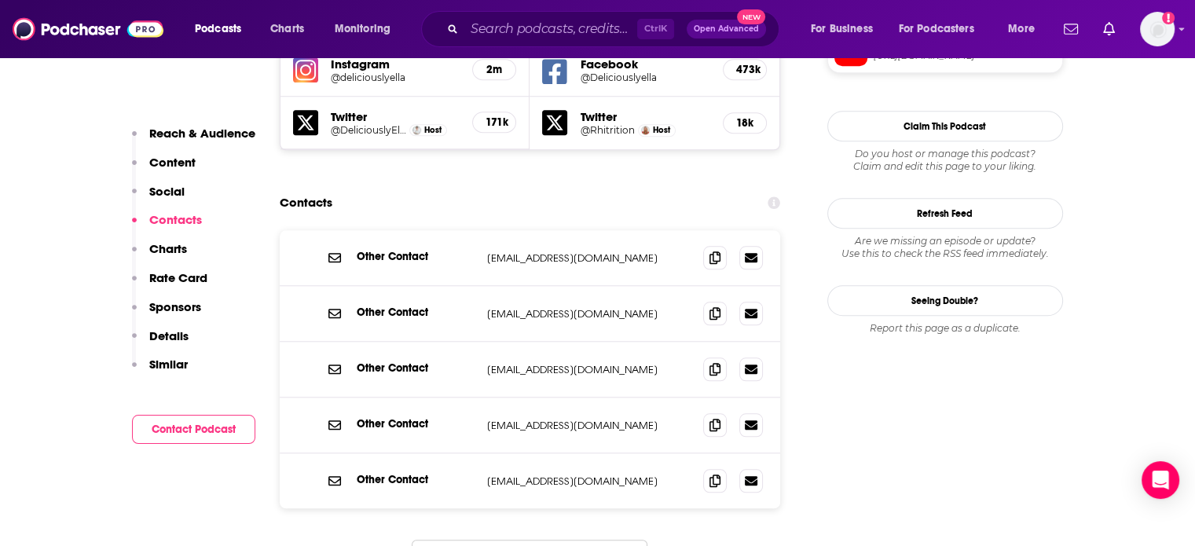
click at [549, 475] on p "[EMAIL_ADDRESS][DOMAIN_NAME]" at bounding box center [589, 481] width 204 height 13
copy div "[EMAIL_ADDRESS][DOMAIN_NAME] [EMAIL_ADDRESS][DOMAIN_NAME]"
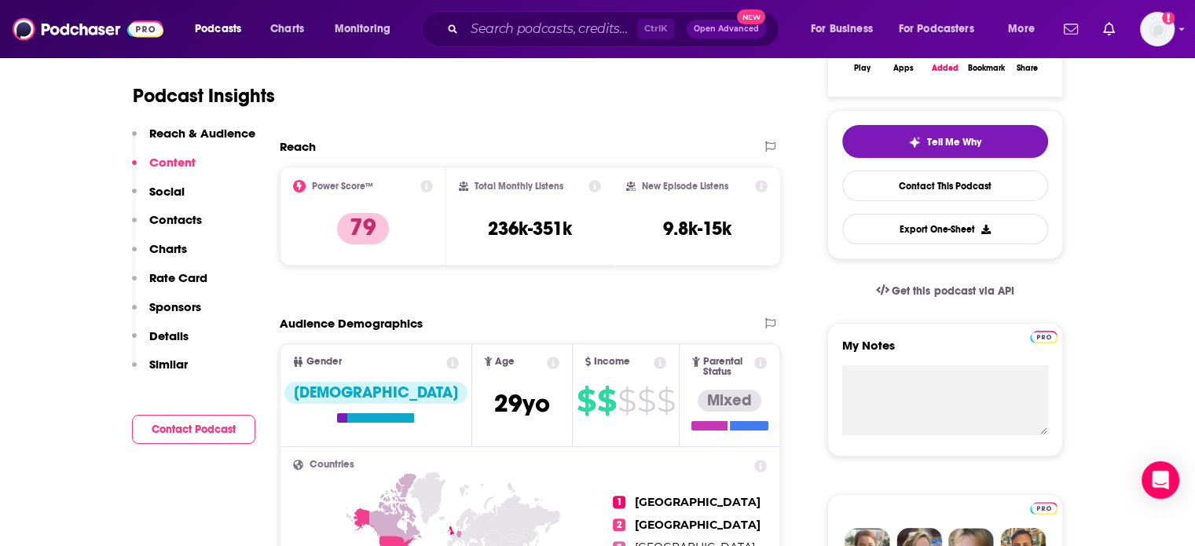
scroll to position [0, 0]
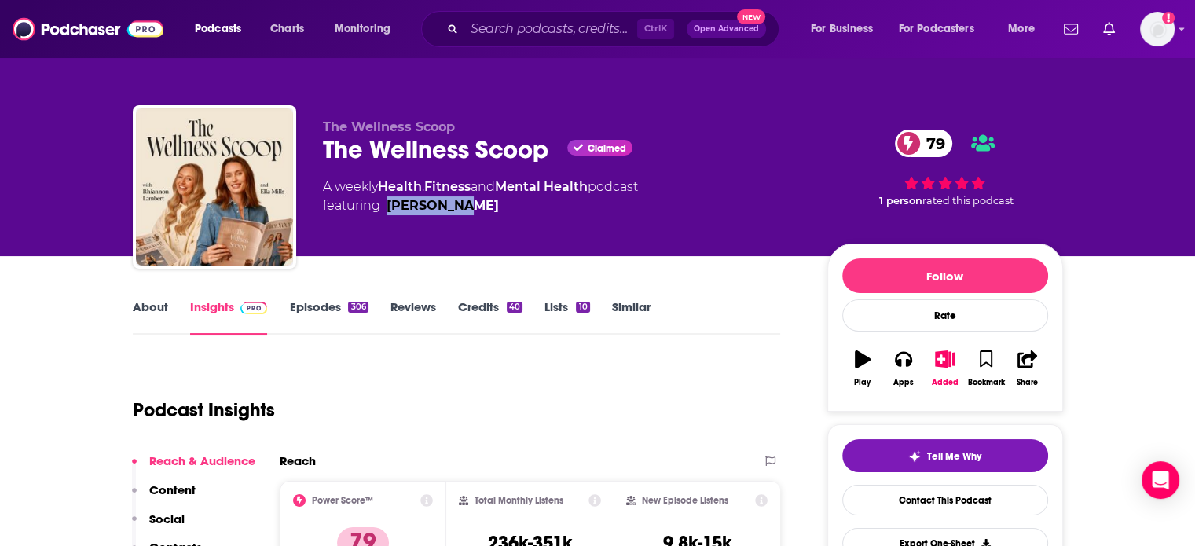
drag, startPoint x: 440, startPoint y: 217, endPoint x: 387, endPoint y: 217, distance: 52.6
click at [387, 217] on div "The Wellness Scoop The Wellness Scoop Claimed 79 A weekly Health , Fitness and …" at bounding box center [562, 182] width 479 height 126
copy link "[PERSON_NAME]"
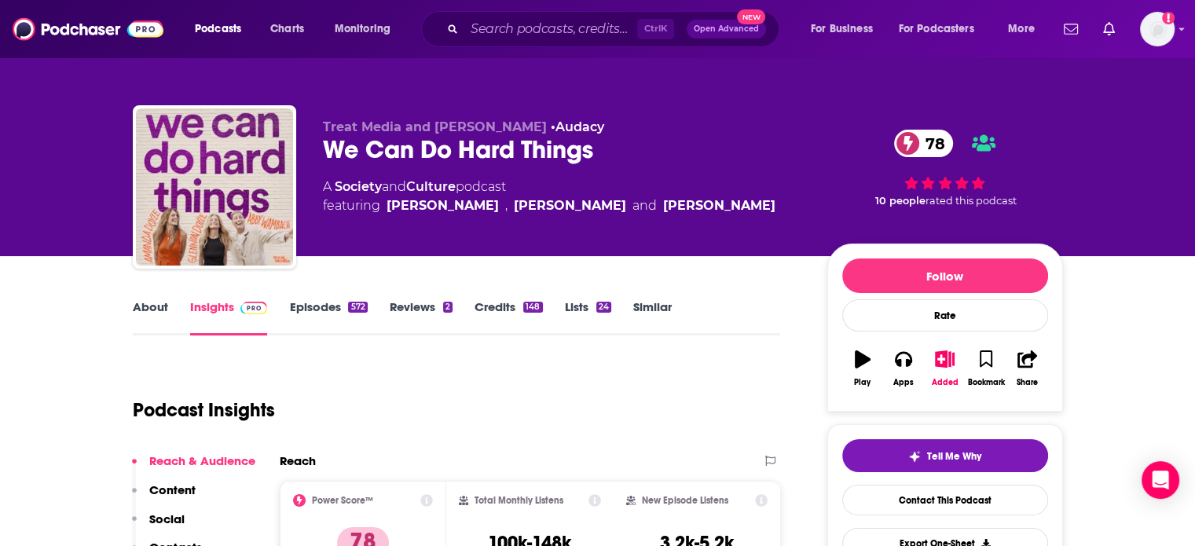
click at [383, 131] on span "Treat Media and [PERSON_NAME]" at bounding box center [435, 126] width 224 height 15
click at [383, 141] on div "We Can Do Hard Things 78" at bounding box center [562, 149] width 479 height 31
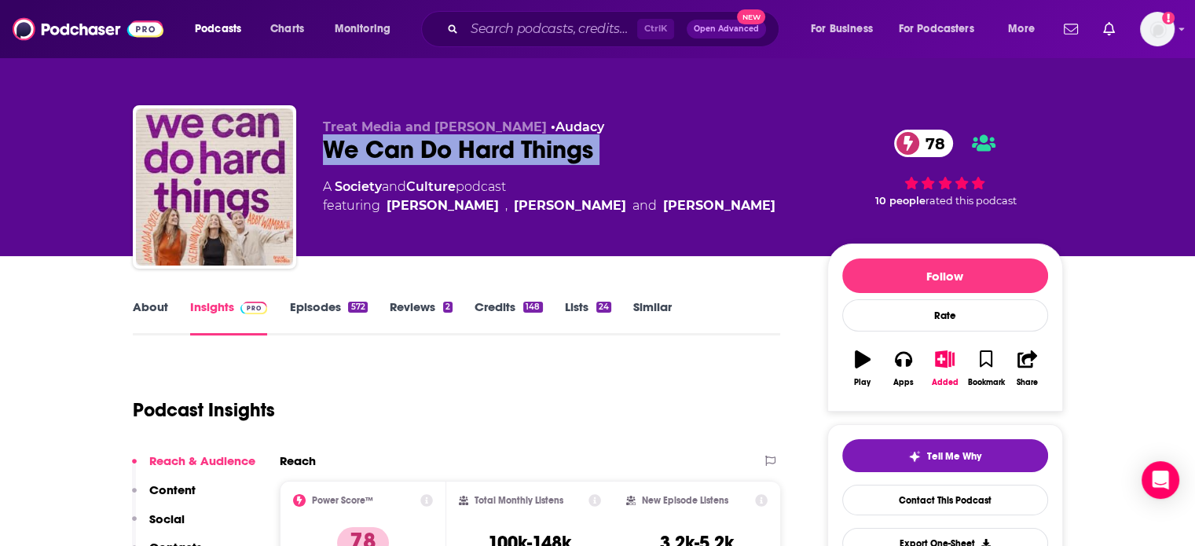
click at [383, 141] on div "We Can Do Hard Things 78" at bounding box center [562, 149] width 479 height 31
copy div "We Can Do Hard Things 78"
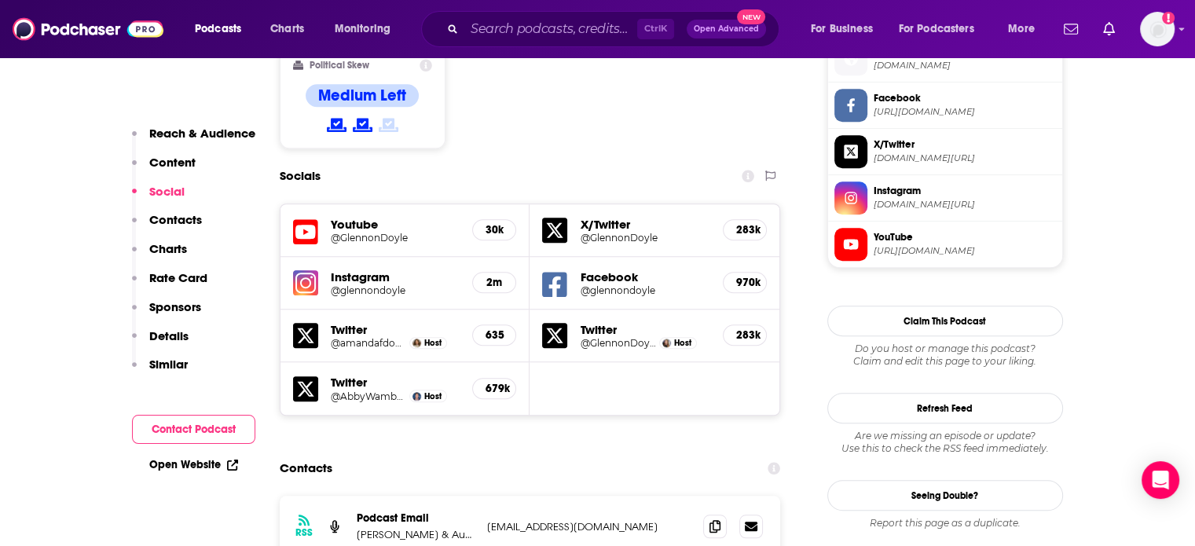
scroll to position [1414, 0]
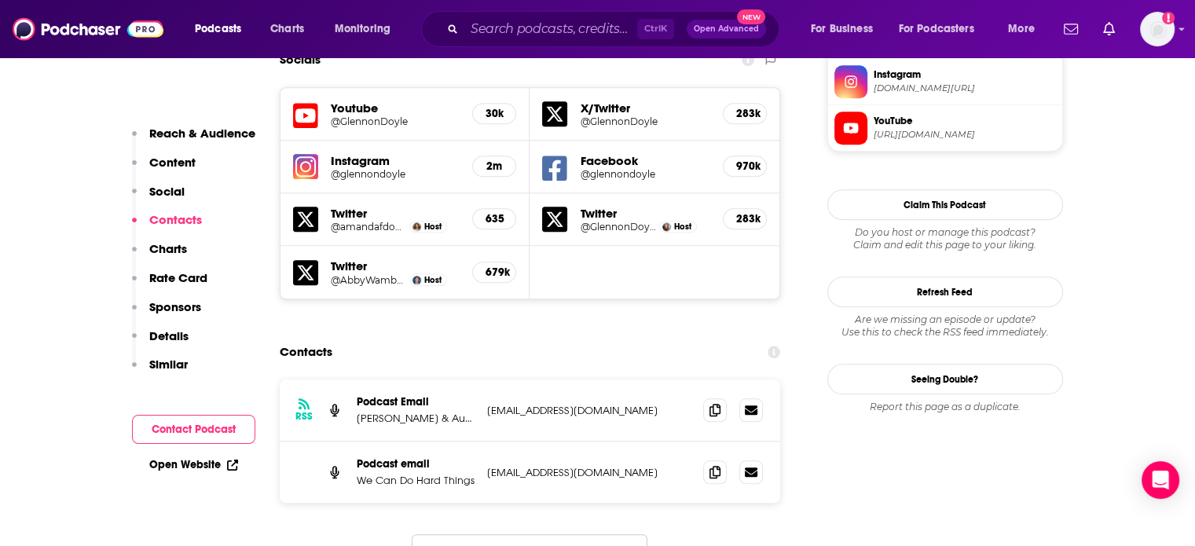
click at [550, 404] on p "[EMAIL_ADDRESS][DOMAIN_NAME]" at bounding box center [589, 410] width 204 height 13
copy div "[EMAIL_ADDRESS][DOMAIN_NAME] [EMAIL_ADDRESS][DOMAIN_NAME]"
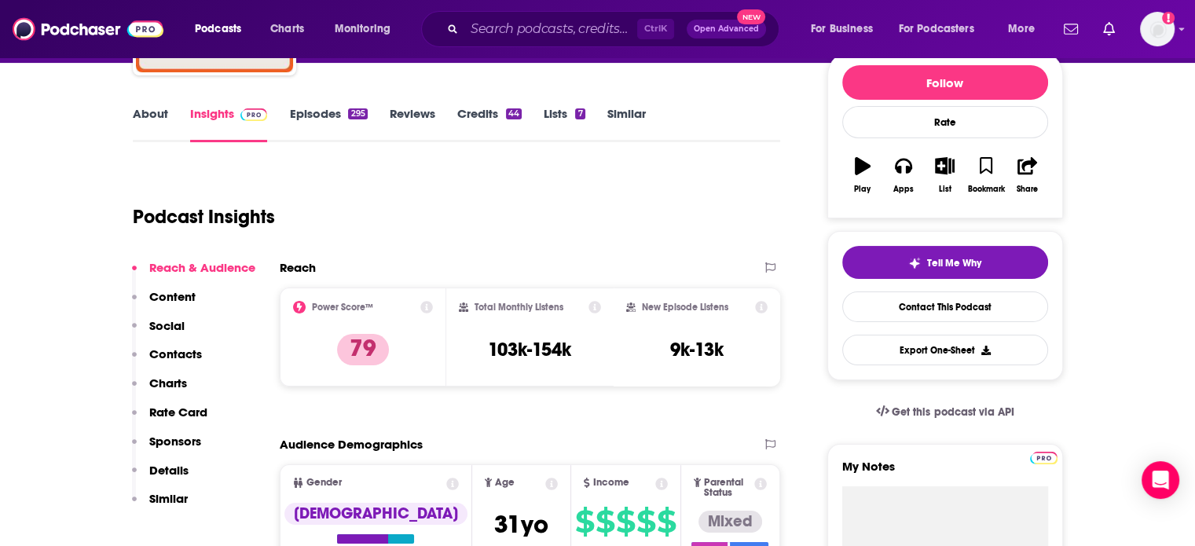
scroll to position [79, 0]
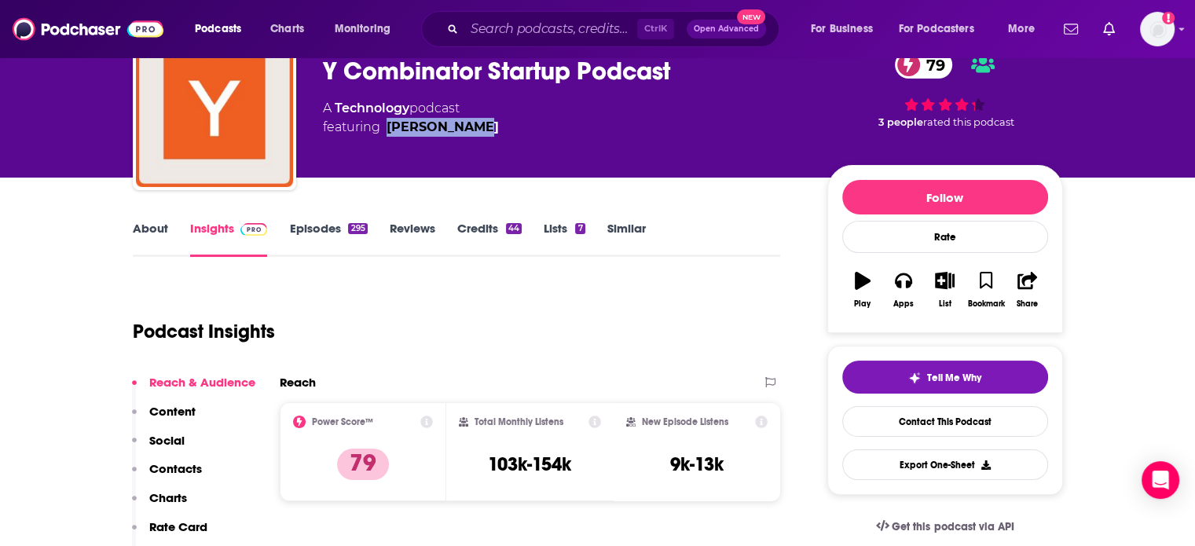
drag, startPoint x: 489, startPoint y: 152, endPoint x: 374, endPoint y: 158, distance: 115.6
click at [374, 158] on div "Y Combinator Y Combinator Startup Podcast 79 A Technology podcast featuring Cra…" at bounding box center [562, 104] width 479 height 126
copy link "Craig Cannon"
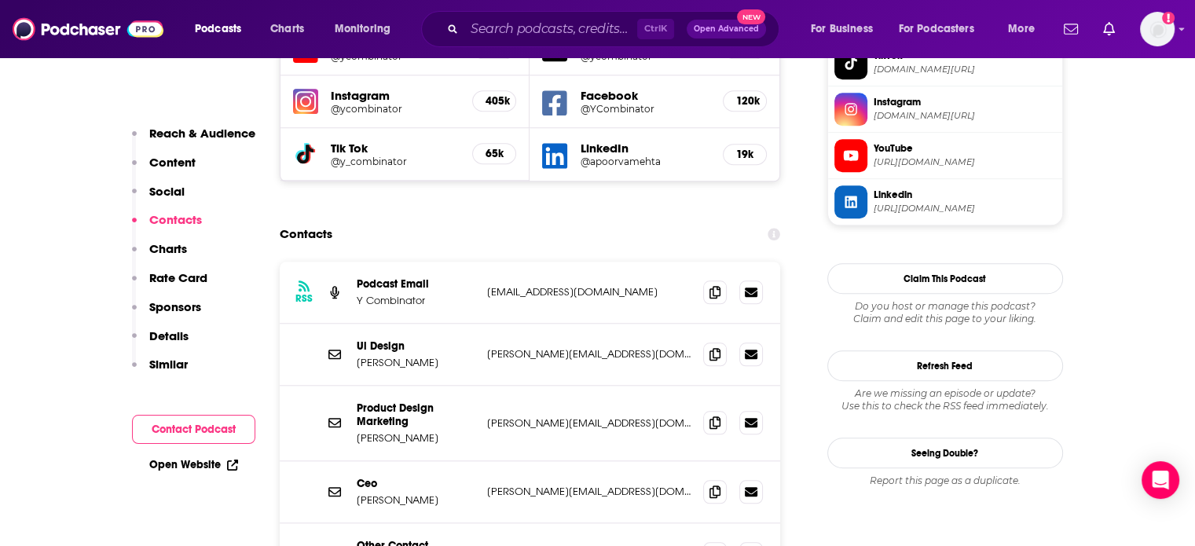
scroll to position [1493, 0]
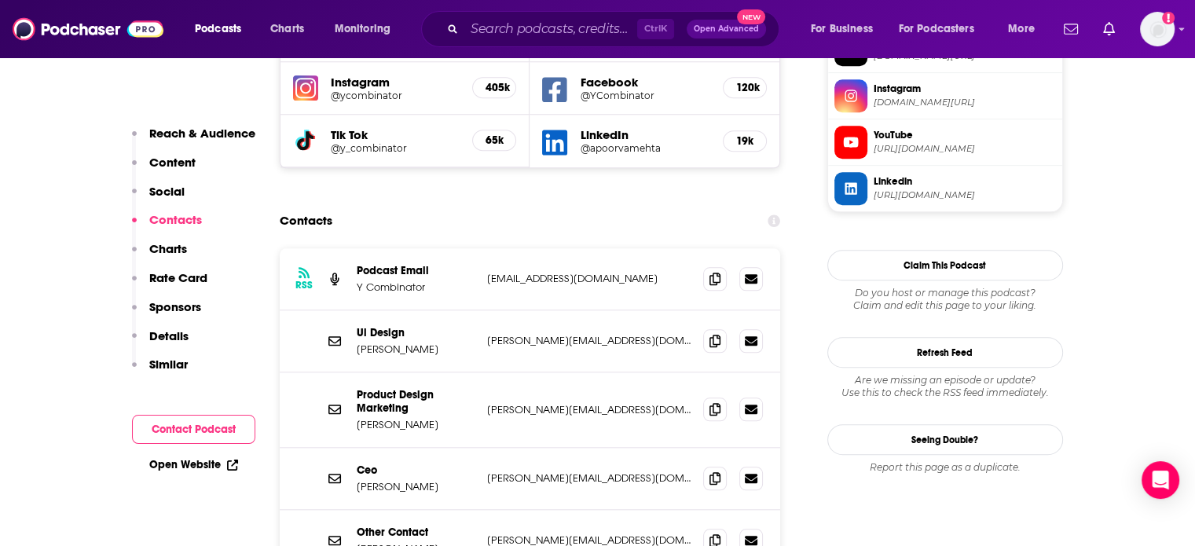
click at [530, 272] on p "content@YCombinator.com" at bounding box center [589, 278] width 204 height 13
copy div "content@YCombinator.com content@YCombinator.com"
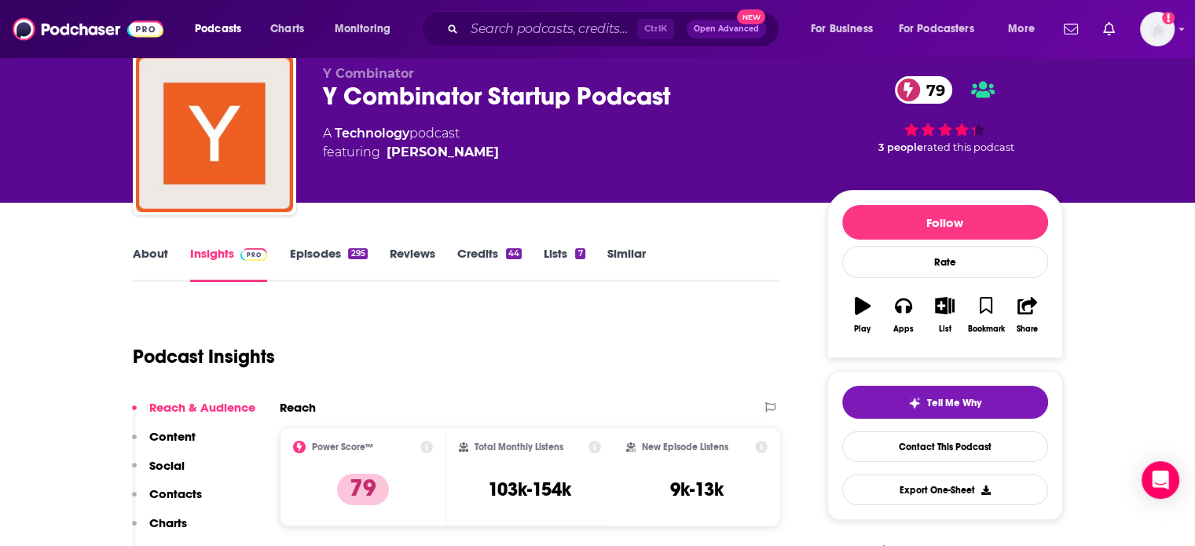
scroll to position [0, 0]
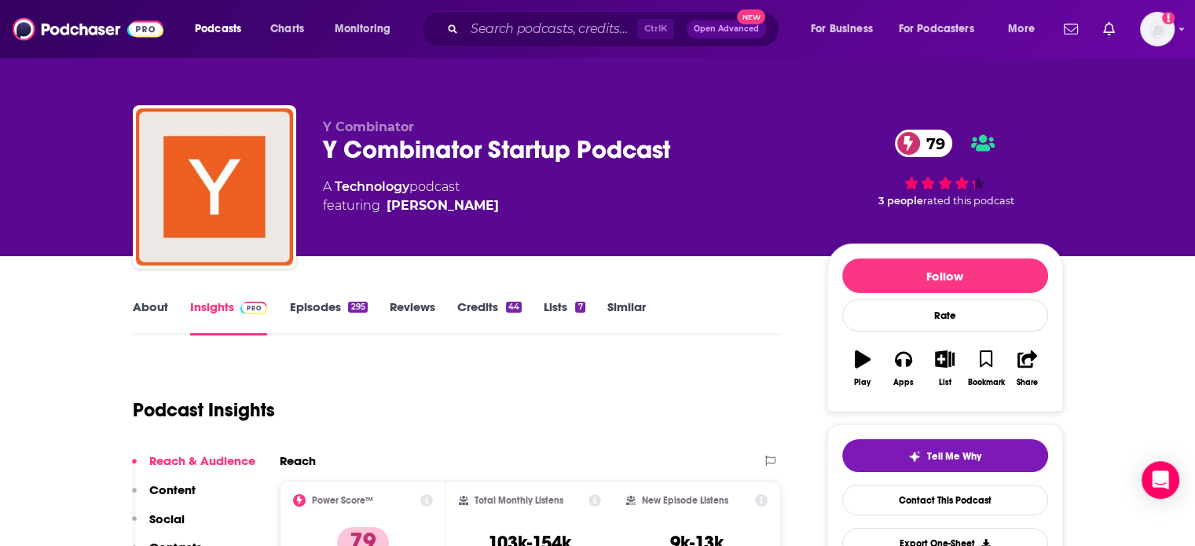
click at [484, 143] on div "Y Combinator Startup Podcast 79" at bounding box center [562, 149] width 479 height 31
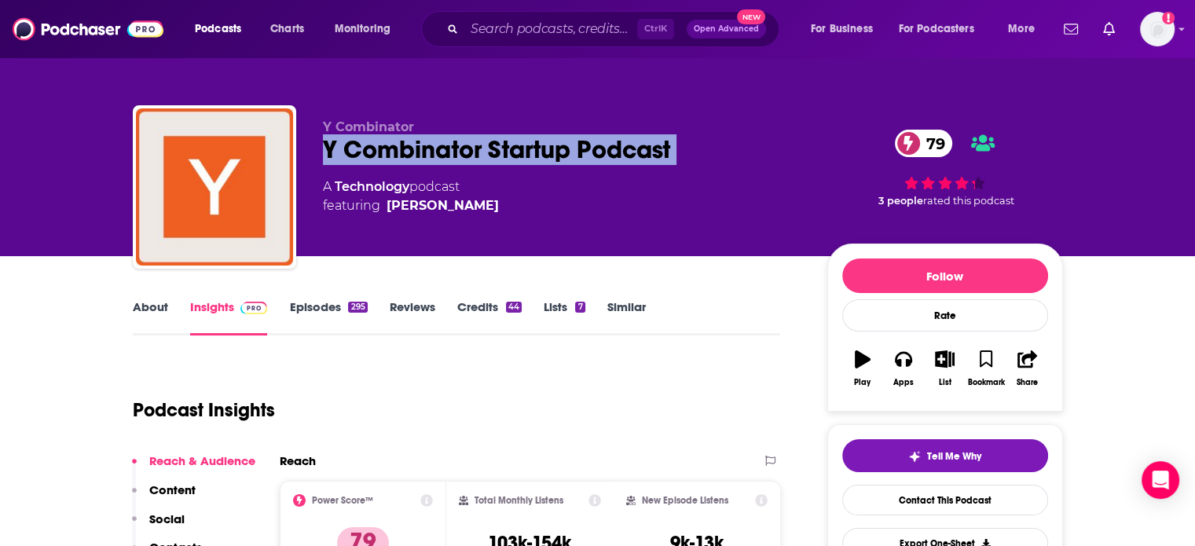
click at [484, 143] on div "Y Combinator Startup Podcast 79" at bounding box center [562, 149] width 479 height 31
copy div "Y Combinator Startup Podcast 79"
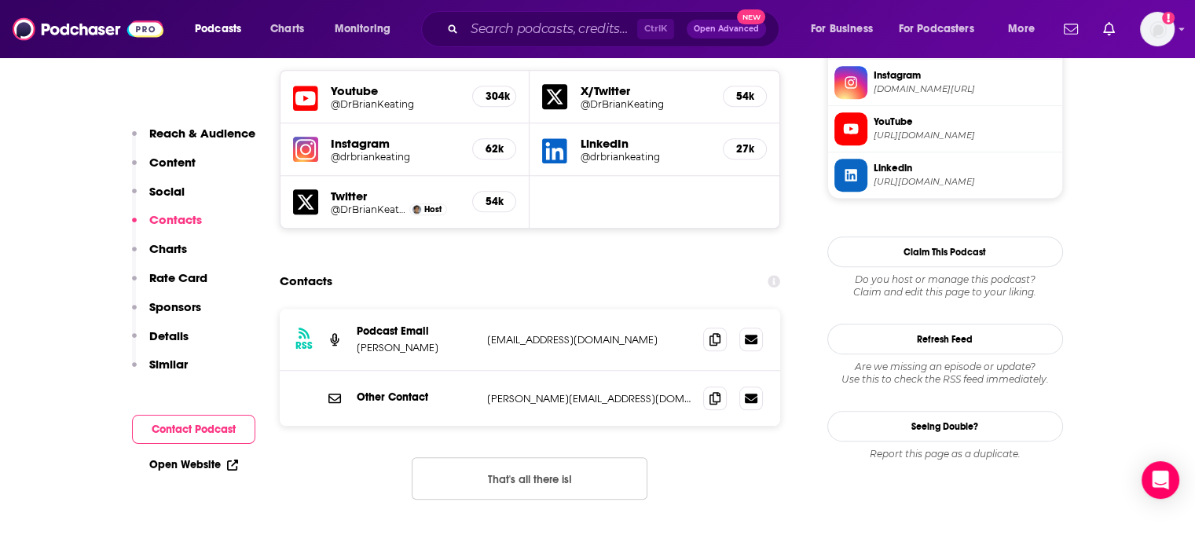
scroll to position [1414, 0]
click at [535, 391] on p "brian@briankeating.com" at bounding box center [589, 397] width 204 height 13
copy div "brian@briankeating.com brian@briankeating.com"
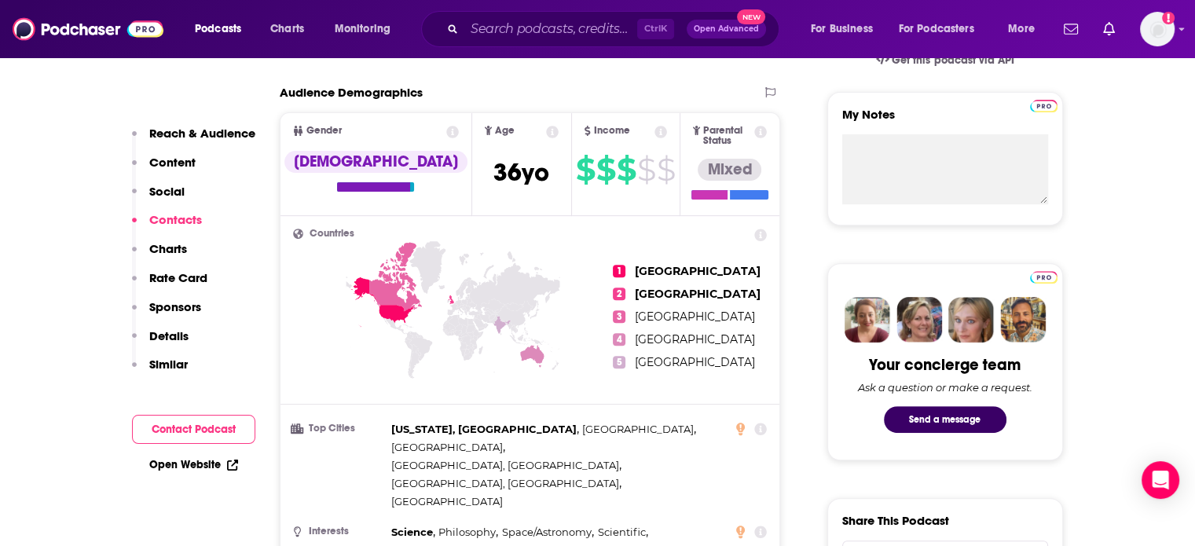
scroll to position [0, 0]
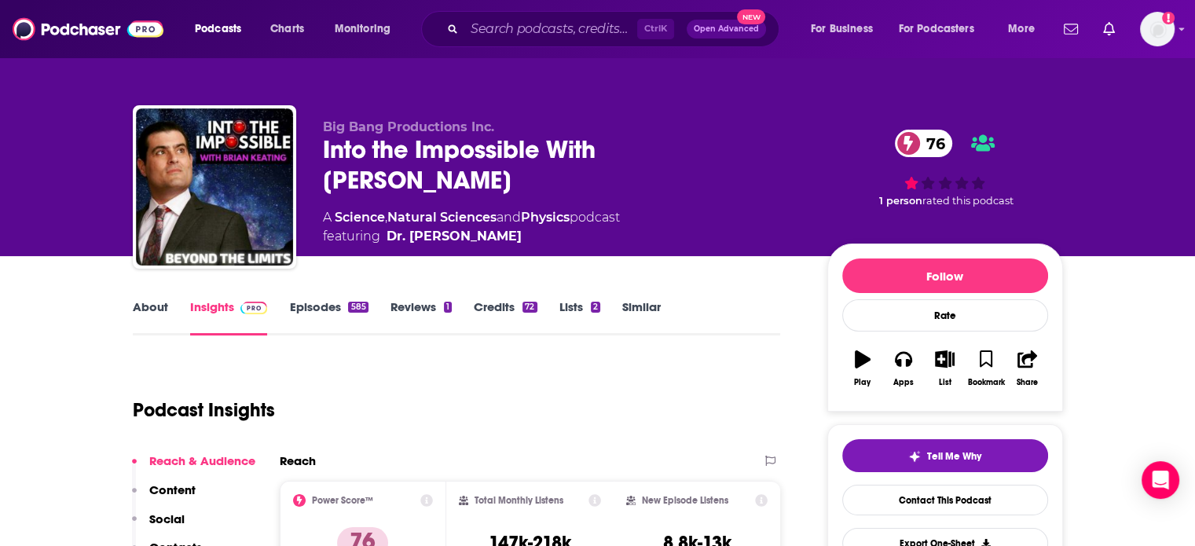
click at [365, 165] on div "Into the Impossible With Brian Keating 76" at bounding box center [562, 164] width 479 height 61
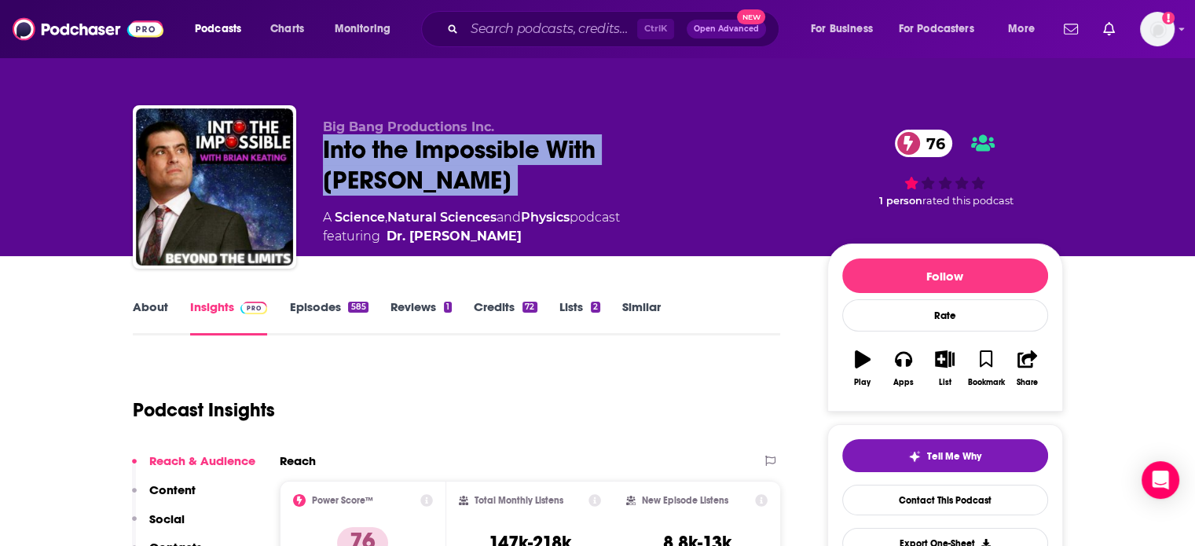
click at [365, 165] on div "Into the Impossible With Brian Keating 76" at bounding box center [562, 164] width 479 height 61
copy div "Into the Impossible With Brian Keating 76"
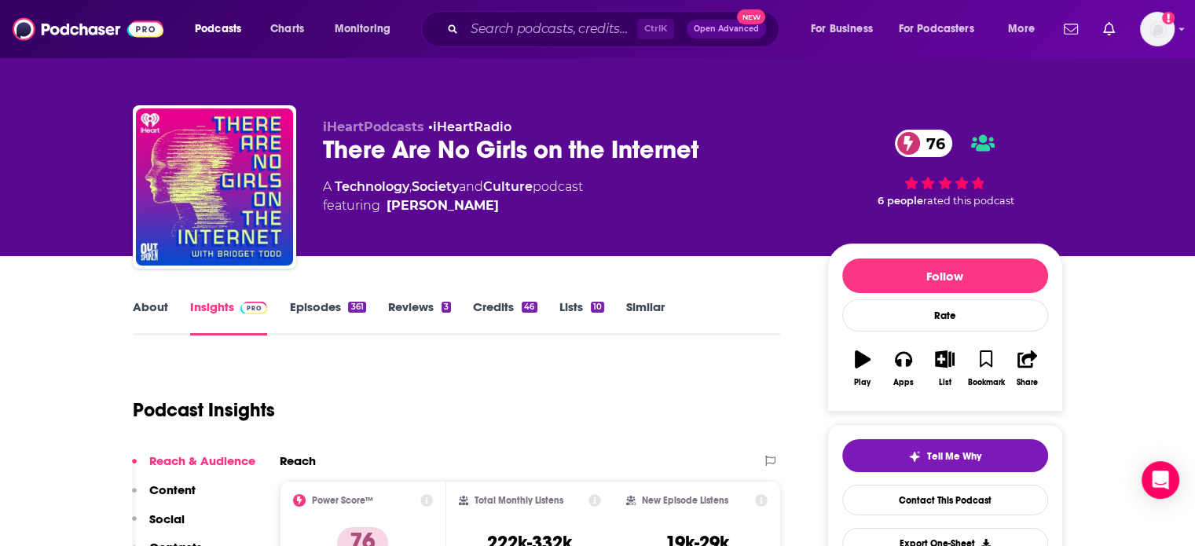
click at [480, 157] on div "There Are No Girls on the Internet 76" at bounding box center [562, 149] width 479 height 31
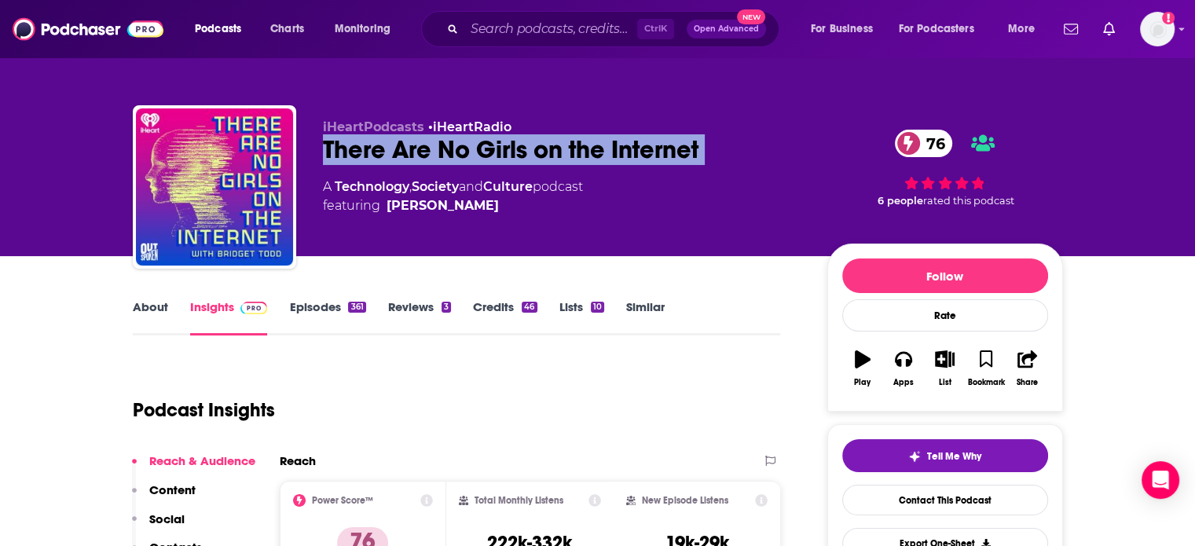
click at [480, 157] on div "There Are No Girls on the Internet 76" at bounding box center [562, 149] width 479 height 31
copy div "There Are No Girls on the Internet 76"
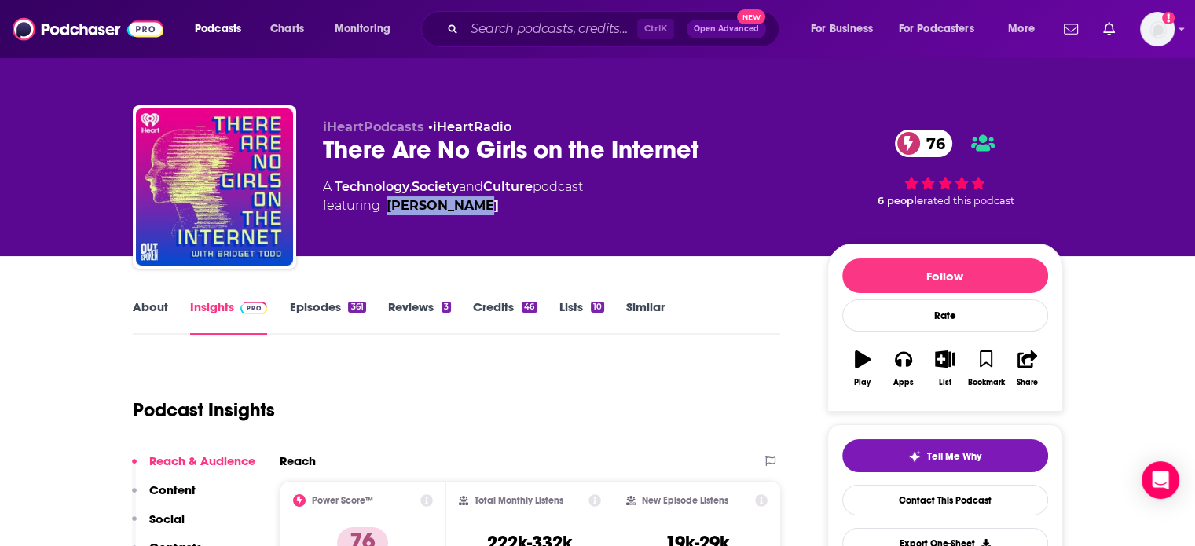
drag, startPoint x: 501, startPoint y: 218, endPoint x: 383, endPoint y: 229, distance: 118.3
click at [383, 229] on div "iHeartPodcasts • iHeartRadio There Are No Girls on the Internet 76 A Technology…" at bounding box center [562, 182] width 479 height 126
copy link "[PERSON_NAME]"
click at [424, 153] on div "There Are No Girls on the Internet 76" at bounding box center [562, 149] width 479 height 31
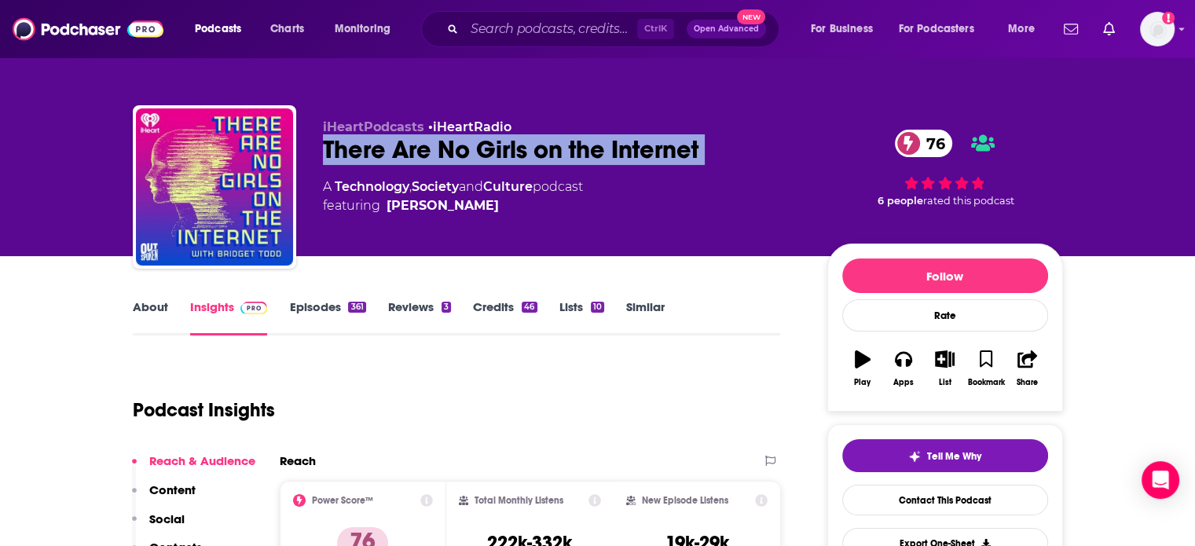
click at [425, 153] on div "There Are No Girls on the Internet 76" at bounding box center [562, 149] width 479 height 31
copy div "There Are No Girls on the Internet 76"
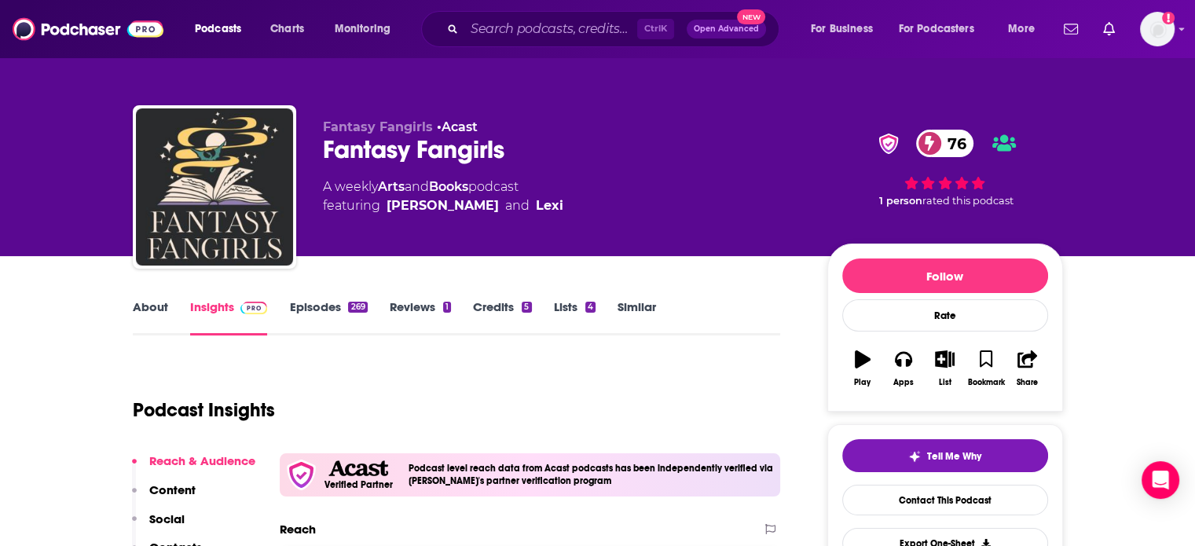
click at [379, 156] on div "Fantasy Fangirls 76" at bounding box center [562, 149] width 479 height 31
copy div "Fantasy Fangirls 76"
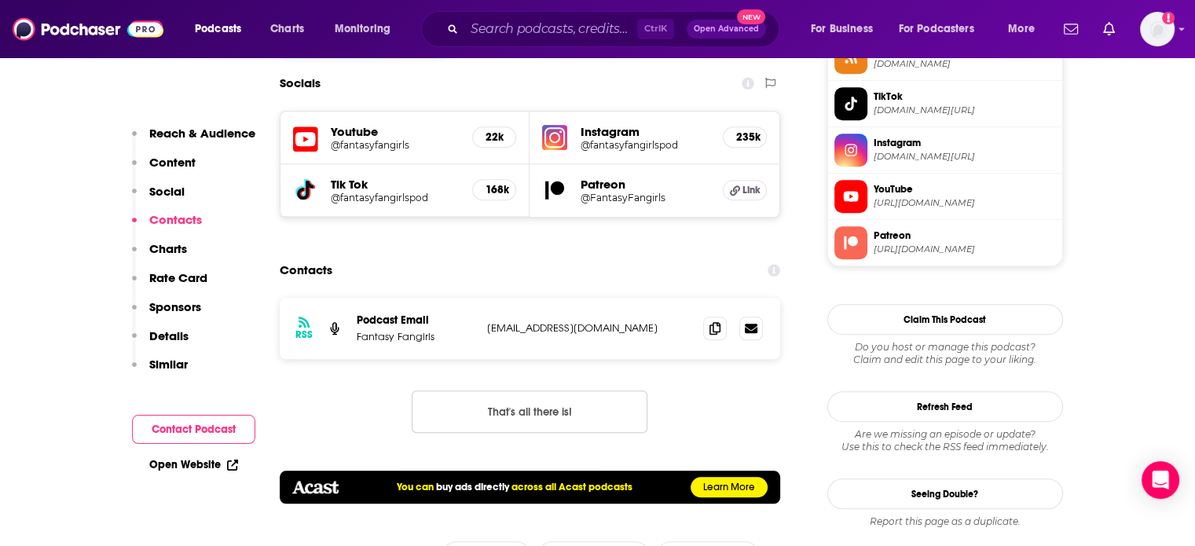
scroll to position [1571, 0]
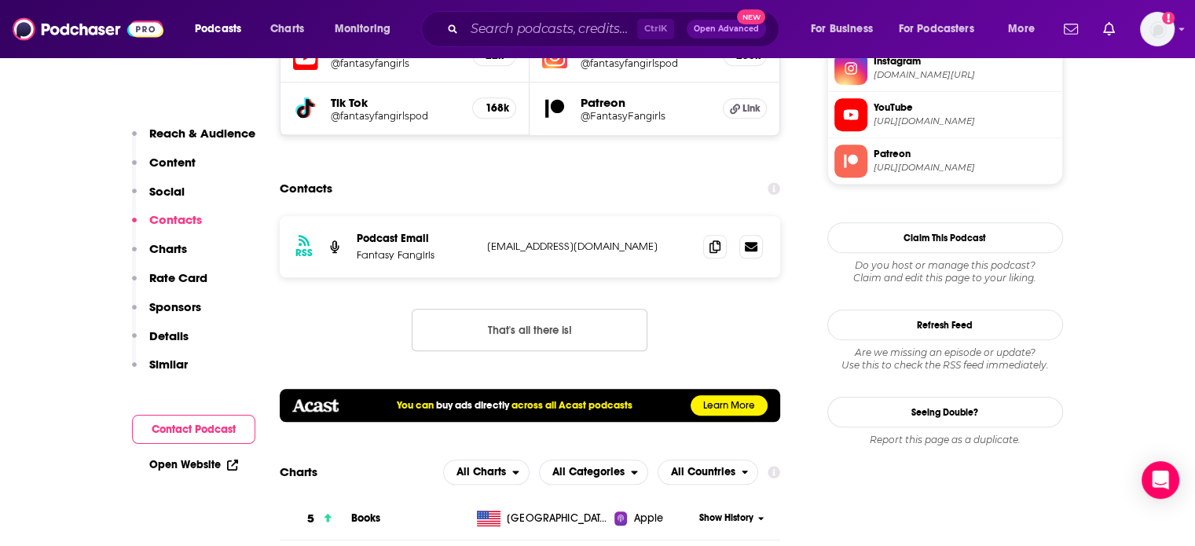
click at [528, 240] on p "[EMAIL_ADDRESS][DOMAIN_NAME]" at bounding box center [589, 246] width 204 height 13
copy div "[EMAIL_ADDRESS][DOMAIN_NAME] [EMAIL_ADDRESS][DOMAIN_NAME]"
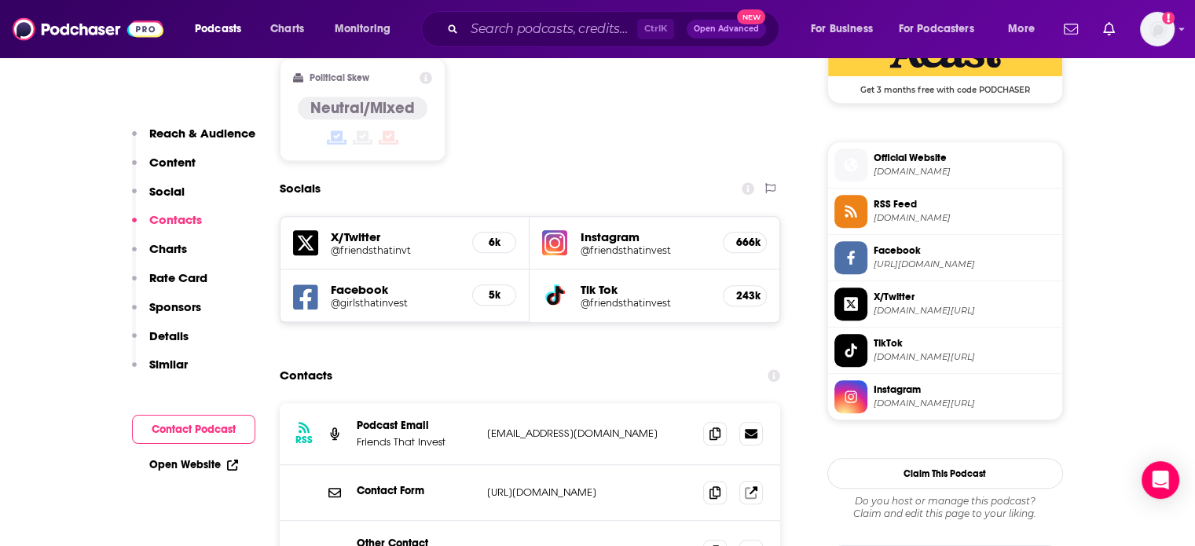
scroll to position [1414, 0]
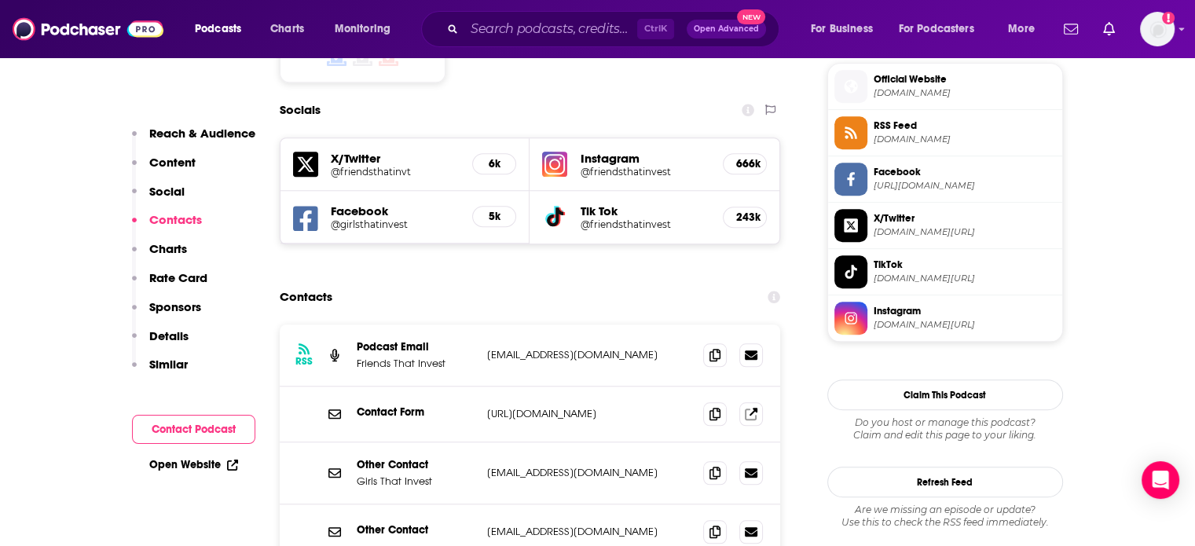
click at [553, 348] on p "[EMAIL_ADDRESS][DOMAIN_NAME]" at bounding box center [589, 354] width 204 height 13
copy div "[EMAIL_ADDRESS][DOMAIN_NAME] [EMAIL_ADDRESS][DOMAIN_NAME]"
click at [408, 357] on p "Friends That Invest" at bounding box center [416, 363] width 118 height 13
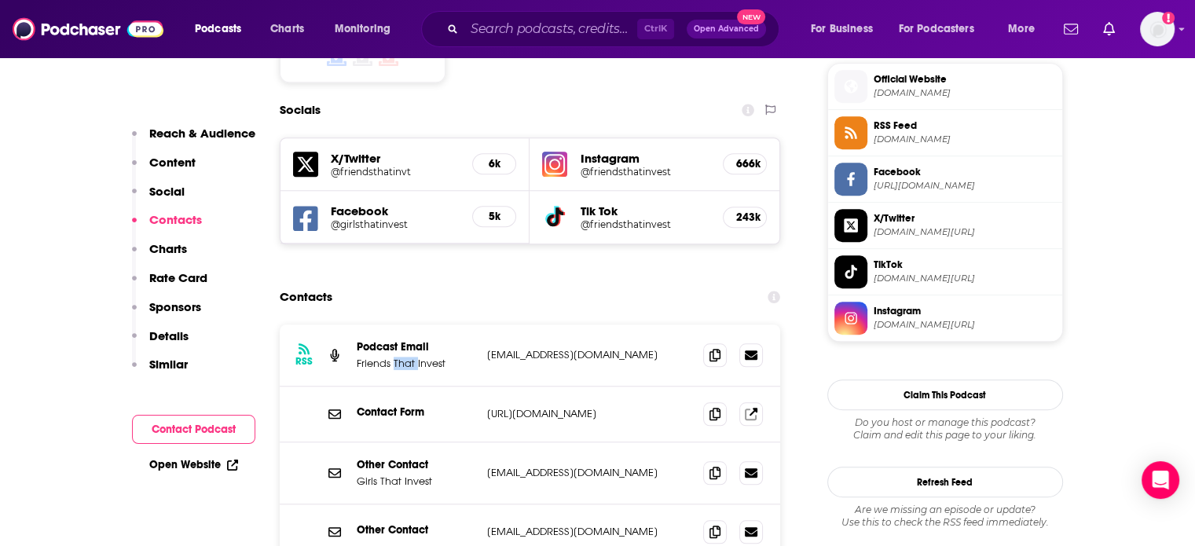
click at [408, 357] on p "Friends That Invest" at bounding box center [416, 363] width 118 height 13
copy p "Friends That Invest"
